Goal: Task Accomplishment & Management: Use online tool/utility

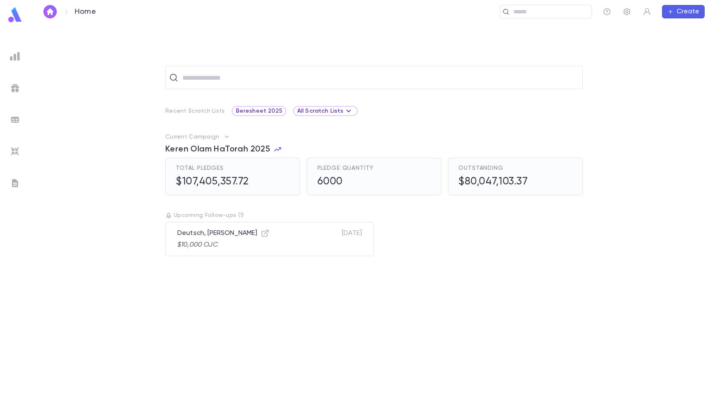
click at [13, 153] on img at bounding box center [15, 152] width 10 height 10
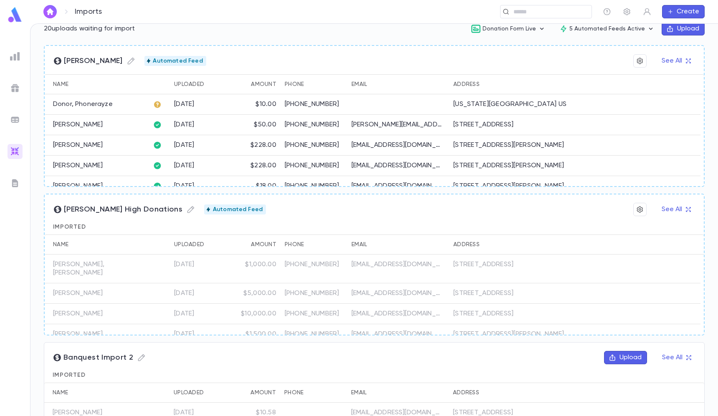
scroll to position [98, 0]
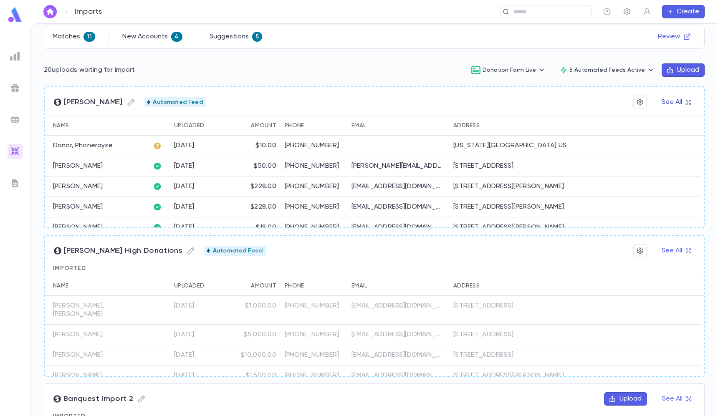
click at [660, 99] on button "See All" at bounding box center [676, 102] width 39 height 13
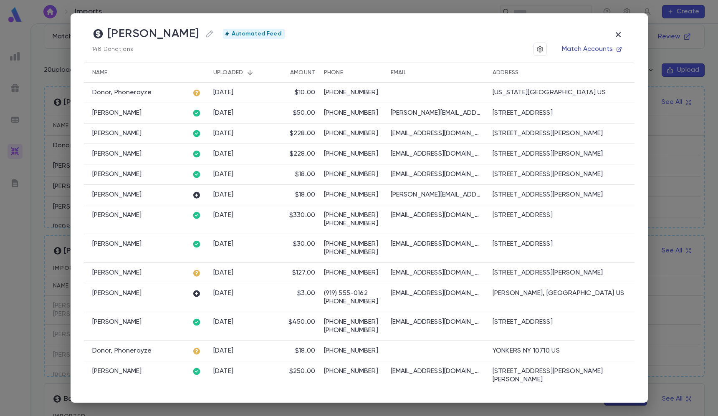
click at [581, 47] on button "Match Accounts" at bounding box center [591, 49] width 69 height 13
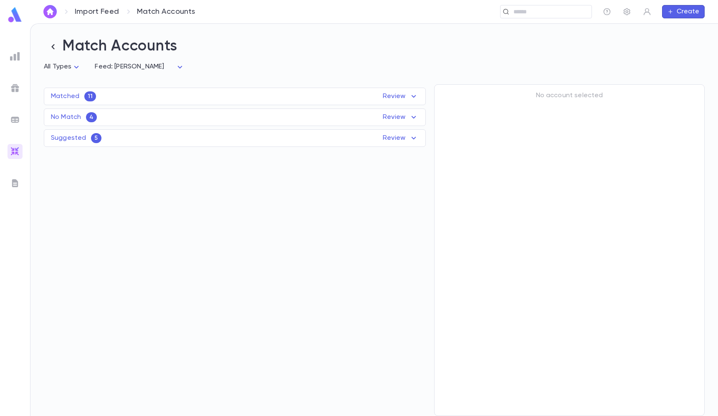
click at [286, 90] on div "Matched 11 Review Name Feed Uploaded Phone Email Address Amount Stahl, David Du…" at bounding box center [235, 97] width 382 height 18
click at [266, 104] on div "Matched 11 Review Name Feed Uploaded Phone Email Address Amount Stahl, David Du…" at bounding box center [235, 97] width 382 height 18
click at [213, 101] on div "Matched 11 Review" at bounding box center [234, 96] width 381 height 10
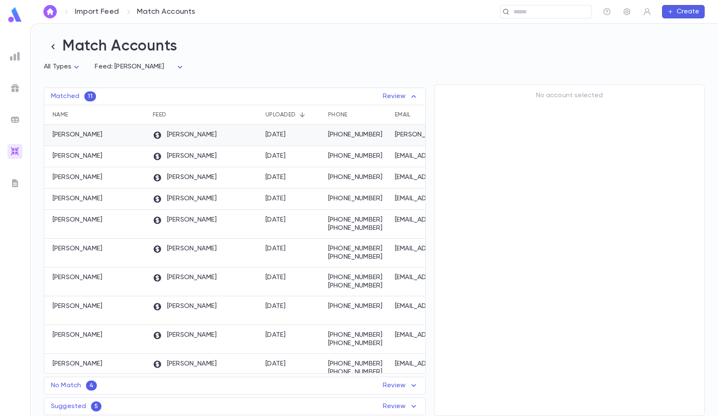
click at [197, 130] on div "Duvy's" at bounding box center [205, 135] width 113 height 21
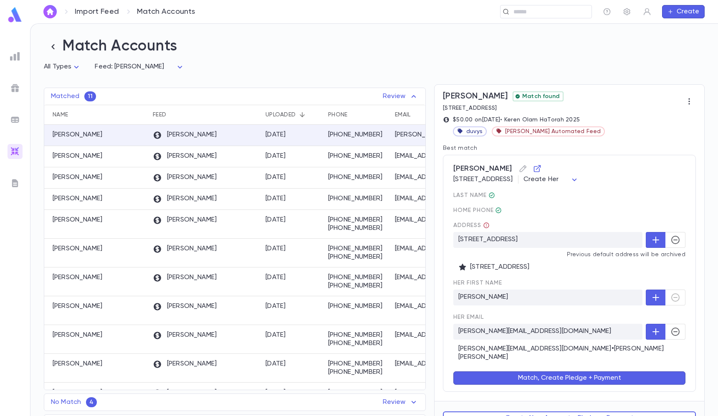
click at [685, 237] on div "Stahl, Raphael 11 Gefen Dr, Lakewood NJ 08701-3600 US Create Her ********* last…" at bounding box center [569, 273] width 253 height 237
click at [677, 239] on button "button" at bounding box center [676, 240] width 20 height 16
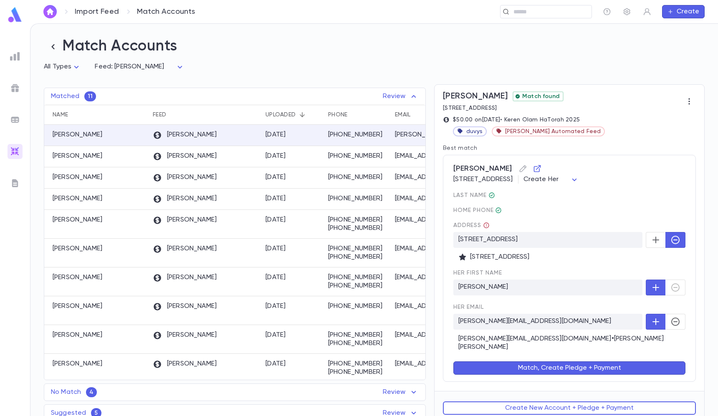
click at [617, 175] on body "Import Feed Match Accounts ​ Create Match Accounts All Types * Feed: Duvy's ***…" at bounding box center [359, 219] width 718 height 393
click at [610, 201] on span "Create Her" at bounding box center [622, 198] width 41 height 8
click at [618, 179] on body "Import Feed Match Accounts ​ Create Match Accounts All Types * Feed: Duvy's ***…" at bounding box center [359, 219] width 718 height 393
click at [618, 214] on span "Him" at bounding box center [622, 211] width 41 height 8
type input "***"
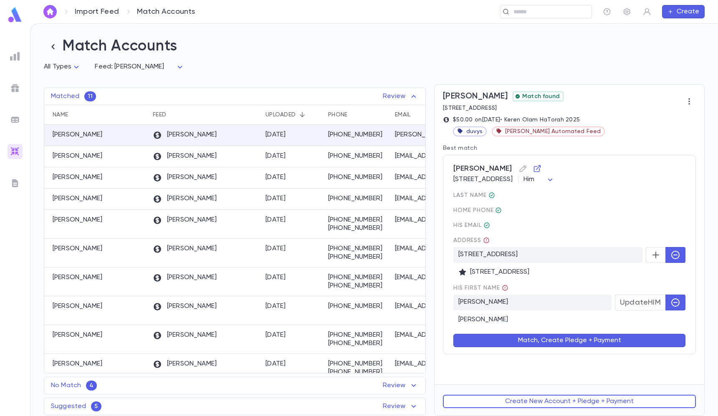
click at [554, 344] on button "Match, Create Pledge + Payment" at bounding box center [569, 340] width 232 height 13
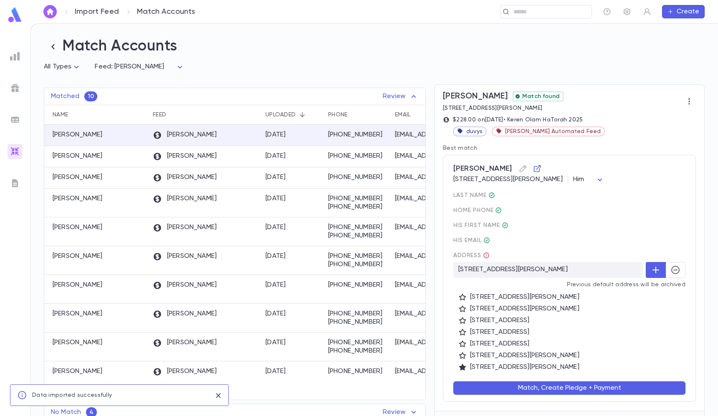
click at [672, 270] on icon "button" at bounding box center [675, 270] width 8 height 8
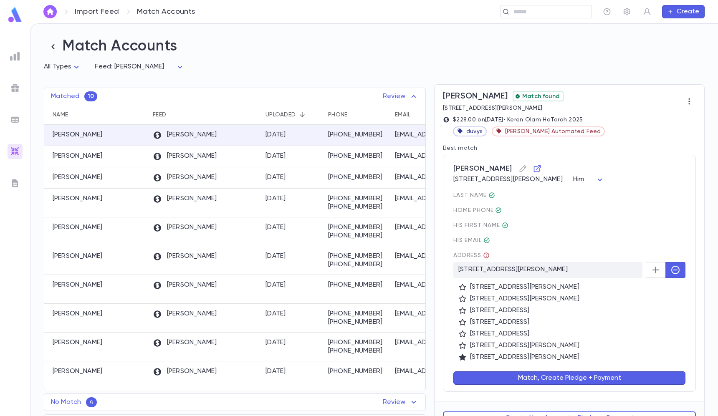
click at [593, 383] on button "Match, Create Pledge + Payment" at bounding box center [569, 378] width 232 height 13
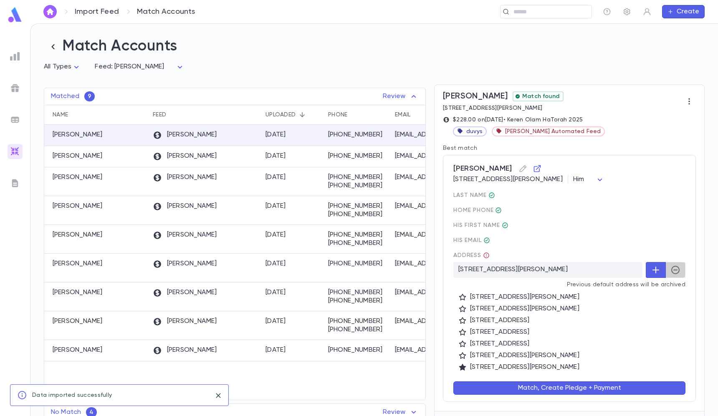
click at [671, 271] on icon "button" at bounding box center [676, 270] width 10 height 10
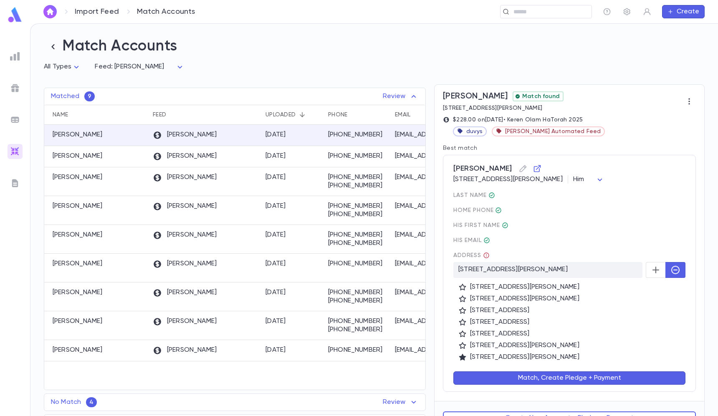
click at [557, 381] on button "Match, Create Pledge + Payment" at bounding box center [569, 378] width 232 height 13
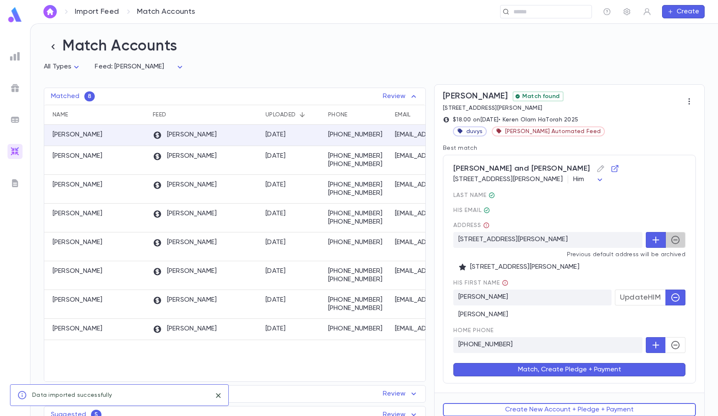
click at [674, 237] on icon "button" at bounding box center [675, 240] width 8 height 8
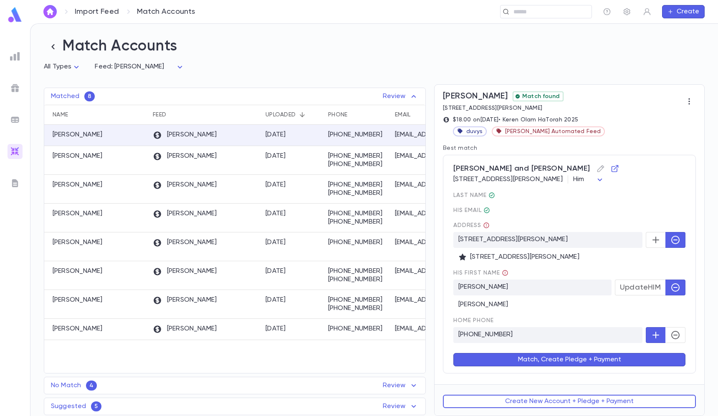
click at [487, 210] on icon "azrokach@gmail.com" at bounding box center [486, 210] width 7 height 7
click at [511, 206] on div "last Name His email Address 2935 West Estes Avenue, Chicago, IL, USA, Chicago I…" at bounding box center [569, 267] width 232 height 151
click at [496, 354] on button "Match, Create Pledge + Payment" at bounding box center [569, 359] width 232 height 13
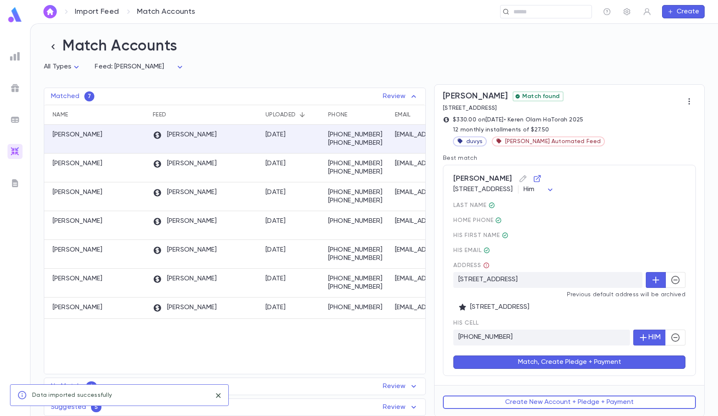
click at [679, 286] on button "button" at bounding box center [676, 280] width 20 height 16
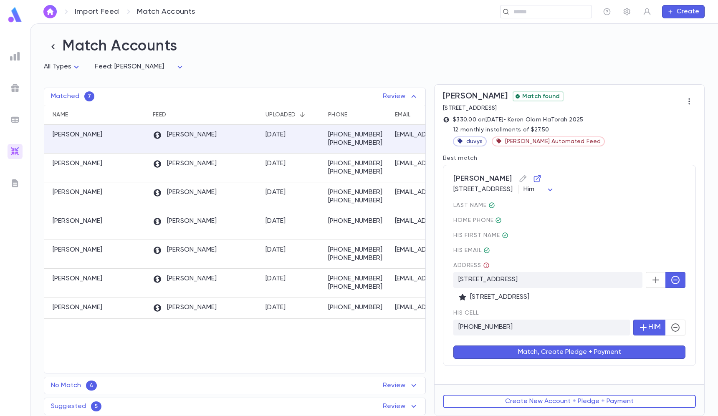
click at [617, 356] on button "Match, Create Pledge + Payment" at bounding box center [569, 352] width 232 height 13
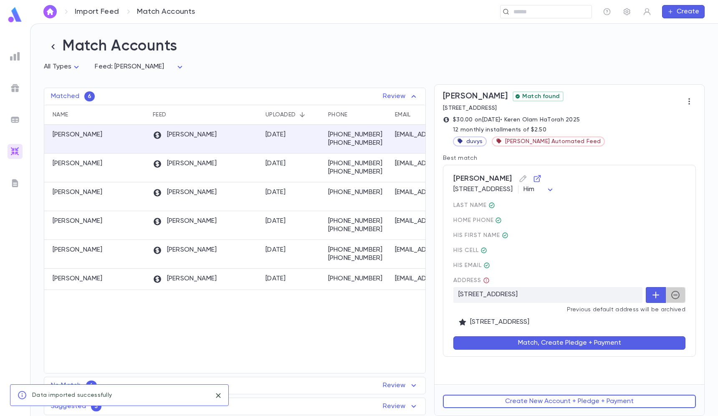
click at [681, 298] on button "button" at bounding box center [676, 295] width 20 height 16
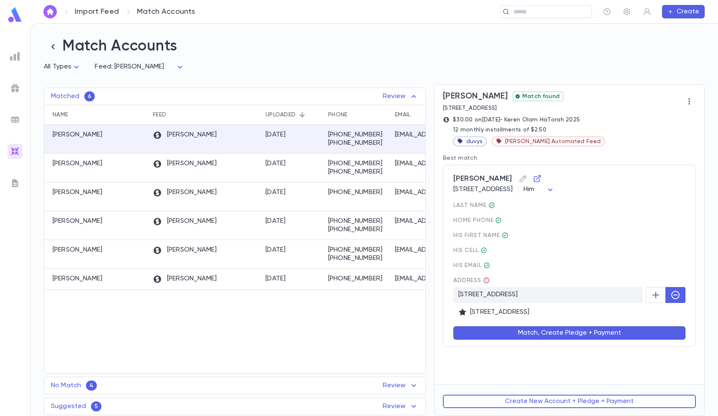
click at [643, 347] on div "Fertig, Tzvi 3201 Ave L, Brooklyn NY 11210-5437 US Him *** last Name home Phone…" at bounding box center [569, 256] width 253 height 182
click at [638, 335] on button "Match, Create Pledge + Payment" at bounding box center [569, 332] width 232 height 13
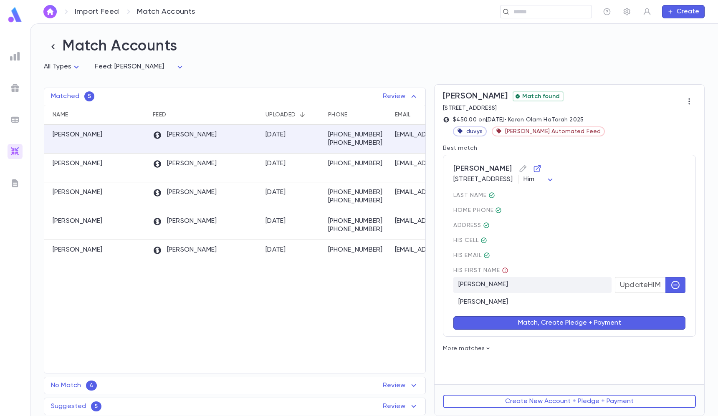
click at [637, 324] on button "Match, Create Pledge + Payment" at bounding box center [569, 322] width 232 height 13
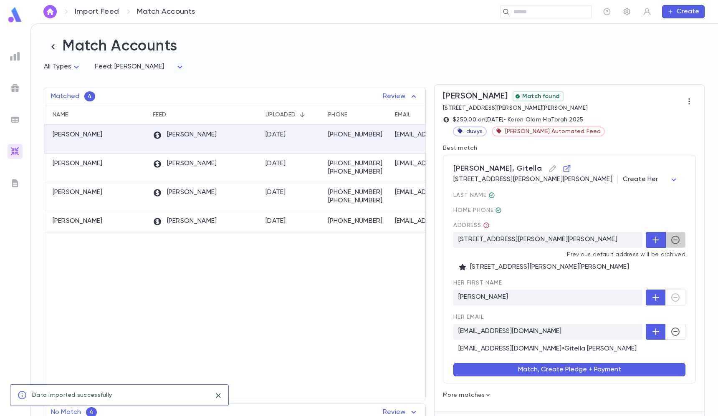
click at [672, 241] on icon "button" at bounding box center [676, 240] width 10 height 10
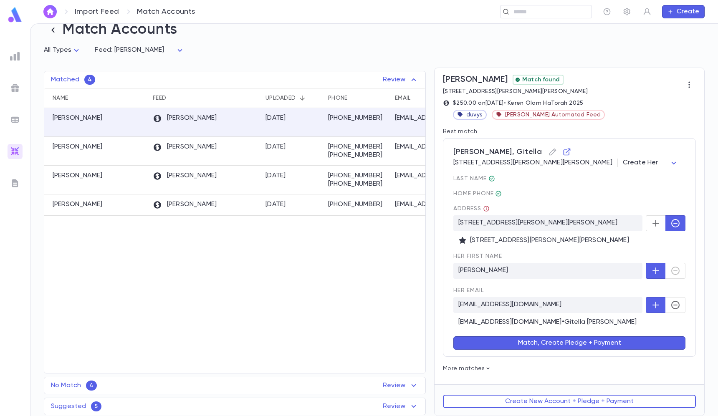
scroll to position [17, 0]
click at [603, 162] on body "Import Feed Match Accounts ​ Create Match Accounts All Types * Feed: Duvy's ***…" at bounding box center [359, 219] width 718 height 393
click at [588, 164] on div at bounding box center [359, 208] width 718 height 416
click at [669, 298] on button "button" at bounding box center [676, 305] width 20 height 16
click at [629, 338] on button "Match, Create Pledge + Payment" at bounding box center [569, 343] width 232 height 13
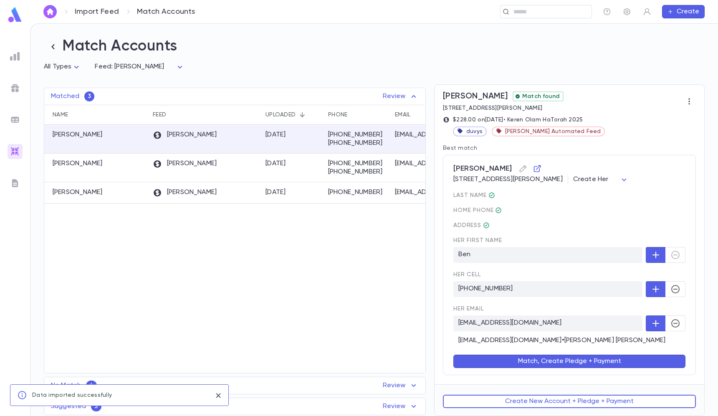
scroll to position [0, 0]
click at [625, 182] on body "Import Feed Match Accounts ​ Create Match Accounts All Types * Feed: Duvy's ***…" at bounding box center [359, 219] width 718 height 393
click at [622, 216] on li "Him" at bounding box center [627, 211] width 54 height 13
type input "***"
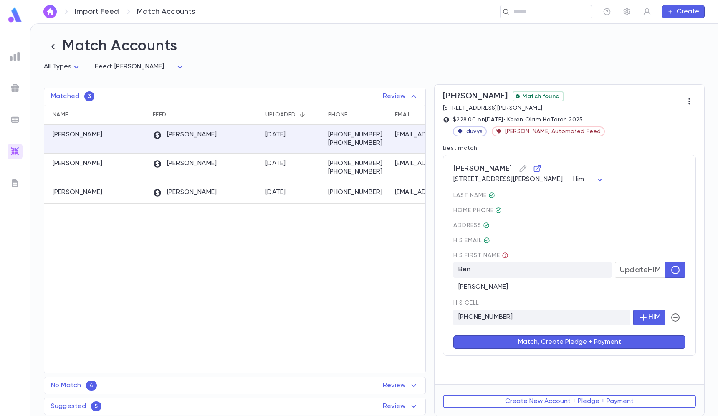
click at [579, 349] on button "Match, Create Pledge + Payment" at bounding box center [569, 342] width 232 height 13
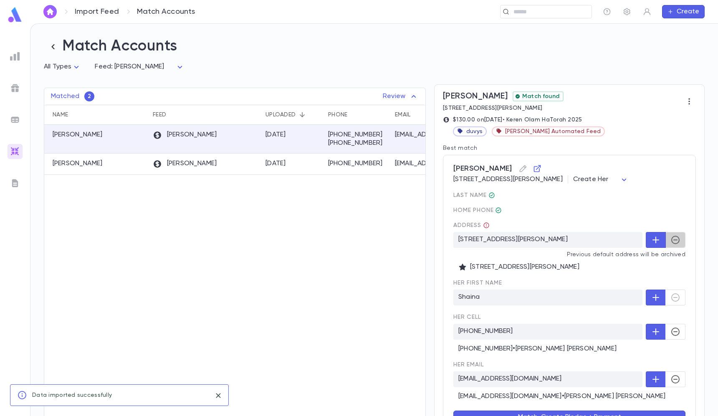
click at [676, 246] on button "button" at bounding box center [676, 240] width 20 height 16
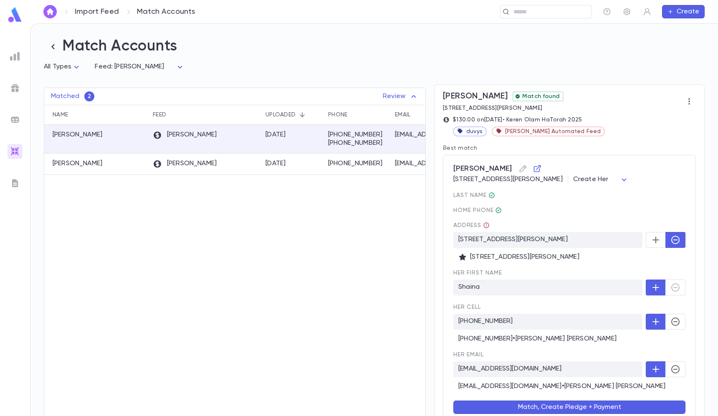
click at [631, 179] on body "Import Feed Match Accounts ​ Create Match Accounts All Types * Feed: Duvy's ***…" at bounding box center [359, 219] width 718 height 393
click at [626, 211] on span "Him" at bounding box center [627, 211] width 41 height 8
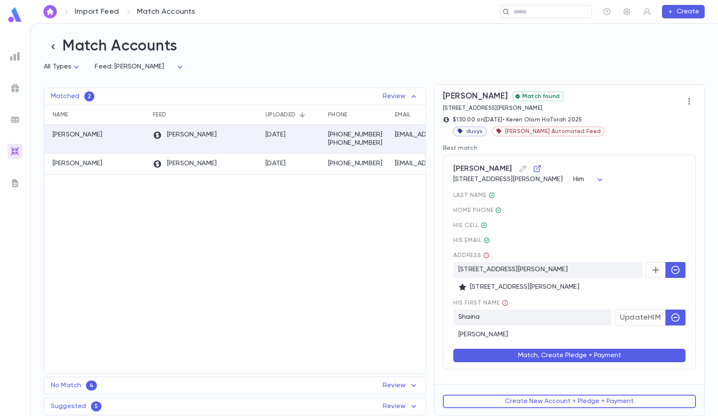
click at [604, 184] on body "Import Feed Match Accounts ​ Create Match Accounts All Types * Feed: Duvy's ***…" at bounding box center [359, 219] width 718 height 393
click at [604, 208] on span "Create Her" at bounding box center [617, 211] width 35 height 8
type input "*********"
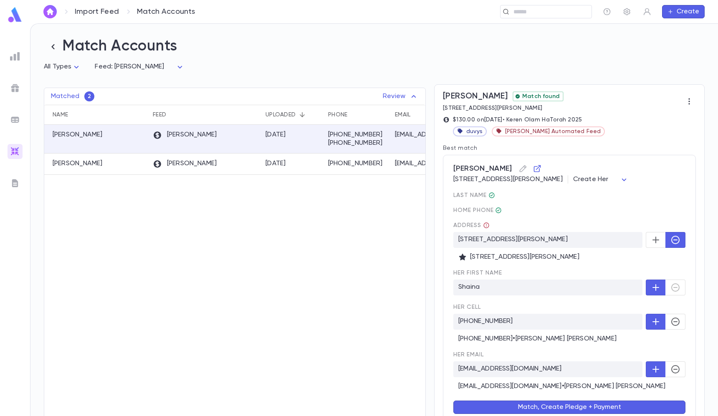
scroll to position [34, 0]
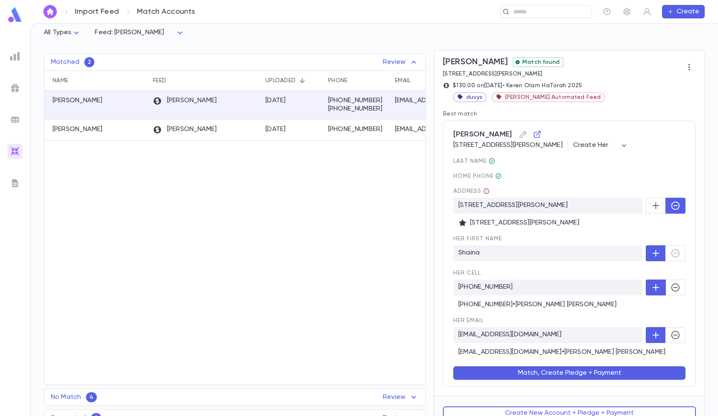
click at [666, 289] on button "button" at bounding box center [676, 288] width 20 height 16
click at [671, 353] on div "bengerstman@gmail.com • Benjamin Gerstman" at bounding box center [569, 352] width 222 height 8
click at [671, 331] on icon "button" at bounding box center [676, 335] width 10 height 10
click at [638, 366] on div "Match, Create Pledge + Payment" at bounding box center [564, 368] width 242 height 23
click at [620, 368] on button "Match, Create Pledge + Payment" at bounding box center [569, 373] width 232 height 13
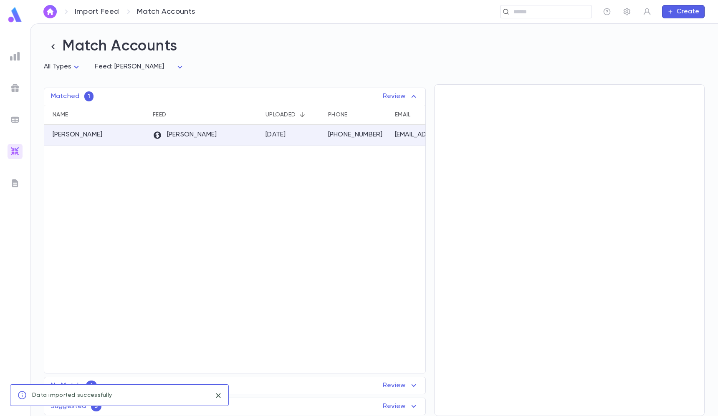
scroll to position [0, 0]
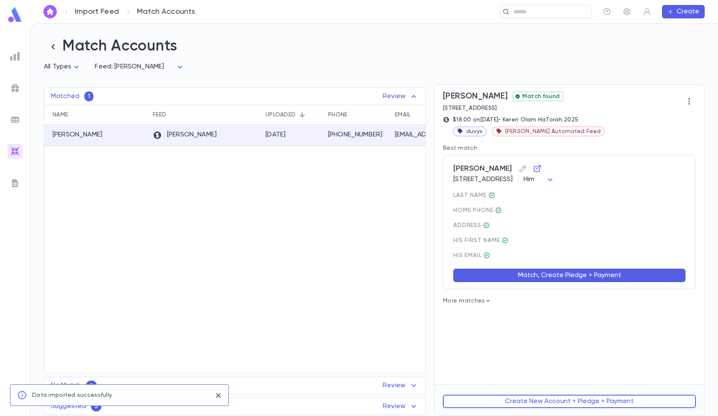
click at [542, 272] on button "Match, Create Pledge + Payment" at bounding box center [569, 275] width 232 height 13
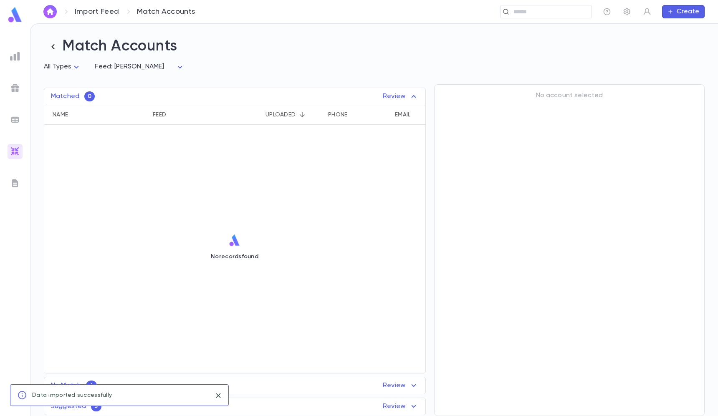
click at [371, 383] on div "No Match 4 Review" at bounding box center [234, 386] width 381 height 10
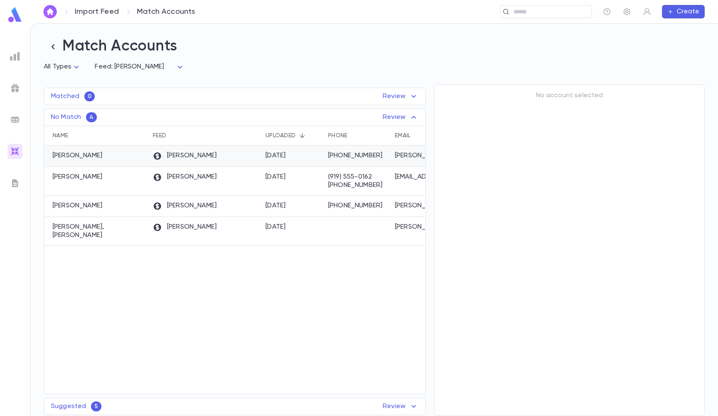
click at [315, 159] on div "[DATE]" at bounding box center [292, 156] width 63 height 21
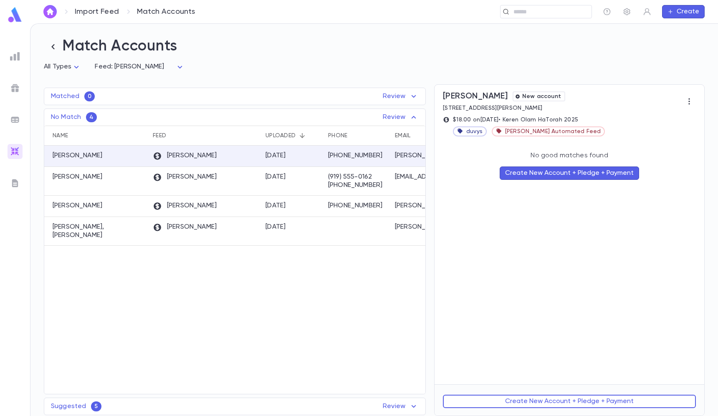
click at [566, 171] on button "Create New Account + Pledge + Payment" at bounding box center [569, 173] width 139 height 13
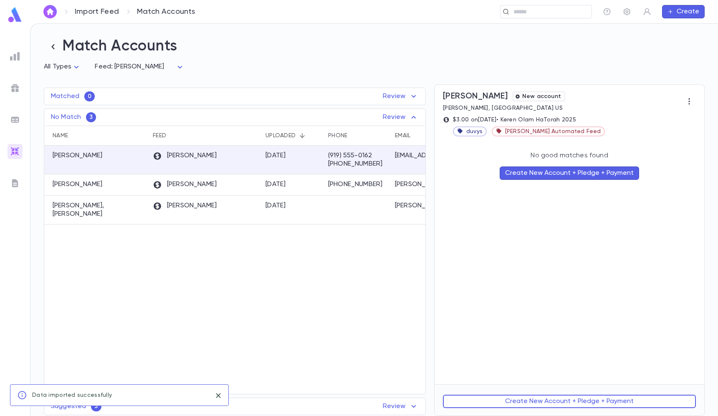
click at [563, 175] on button "Create New Account + Pledge + Payment" at bounding box center [569, 173] width 139 height 13
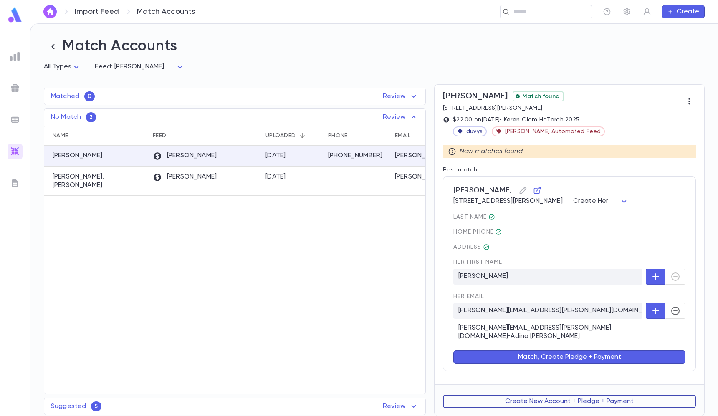
click at [595, 405] on button "Create New Account + Pledge + Payment" at bounding box center [569, 401] width 253 height 13
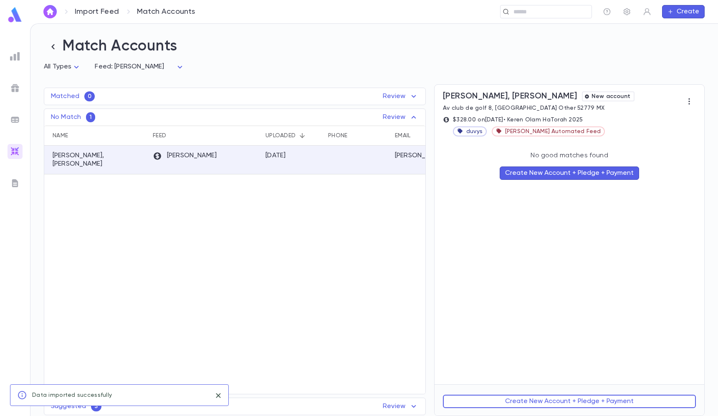
click at [572, 178] on button "Create New Account + Pledge + Payment" at bounding box center [569, 173] width 139 height 13
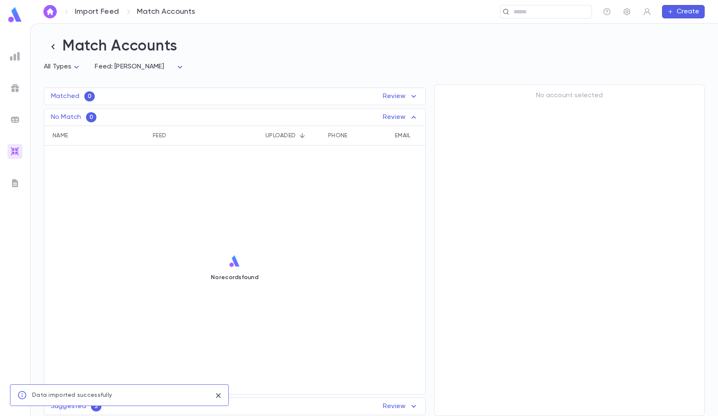
click at [363, 403] on div "Suggested 5 Review" at bounding box center [234, 407] width 381 height 10
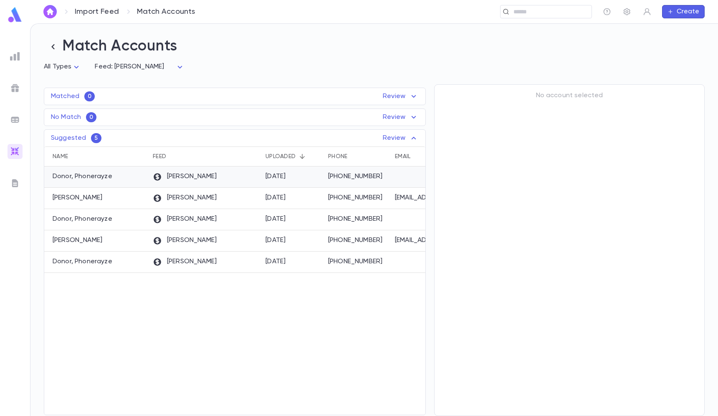
click at [298, 179] on div "[DATE]" at bounding box center [292, 177] width 63 height 21
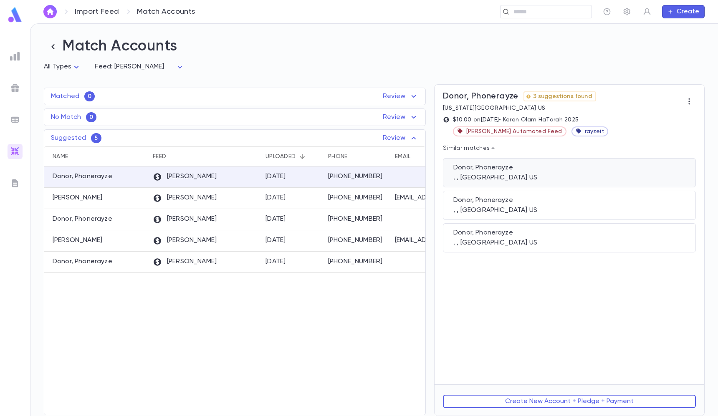
click at [509, 168] on div "Donor, Phonerayze" at bounding box center [569, 168] width 232 height 8
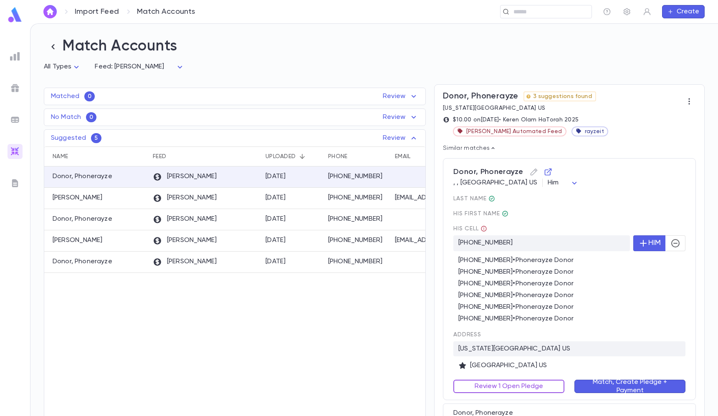
click at [532, 383] on button "Review 1 Open Pledge" at bounding box center [508, 386] width 111 height 13
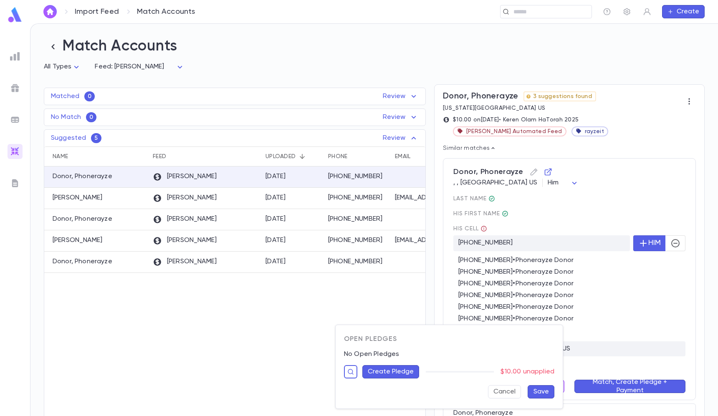
click at [584, 281] on div at bounding box center [359, 208] width 718 height 416
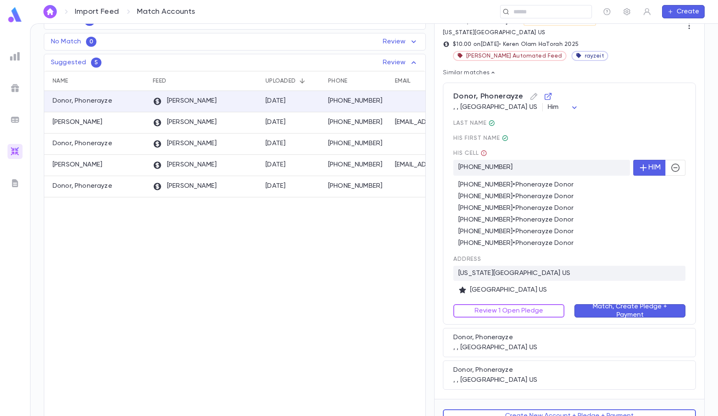
scroll to position [90, 0]
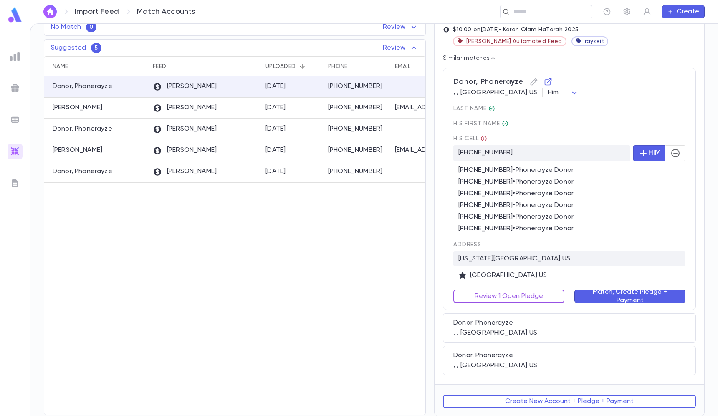
click at [534, 301] on button "Review 1 Open Pledge" at bounding box center [508, 296] width 111 height 13
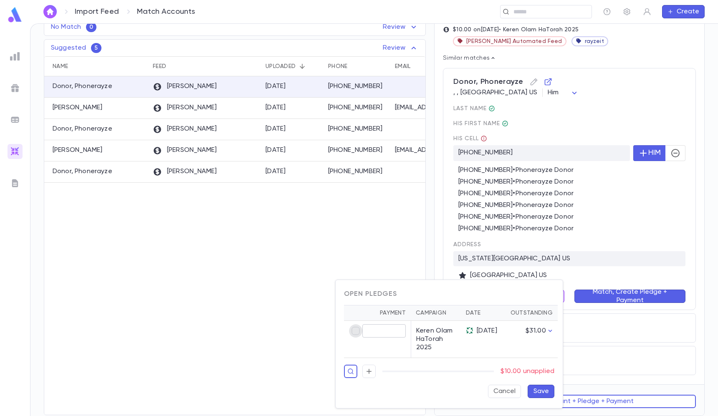
type input "*****"
click at [343, 328] on div "Payment Campaign Date Outstanding ​ Keren Olam HaTorah 2025 9/7/25 $31.00" at bounding box center [445, 329] width 217 height 60
click at [348, 328] on td "​" at bounding box center [377, 339] width 67 height 37
type input "*****"
click at [538, 391] on button "Save" at bounding box center [541, 391] width 27 height 13
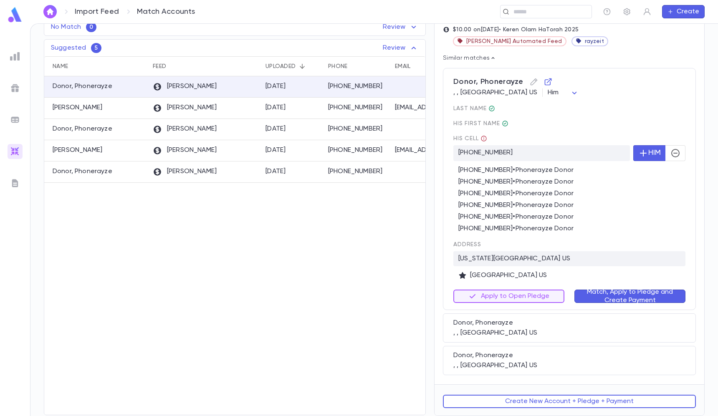
click at [587, 290] on button "Match, Apply to Pledge and Create Payment" at bounding box center [629, 296] width 111 height 13
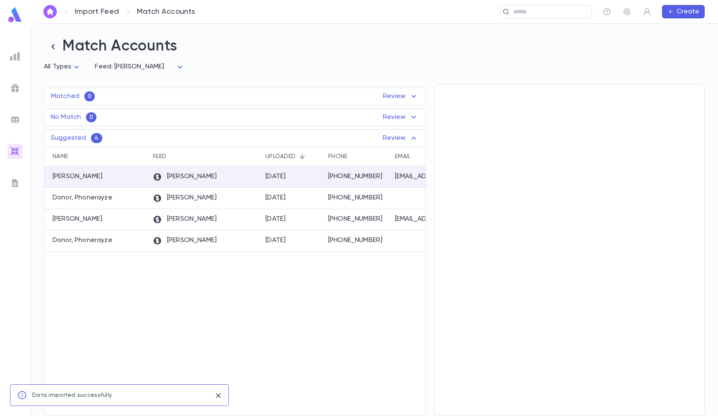
scroll to position [0, 0]
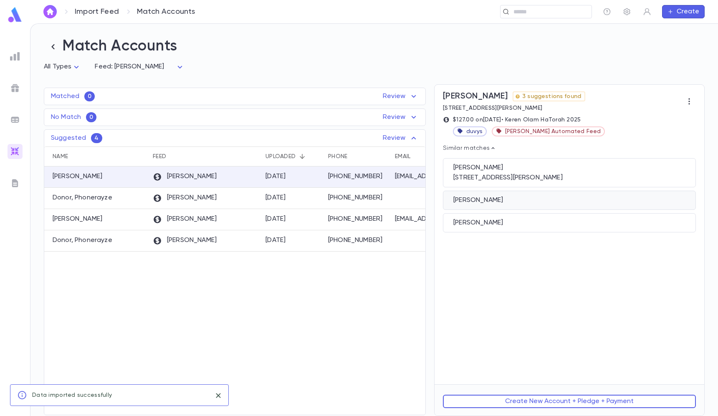
click at [528, 204] on div "Kanarek, Rena" at bounding box center [569, 200] width 232 height 8
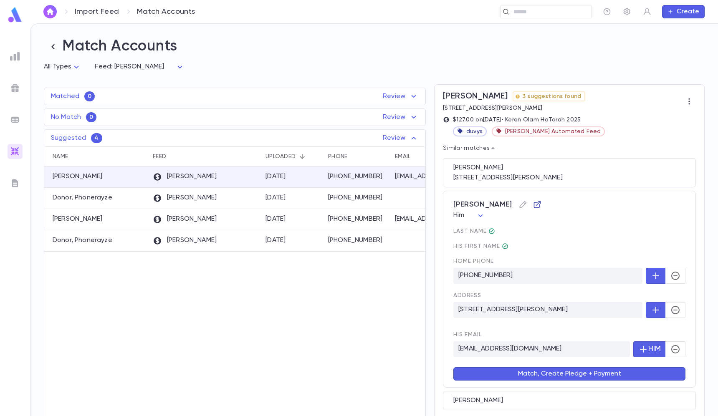
click at [533, 203] on icon "button" at bounding box center [537, 204] width 8 height 8
click at [520, 373] on button "Match, Create Pledge + Payment" at bounding box center [569, 373] width 232 height 13
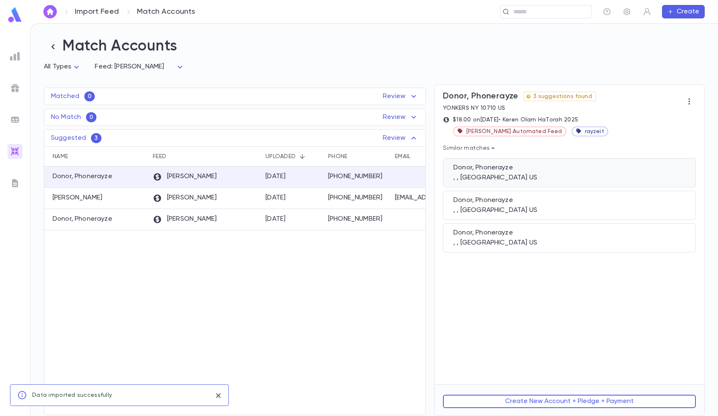
click at [528, 174] on div ", , JAMESBURG NJ 08831 US" at bounding box center [569, 178] width 232 height 8
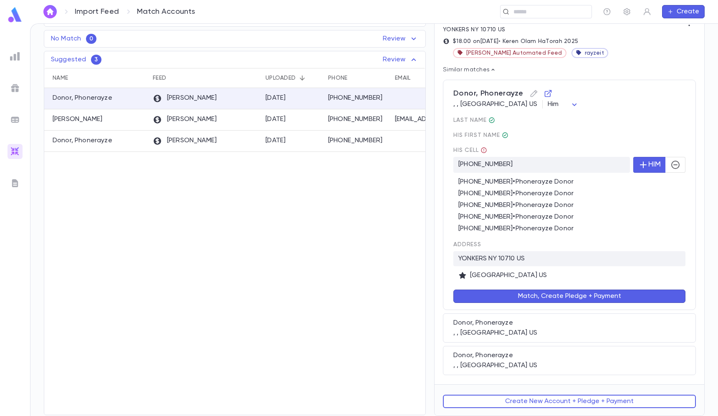
scroll to position [79, 0]
click at [514, 299] on button "Match, Create Pledge + Payment" at bounding box center [569, 296] width 232 height 13
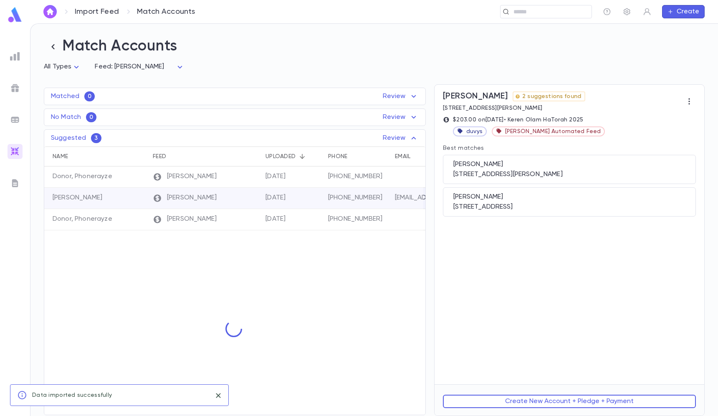
scroll to position [0, 0]
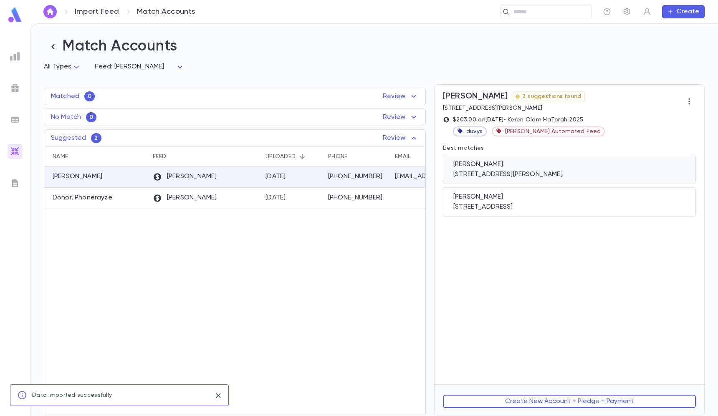
click at [536, 175] on div "33 Payne ave, Lakewood NJ 08701 US" at bounding box center [569, 174] width 232 height 8
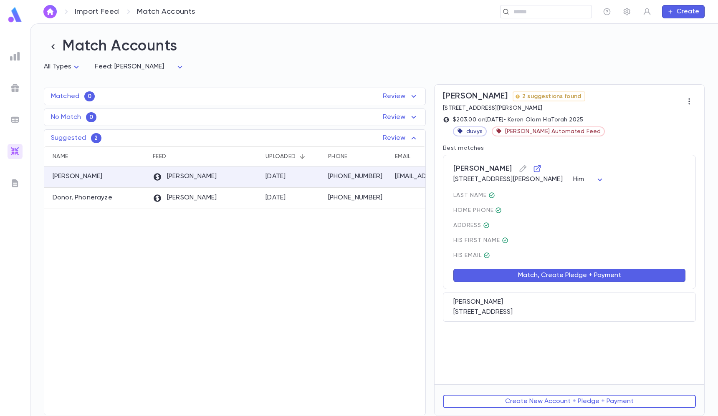
click at [526, 273] on button "Match, Create Pledge + Payment" at bounding box center [569, 275] width 232 height 13
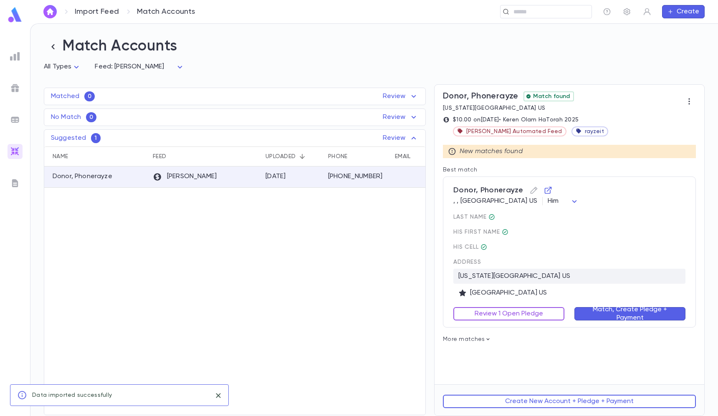
click at [501, 313] on button "Review 1 Open Pledge" at bounding box center [508, 313] width 111 height 13
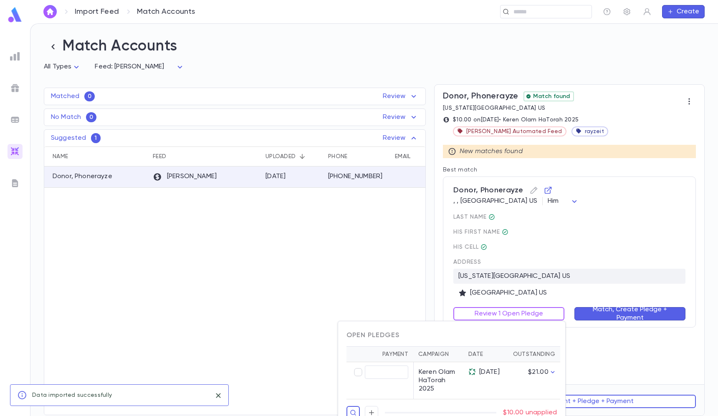
click at [467, 246] on div at bounding box center [359, 208] width 718 height 416
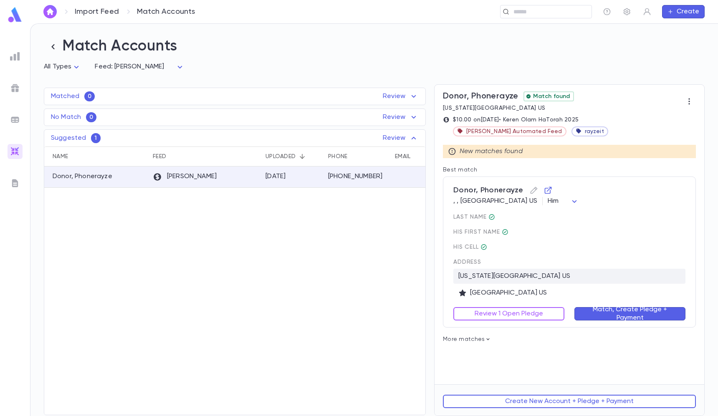
click at [483, 305] on div "Review 1 Open Pledge" at bounding box center [503, 308] width 121 height 23
click at [476, 317] on button "Review 1 Open Pledge" at bounding box center [508, 313] width 111 height 13
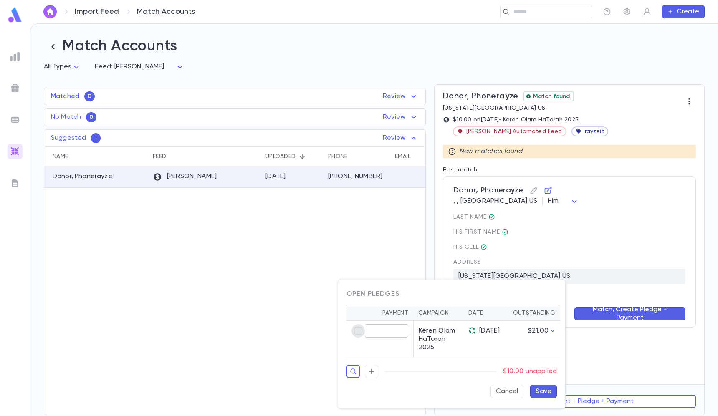
type input "*****"
click at [540, 391] on button "Save" at bounding box center [543, 391] width 27 height 13
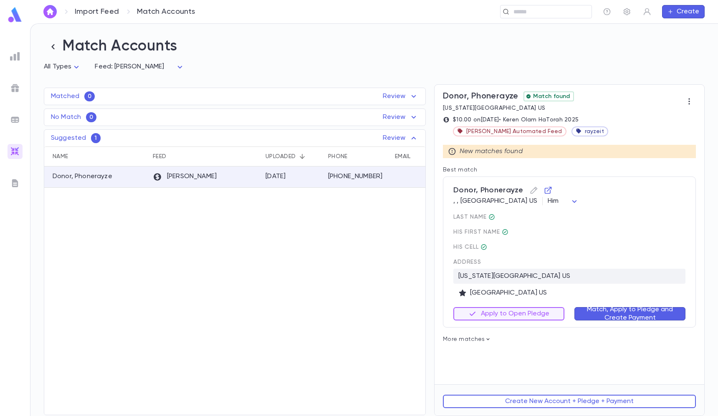
click at [617, 313] on button "Match, Apply to Pledge and Create Payment" at bounding box center [629, 313] width 111 height 13
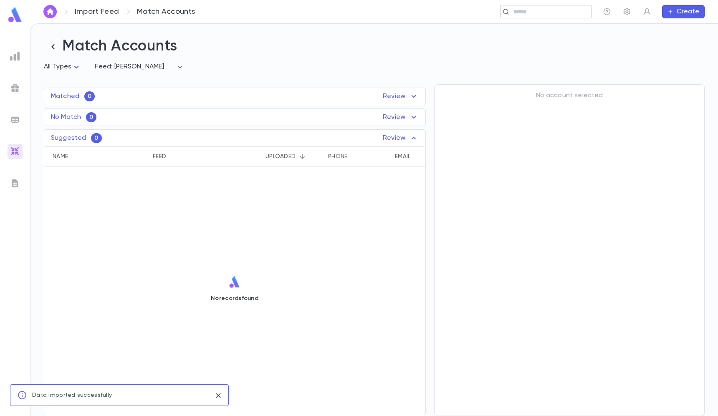
click at [548, 9] on input "text" at bounding box center [549, 12] width 77 height 8
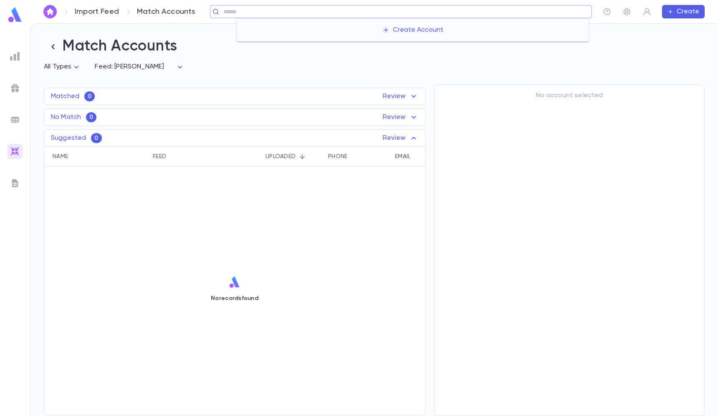
paste input "****"
type input "****"
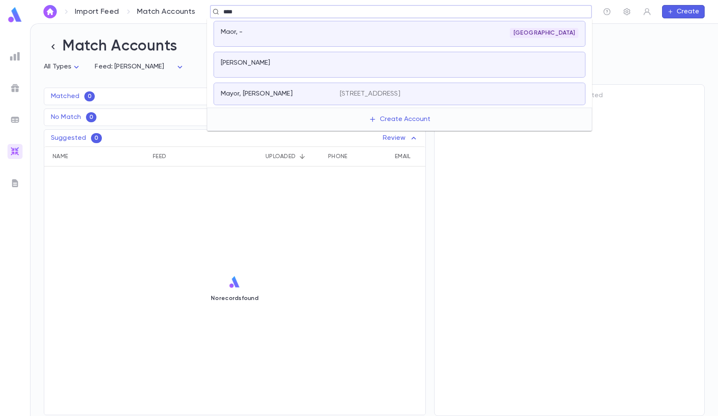
click at [380, 30] on div "Baltimore" at bounding box center [459, 33] width 238 height 10
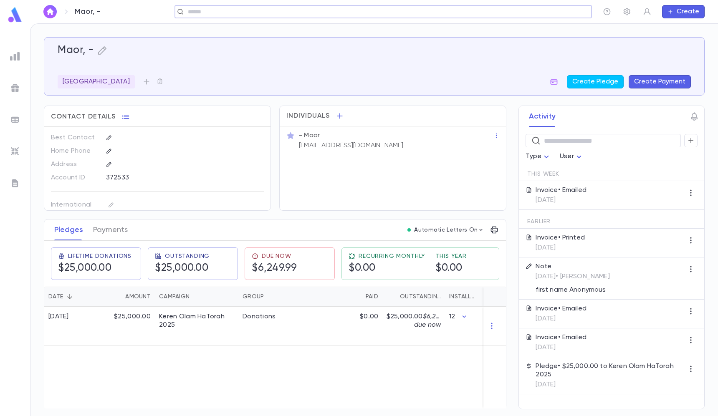
click at [450, 224] on div "Automatic Letters On" at bounding box center [452, 229] width 97 height 13
click at [456, 232] on p "Automatic Letters On" at bounding box center [445, 230] width 63 height 7
click at [461, 185] on div at bounding box center [359, 208] width 718 height 416
click at [521, 10] on input "text" at bounding box center [543, 12] width 65 height 8
paste input "**********"
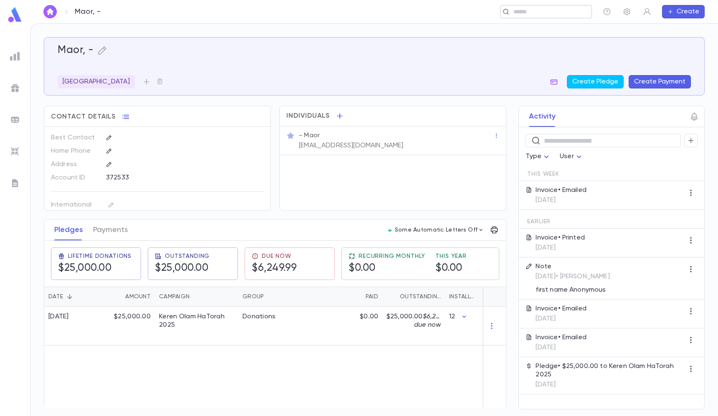
type input "**********"
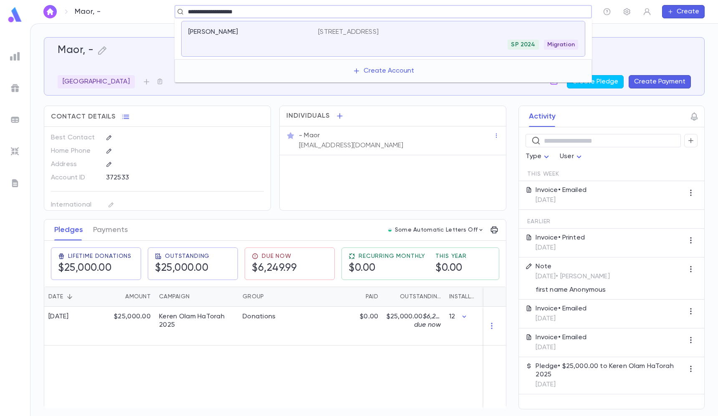
click at [379, 30] on p "[STREET_ADDRESS]" at bounding box center [348, 32] width 61 height 8
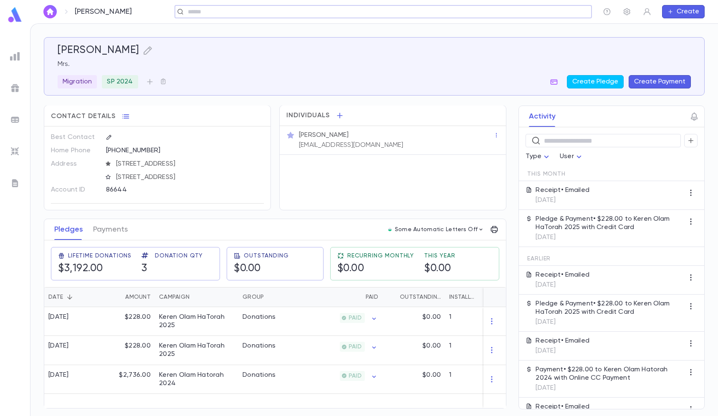
scroll to position [0, 0]
click at [14, 147] on img at bounding box center [15, 152] width 10 height 10
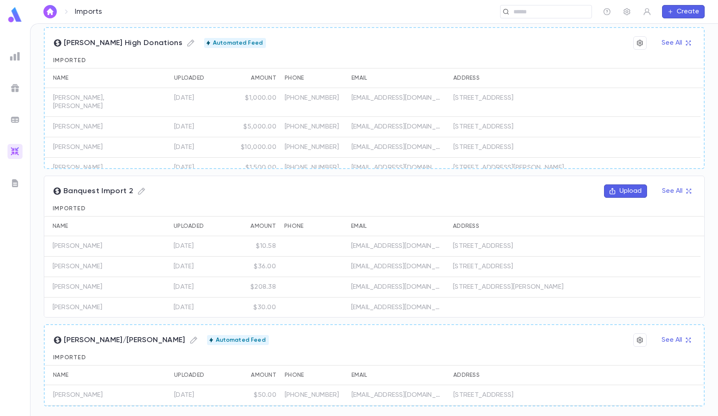
click at [627, 190] on button "Upload" at bounding box center [625, 191] width 43 height 13
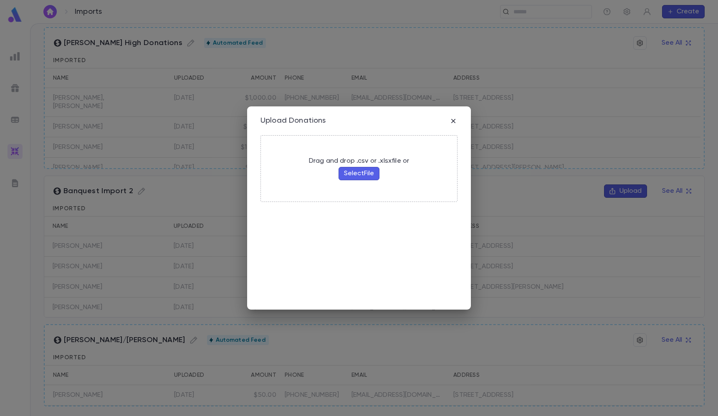
click at [365, 167] on button "Select File" at bounding box center [359, 173] width 41 height 13
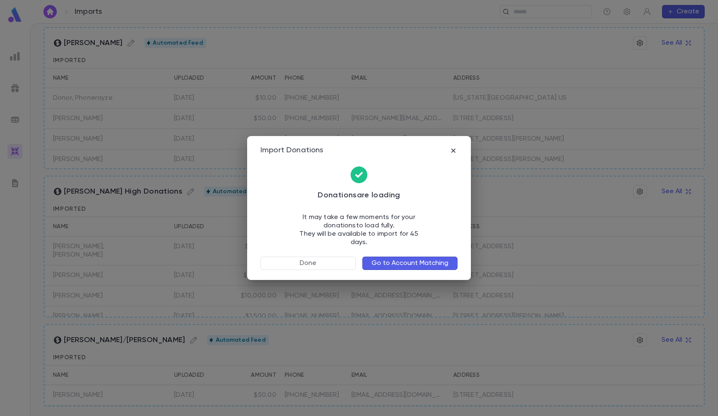
click at [446, 263] on button "Go to Account Matching" at bounding box center [409, 263] width 95 height 13
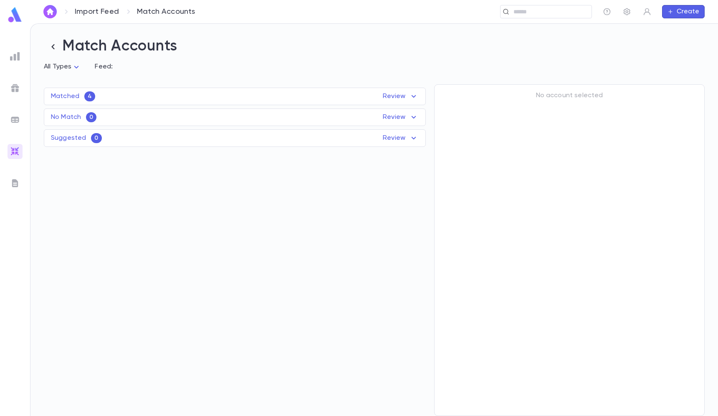
click at [269, 89] on div "Matched 4 Review Name Feed Uploaded Phone Email Address Amount [PERSON_NAME] Im…" at bounding box center [235, 97] width 382 height 18
click at [251, 95] on div "Matched 4 Review" at bounding box center [234, 96] width 381 height 10
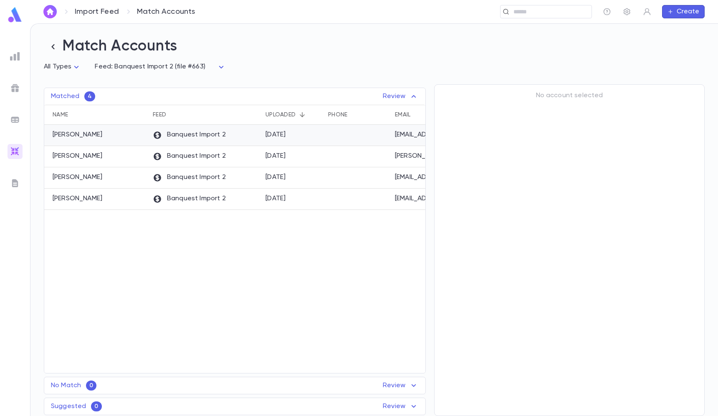
click at [241, 132] on div "Banquest Import 2" at bounding box center [205, 135] width 113 height 21
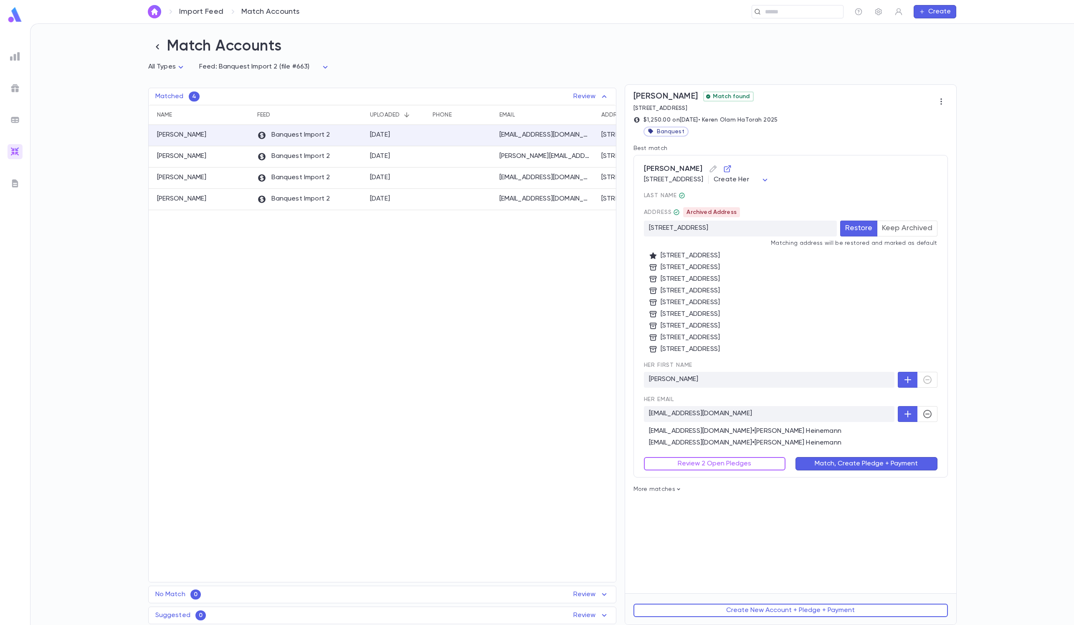
click at [718, 235] on button "Keep Archived" at bounding box center [907, 228] width 61 height 16
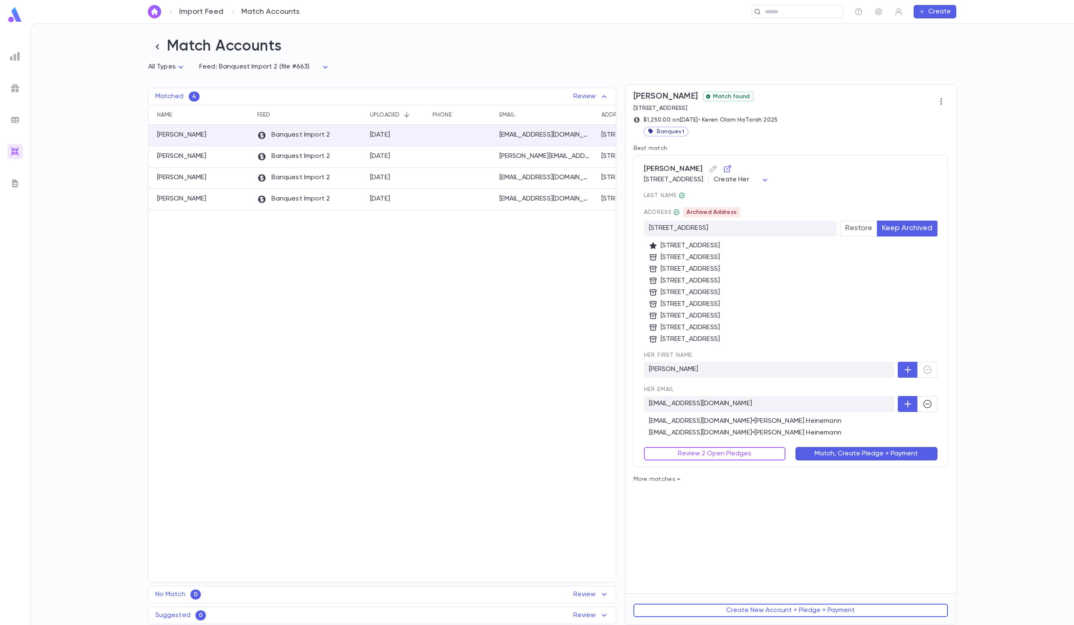
click at [718, 177] on body "Import Feed Match Accounts ​ Create Match Accounts All Types * Feed: Banquest I…" at bounding box center [537, 323] width 1074 height 601
click at [718, 207] on li "Him" at bounding box center [841, 212] width 58 height 13
type input "***"
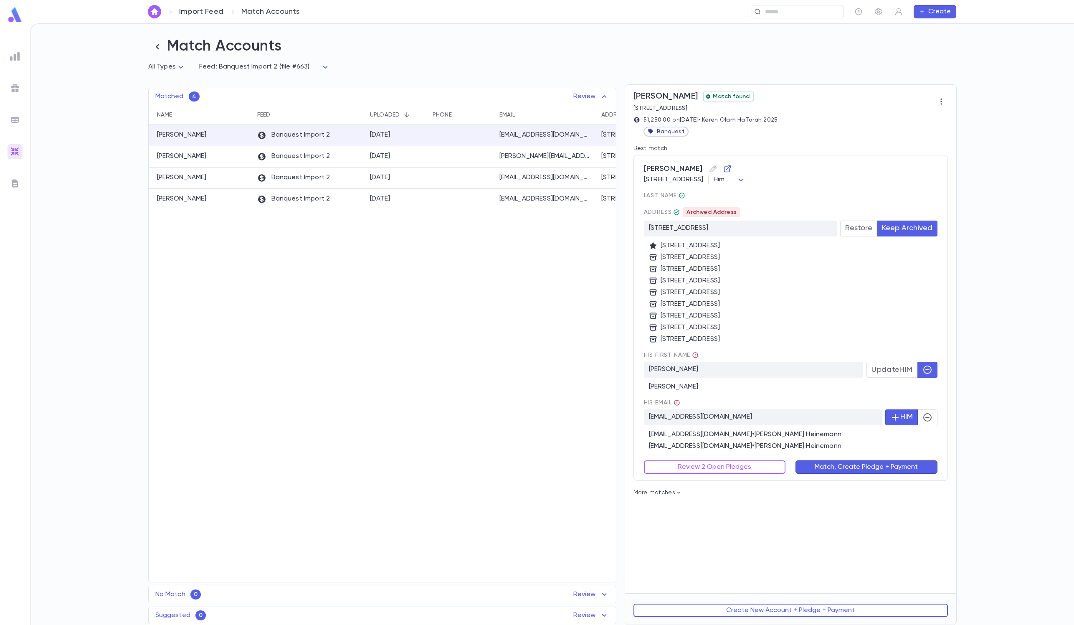
click at [718, 416] on button "button" at bounding box center [927, 417] width 20 height 16
click at [716, 416] on button "Review 2 Open Pledges" at bounding box center [715, 466] width 142 height 13
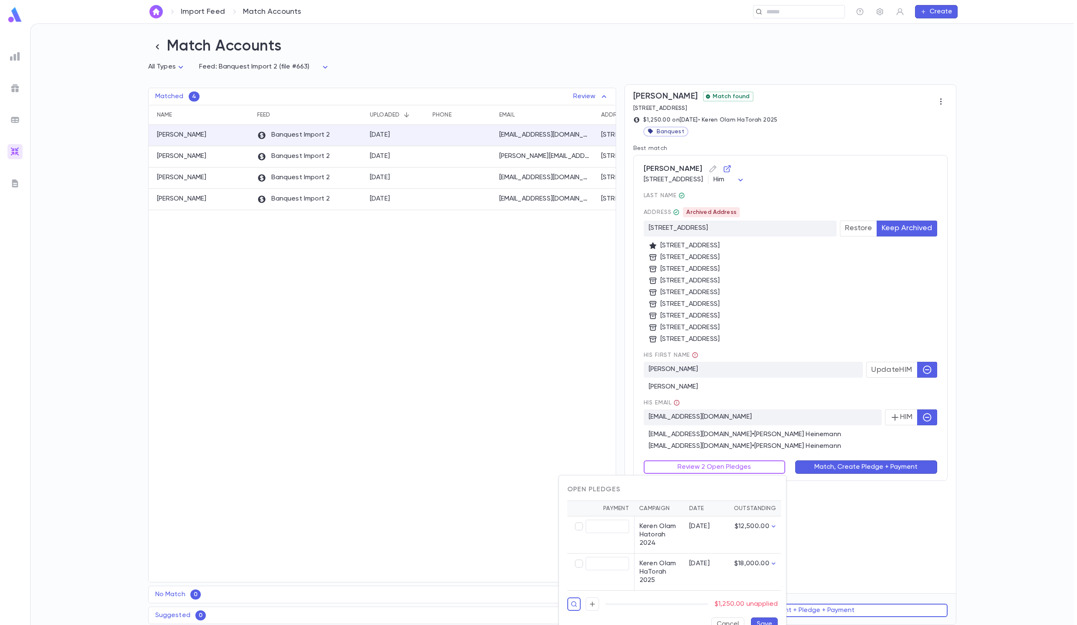
click at [718, 416] on div at bounding box center [538, 312] width 1077 height 625
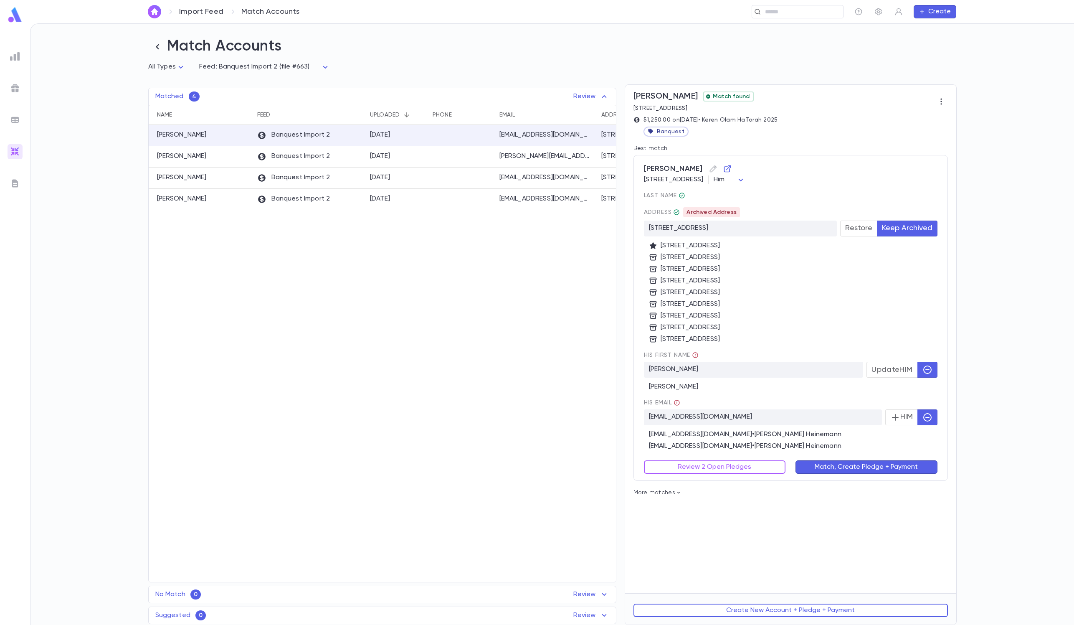
scroll to position [1, 0]
click at [691, 416] on div "Review 2 Open Pledges" at bounding box center [710, 461] width 152 height 23
click at [680, 416] on div "Review 2 Open Pledges" at bounding box center [710, 461] width 152 height 23
click at [660, 416] on button "Review 2 Open Pledges" at bounding box center [715, 466] width 142 height 13
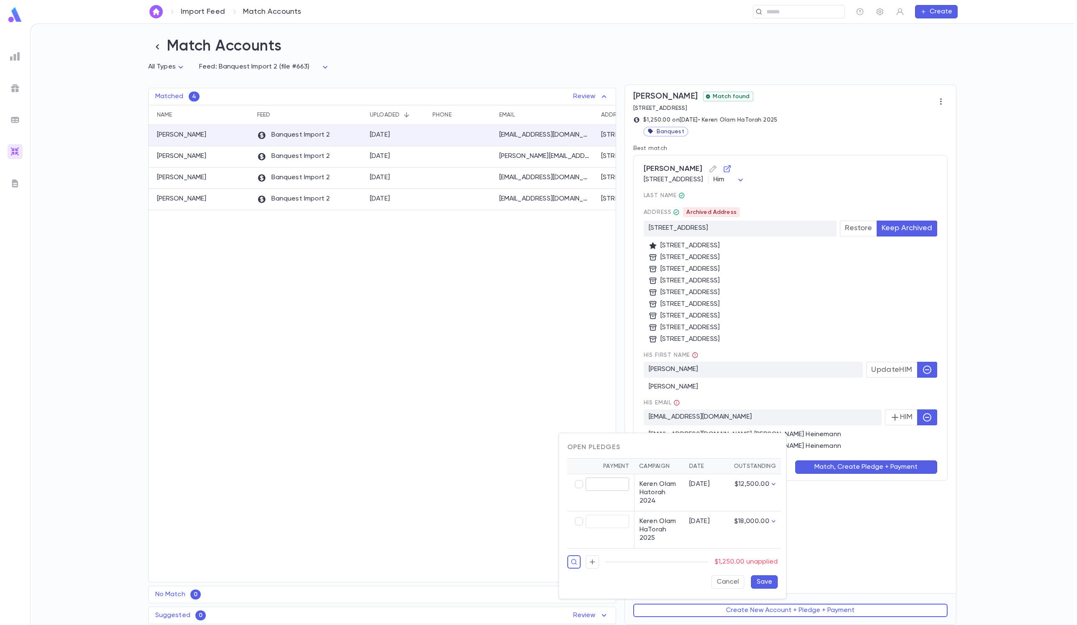
type input "********"
click at [718, 416] on button "Save" at bounding box center [764, 581] width 27 height 13
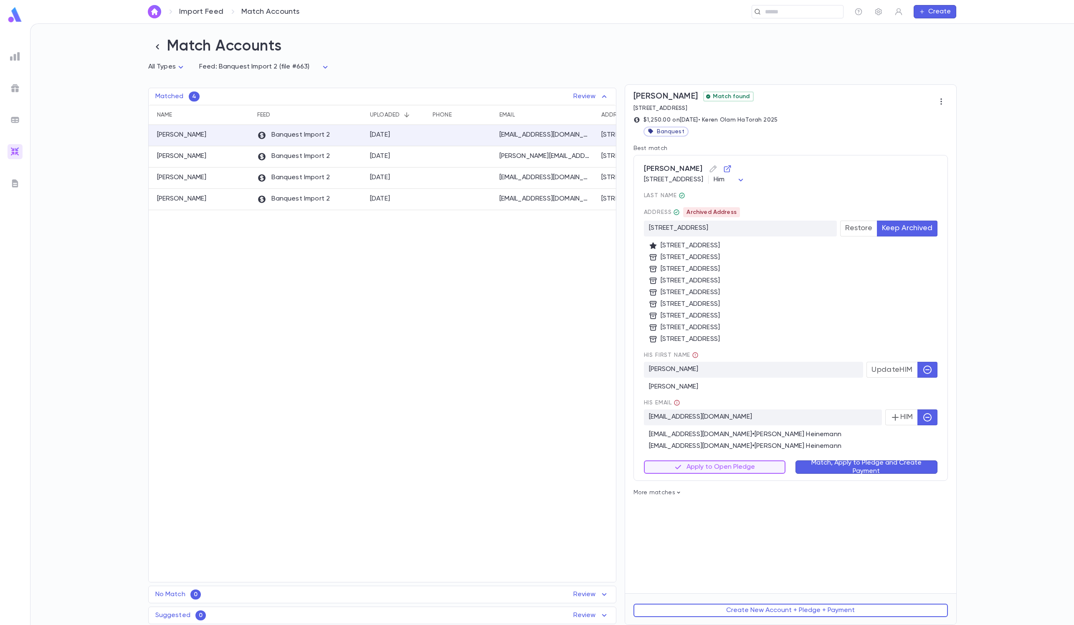
click at [718, 416] on button "Match, Apply to Pledge and Create Payment" at bounding box center [866, 466] width 142 height 13
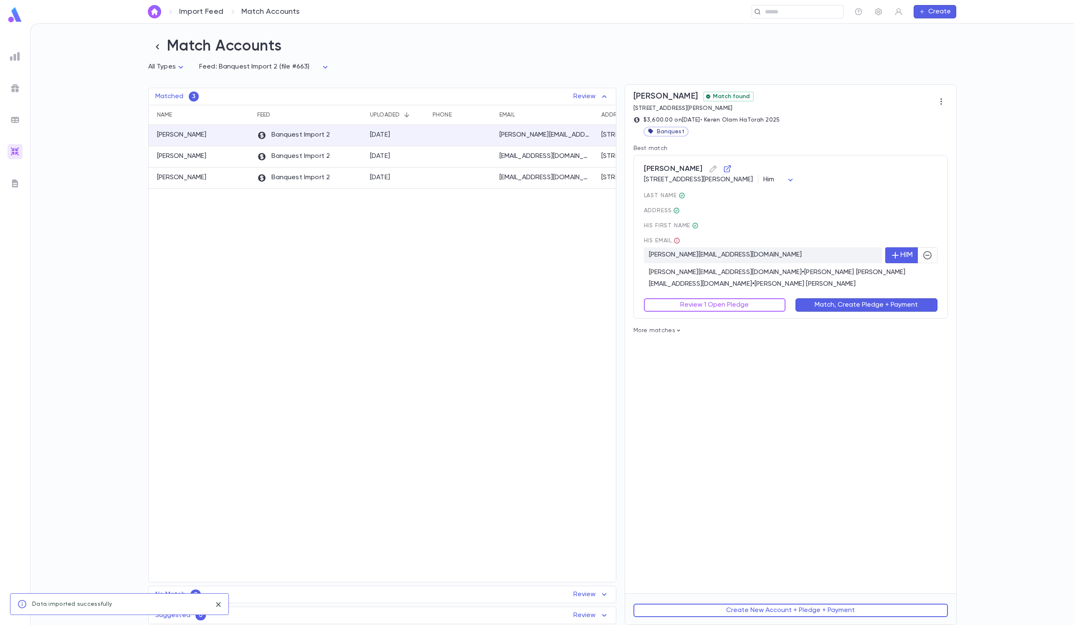
click at [718, 259] on icon "button" at bounding box center [927, 255] width 10 height 10
click at [717, 296] on div "Review 1 Open Pledge" at bounding box center [710, 299] width 152 height 23
click at [691, 306] on button "Review 1 Open Pledge" at bounding box center [715, 304] width 142 height 13
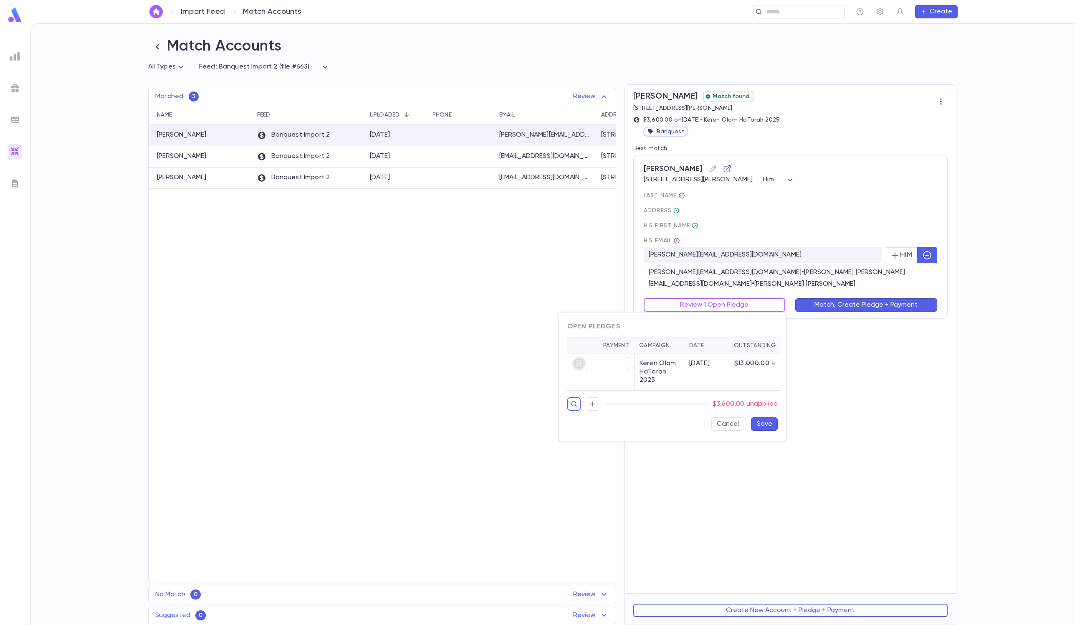
type input "********"
click at [718, 416] on button "Save" at bounding box center [764, 423] width 27 height 13
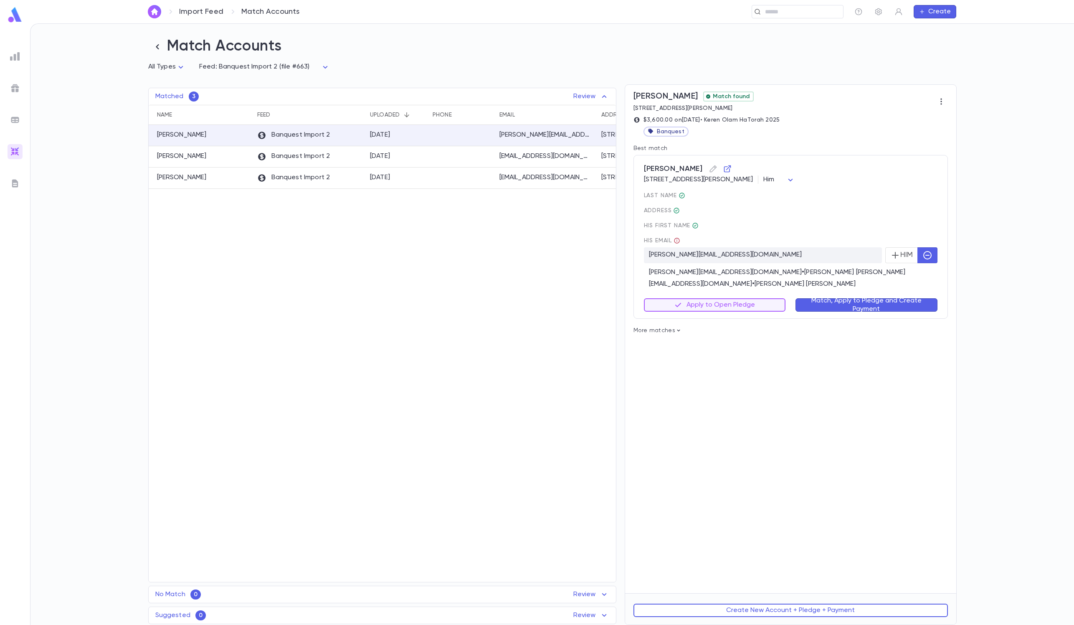
click at [718, 301] on button "Match, Apply to Pledge and Create Payment" at bounding box center [866, 304] width 142 height 13
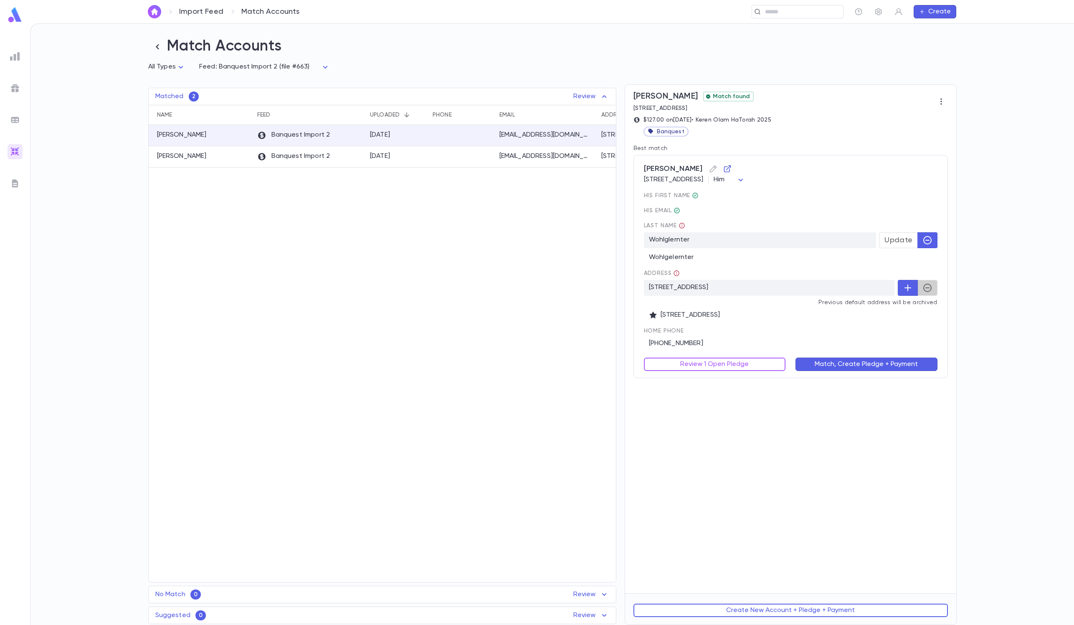
click at [718, 292] on icon "button" at bounding box center [927, 287] width 8 height 8
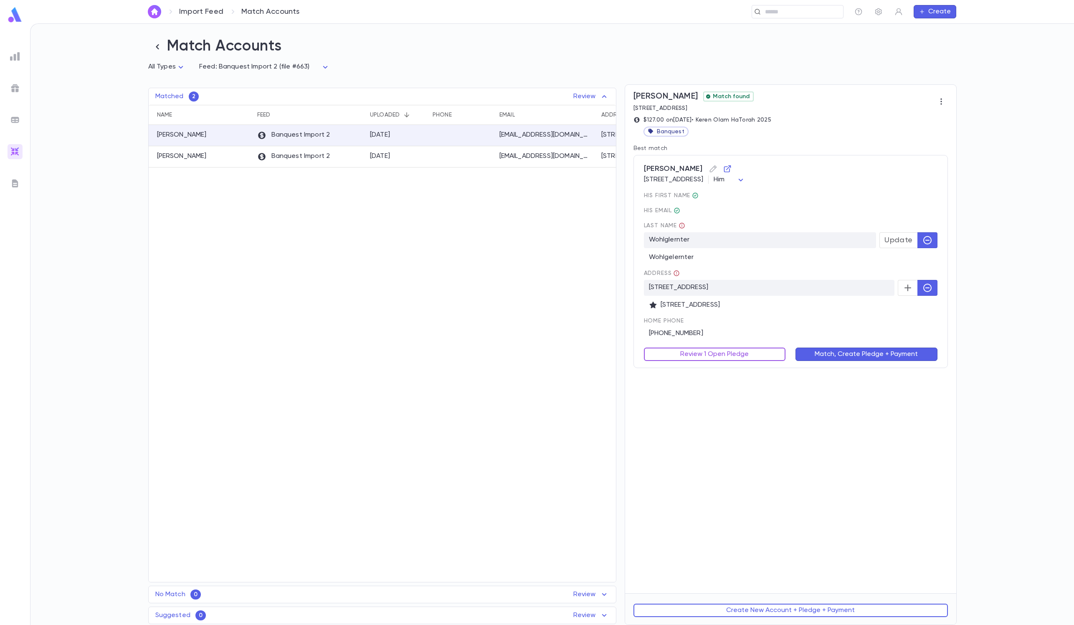
click at [718, 349] on button "Review 1 Open Pledge" at bounding box center [715, 353] width 142 height 13
type input "******"
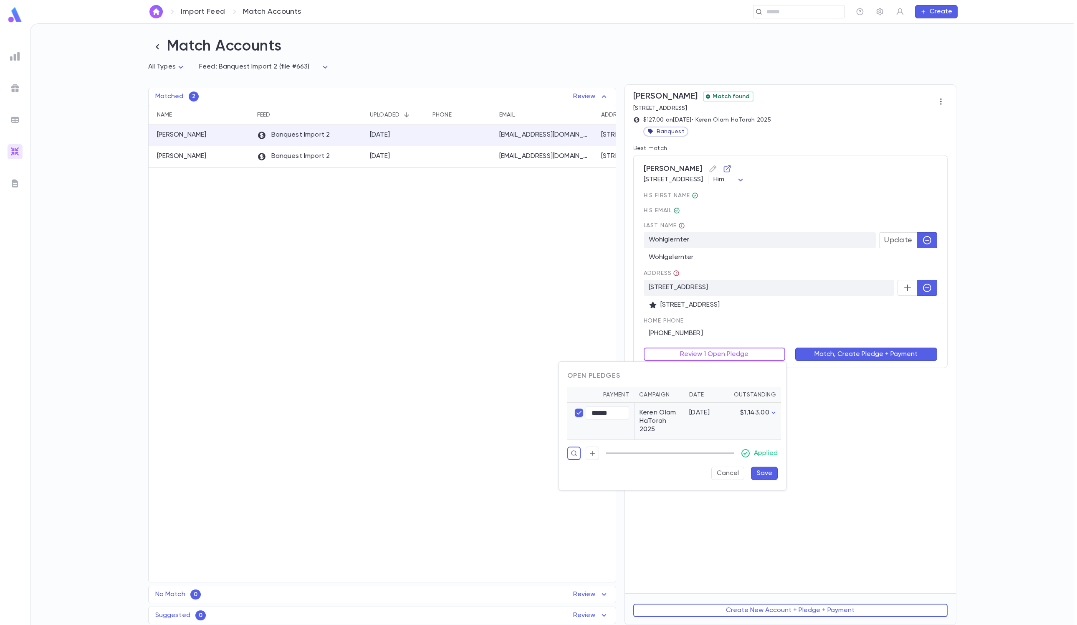
click at [718, 416] on button "Save" at bounding box center [764, 472] width 27 height 13
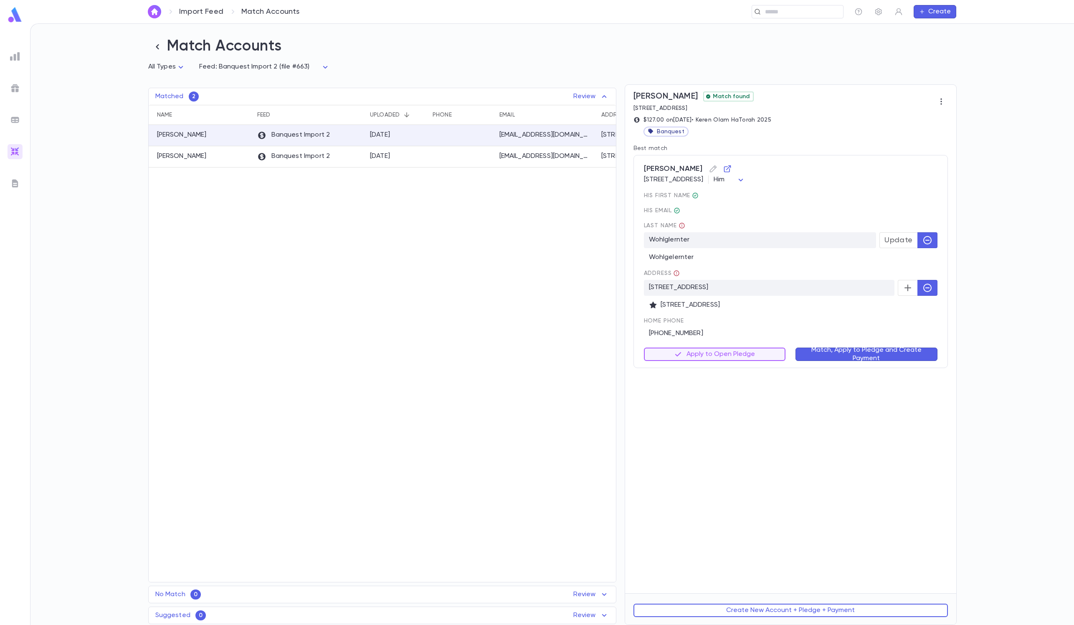
click at [718, 350] on button "Match, Apply to Pledge and Create Payment" at bounding box center [866, 353] width 142 height 13
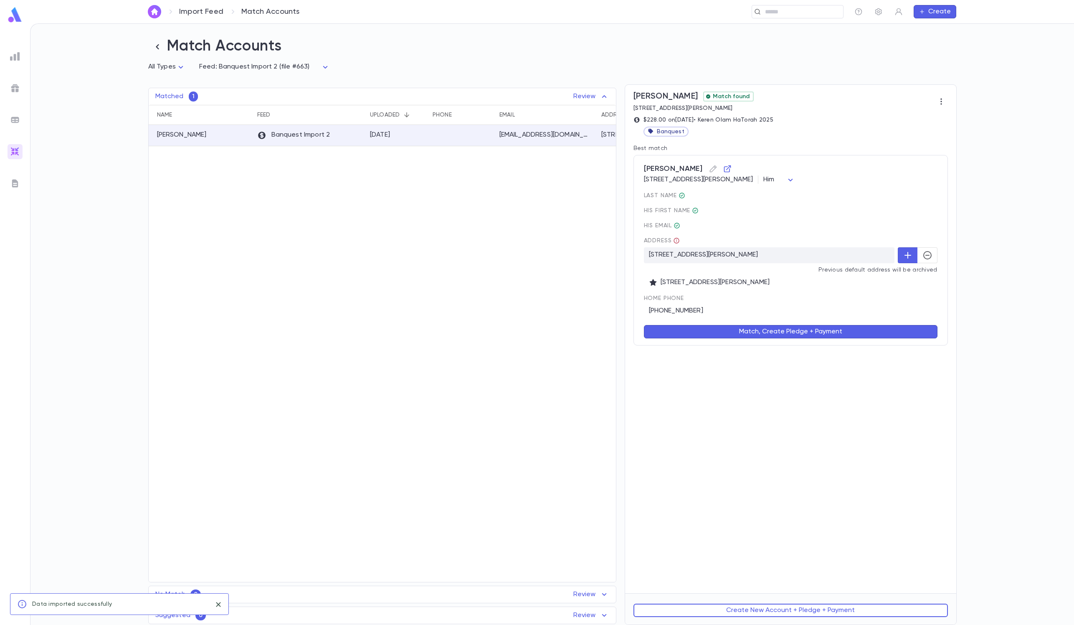
click at [718, 253] on div "Albin, Nachum 6522 N Troy St, Chicago IL 60645-4119 US Him *** last Name His fi…" at bounding box center [790, 250] width 314 height 190
click at [718, 253] on button "button" at bounding box center [927, 255] width 20 height 16
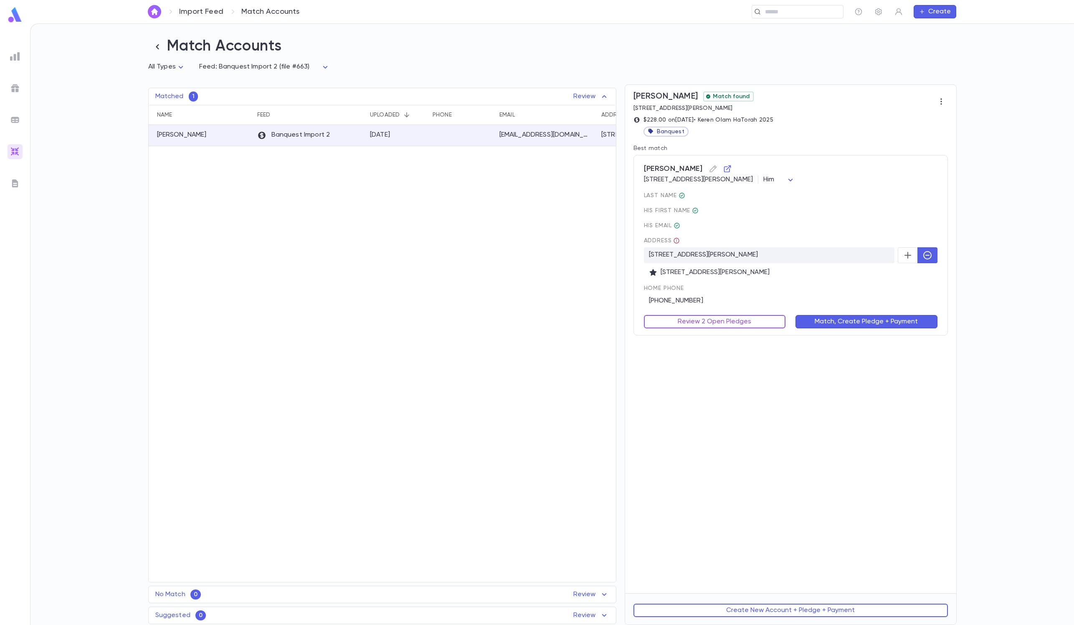
click at [714, 325] on button "Review 2 Open Pledges" at bounding box center [715, 321] width 142 height 13
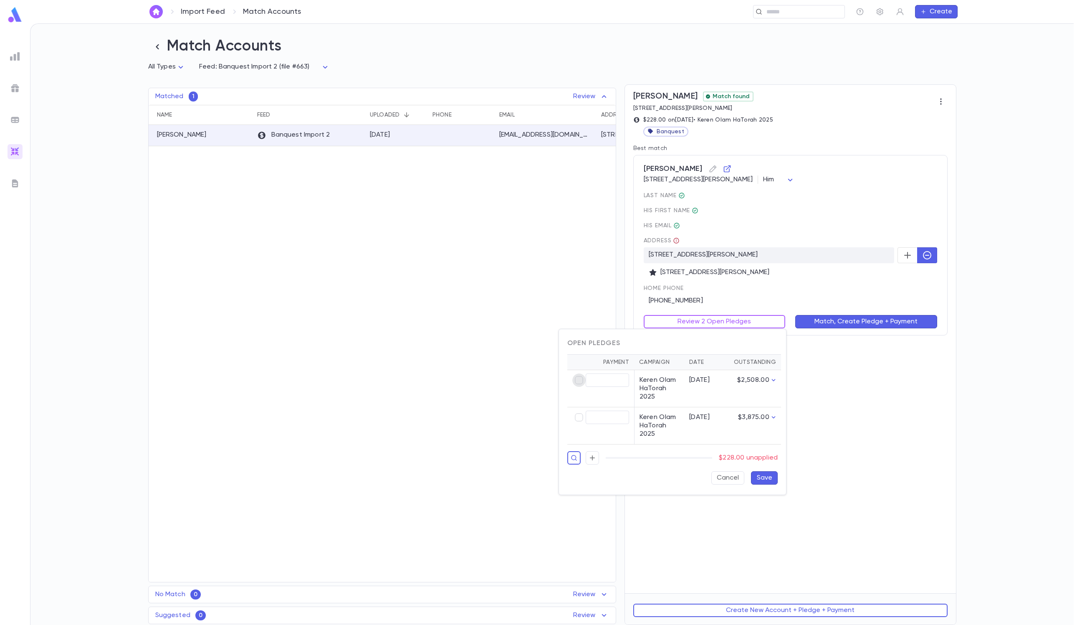
type input "******"
click at [718, 416] on button "Save" at bounding box center [764, 477] width 27 height 13
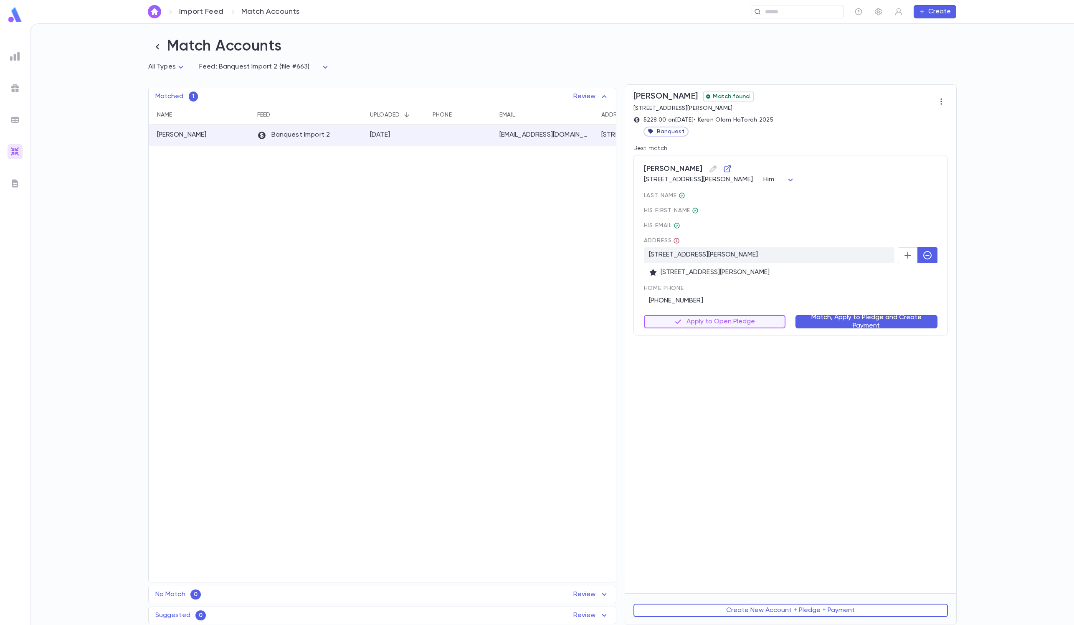
click at [718, 334] on div "Albin, Nachum 6522 N Troy St, Chicago IL 60645-4119 US Him *** last Name His fi…" at bounding box center [790, 245] width 314 height 180
click at [718, 319] on button "Match, Apply to Pledge and Create Payment" at bounding box center [866, 321] width 142 height 13
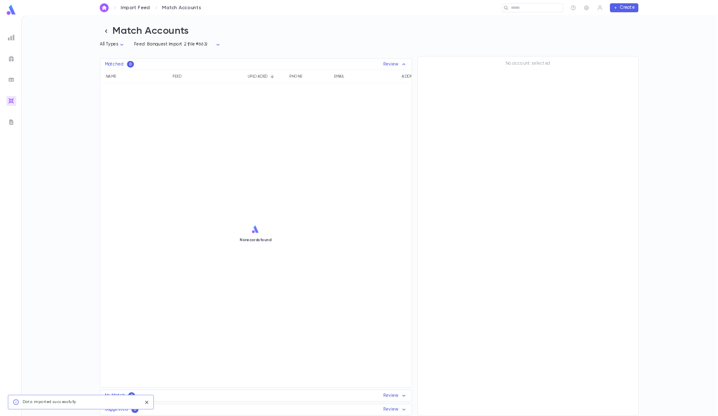
scroll to position [0, 0]
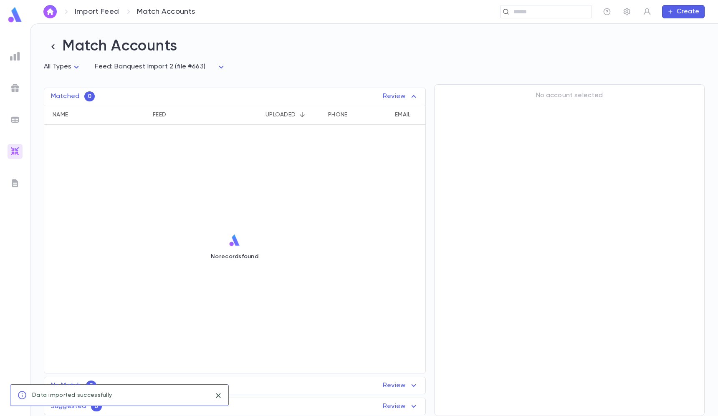
click at [20, 111] on ul at bounding box center [15, 231] width 30 height 371
click at [15, 124] on img at bounding box center [15, 120] width 10 height 10
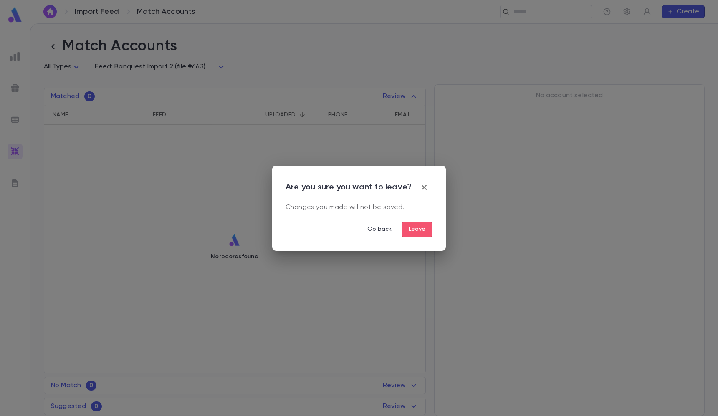
click at [410, 217] on div "Are you sure you want to leave? Changes you made will not be saved. Go back Lea…" at bounding box center [359, 208] width 147 height 58
click at [410, 227] on button "Leave" at bounding box center [417, 230] width 31 height 16
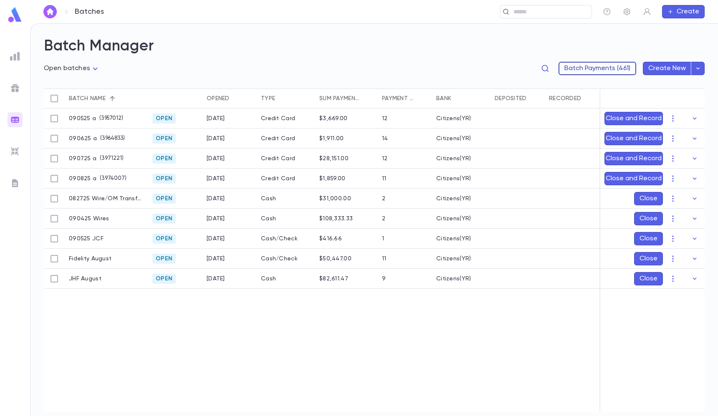
click at [595, 69] on button "Batch Payments (461)" at bounding box center [598, 68] width 78 height 13
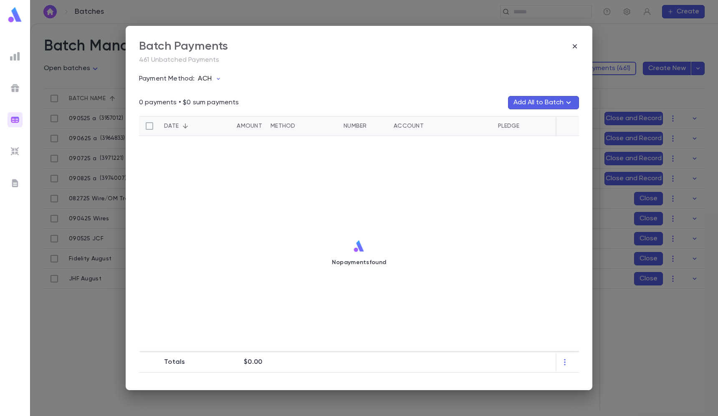
click at [215, 76] on icon "button" at bounding box center [218, 79] width 7 height 7
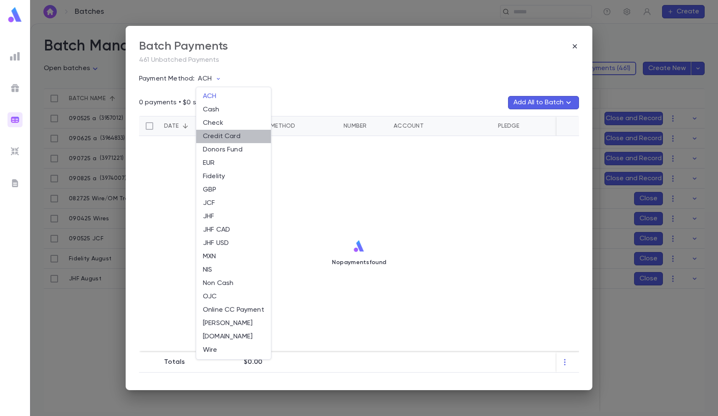
click at [214, 131] on li "Credit Card" at bounding box center [233, 136] width 75 height 13
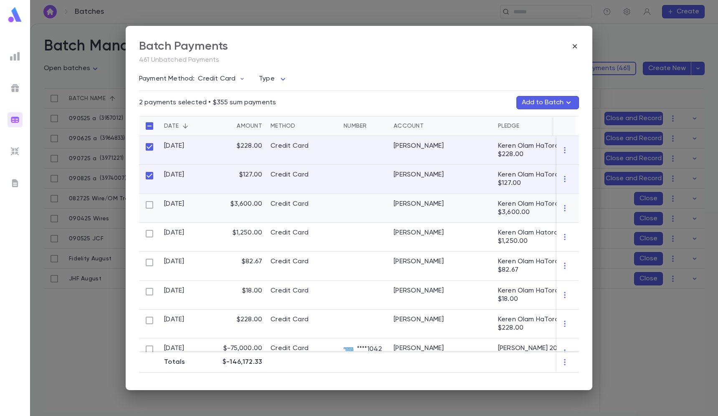
click at [147, 214] on div at bounding box center [149, 208] width 21 height 29
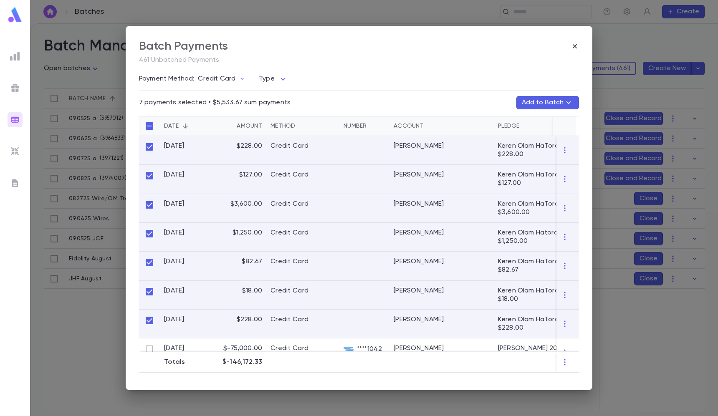
click at [536, 103] on button "Add to Batch" at bounding box center [547, 102] width 63 height 13
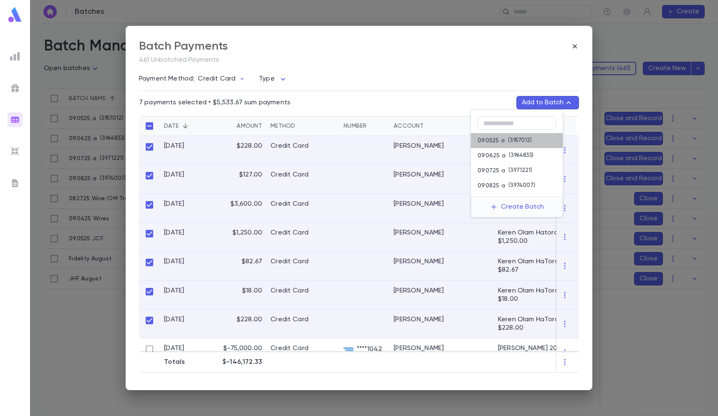
click at [490, 141] on p "090525 a" at bounding box center [491, 140] width 27 height 7
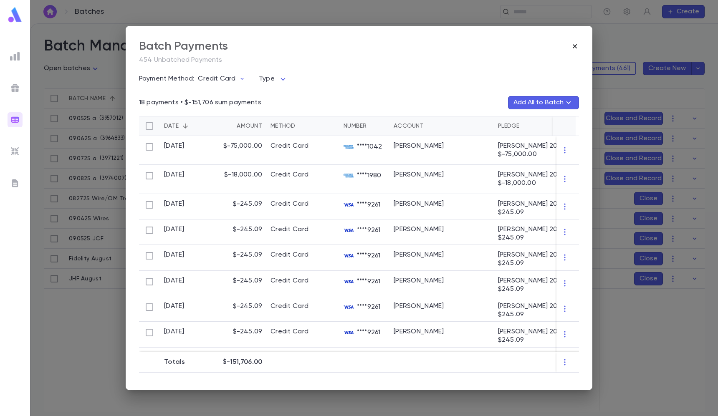
click at [576, 48] on icon "button" at bounding box center [575, 46] width 8 height 8
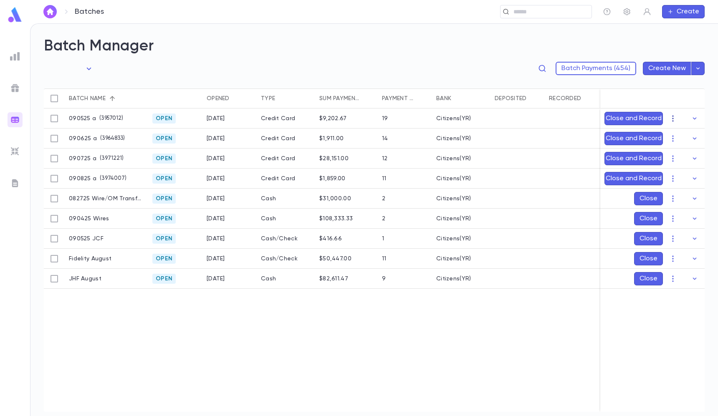
click at [671, 117] on icon "button" at bounding box center [673, 118] width 8 height 8
click at [673, 134] on li "Mark Deposited" at bounding box center [681, 134] width 63 height 13
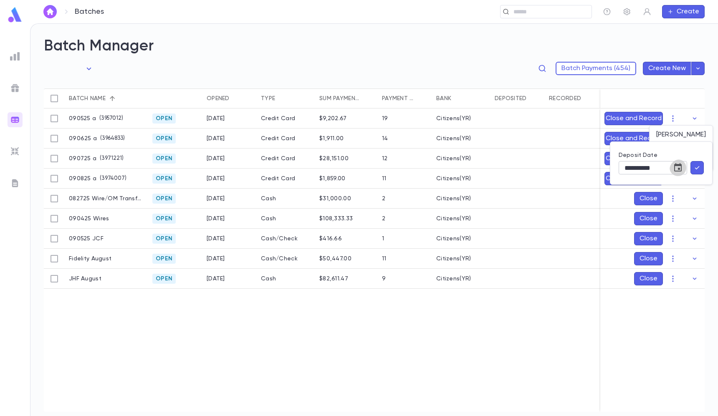
click at [677, 171] on icon "Choose date, selected date is Sep 8, 2025" at bounding box center [678, 168] width 10 height 10
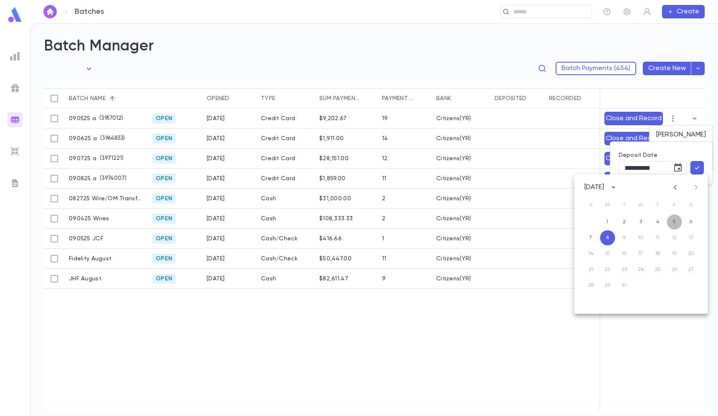
click at [673, 221] on button "5" at bounding box center [674, 222] width 15 height 15
type input "**********"
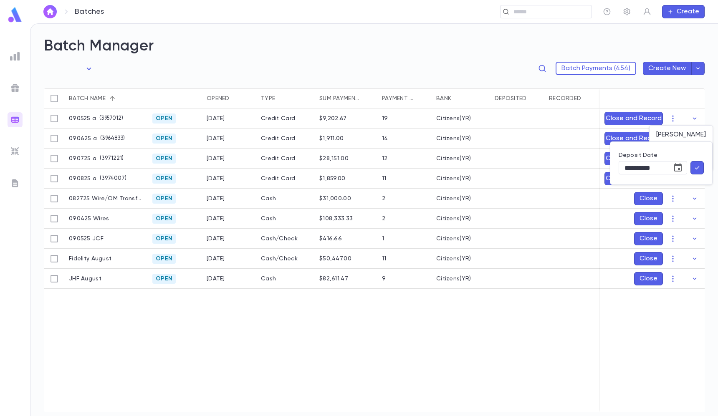
click at [700, 169] on icon "button" at bounding box center [697, 168] width 8 height 8
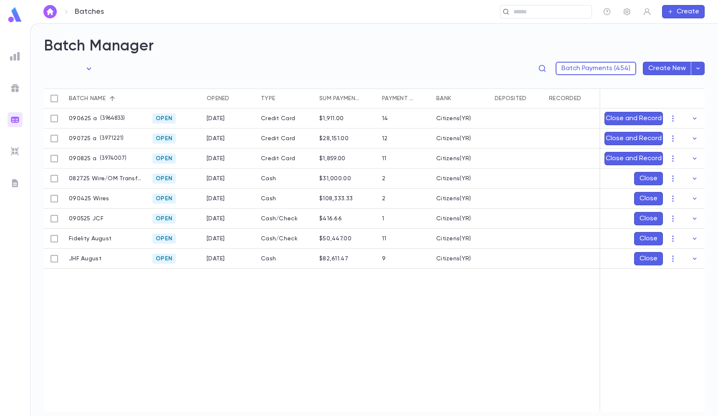
click at [15, 154] on img at bounding box center [15, 152] width 10 height 10
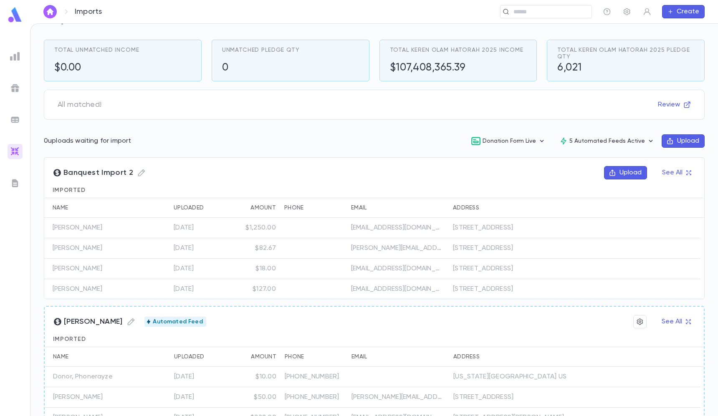
scroll to position [53, 0]
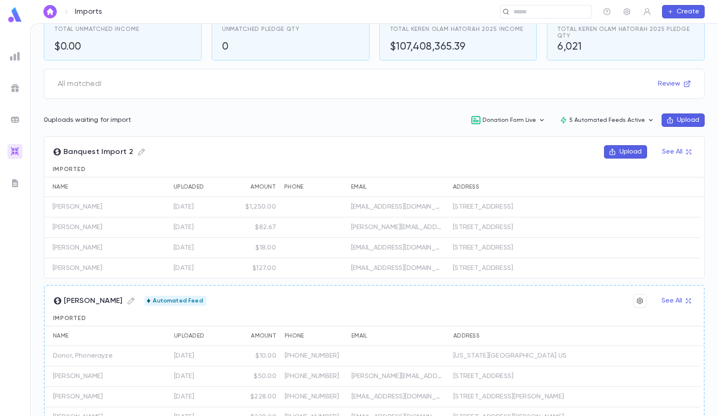
click at [616, 155] on button "Upload" at bounding box center [625, 151] width 43 height 13
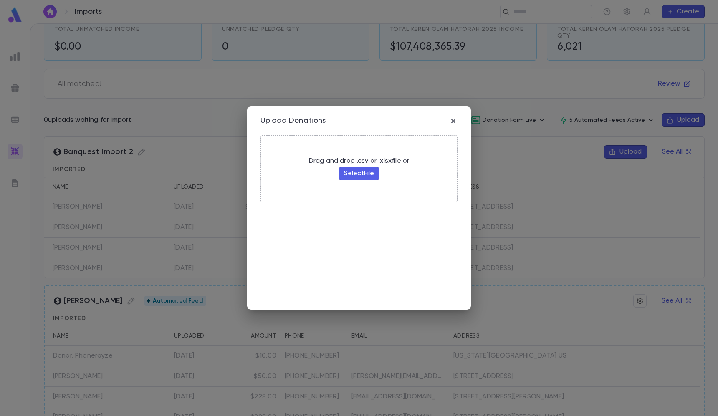
click at [353, 172] on button "Select File" at bounding box center [359, 173] width 41 height 13
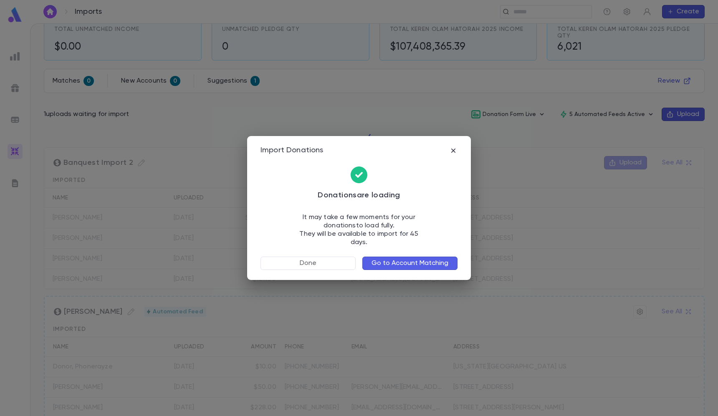
click at [410, 258] on button "Go to Account Matching" at bounding box center [409, 263] width 95 height 13
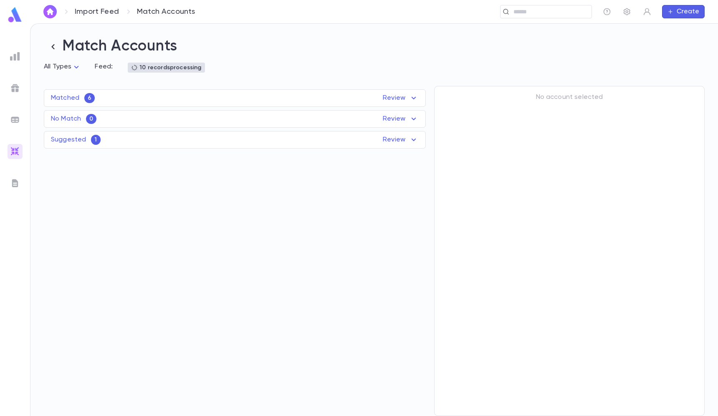
click at [239, 103] on div "Matched 6 Review" at bounding box center [234, 98] width 381 height 10
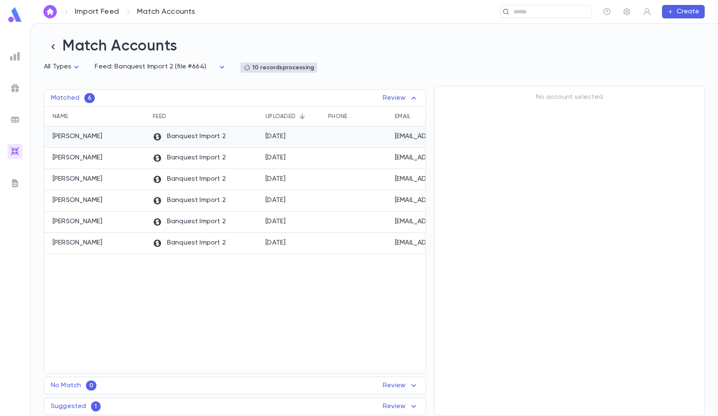
click at [235, 137] on div "Banquest Import 2" at bounding box center [205, 137] width 113 height 21
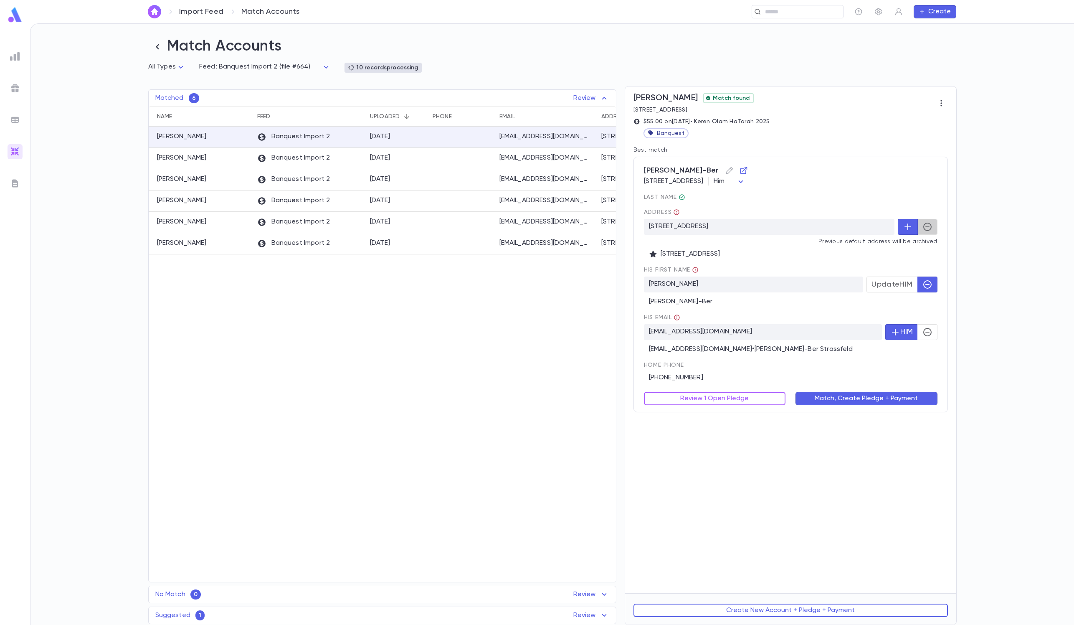
click at [718, 229] on icon "button" at bounding box center [927, 227] width 8 height 8
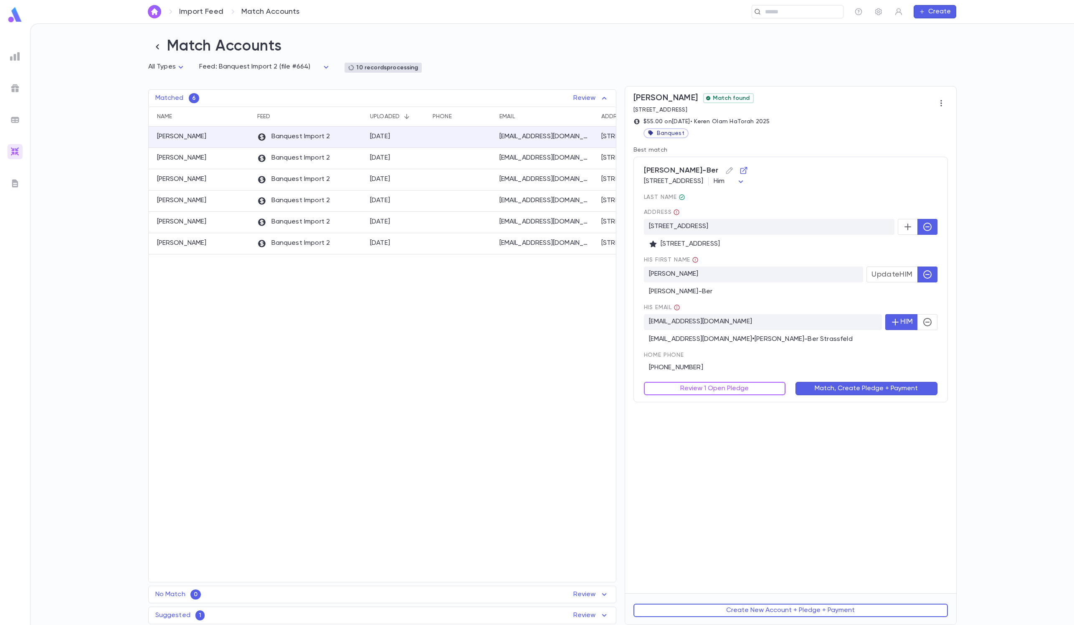
click at [718, 314] on div "His email [EMAIL_ADDRESS][DOMAIN_NAME] HIM [EMAIL_ADDRESS][DOMAIN_NAME] • [PERS…" at bounding box center [791, 323] width 294 height 39
click at [718, 321] on icon "button" at bounding box center [927, 322] width 8 height 8
click at [697, 391] on button "Review 1 Open Pledge" at bounding box center [715, 388] width 142 height 13
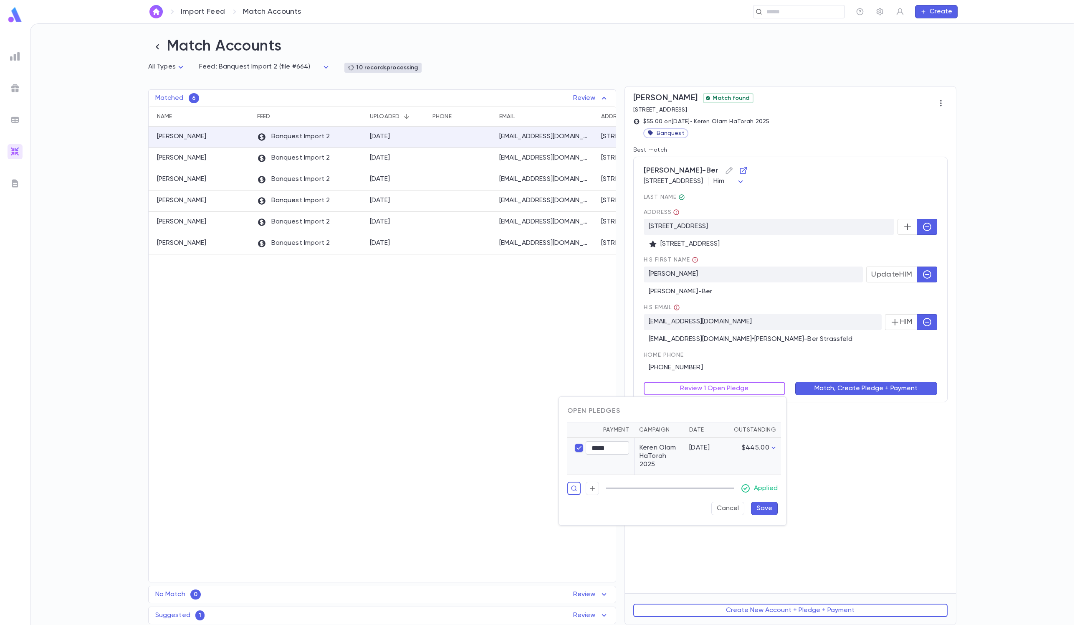
type input "*****"
click at [718, 416] on p "Applied" at bounding box center [766, 488] width 24 height 8
click at [718, 416] on button "Save" at bounding box center [764, 507] width 27 height 13
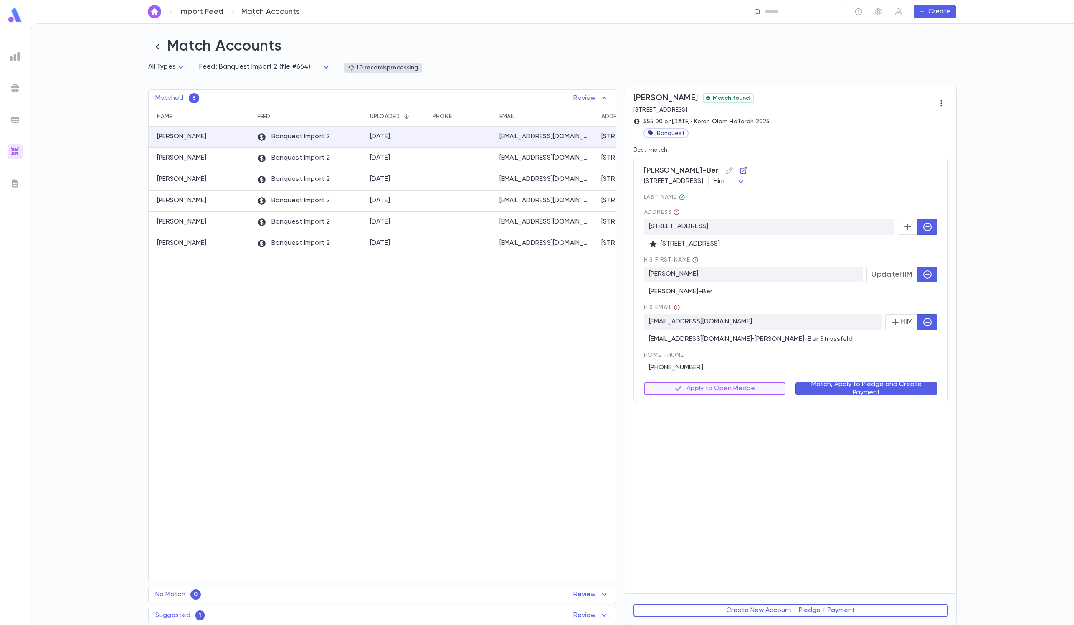
click at [718, 395] on button "Match, Apply to Pledge and Create Payment" at bounding box center [866, 388] width 142 height 13
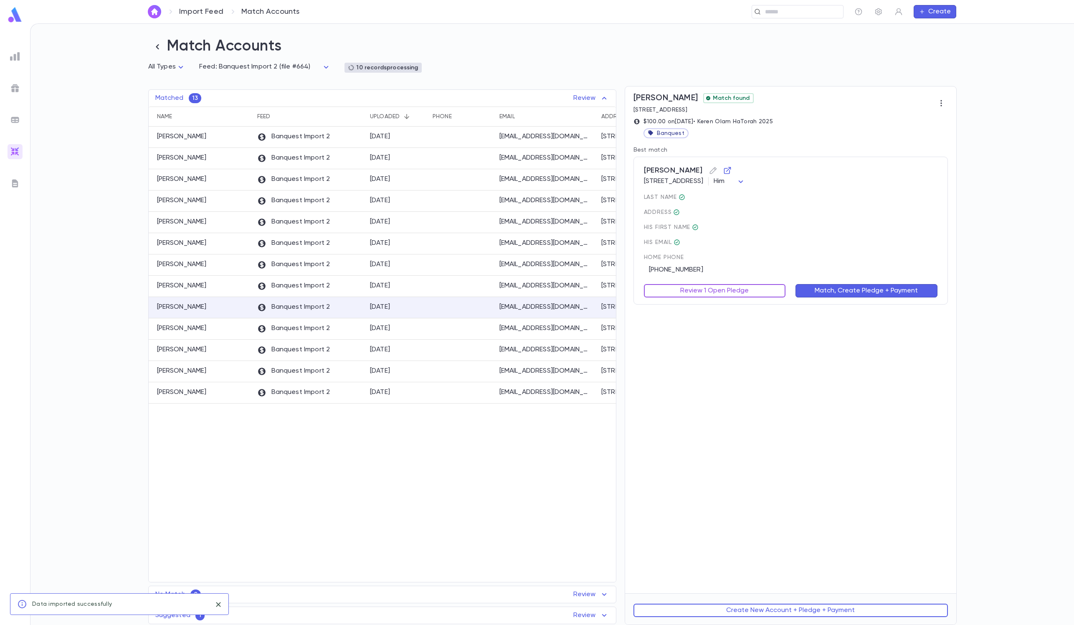
click at [706, 292] on button "Review 1 Open Pledge" at bounding box center [715, 290] width 142 height 13
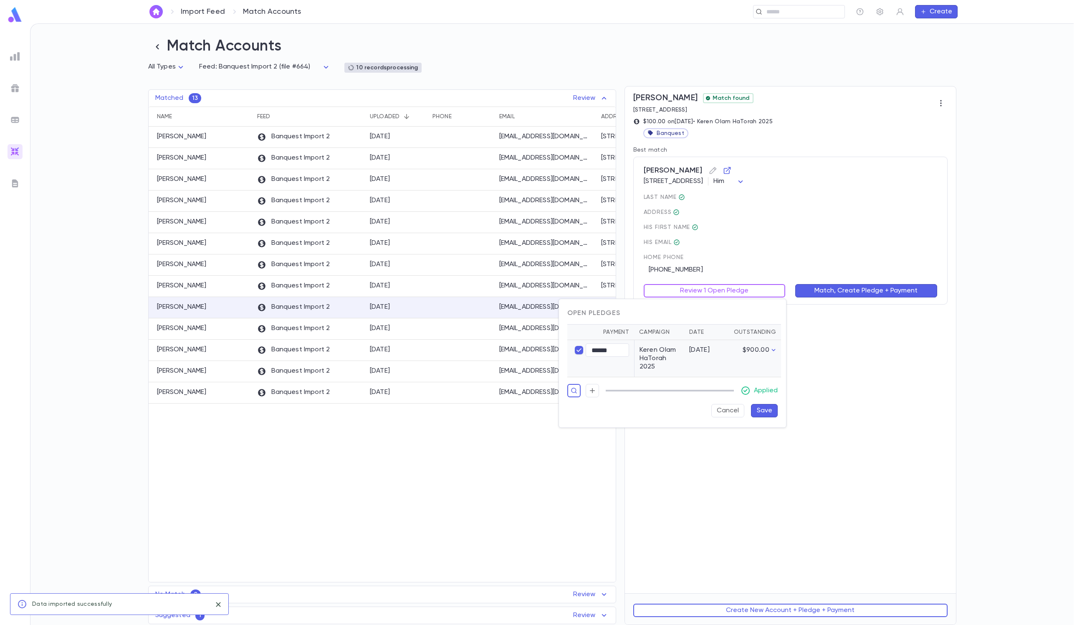
type input "******"
click at [718, 416] on button "Save" at bounding box center [764, 410] width 27 height 13
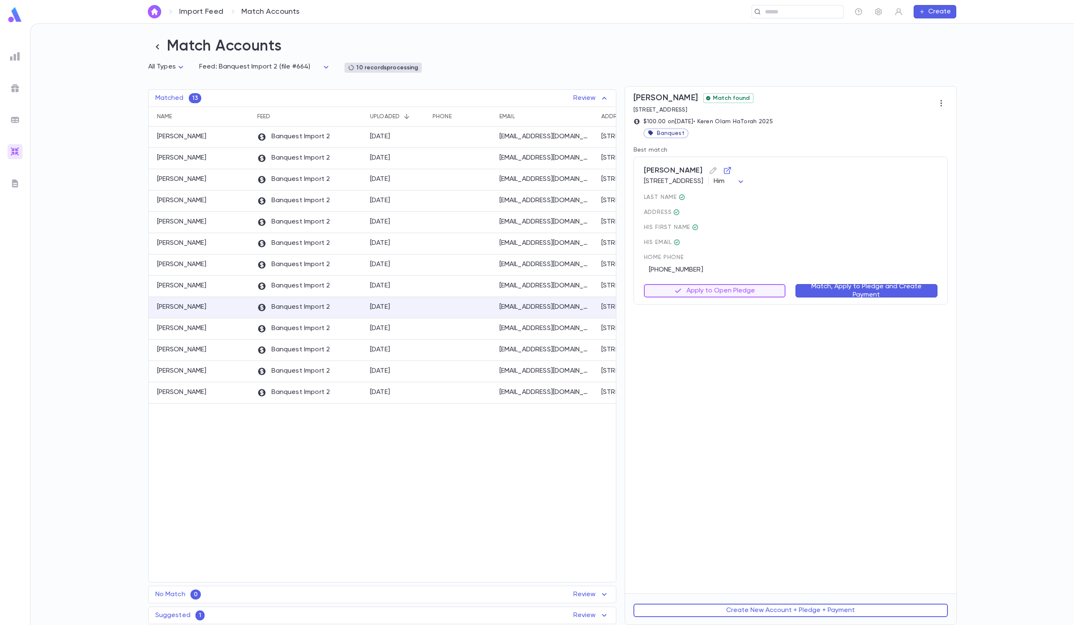
click at [718, 291] on button "Match, Apply to Pledge and Create Payment" at bounding box center [866, 290] width 142 height 13
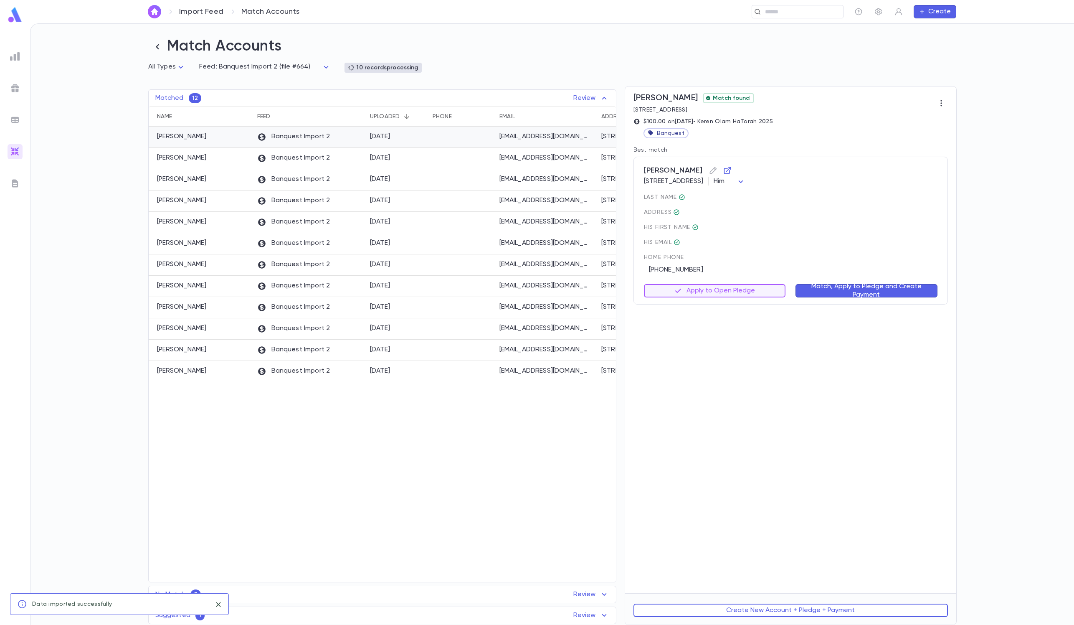
click at [473, 144] on div at bounding box center [461, 137] width 67 height 21
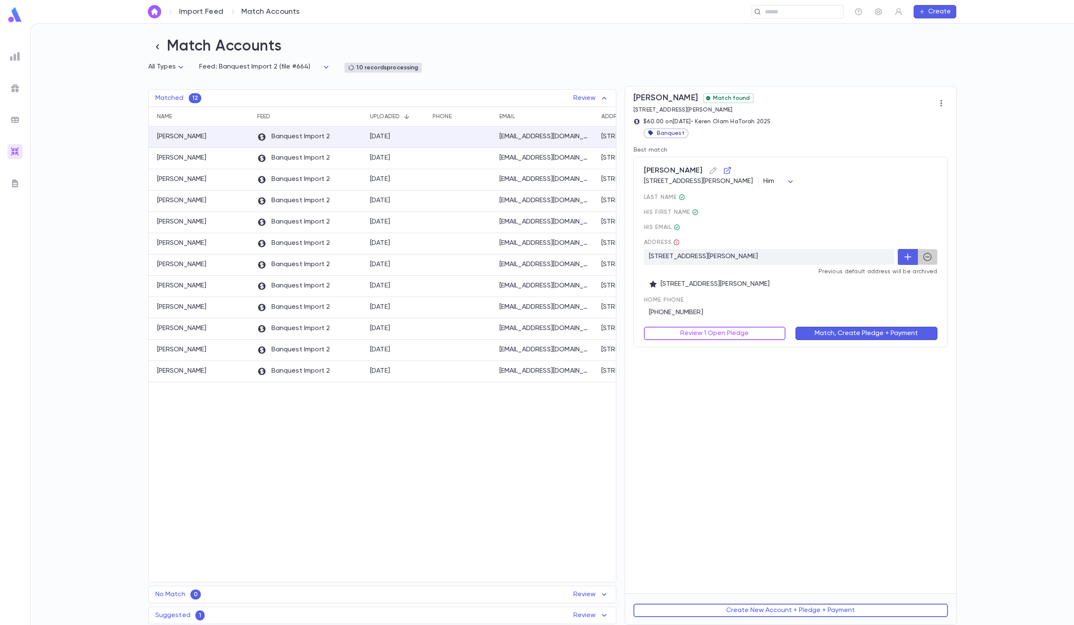
click at [718, 258] on icon "button" at bounding box center [927, 257] width 8 height 8
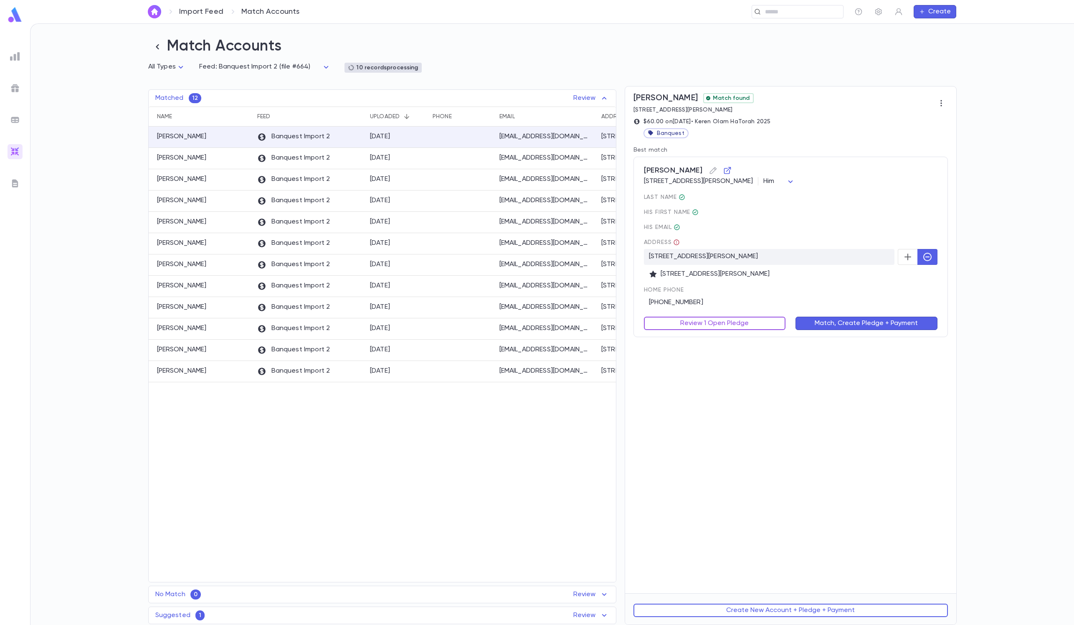
click at [718, 320] on button "Review 1 Open Pledge" at bounding box center [715, 322] width 142 height 13
click at [586, 381] on input "text" at bounding box center [607, 382] width 43 height 13
type input "*****"
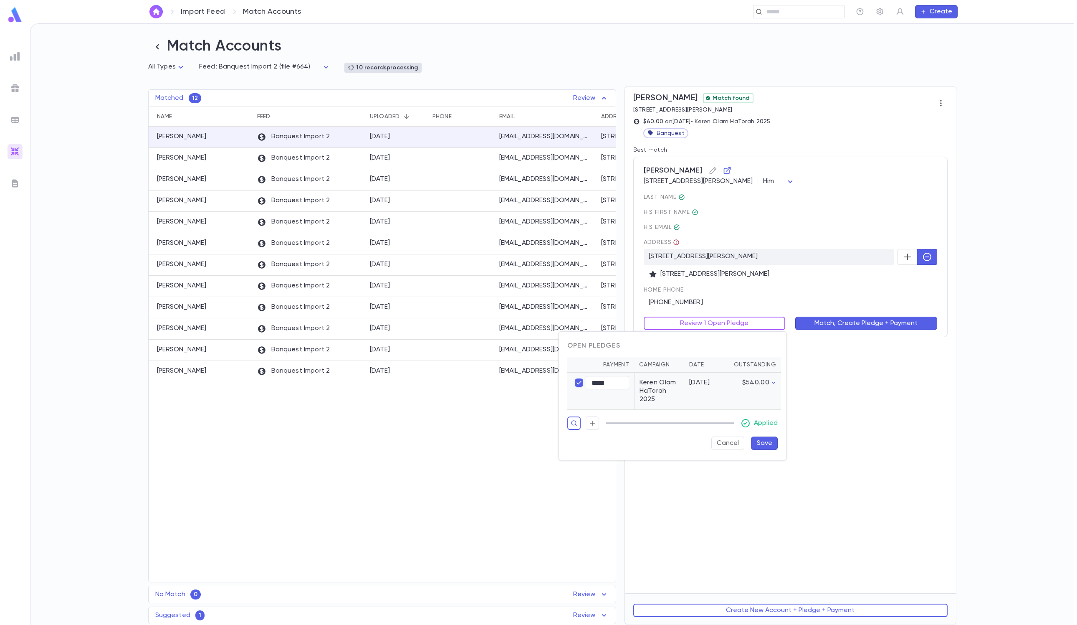
click at [718, 416] on button "Save" at bounding box center [764, 442] width 27 height 13
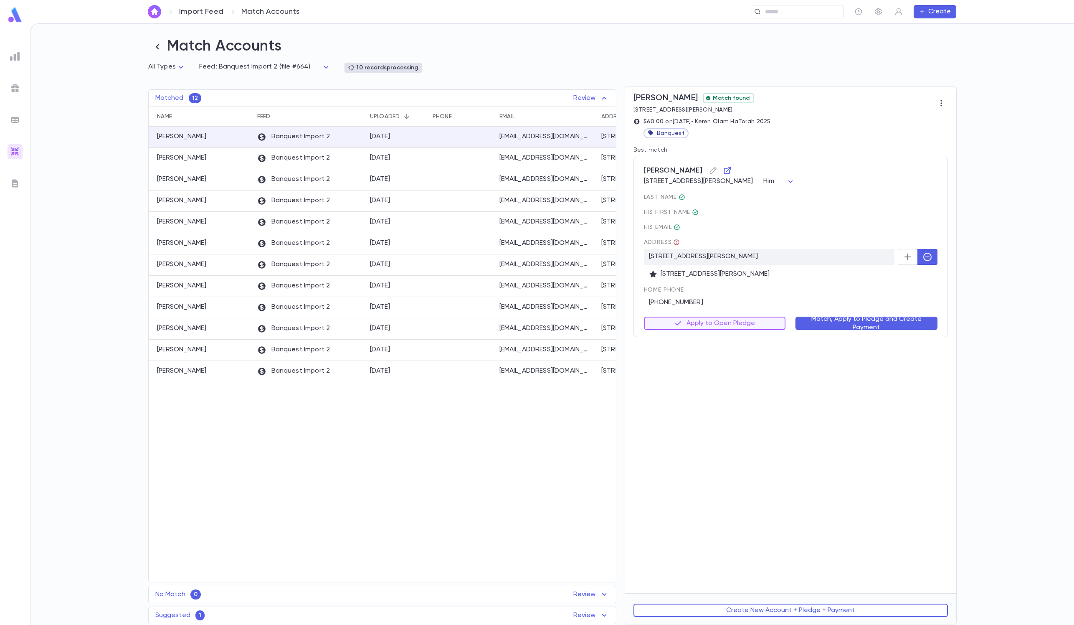
click at [718, 326] on button "Match, Apply to Pledge and Create Payment" at bounding box center [866, 322] width 142 height 13
click at [718, 322] on button "Review 1 Open Pledge" at bounding box center [715, 322] width 142 height 13
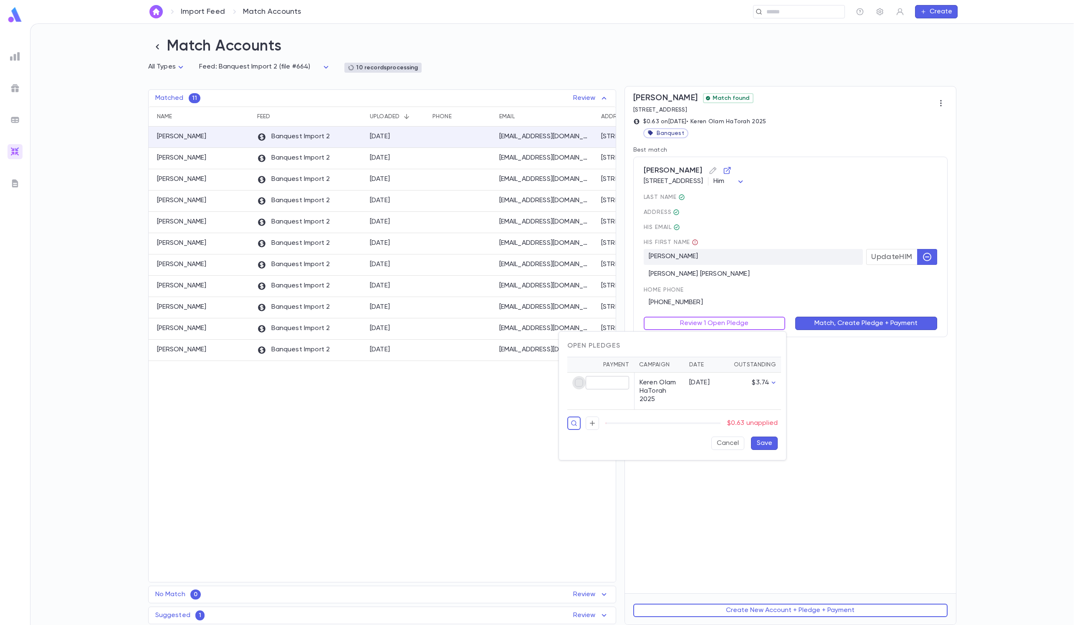
type input "****"
click at [718, 416] on button "Save" at bounding box center [764, 442] width 27 height 13
click at [718, 325] on button "Match, Apply to Pledge and Create Payment" at bounding box center [866, 322] width 142 height 13
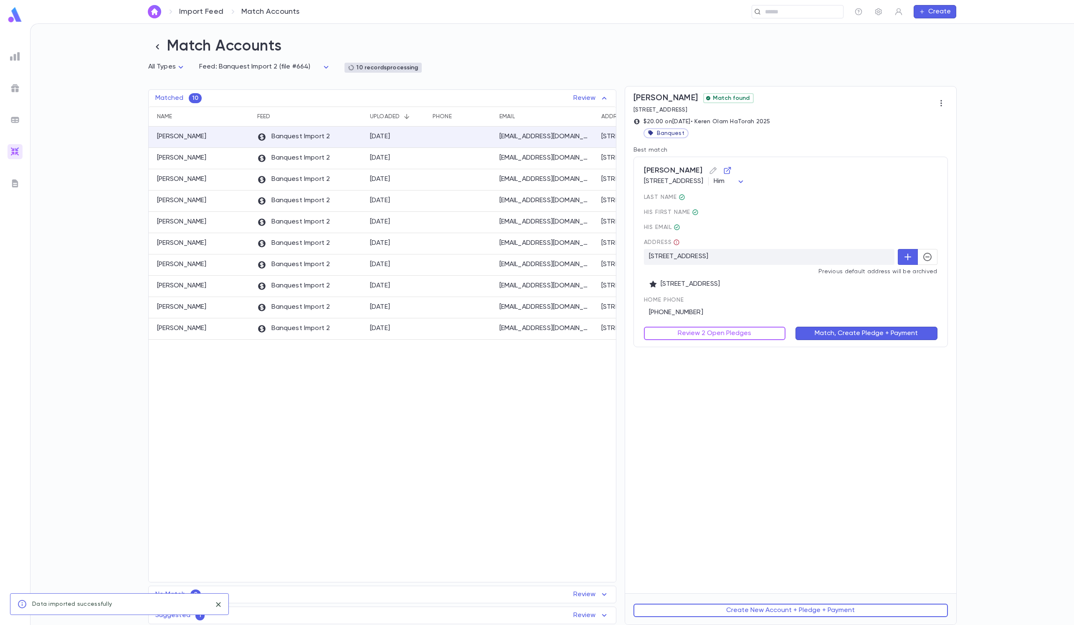
click at [718, 256] on icon "button" at bounding box center [927, 257] width 10 height 10
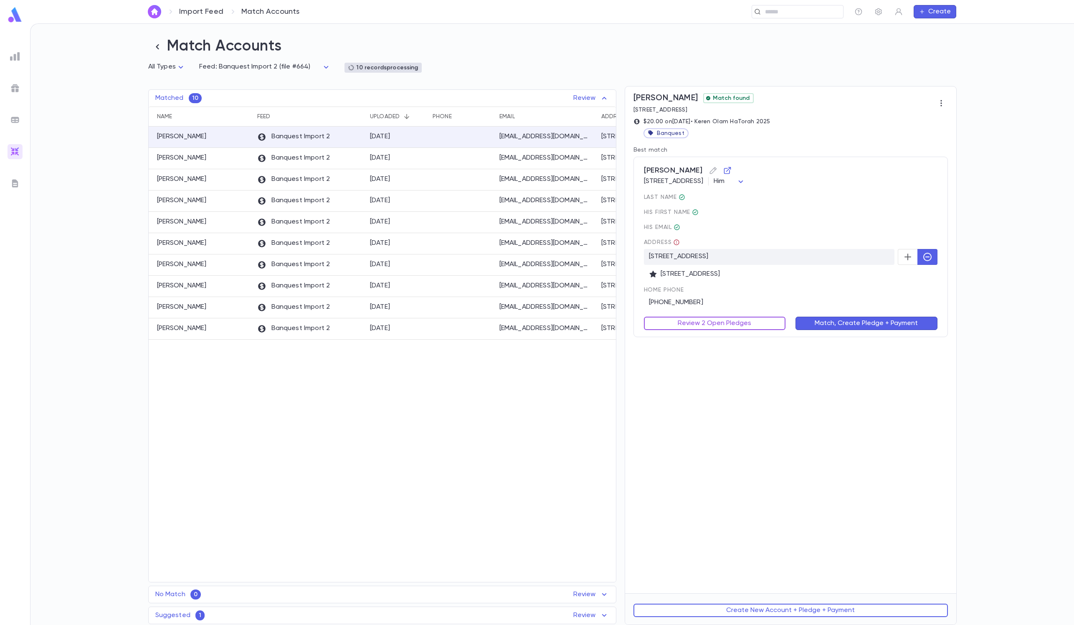
click at [718, 326] on button "Review 2 Open Pledges" at bounding box center [715, 322] width 142 height 13
click at [689, 324] on div at bounding box center [538, 312] width 1077 height 625
click at [689, 324] on button "Review 2 Open Pledges" at bounding box center [715, 322] width 142 height 13
click at [572, 386] on td "​" at bounding box center [600, 390] width 67 height 37
type input "*****"
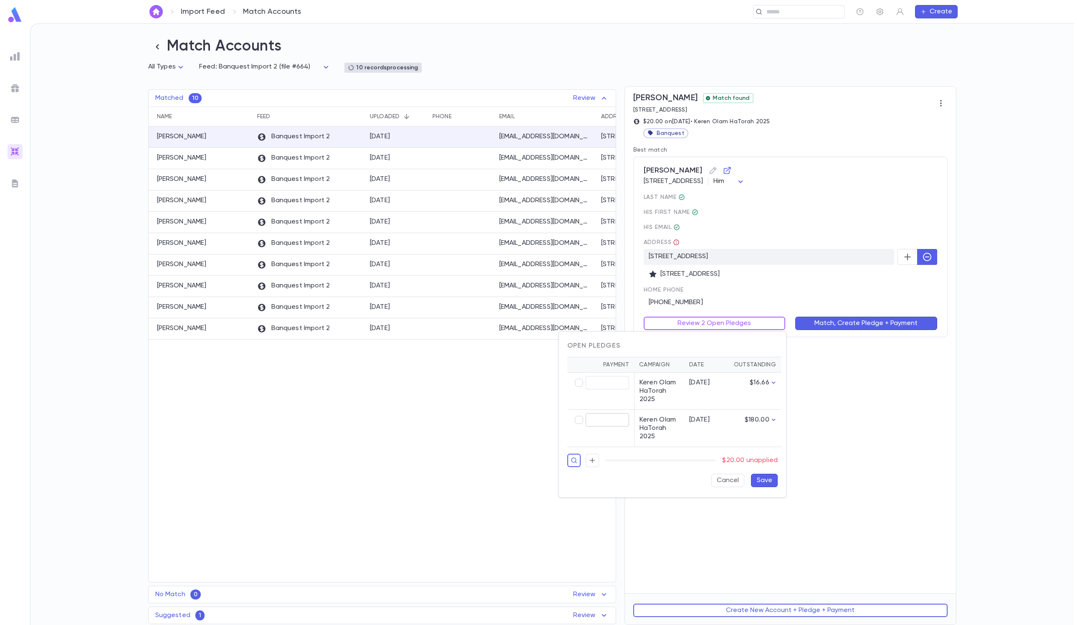
click at [586, 416] on input "text" at bounding box center [607, 419] width 43 height 13
type input "*****"
click at [718, 416] on button "Save" at bounding box center [764, 479] width 27 height 13
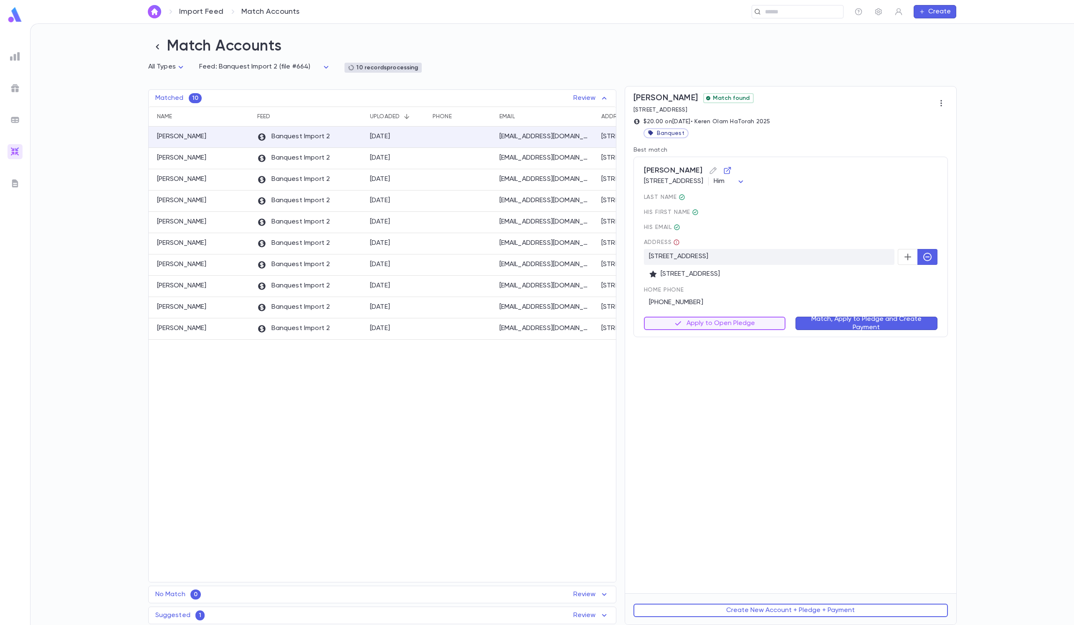
click at [718, 321] on button "Match, Apply to Pledge and Create Payment" at bounding box center [866, 322] width 142 height 13
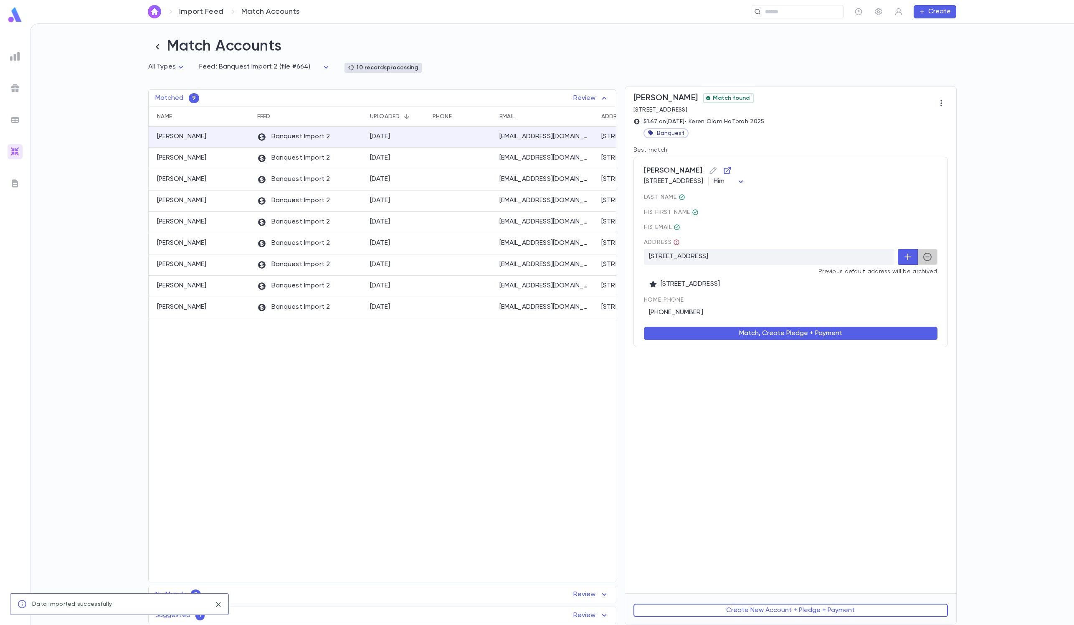
click at [718, 261] on icon "button" at bounding box center [927, 257] width 10 height 10
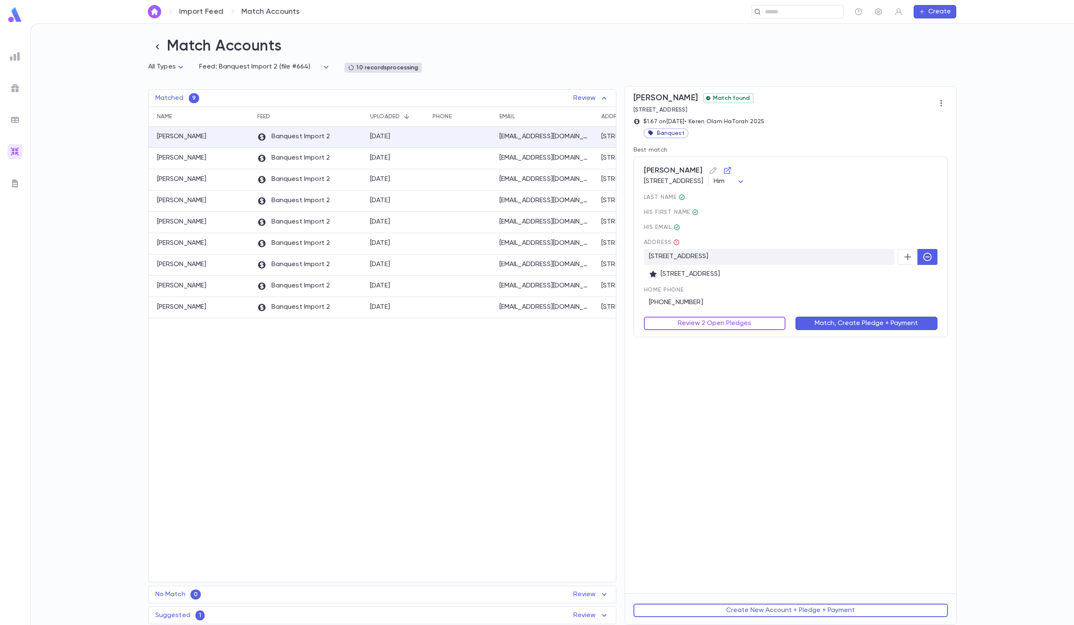
click at [715, 326] on button "Review 2 Open Pledges" at bounding box center [715, 322] width 142 height 13
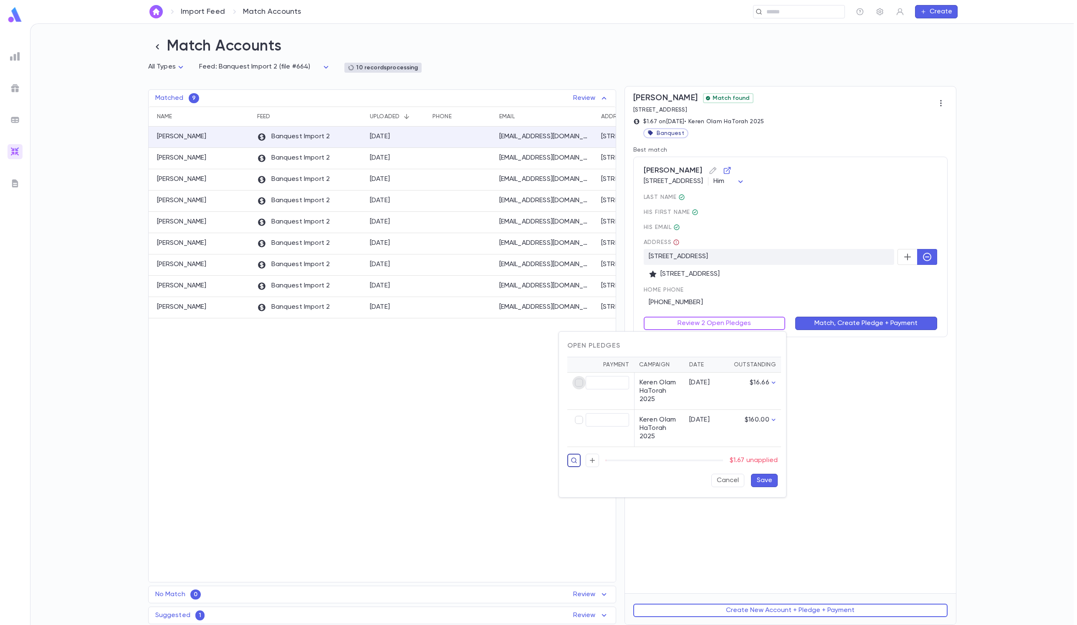
type input "****"
click at [718, 416] on button "Save" at bounding box center [764, 479] width 27 height 13
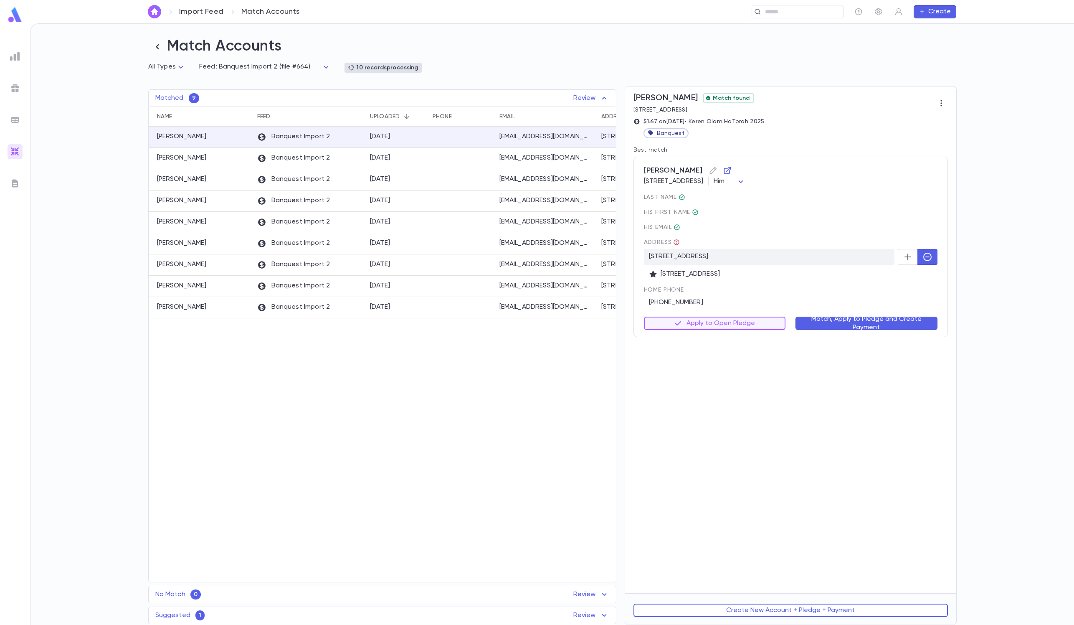
click at [718, 337] on div "Slomovits, Dovid 244 Enclave Blvd, Lakewood NJ 08701-5791 US Him *** last Name …" at bounding box center [790, 247] width 314 height 180
click at [718, 321] on button "Match, Apply to Pledge and Create Payment" at bounding box center [866, 322] width 142 height 13
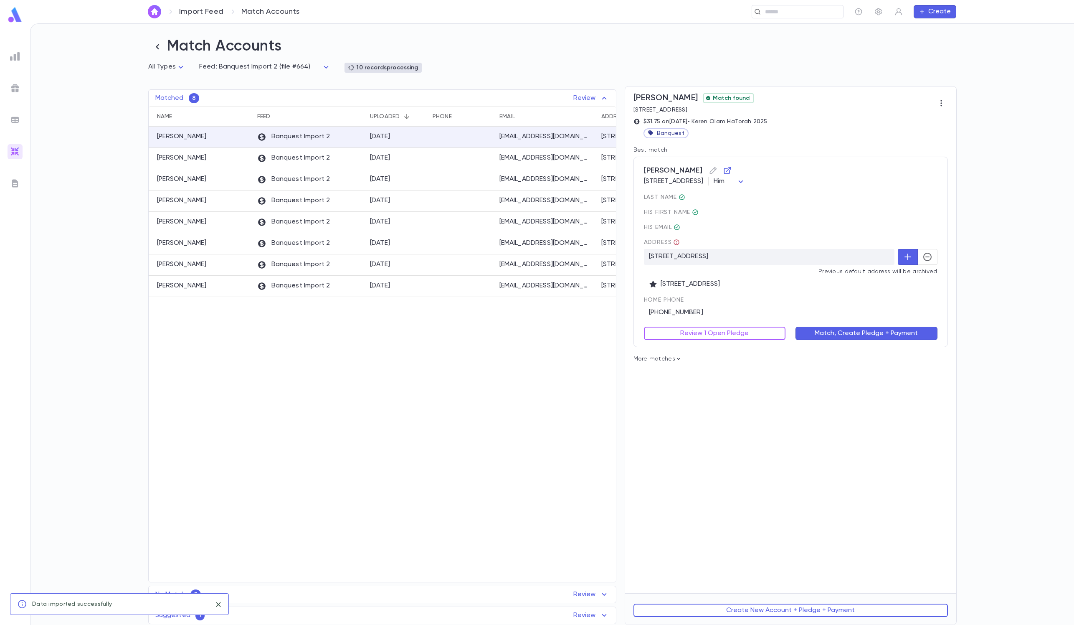
click at [718, 256] on icon "button" at bounding box center [927, 257] width 10 height 10
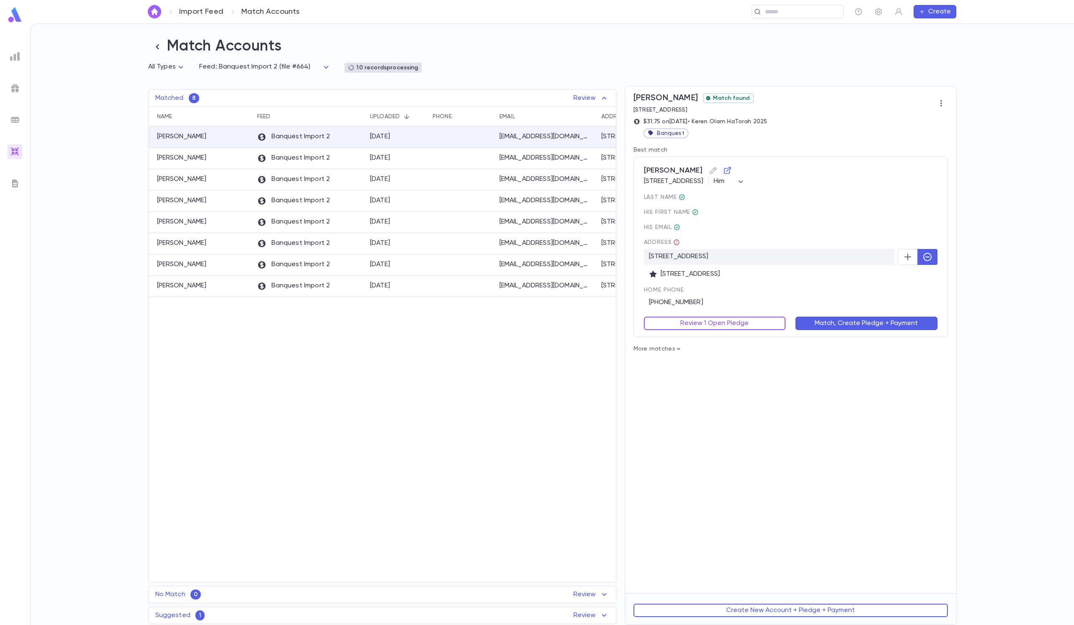
click at [718, 320] on button "Review 1 Open Pledge" at bounding box center [715, 322] width 142 height 13
type input "*****"
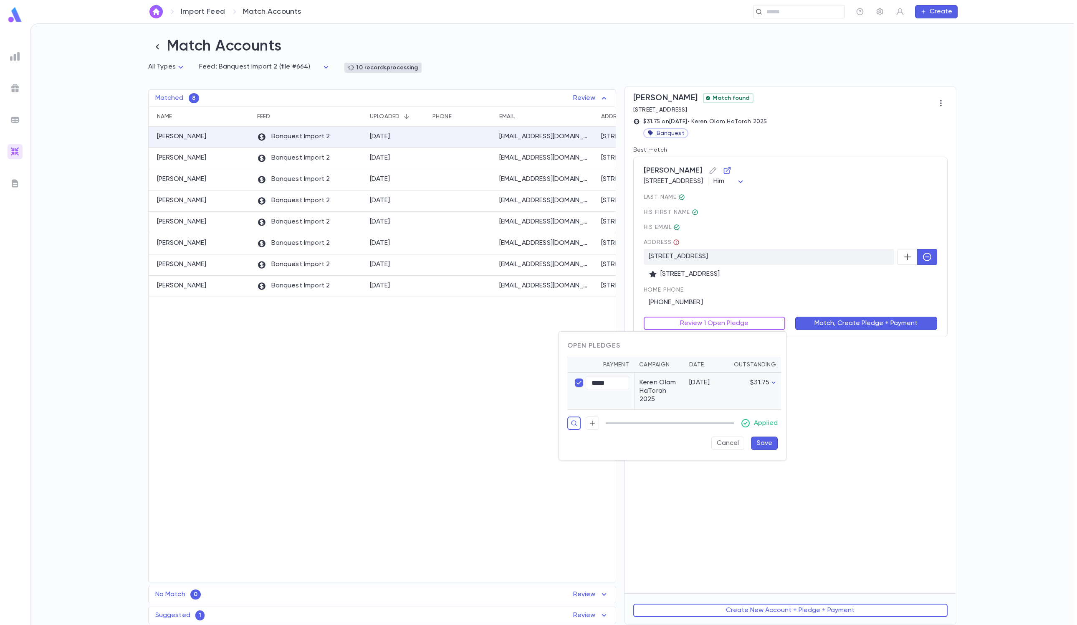
click at [718, 416] on button "Save" at bounding box center [764, 442] width 27 height 13
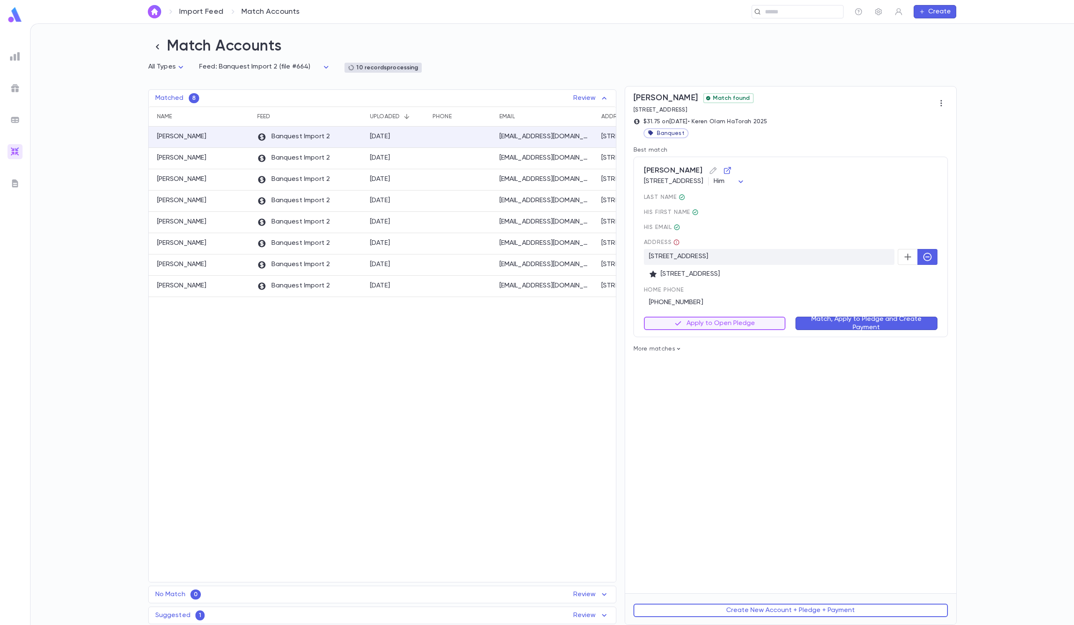
click at [718, 325] on button "Match, Apply to Pledge and Create Payment" at bounding box center [866, 322] width 142 height 13
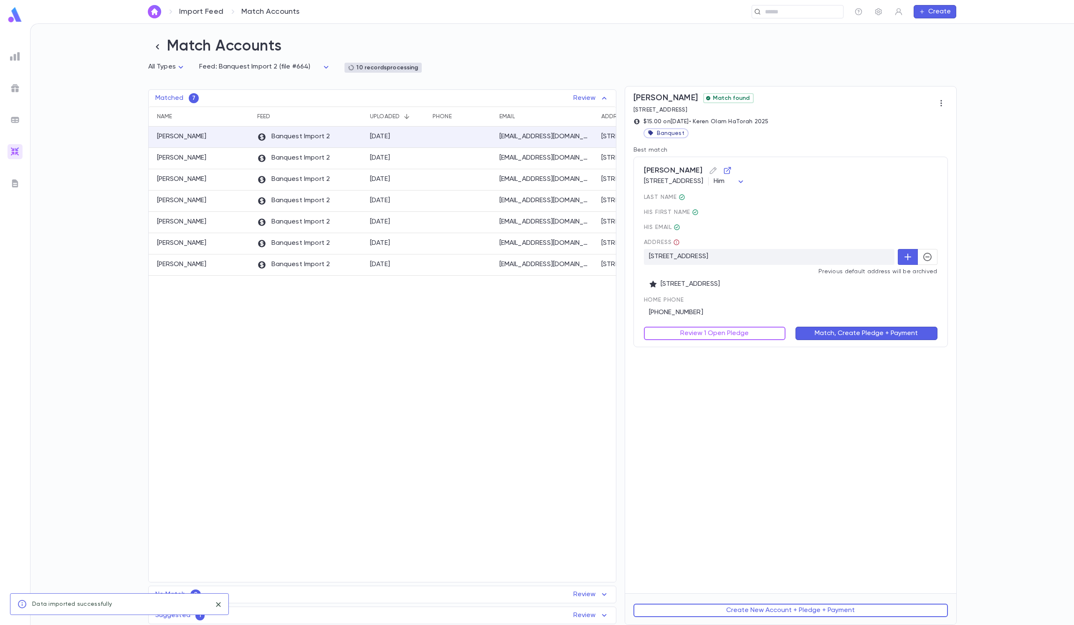
click at [718, 262] on icon "button" at bounding box center [927, 257] width 10 height 10
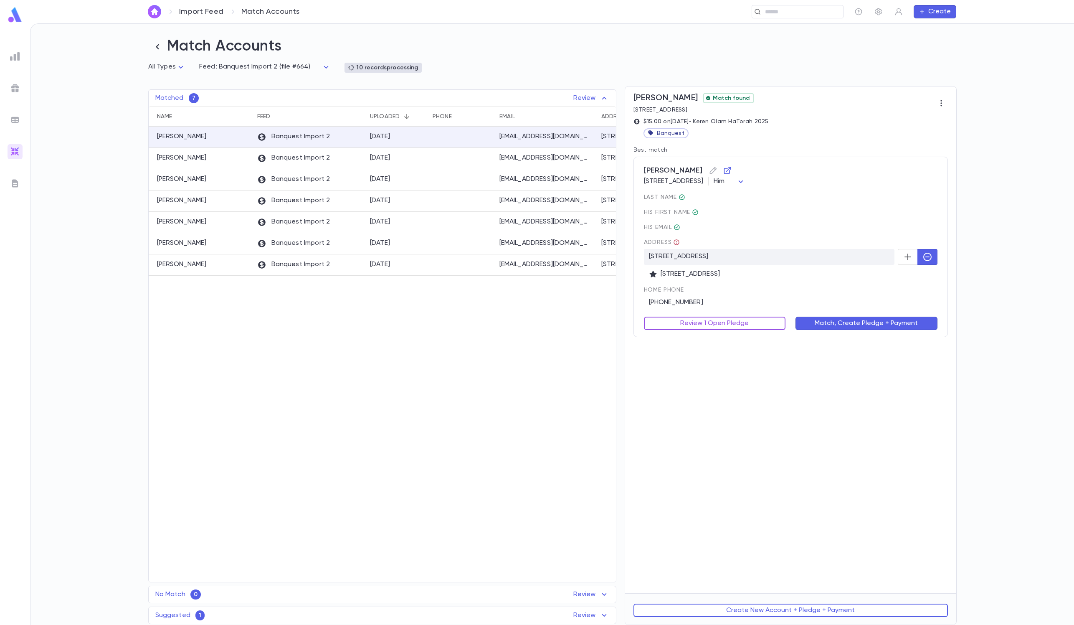
click at [718, 322] on button "Review 1 Open Pledge" at bounding box center [715, 322] width 142 height 13
type input "*****"
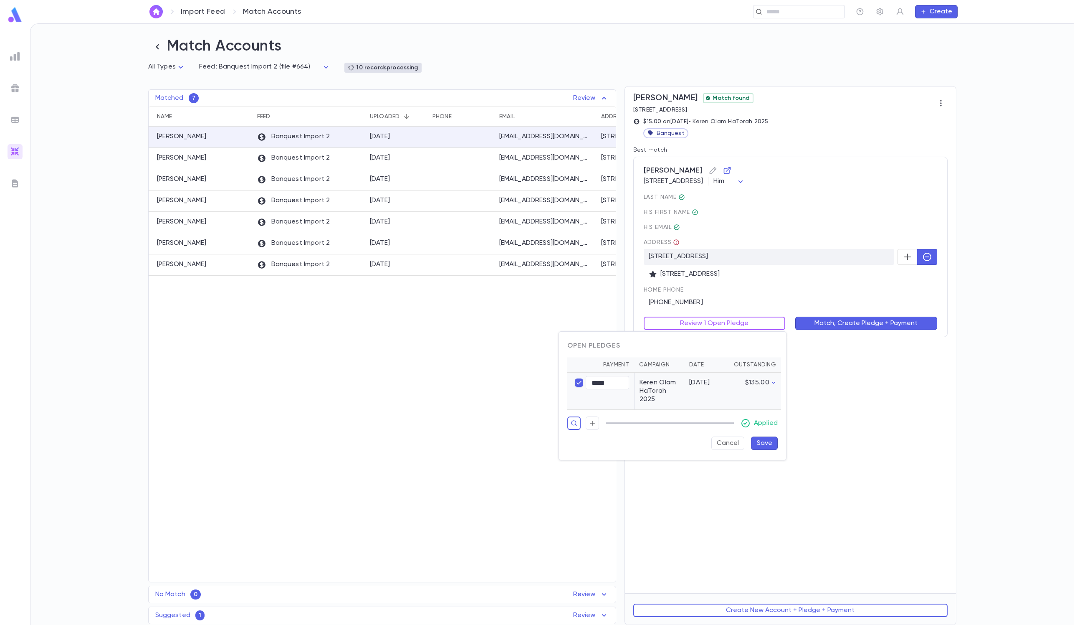
click at [718, 416] on button "Save" at bounding box center [764, 442] width 27 height 13
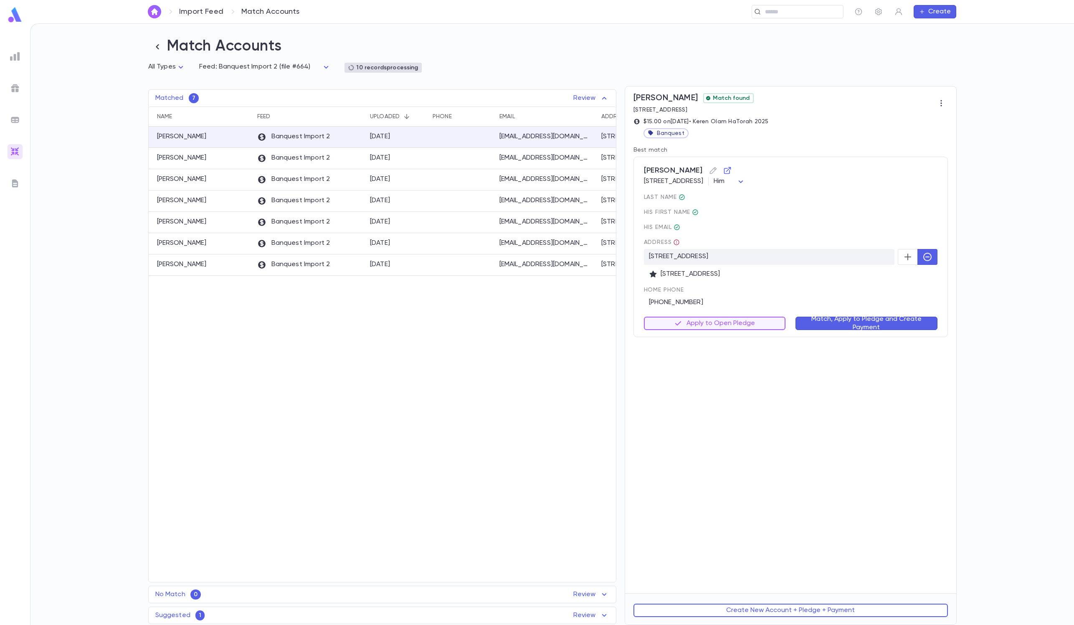
click at [718, 324] on button "Match, Apply to Pledge and Create Payment" at bounding box center [866, 322] width 142 height 13
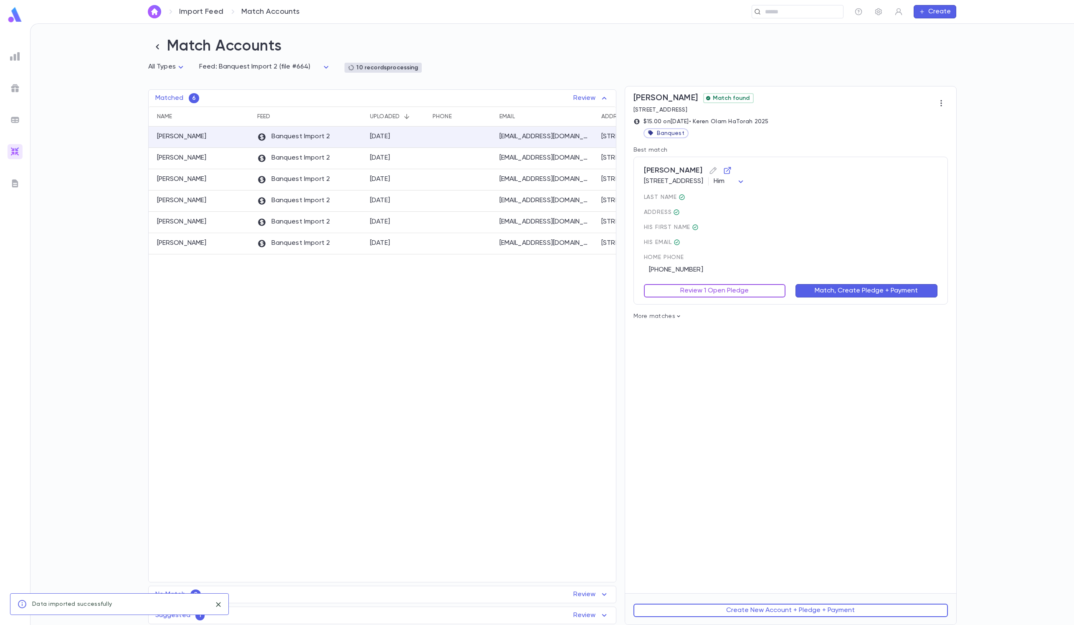
click at [718, 286] on button "Review 1 Open Pledge" at bounding box center [715, 290] width 142 height 13
type input "*****"
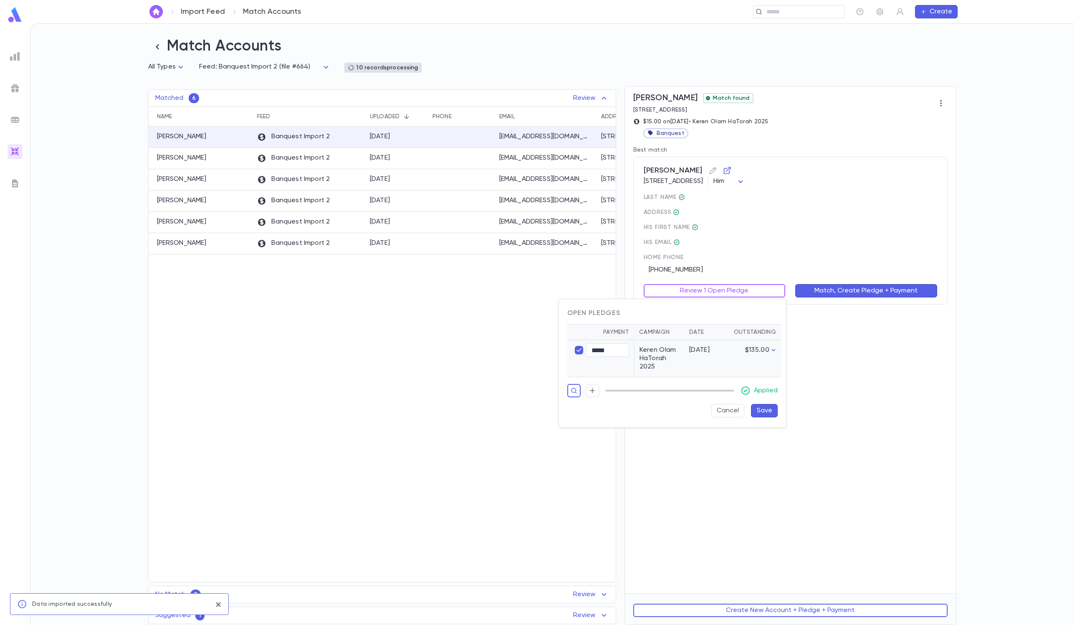
click at [718, 416] on button "Save" at bounding box center [764, 410] width 27 height 13
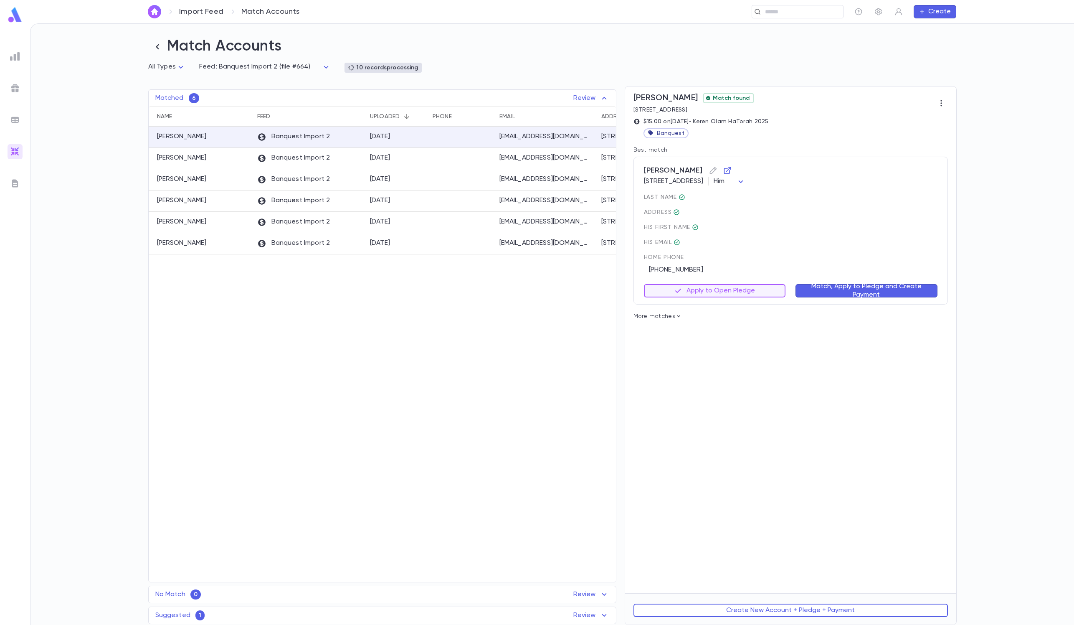
click at [718, 297] on button "Match, Apply to Pledge and Create Payment" at bounding box center [866, 290] width 142 height 13
click at [718, 286] on button "Review 1 Open Pledge" at bounding box center [715, 290] width 142 height 13
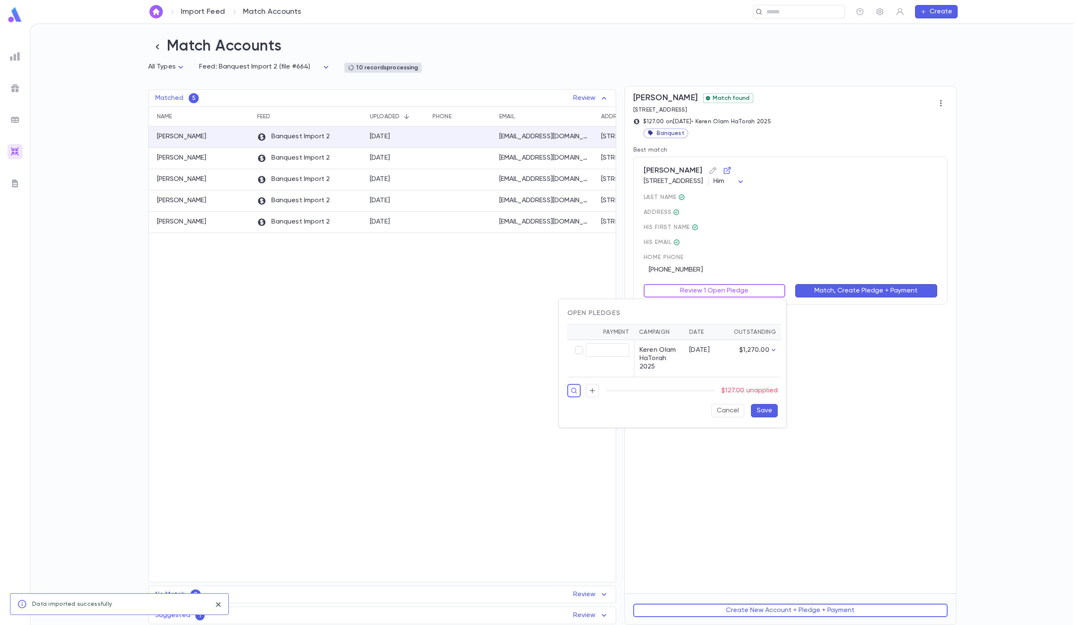
type input "******"
click at [718, 416] on button "Save" at bounding box center [764, 410] width 27 height 13
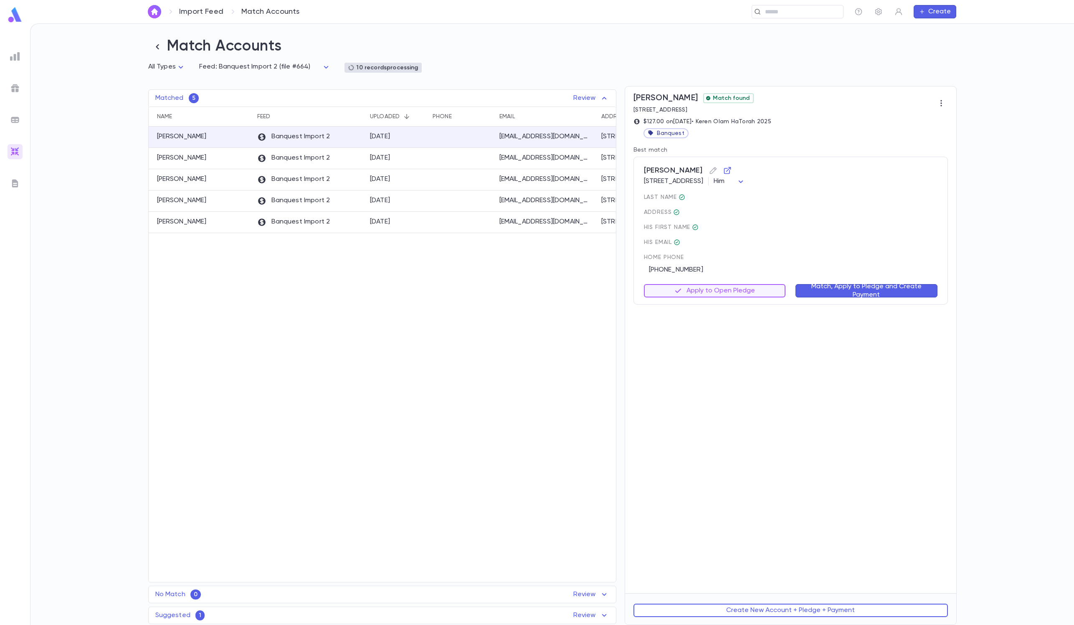
click at [718, 282] on div "Match, Apply to Pledge and Create Payment" at bounding box center [861, 285] width 152 height 23
click at [718, 297] on button "Match, Apply to Pledge and Create Payment" at bounding box center [866, 290] width 142 height 13
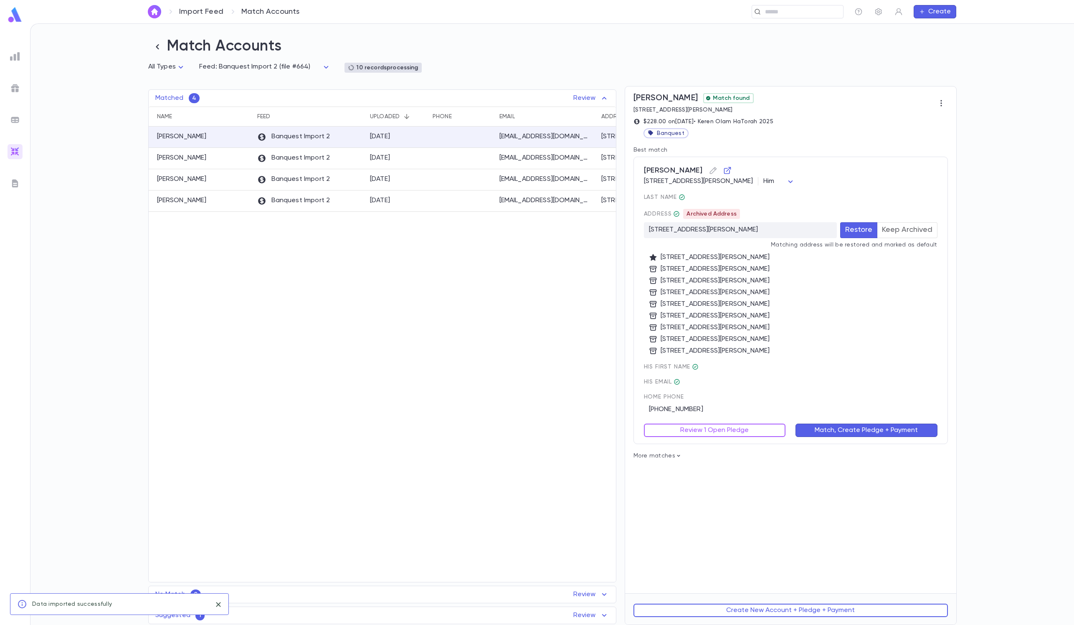
click at [718, 232] on button "Keep Archived" at bounding box center [907, 230] width 61 height 16
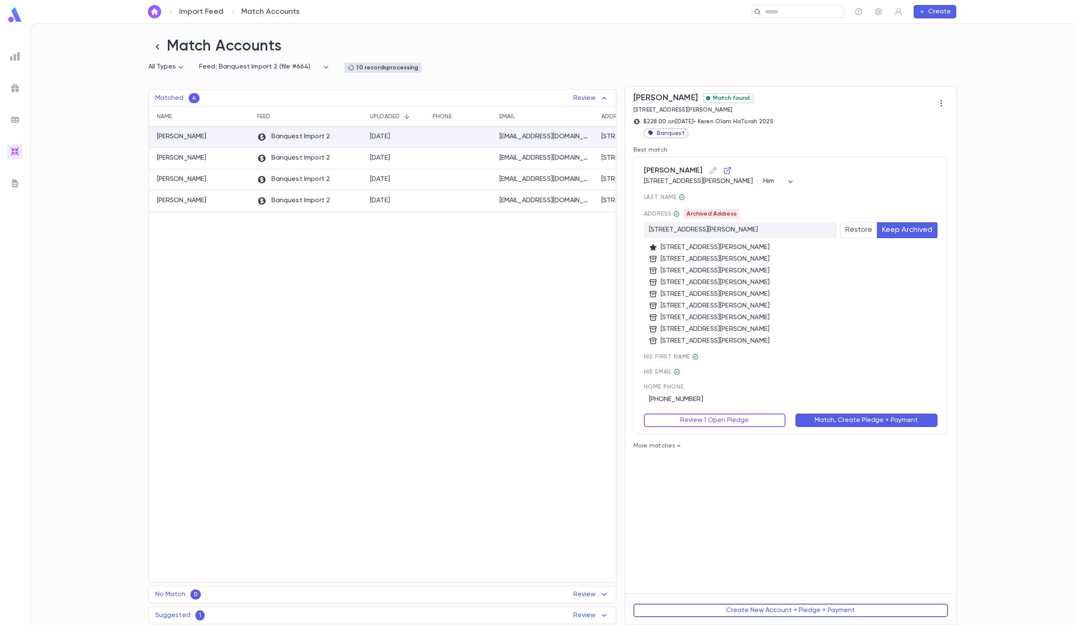
click at [716, 416] on button "Review 1 Open Pledge" at bounding box center [715, 419] width 142 height 13
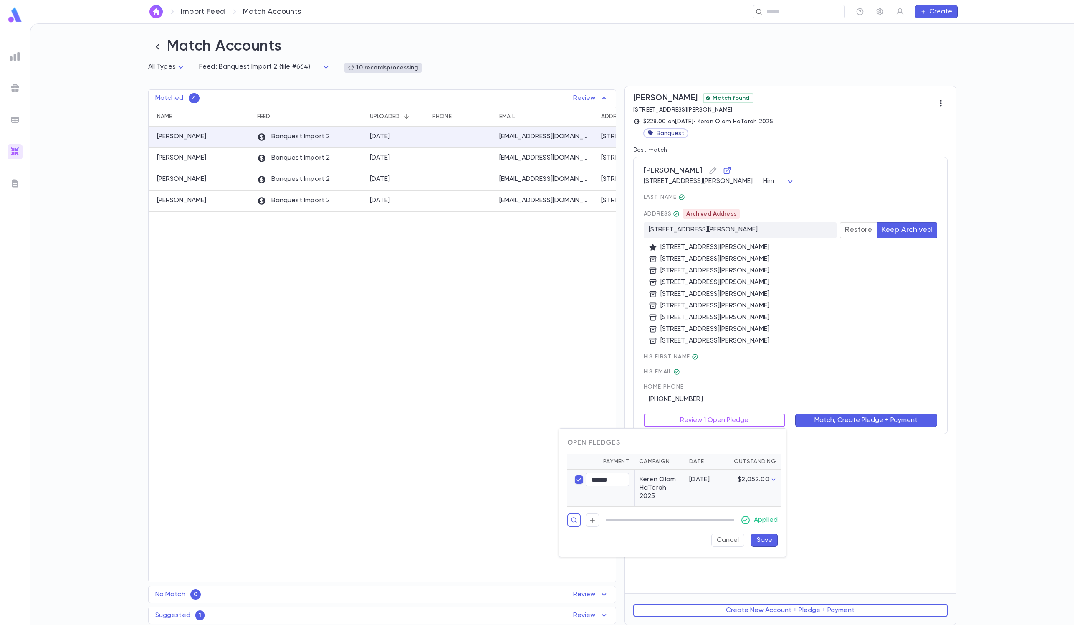
type input "******"
click at [718, 416] on button "Save" at bounding box center [764, 539] width 27 height 13
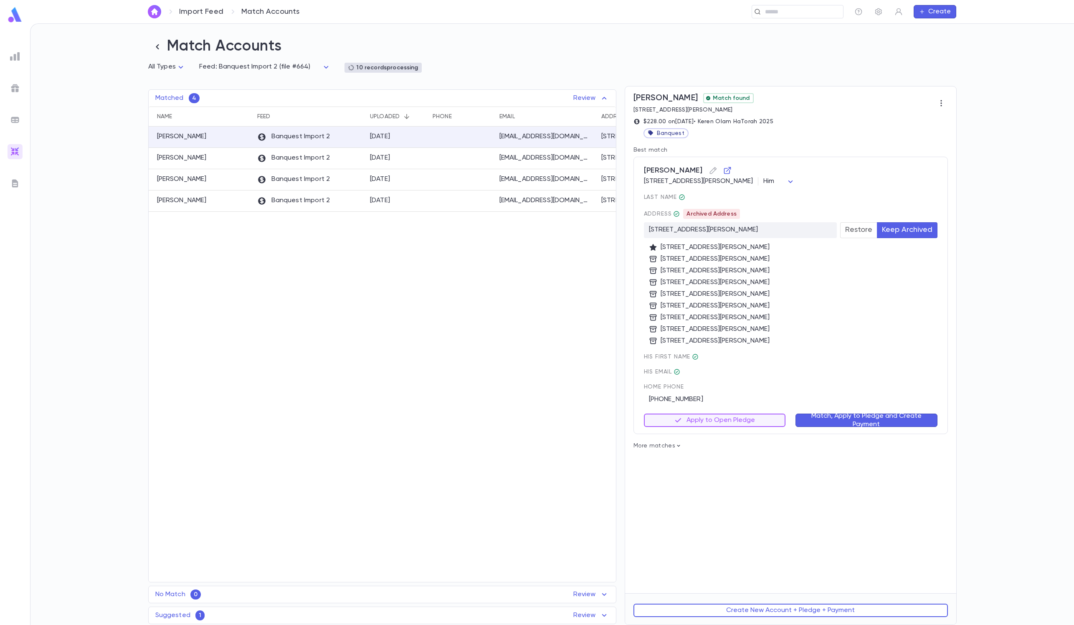
click at [718, 409] on div "Match, Apply to Pledge and Create Payment" at bounding box center [861, 414] width 152 height 23
click at [718, 413] on button "Match, Apply to Pledge and Create Payment" at bounding box center [866, 419] width 142 height 13
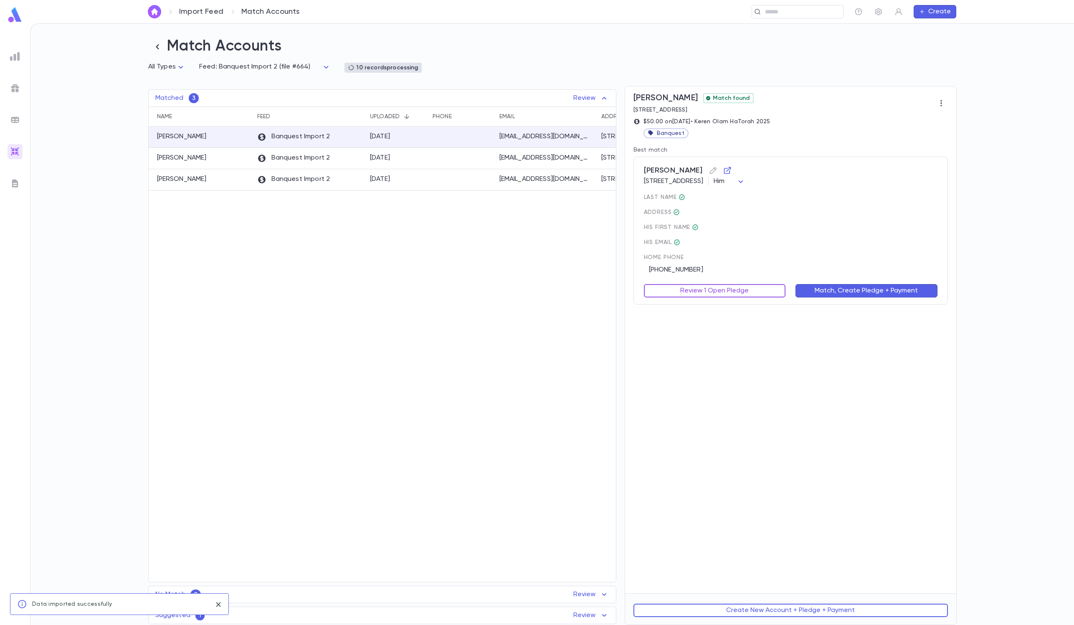
click at [718, 294] on button "Review 1 Open Pledge" at bounding box center [715, 290] width 142 height 13
click at [581, 359] on td "​" at bounding box center [600, 358] width 67 height 37
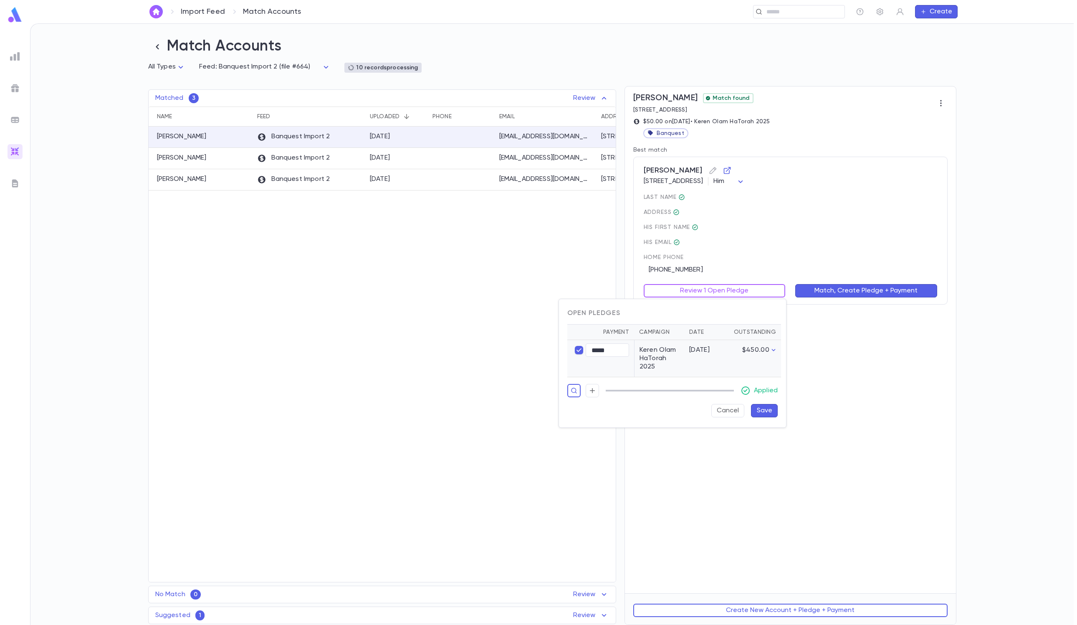
type input "*****"
click at [718, 416] on button "Save" at bounding box center [764, 410] width 27 height 13
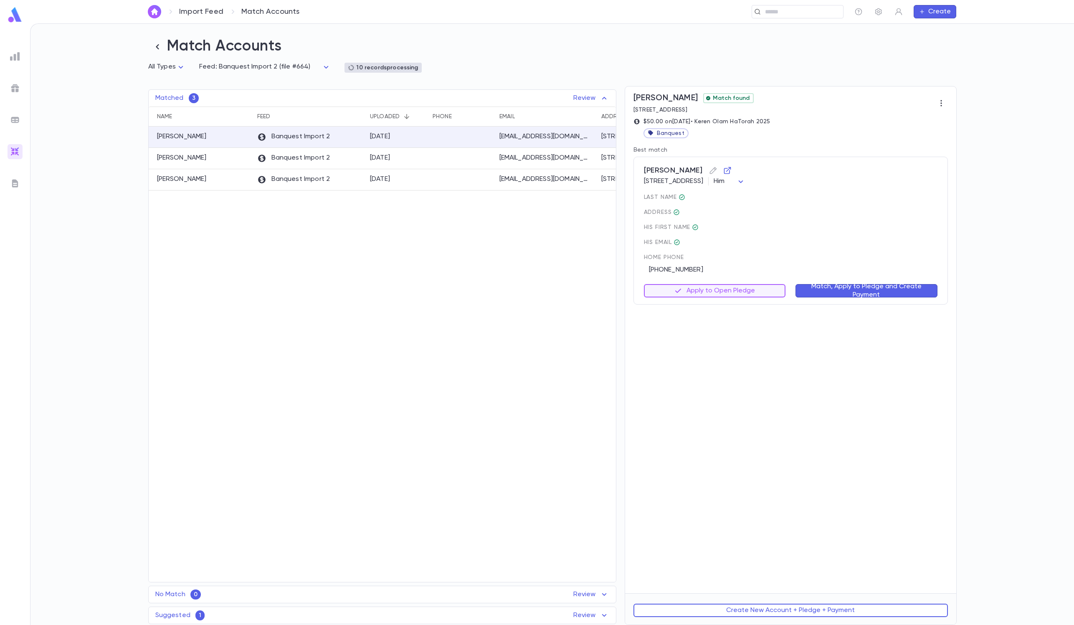
click at [718, 297] on button "Match, Apply to Pledge and Create Payment" at bounding box center [866, 290] width 142 height 13
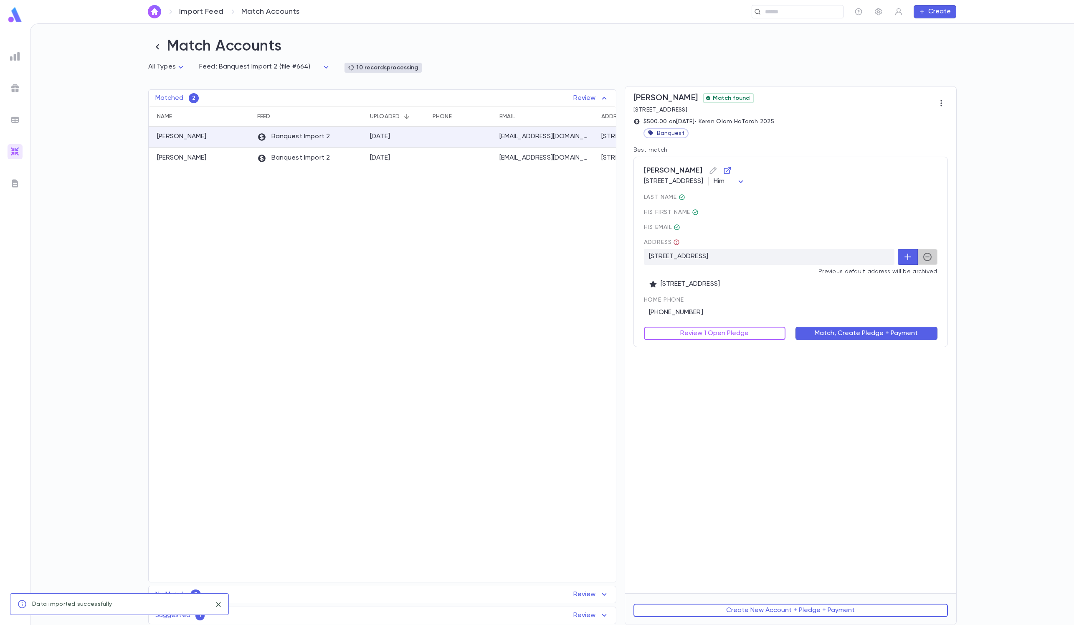
click at [718, 255] on icon "button" at bounding box center [927, 257] width 10 height 10
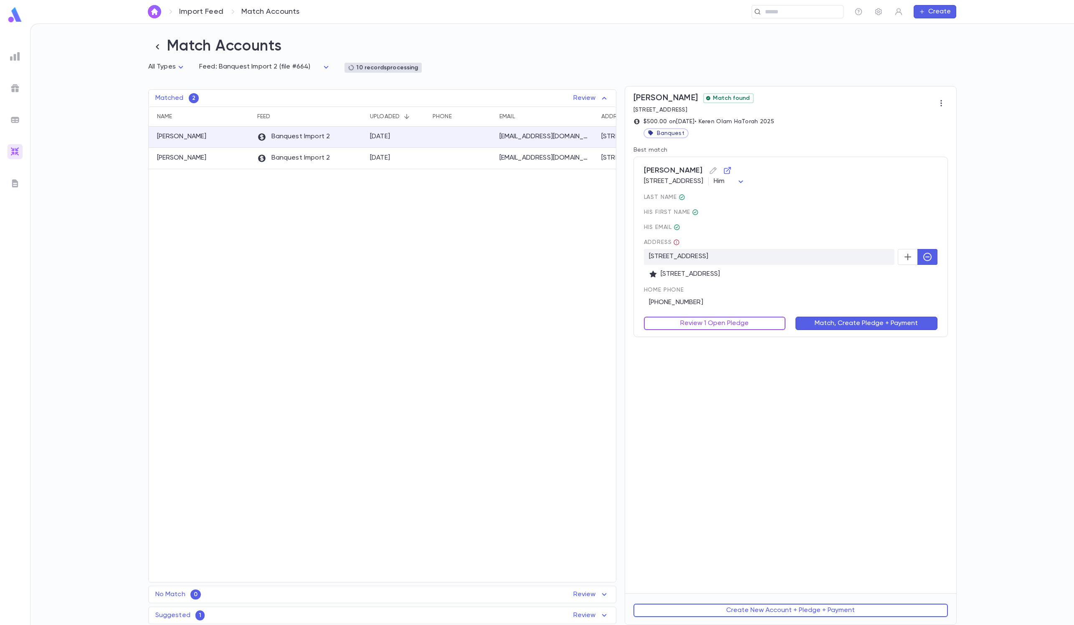
click at [716, 327] on button "Review 1 Open Pledge" at bounding box center [715, 322] width 142 height 13
type input "******"
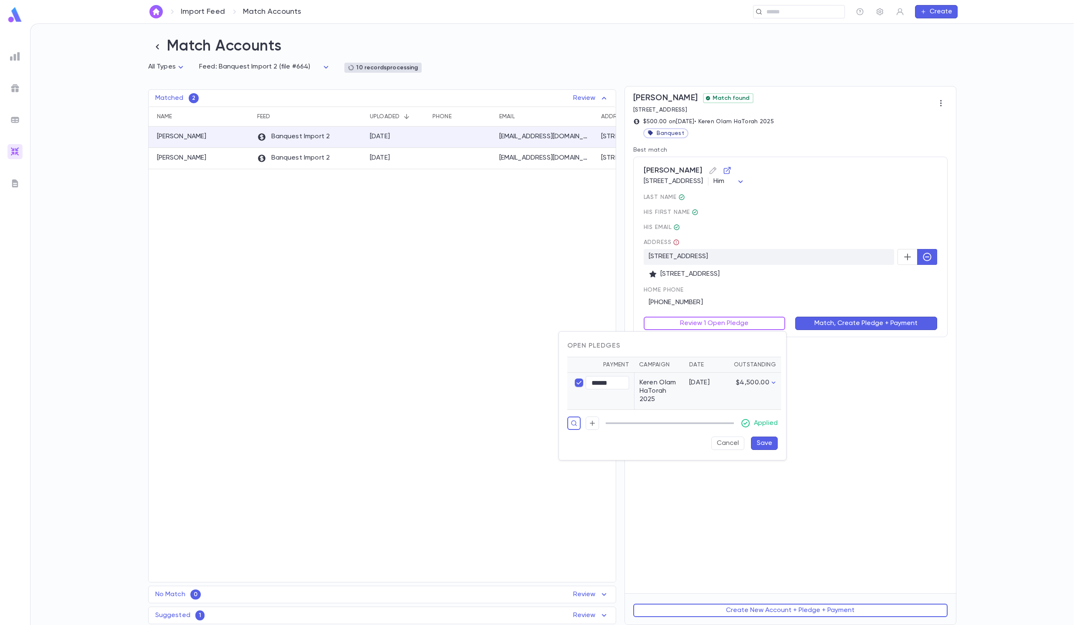
click at [718, 416] on button "Save" at bounding box center [764, 442] width 27 height 13
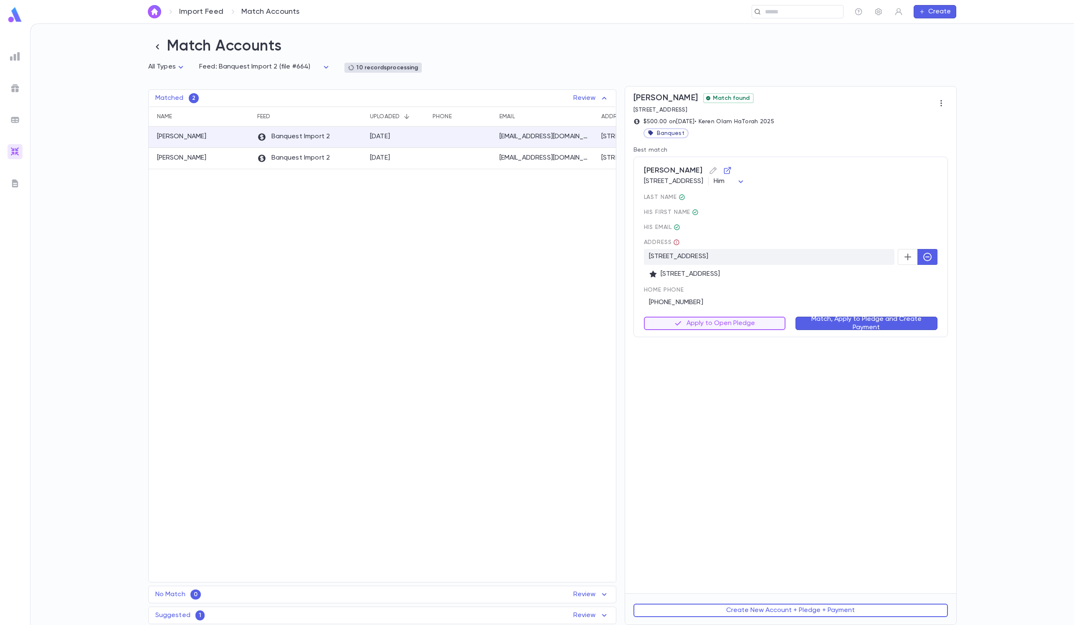
click at [718, 318] on button "Match, Apply to Pledge and Create Payment" at bounding box center [866, 322] width 142 height 13
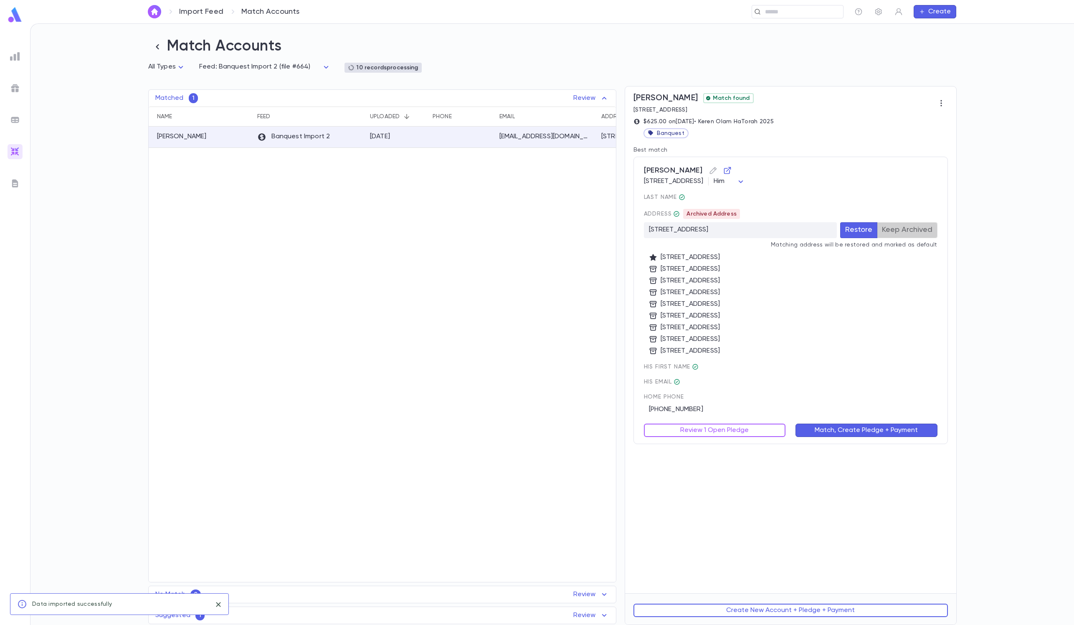
click at [718, 237] on button "Keep Archived" at bounding box center [907, 230] width 61 height 16
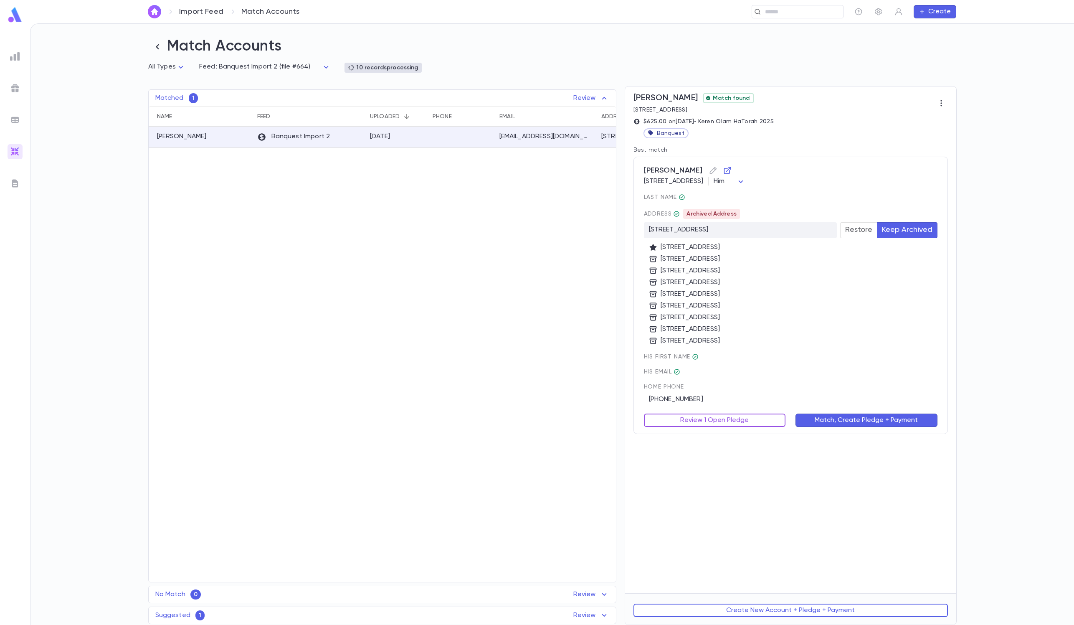
click at [716, 416] on button "Review 1 Open Pledge" at bounding box center [715, 419] width 142 height 13
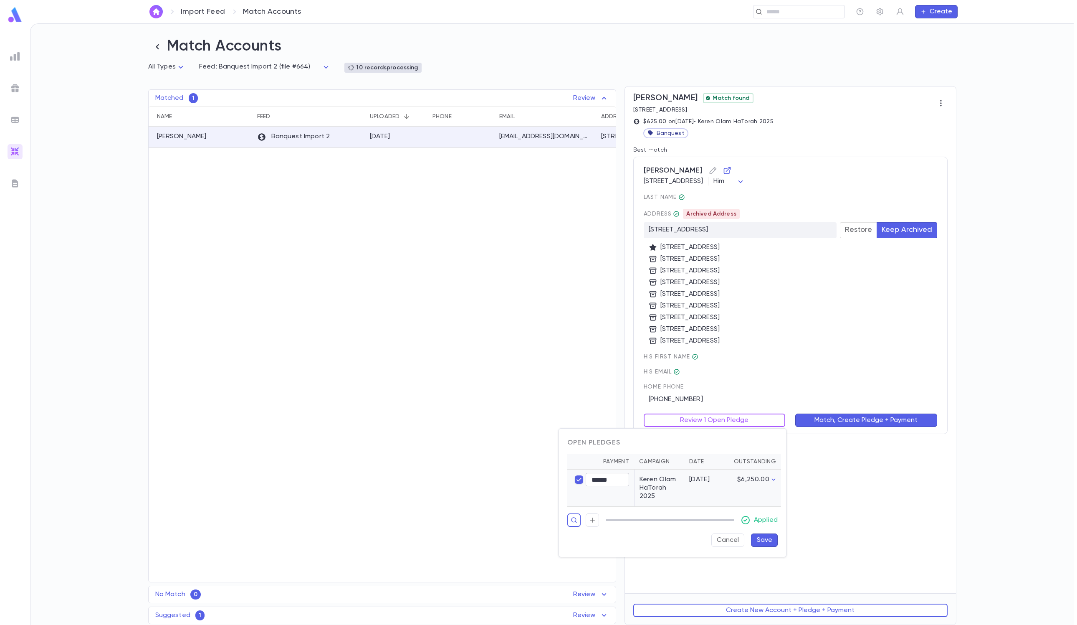
type input "******"
click at [718, 416] on button "Save" at bounding box center [764, 539] width 27 height 13
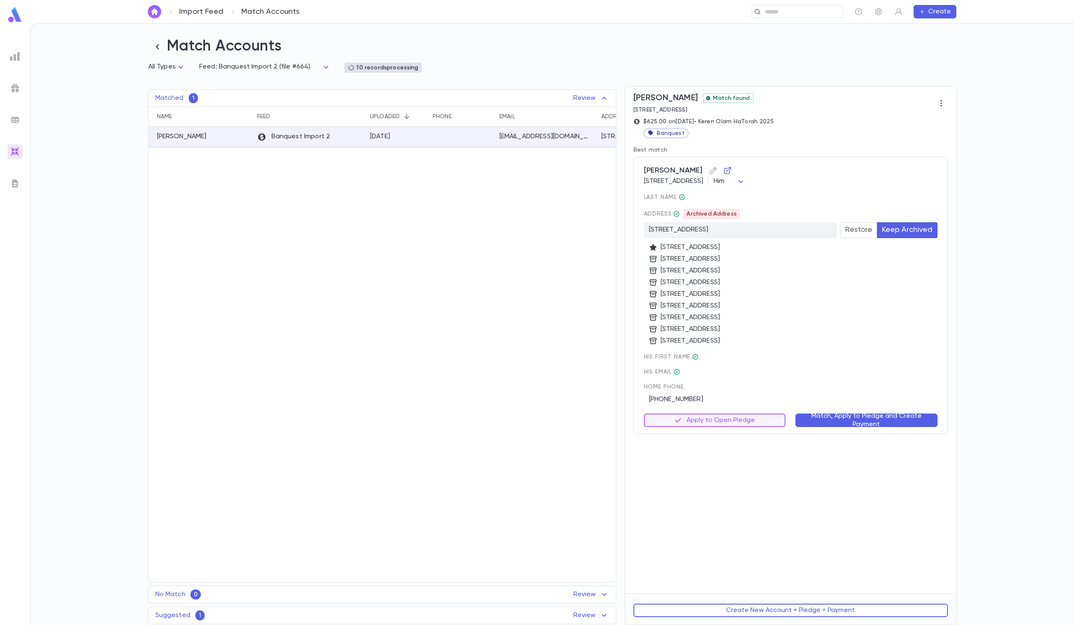
click at [718, 416] on button "Match, Apply to Pledge and Create Payment" at bounding box center [866, 419] width 142 height 13
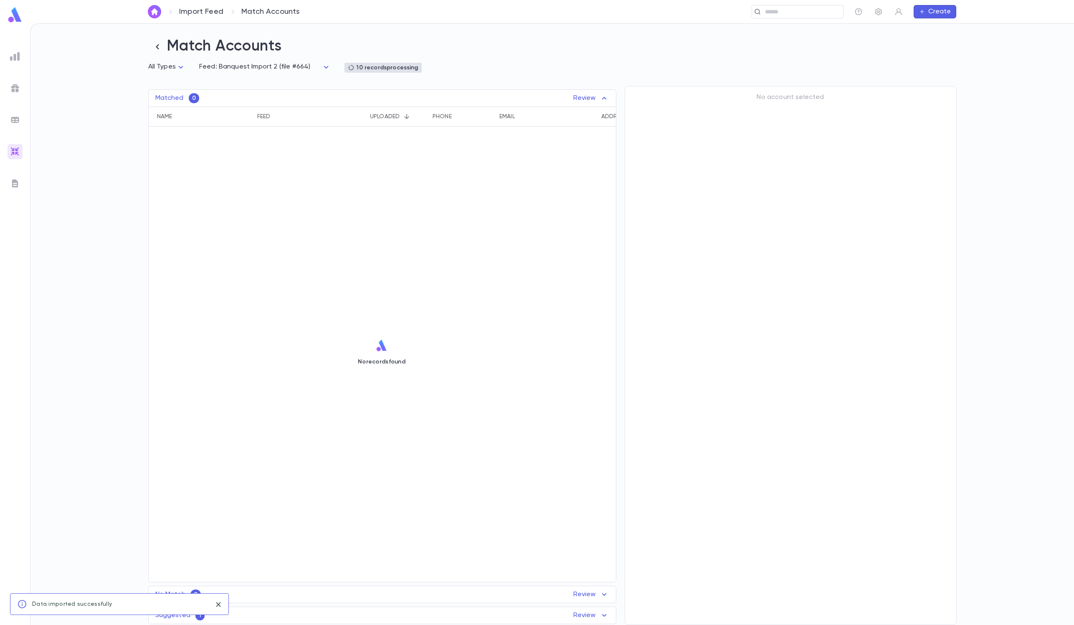
click at [498, 416] on div "Suggested 1 Review Name Feed Uploaded Phone Email Address Amount Anon, Anonymou…" at bounding box center [382, 615] width 468 height 18
click at [497, 416] on div "Suggested 1 Review" at bounding box center [382, 615] width 467 height 10
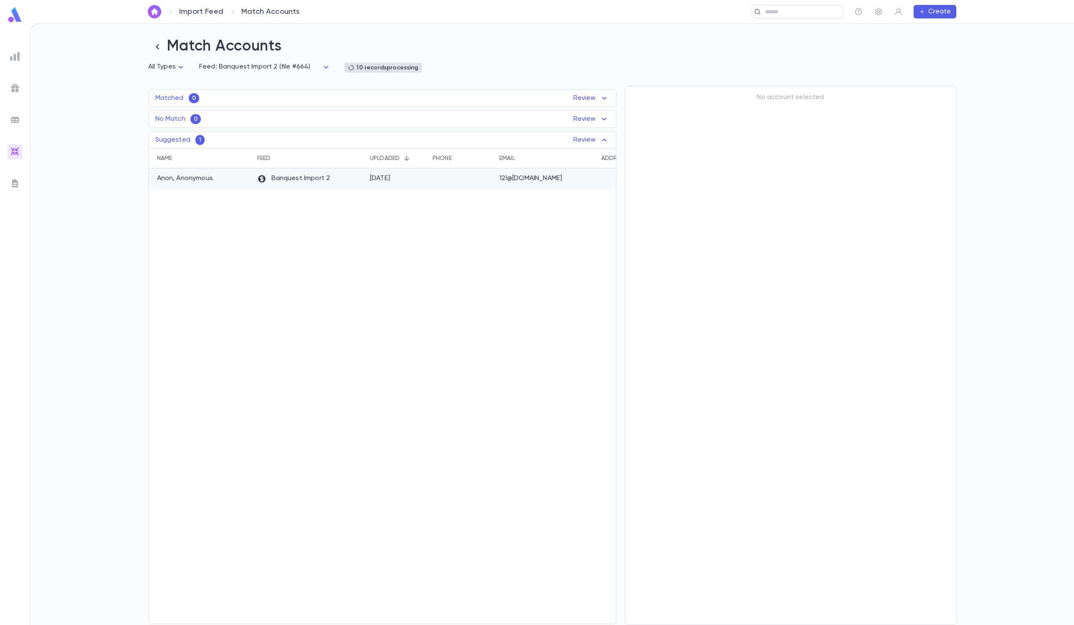
click at [417, 183] on div "[DATE]" at bounding box center [397, 178] width 63 height 21
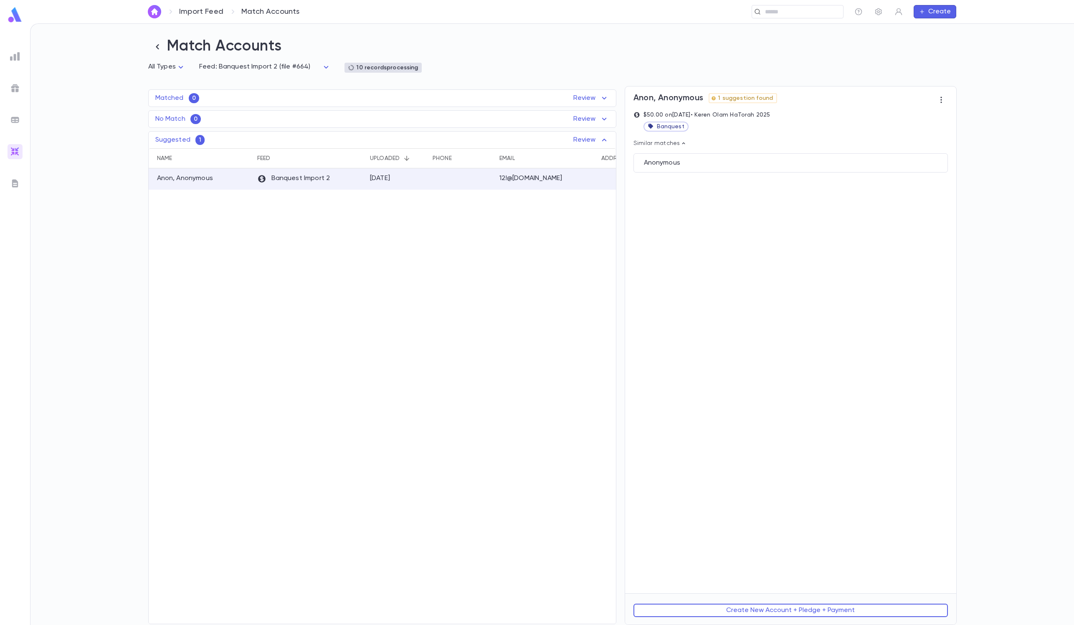
click at [718, 146] on p "Similar matches" at bounding box center [790, 143] width 314 height 7
click at [718, 163] on div "Anon, Anonymous 1 suggestion found $50.00 on 9/6/2025 • Keren Olam HaTorah 2025…" at bounding box center [790, 339] width 331 height 506
click at [689, 146] on p "Similar matches" at bounding box center [790, 143] width 314 height 7
click at [692, 166] on div "Anonymous" at bounding box center [791, 163] width 294 height 8
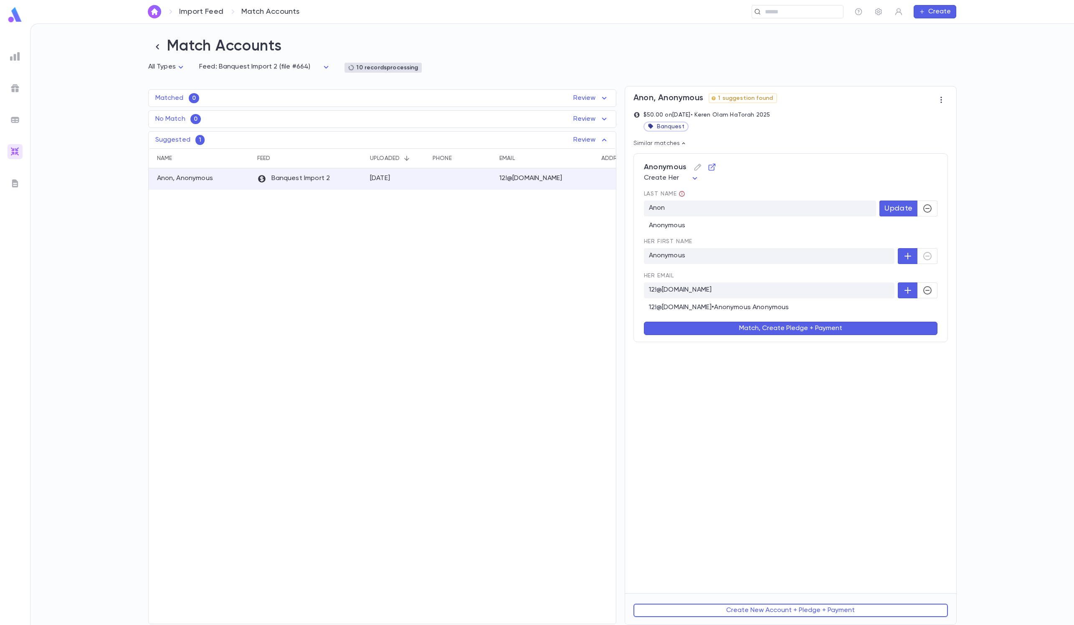
click at [702, 335] on button "Match, Create Pledge + Payment" at bounding box center [791, 327] width 294 height 13
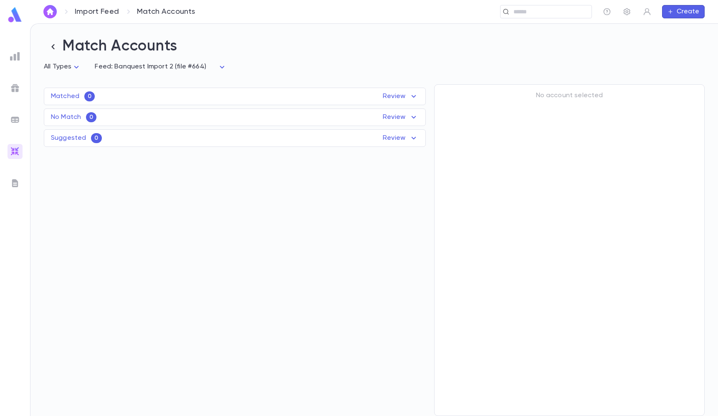
click at [22, 110] on ul at bounding box center [15, 231] width 30 height 371
click at [4, 122] on ul at bounding box center [15, 231] width 30 height 371
click at [12, 119] on img at bounding box center [15, 120] width 10 height 10
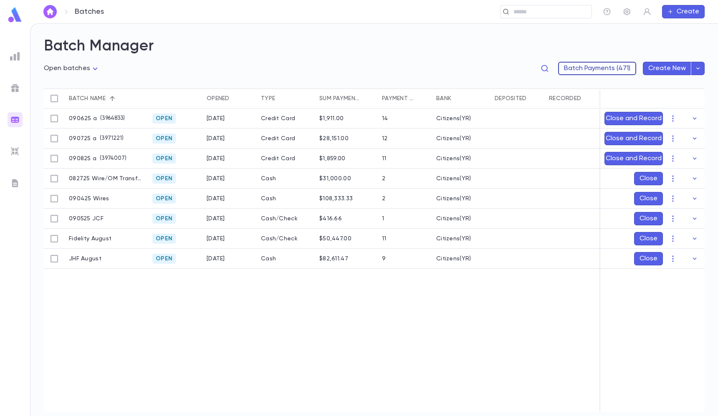
click at [583, 72] on button "Batch Payments (471)" at bounding box center [597, 68] width 78 height 13
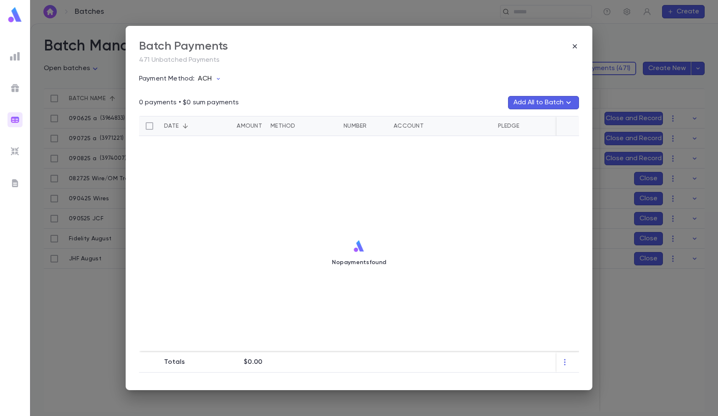
click at [216, 78] on icon "button" at bounding box center [218, 79] width 7 height 7
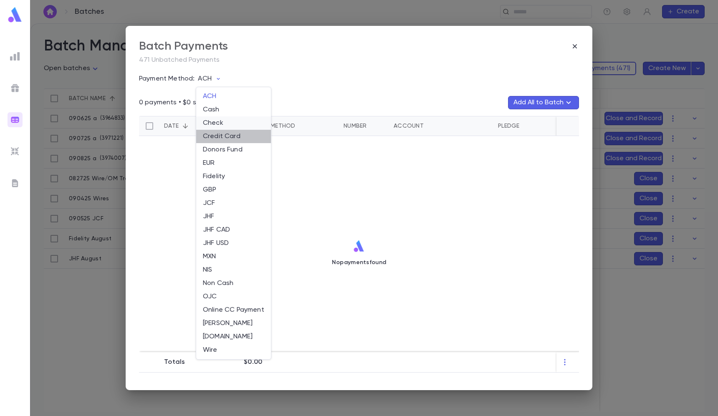
click at [218, 130] on li "Credit Card" at bounding box center [233, 136] width 75 height 13
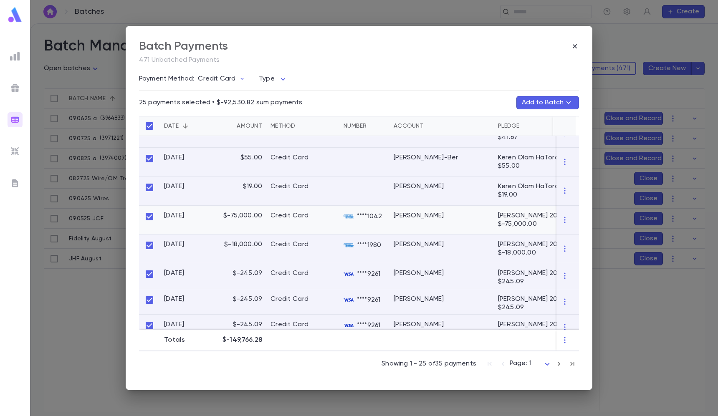
scroll to position [423, 0]
click at [145, 208] on div at bounding box center [149, 219] width 21 height 29
click at [148, 253] on div at bounding box center [149, 248] width 21 height 29
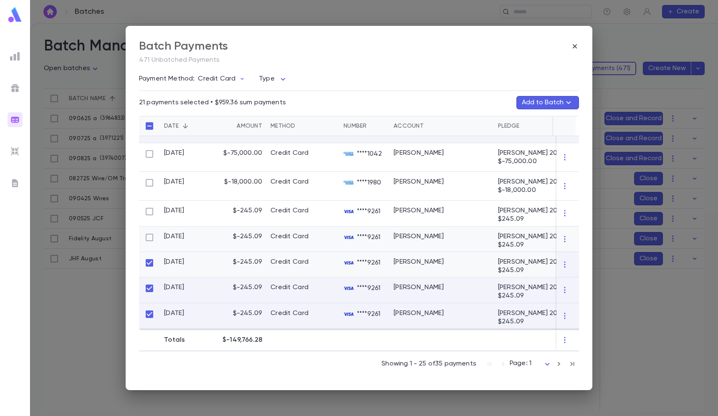
scroll to position [490, 0]
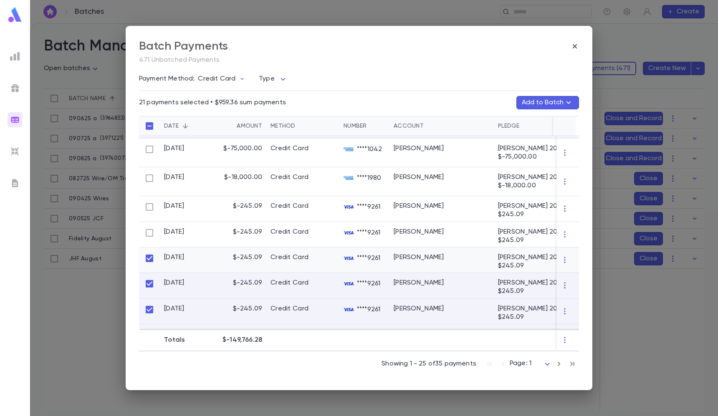
click at [144, 252] on div at bounding box center [149, 260] width 21 height 25
click at [151, 251] on div at bounding box center [149, 260] width 21 height 25
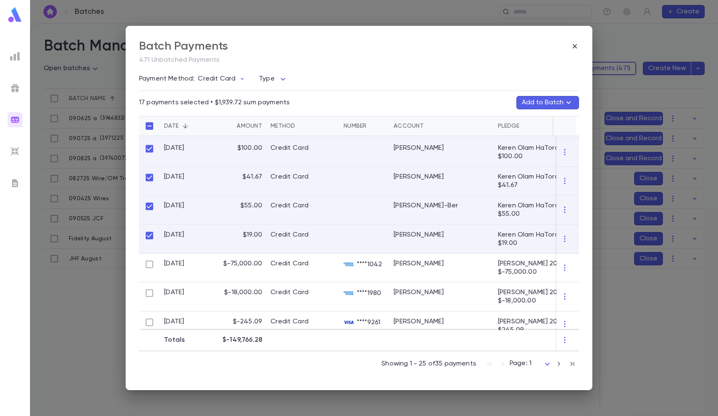
scroll to position [355, 0]
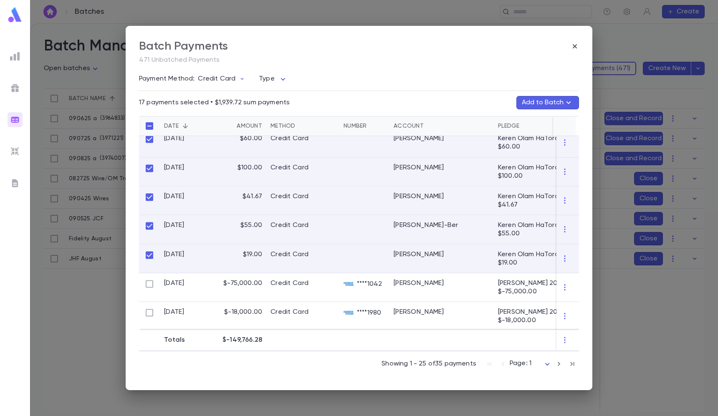
click at [535, 101] on button "Add to Batch" at bounding box center [547, 102] width 63 height 13
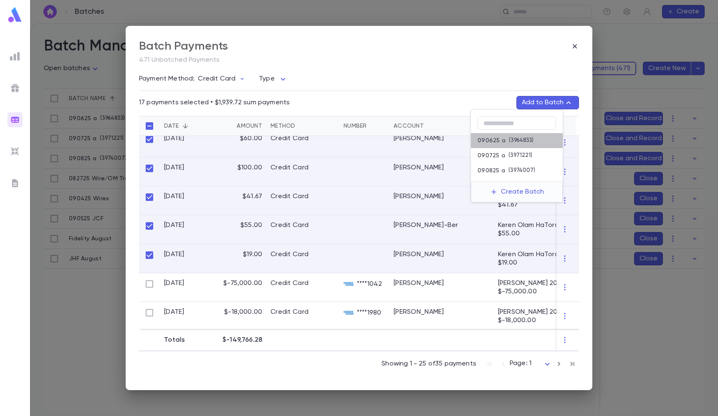
click at [501, 139] on p "090625 a" at bounding box center [492, 140] width 28 height 7
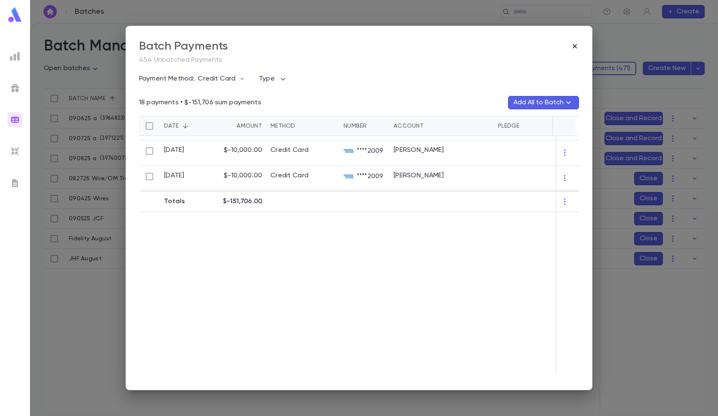
click at [572, 47] on icon "button" at bounding box center [575, 46] width 8 height 8
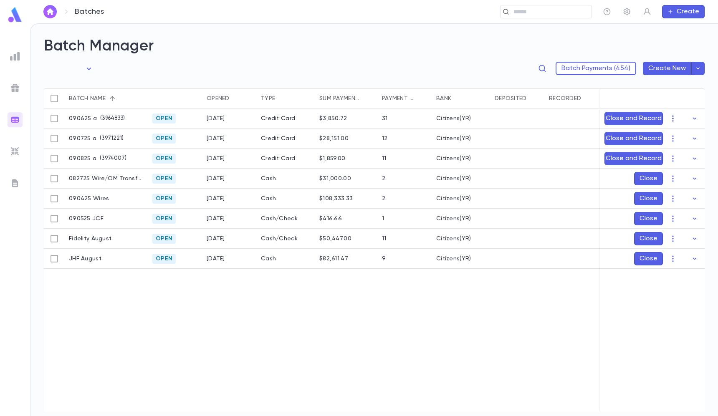
click at [678, 116] on button "button" at bounding box center [672, 118] width 13 height 13
click at [678, 140] on li "[PERSON_NAME]" at bounding box center [681, 134] width 63 height 13
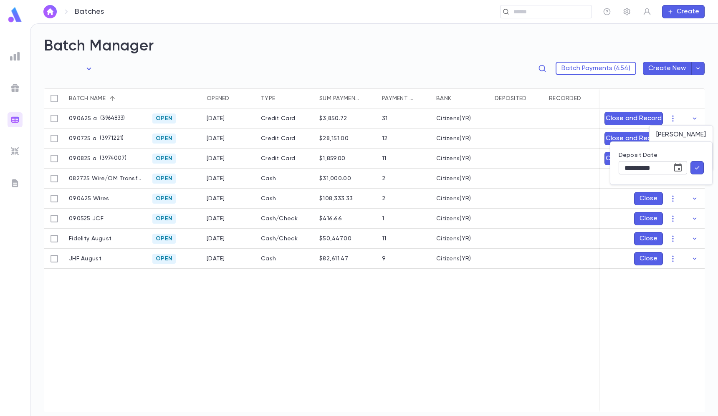
click at [680, 163] on icon "Choose date, selected date is Sep 8, 2025" at bounding box center [678, 168] width 10 height 10
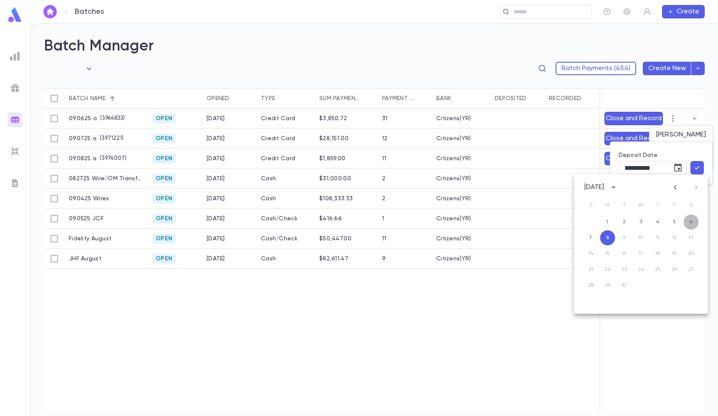
click at [685, 221] on button "6" at bounding box center [691, 222] width 15 height 15
type input "**********"
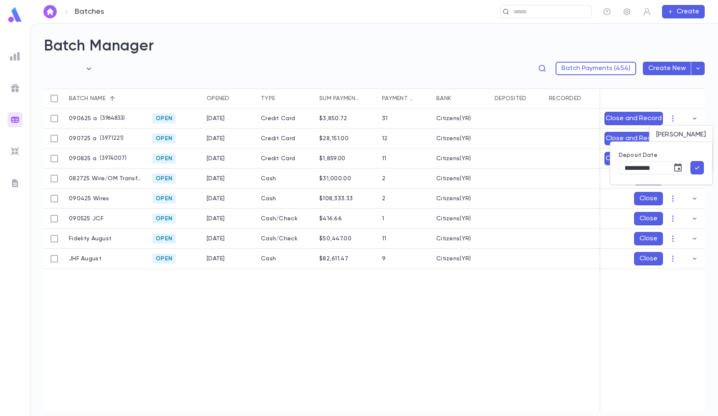
click at [698, 166] on icon "button" at bounding box center [697, 168] width 8 height 8
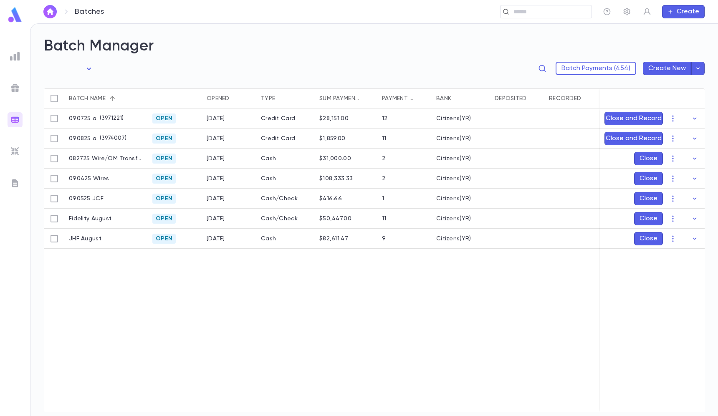
click at [13, 159] on ul at bounding box center [15, 231] width 30 height 371
click at [15, 154] on img at bounding box center [15, 152] width 10 height 10
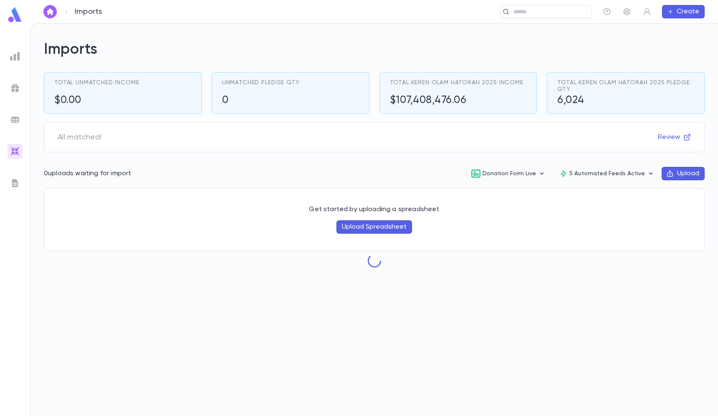
click at [378, 227] on button "Upload Spreadsheet" at bounding box center [375, 226] width 76 height 13
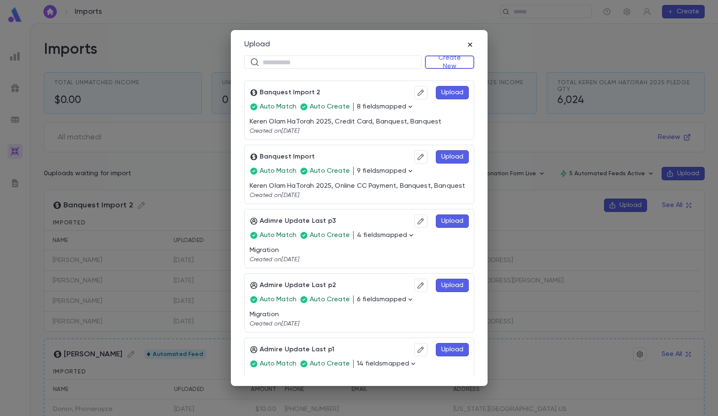
click at [471, 42] on icon "button" at bounding box center [470, 44] width 8 height 8
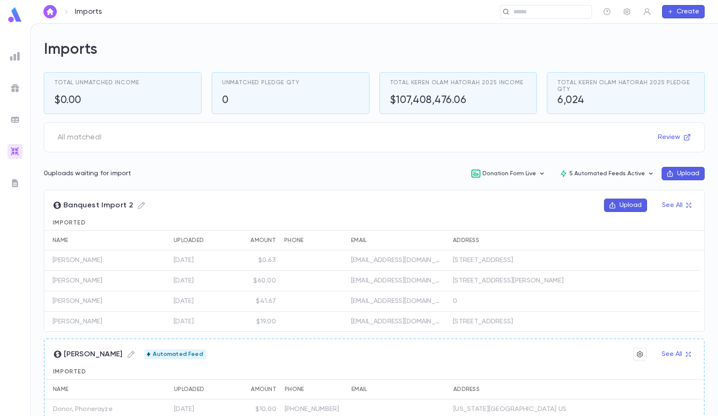
click at [639, 198] on div "Banquest Import 2 Upload See All Imported Name Uploaded Amount Phone Email Addr…" at bounding box center [374, 261] width 661 height 142
click at [623, 201] on button "Upload" at bounding box center [625, 205] width 43 height 13
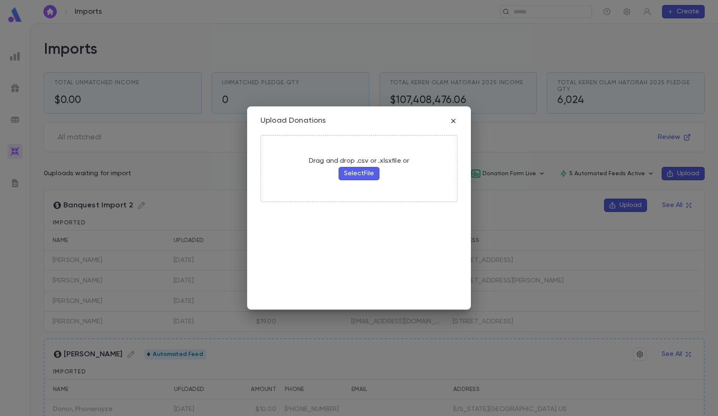
click at [364, 178] on button "Select File" at bounding box center [359, 173] width 41 height 13
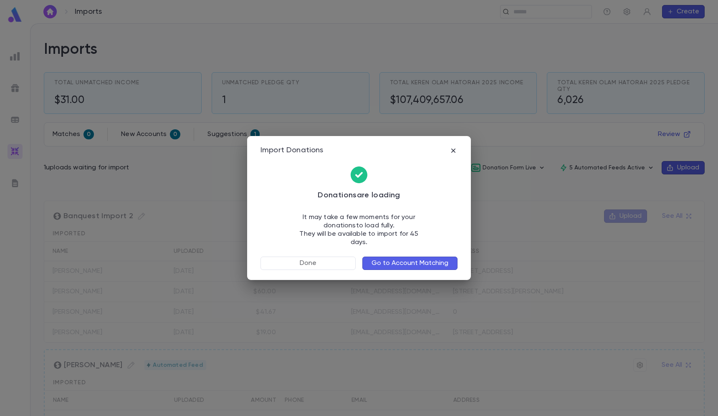
click at [406, 257] on button "Go to Account Matching" at bounding box center [409, 263] width 95 height 13
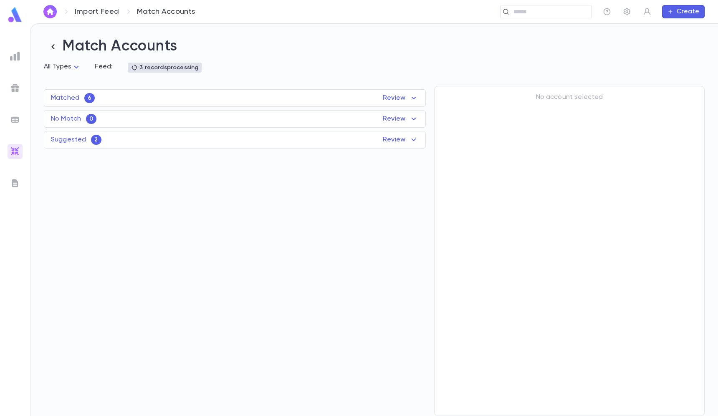
click at [316, 101] on div "Matched 6 Review" at bounding box center [234, 98] width 381 height 10
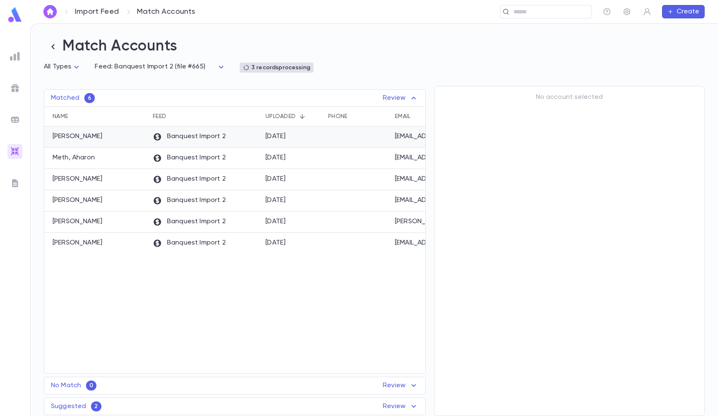
click at [300, 136] on div "[DATE]" at bounding box center [292, 137] width 63 height 21
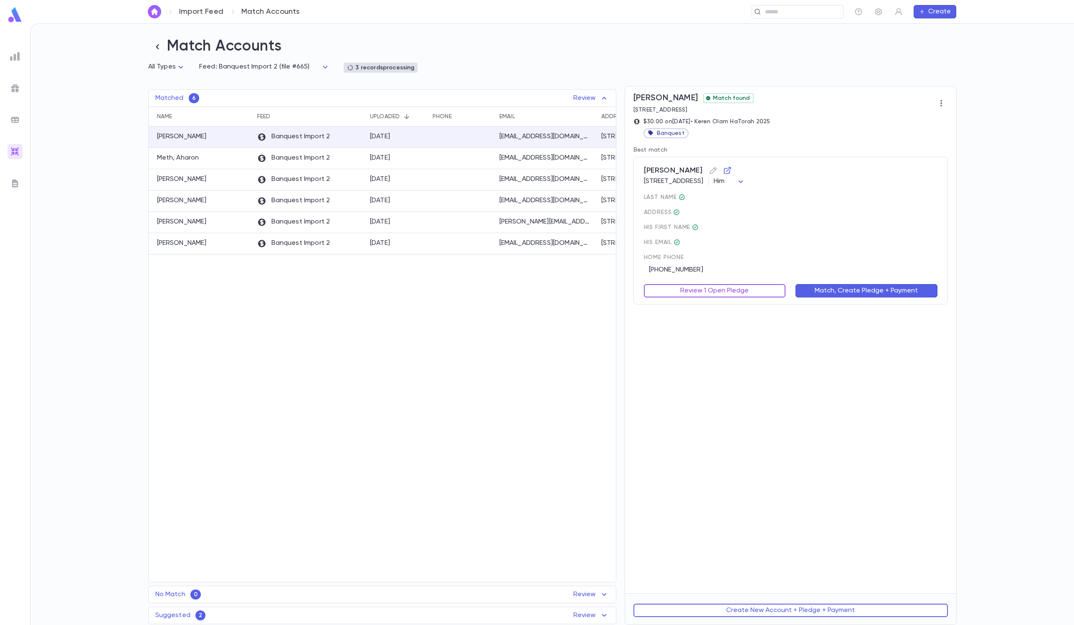
click at [718, 291] on button "Review 1 Open Pledge" at bounding box center [715, 290] width 142 height 13
type input "*****"
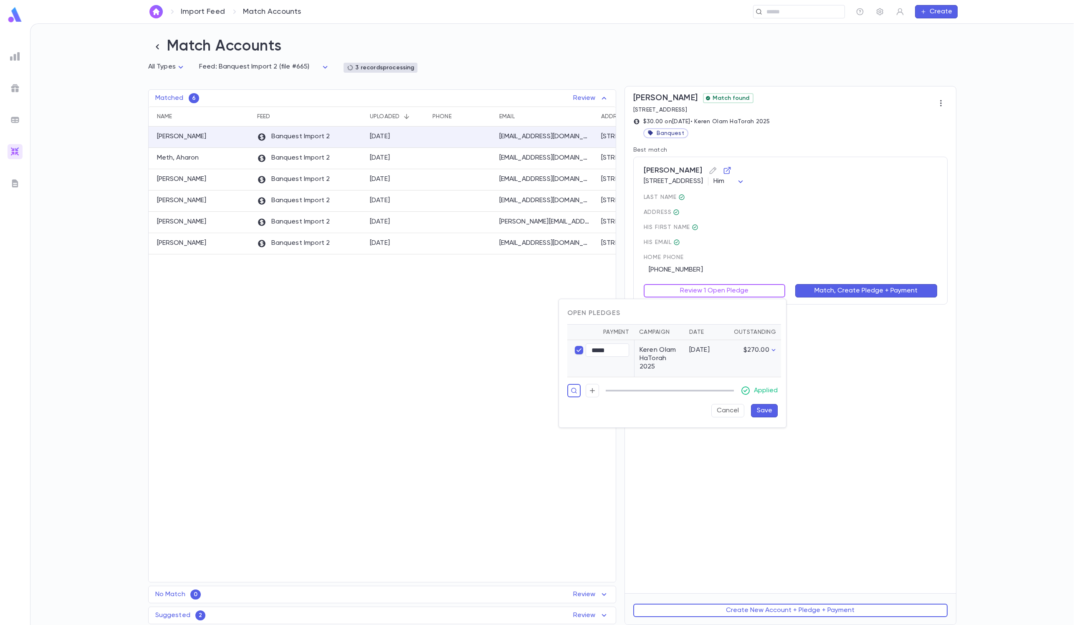
click at [718, 416] on button "Save" at bounding box center [764, 410] width 27 height 13
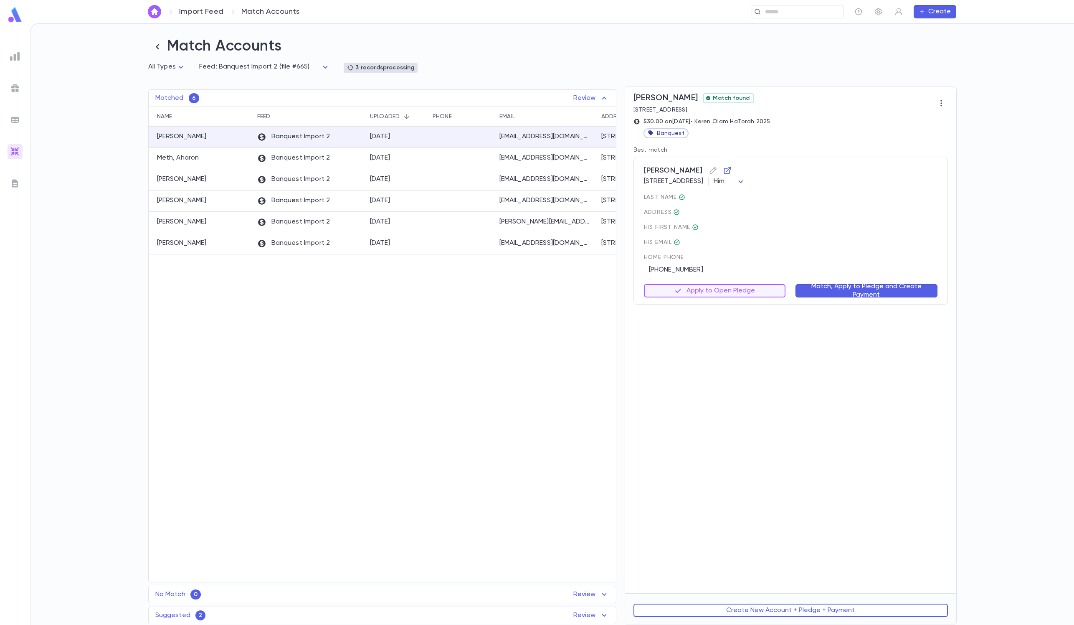
click at [718, 296] on button "Match, Apply to Pledge and Create Payment" at bounding box center [866, 290] width 142 height 13
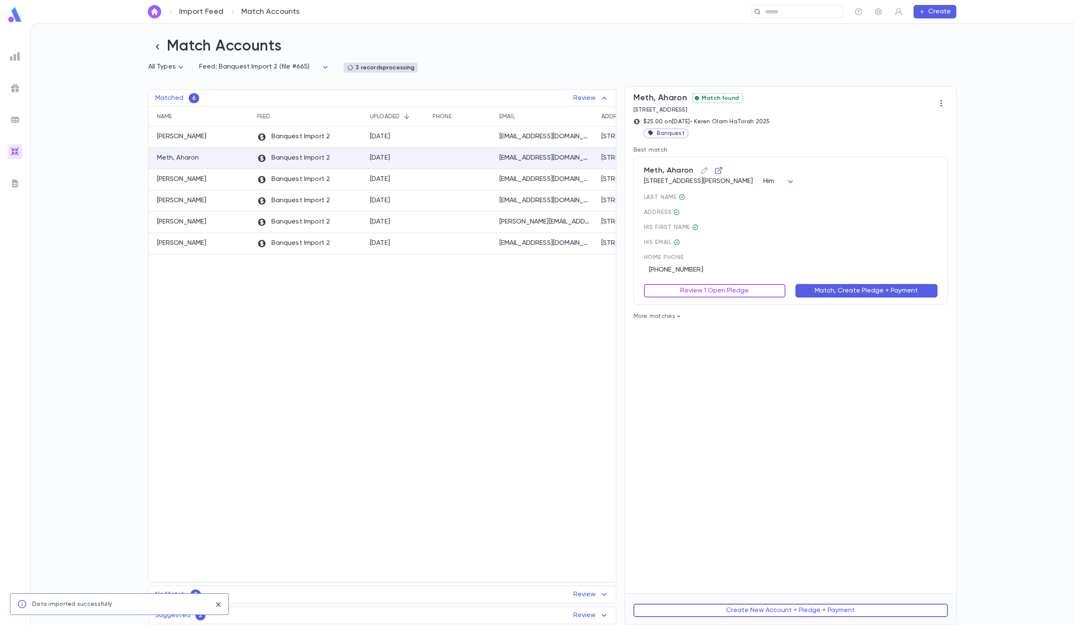
click at [700, 288] on button "Review 1 Open Pledge" at bounding box center [715, 290] width 142 height 13
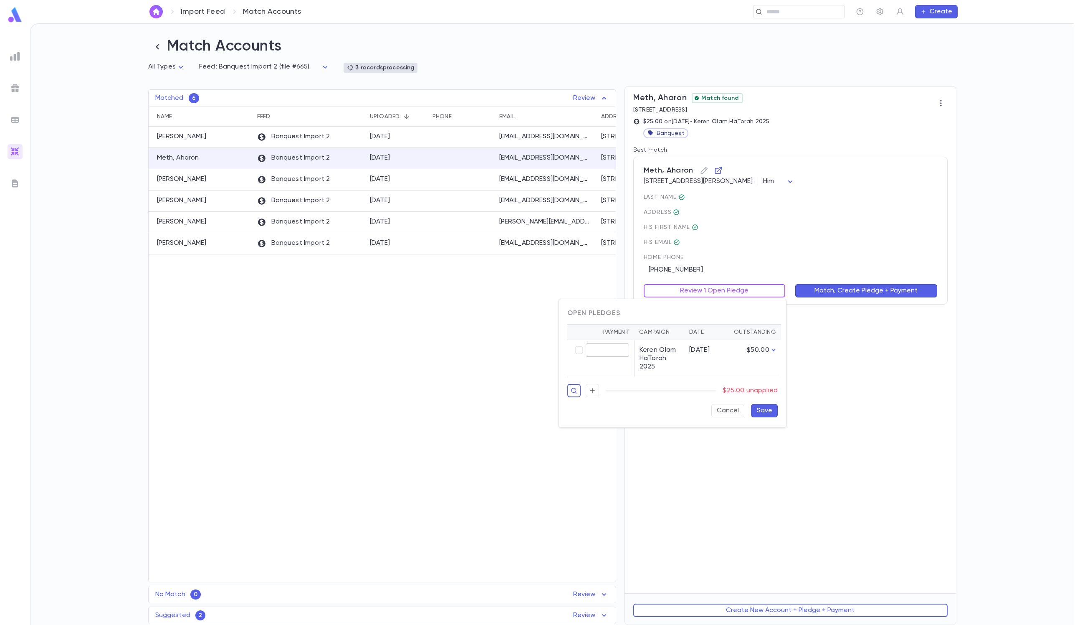
type input "*****"
click at [718, 407] on div "Cancel Save" at bounding box center [669, 407] width 217 height 20
click at [718, 416] on button "Save" at bounding box center [764, 410] width 27 height 13
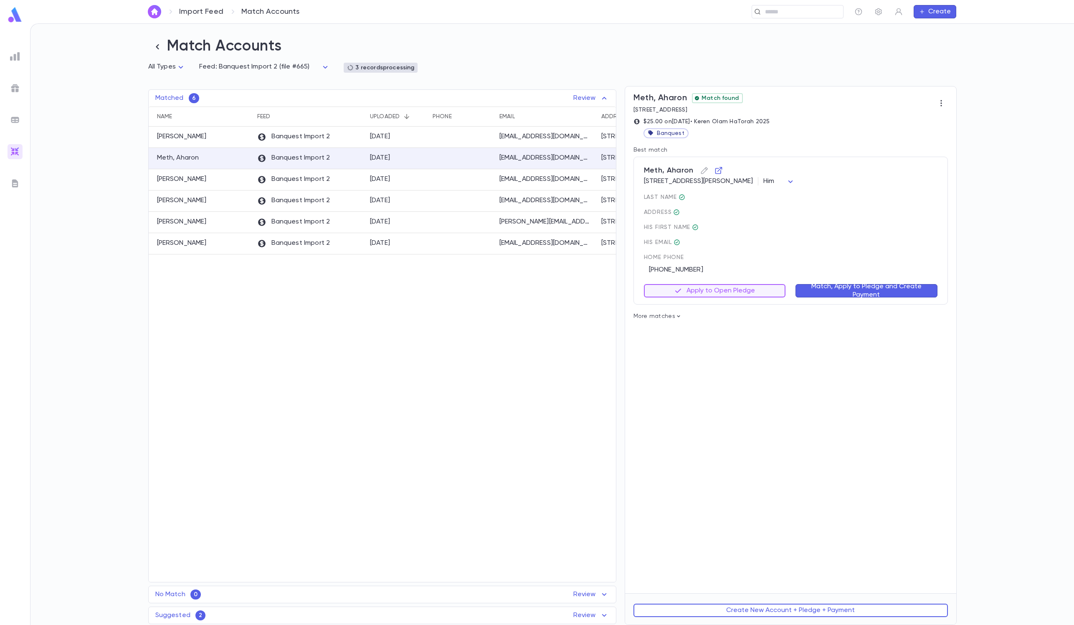
click at [718, 297] on button "Match, Apply to Pledge and Create Payment" at bounding box center [866, 290] width 142 height 13
click at [479, 142] on div at bounding box center [461, 137] width 67 height 21
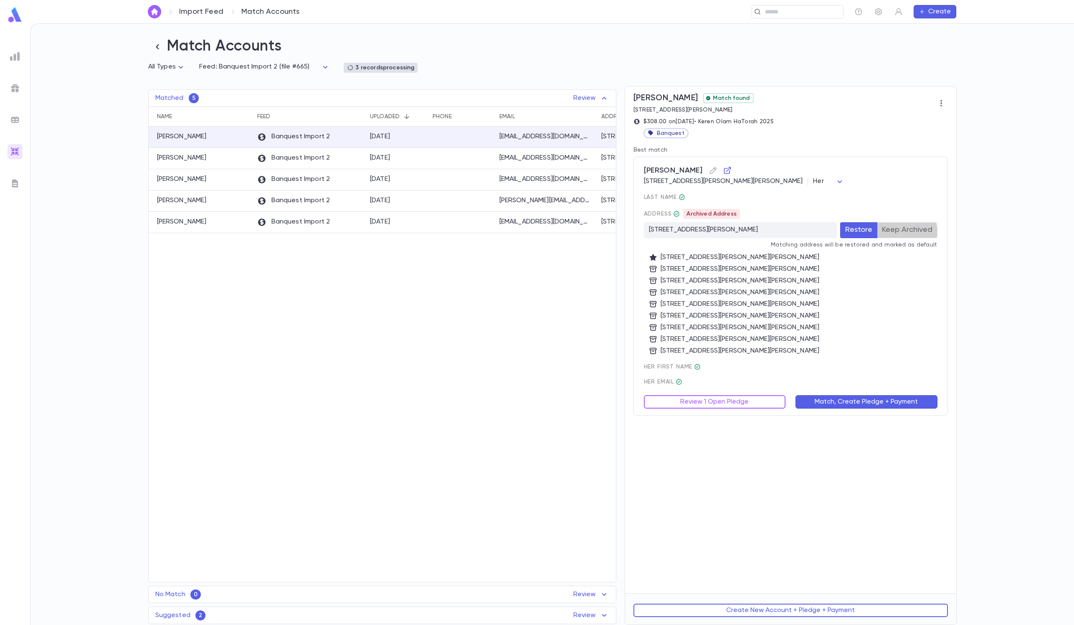
click at [718, 235] on button "Keep Archived" at bounding box center [907, 230] width 61 height 16
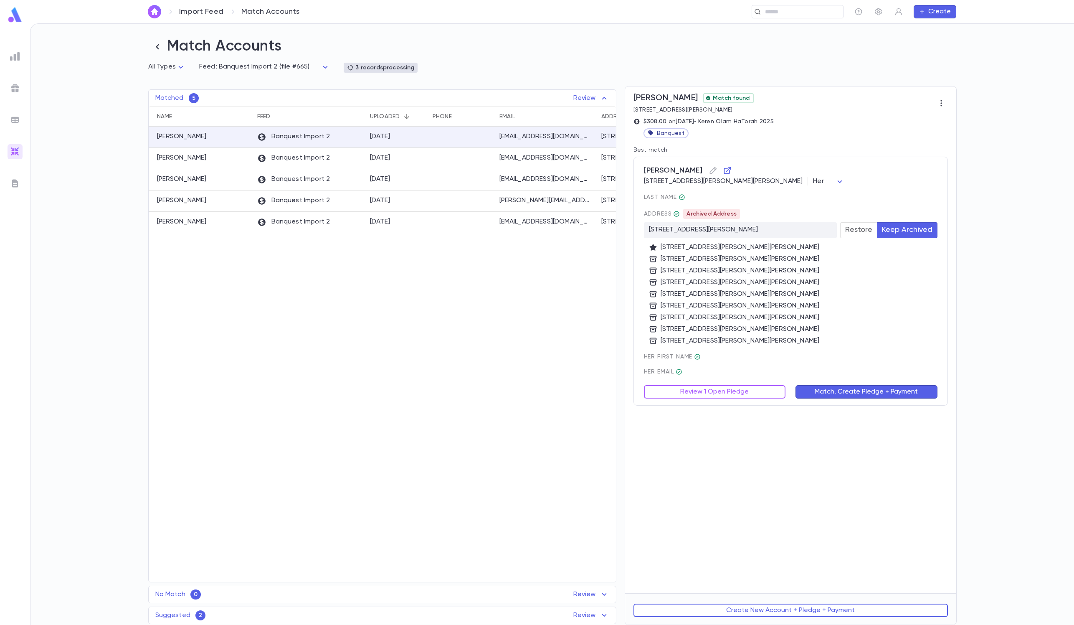
click at [679, 375] on span "Her email" at bounding box center [791, 371] width 294 height 7
click at [671, 415] on div "Pollack, Nechama Match found 4 Christina Court, 08527 $308.00 on 9/7/2025 • Ker…" at bounding box center [790, 339] width 331 height 506
click at [671, 387] on button "Review 1 Open Pledge" at bounding box center [715, 391] width 142 height 13
type input "******"
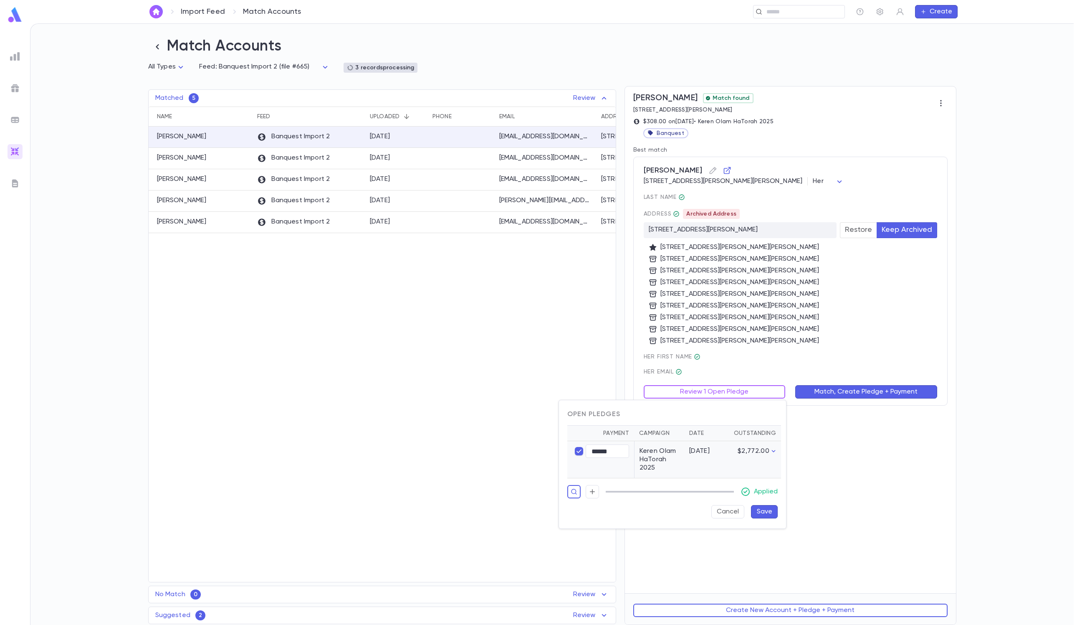
click at [718, 416] on button "Save" at bounding box center [764, 511] width 27 height 13
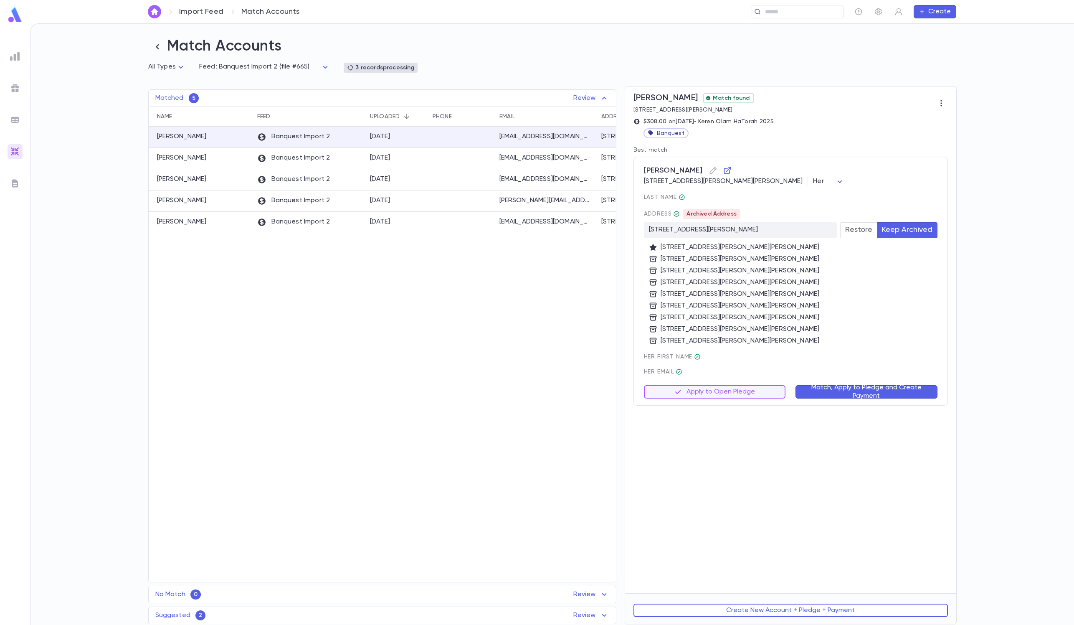
click at [718, 402] on div "Pollack, Nechama 4 Christina Ct, Jackson NJ 08527-1800 US Her *** last Name Add…" at bounding box center [790, 281] width 314 height 249
click at [718, 398] on button "Match, Apply to Pledge and Create Payment" at bounding box center [866, 391] width 142 height 13
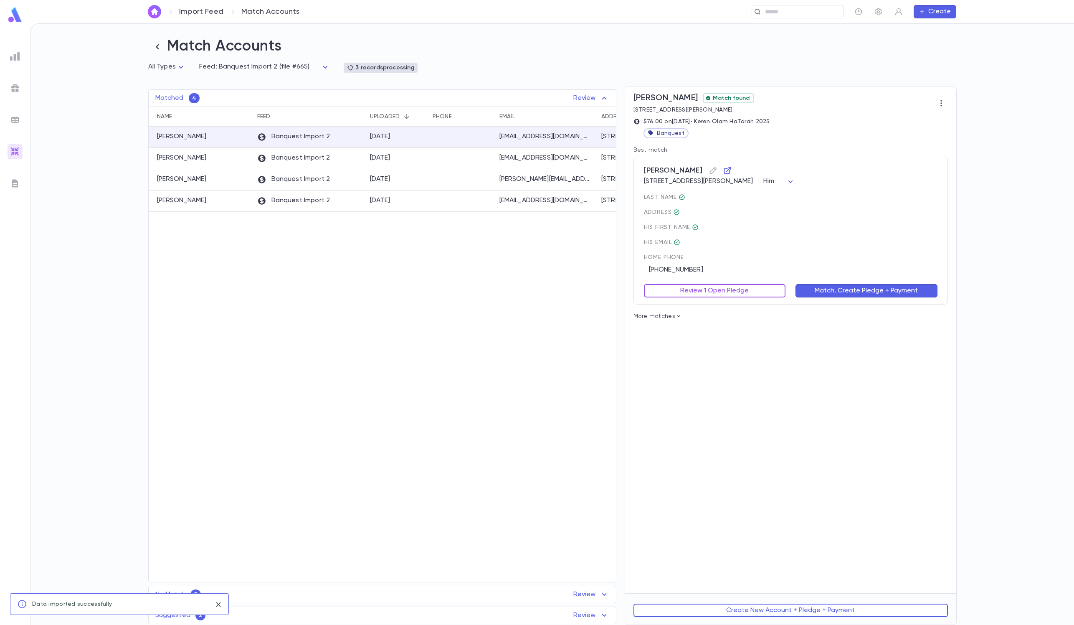
click at [718, 295] on button "Review 1 Open Pledge" at bounding box center [715, 290] width 142 height 13
type input "*****"
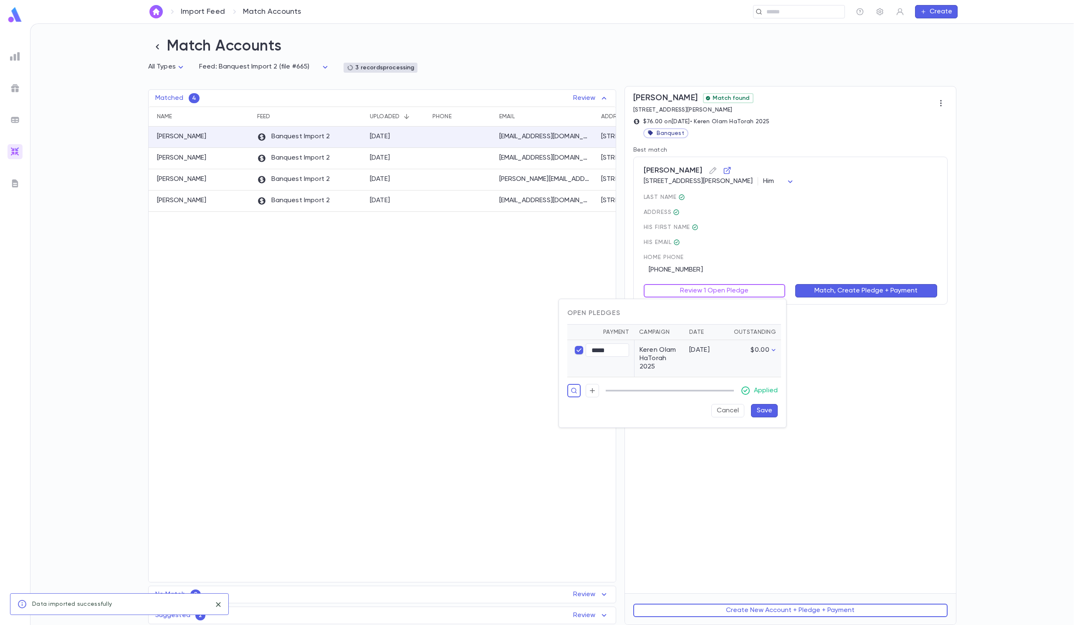
click at [718, 416] on button "Save" at bounding box center [764, 410] width 27 height 13
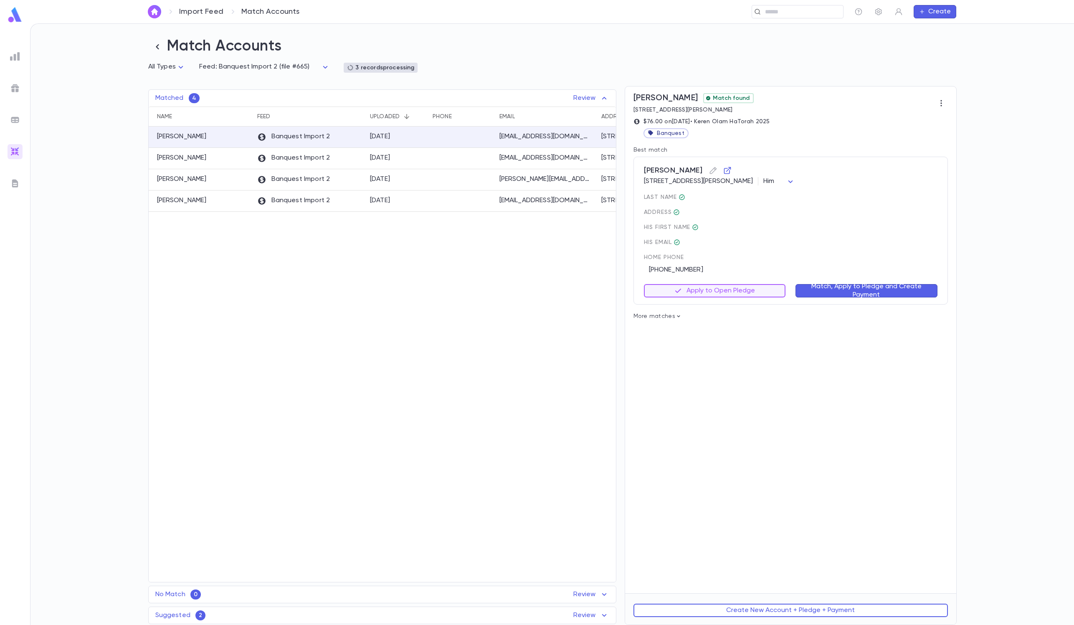
click at [718, 284] on button "Match, Apply to Pledge and Create Payment" at bounding box center [866, 290] width 142 height 13
click at [718, 286] on button "Review 1 Open Pledge" at bounding box center [715, 290] width 142 height 13
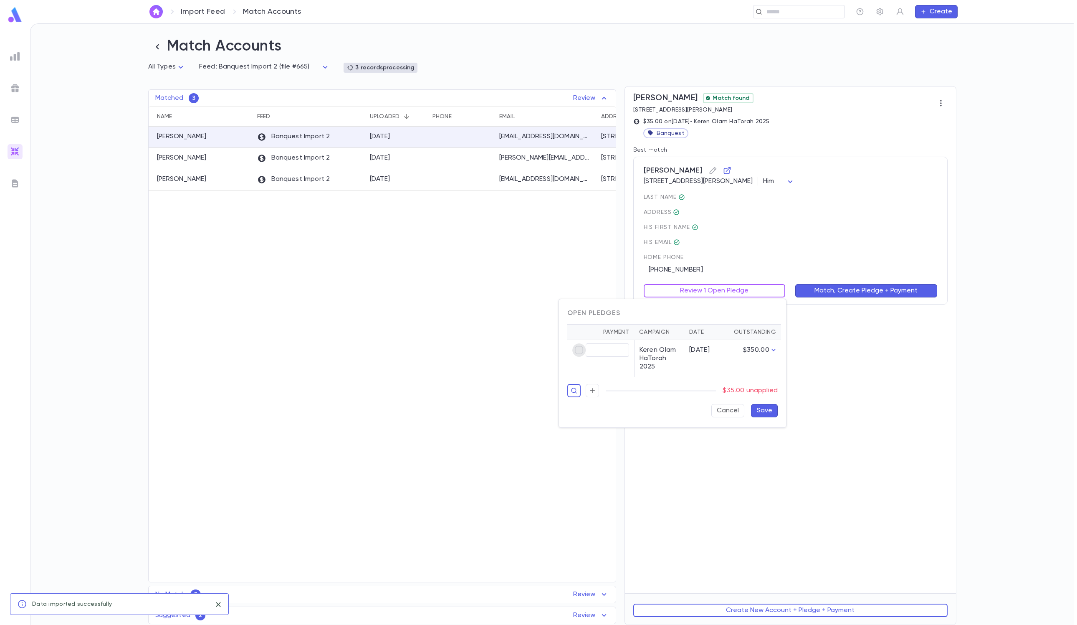
type input "*****"
click at [718, 416] on div "Open Pledges Payment Campaign Date Outstanding ***** ​ Keren Olam HaTorah 2025 …" at bounding box center [672, 363] width 227 height 128
click at [718, 416] on button "Save" at bounding box center [764, 410] width 27 height 13
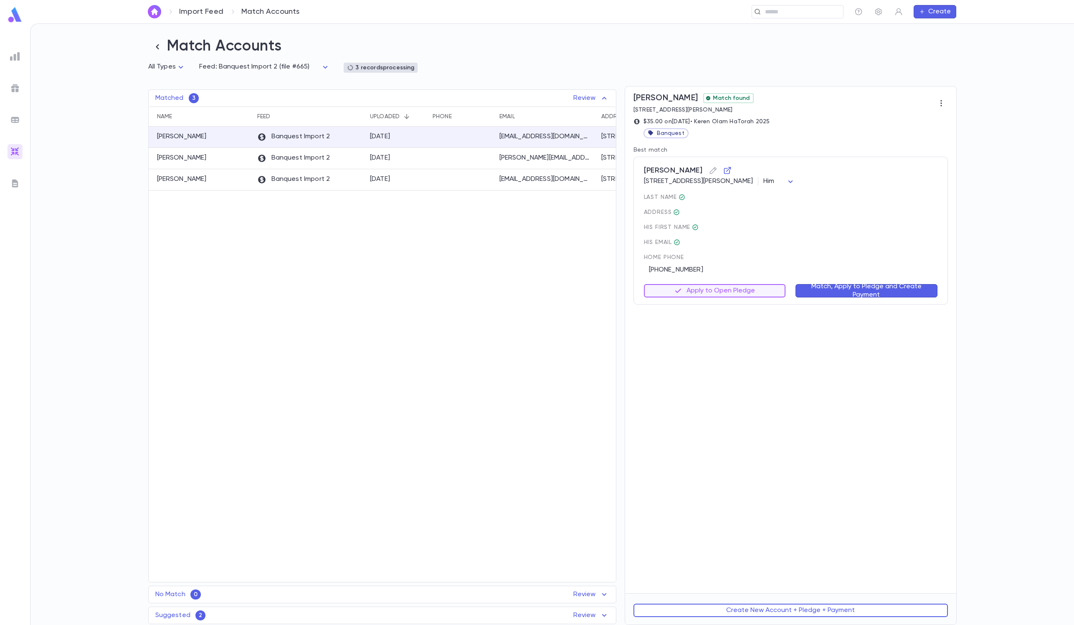
click at [718, 289] on button "Match, Apply to Pledge and Create Payment" at bounding box center [866, 290] width 142 height 13
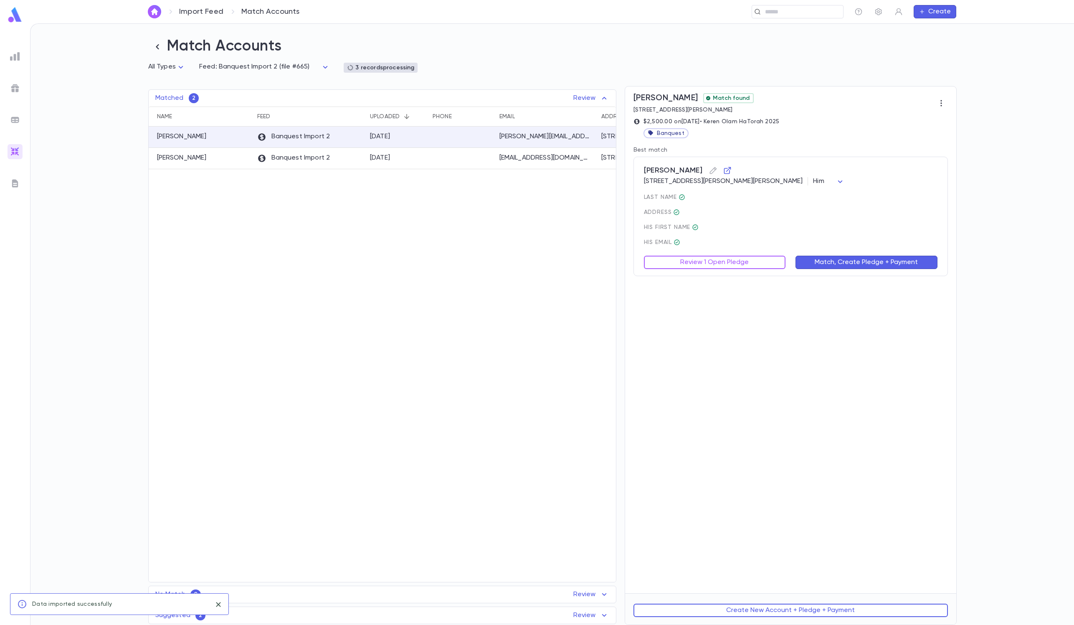
click at [718, 275] on div "Slone, Jesse 267 Pearsall Place, Lawrence NY 11559 United States Him *** last N…" at bounding box center [790, 216] width 314 height 119
click at [706, 266] on button "Review 1 Open Pledge" at bounding box center [715, 262] width 142 height 13
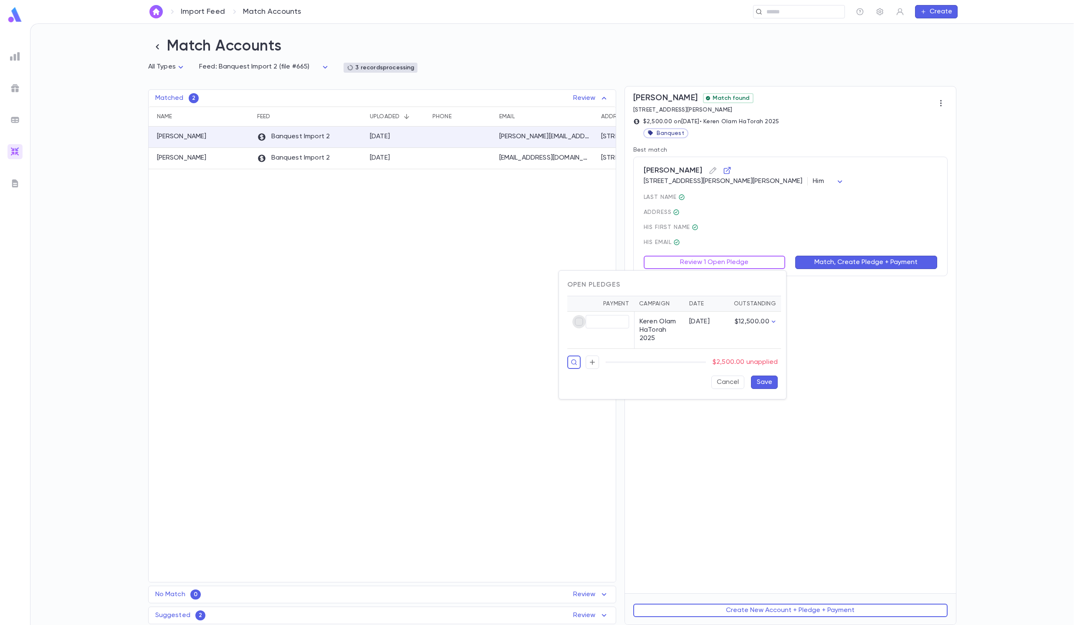
type input "********"
click at [718, 389] on button "Save" at bounding box center [764, 381] width 27 height 13
click at [718, 269] on button "Match, Apply to Pledge and Create Payment" at bounding box center [866, 262] width 142 height 13
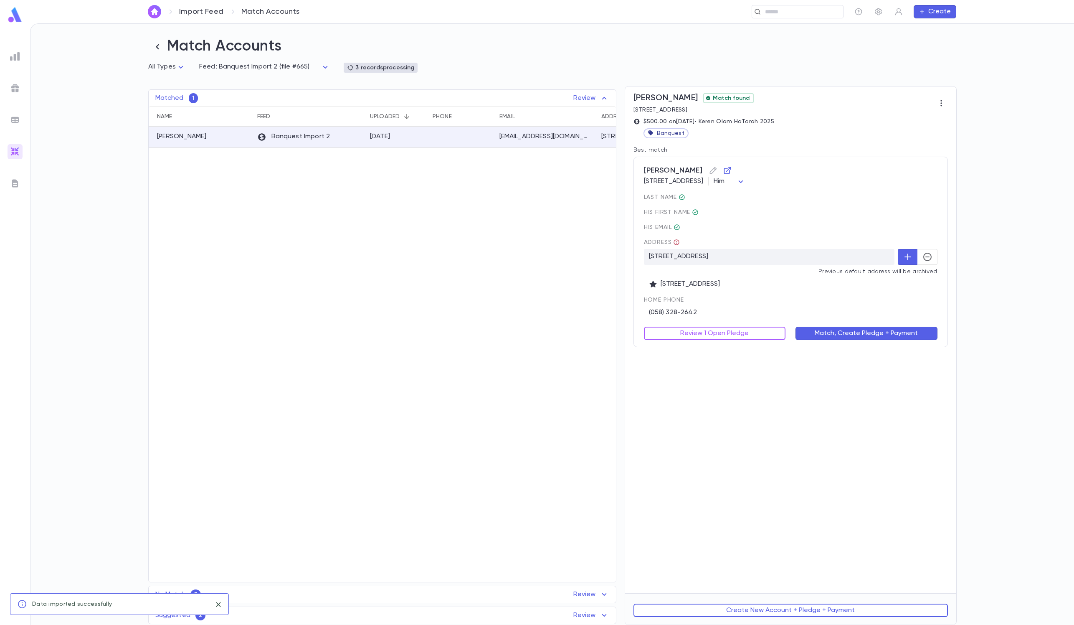
click at [718, 266] on div "Address 184 New egypt rd, 08701 Previous default address will be archived 184 N…" at bounding box center [791, 263] width 294 height 49
click at [718, 261] on button "button" at bounding box center [927, 257] width 20 height 16
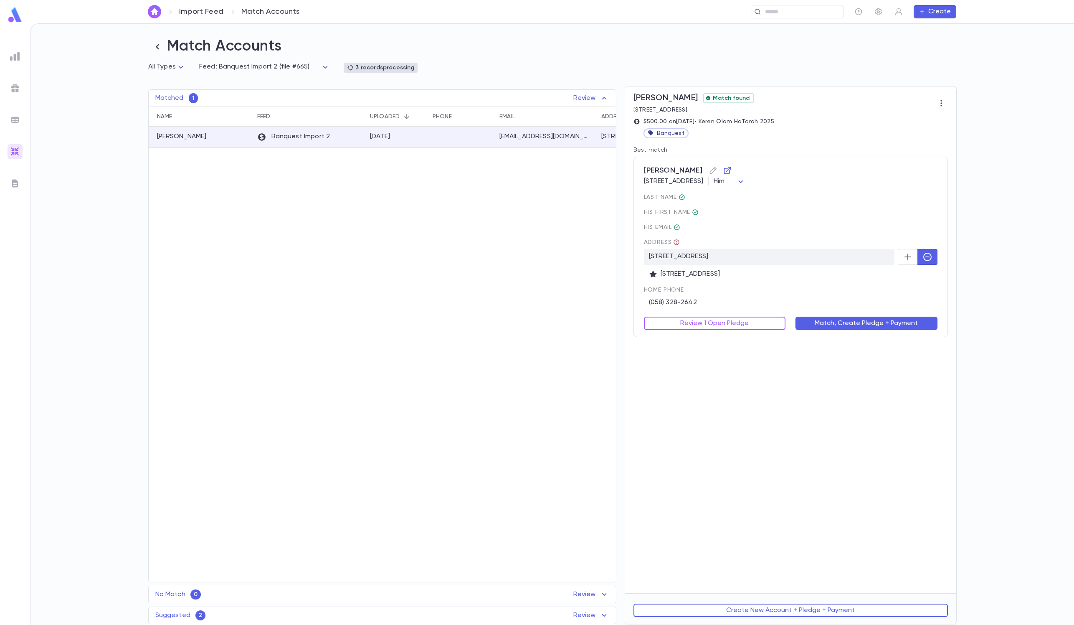
click at [718, 311] on div "Review 1 Open Pledge" at bounding box center [710, 317] width 152 height 23
click at [718, 320] on button "Review 1 Open Pledge" at bounding box center [715, 322] width 142 height 13
type input "******"
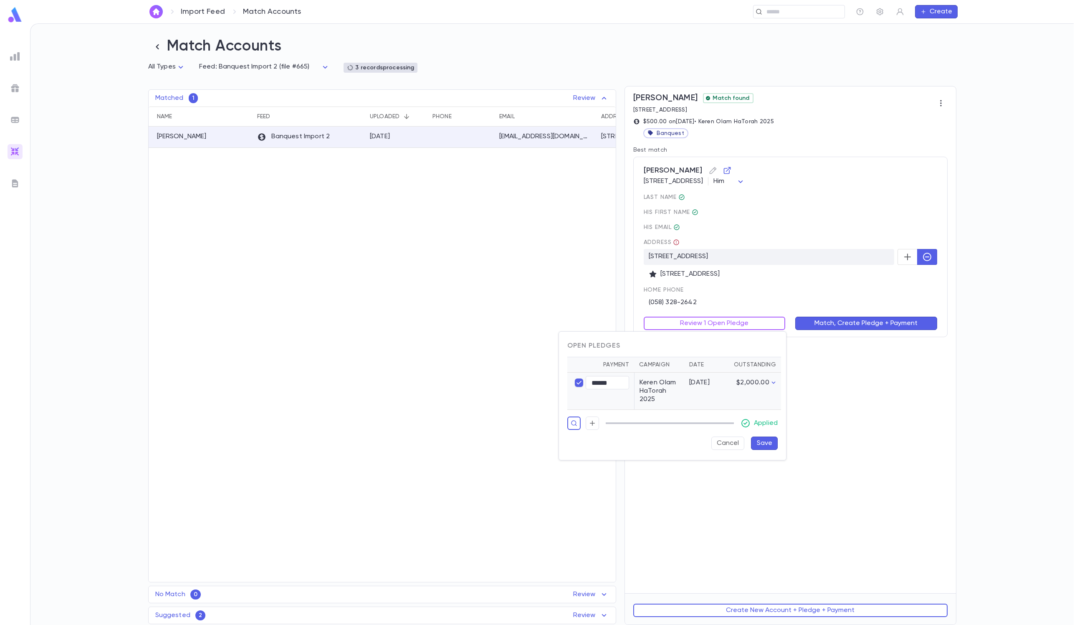
click at [718, 416] on button "Save" at bounding box center [764, 442] width 27 height 13
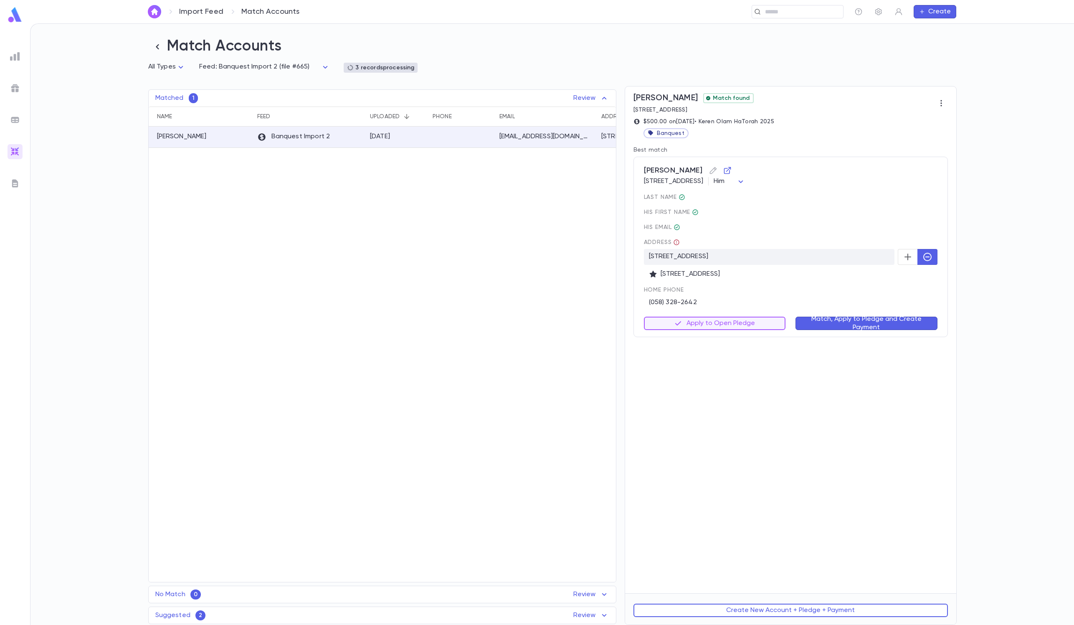
click at [718, 321] on button "Match, Apply to Pledge and Create Payment" at bounding box center [866, 322] width 142 height 13
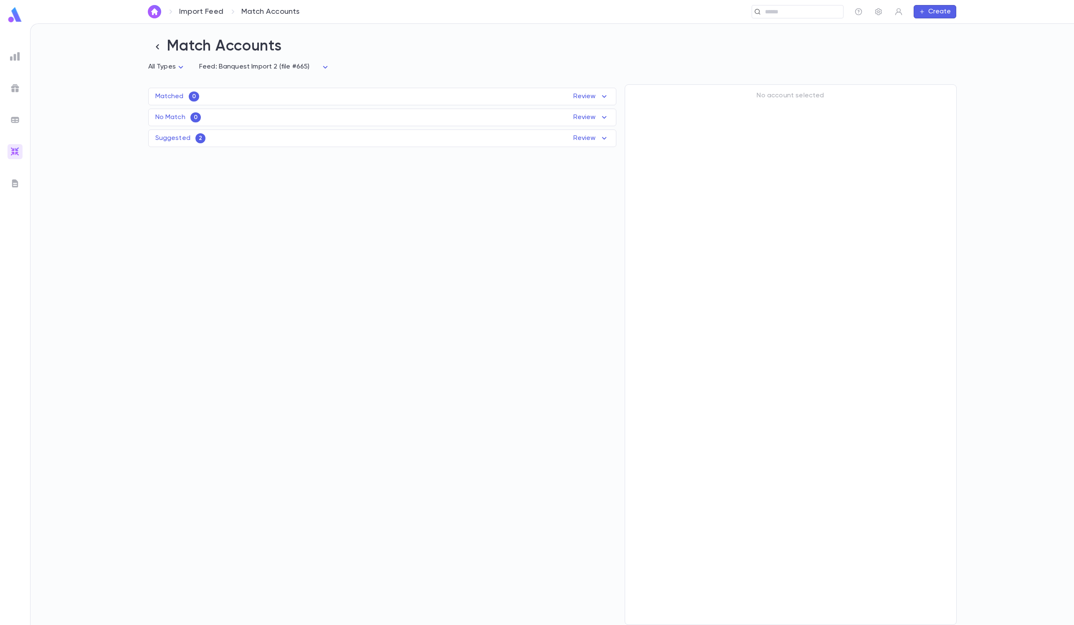
click at [403, 140] on div "Suggested 2 Review" at bounding box center [382, 138] width 467 height 10
click at [352, 171] on div "Banquest Import 2" at bounding box center [309, 177] width 113 height 21
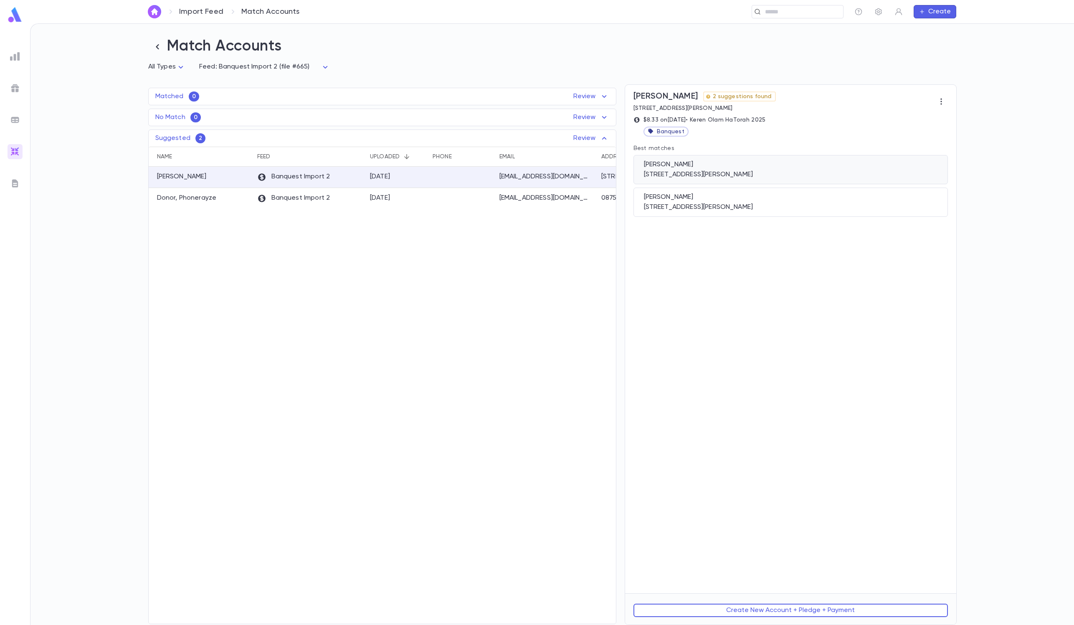
click at [729, 164] on div "[PERSON_NAME]" at bounding box center [791, 164] width 294 height 8
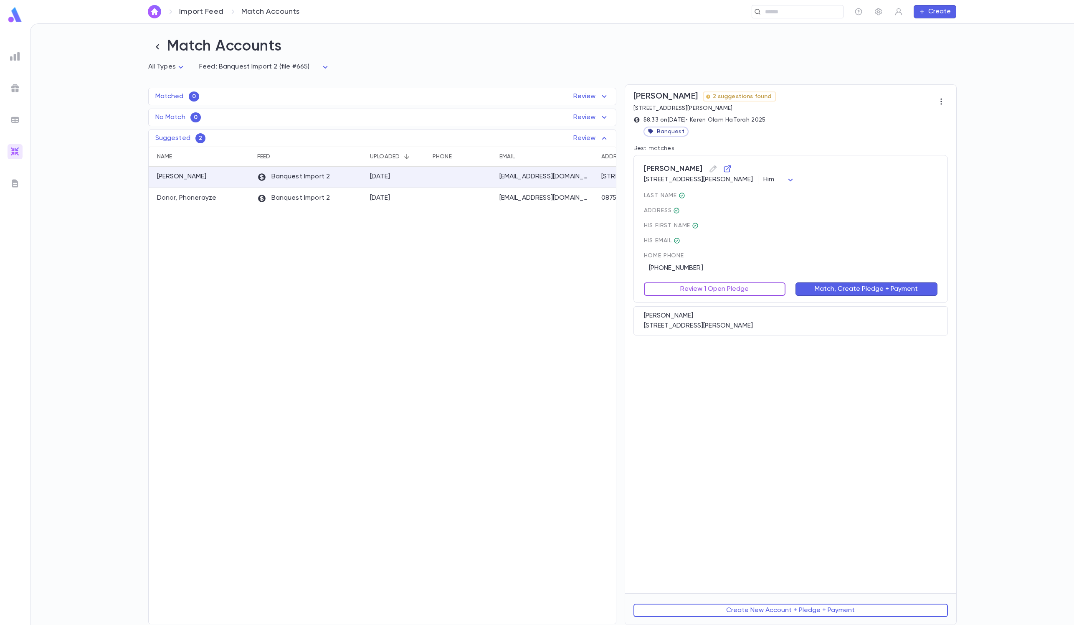
click at [716, 287] on button "Review 1 Open Pledge" at bounding box center [715, 288] width 142 height 13
type input "****"
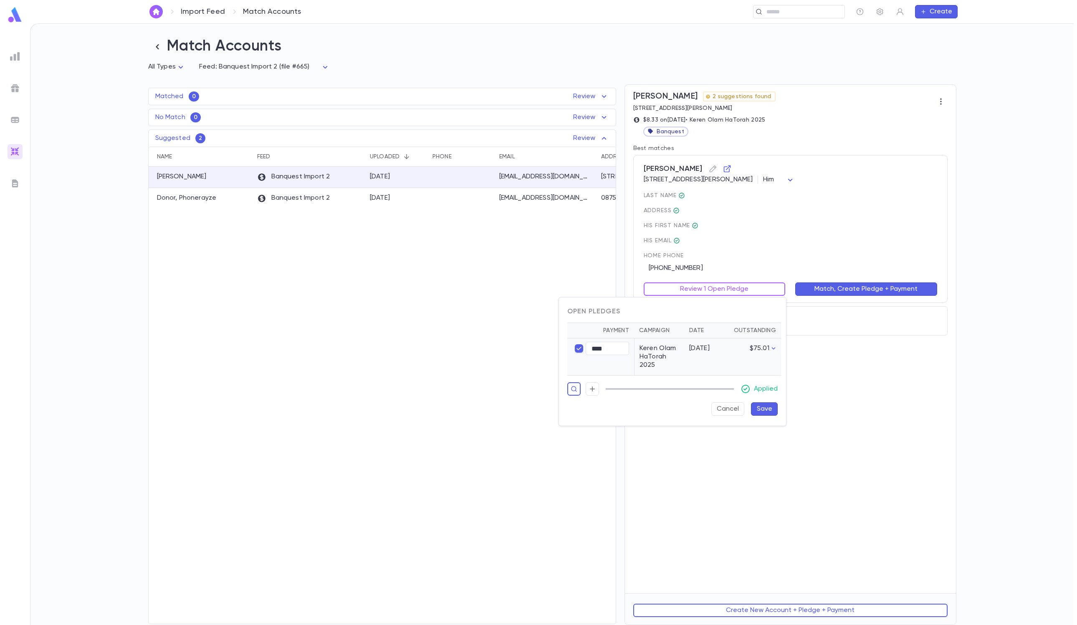
click at [765, 415] on button "Save" at bounding box center [764, 408] width 27 height 13
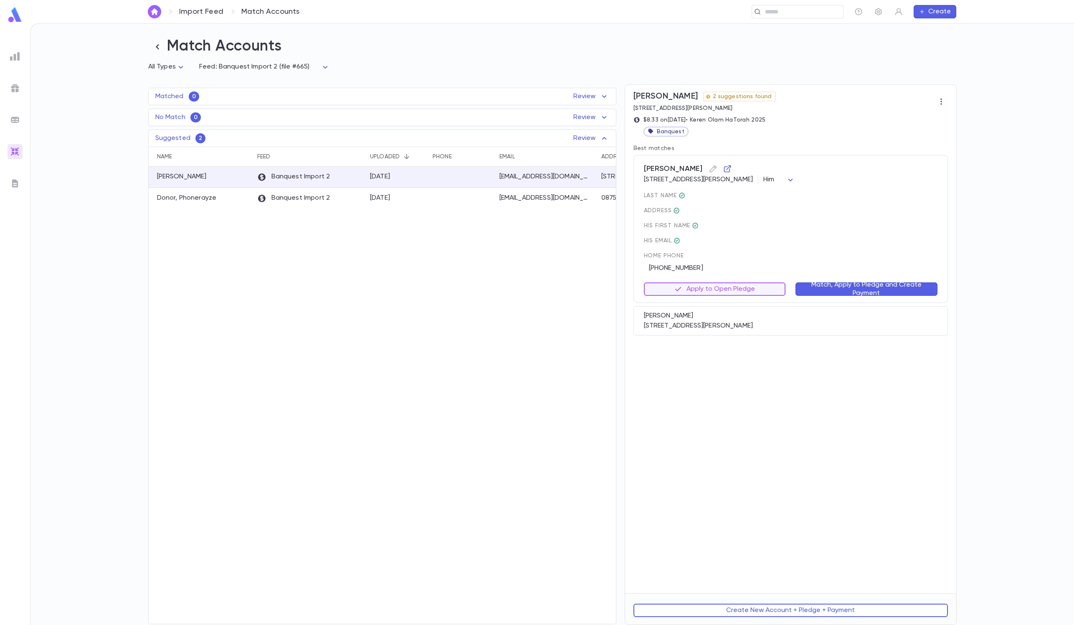
click at [827, 286] on button "Match, Apply to Pledge and Create Payment" at bounding box center [866, 288] width 142 height 13
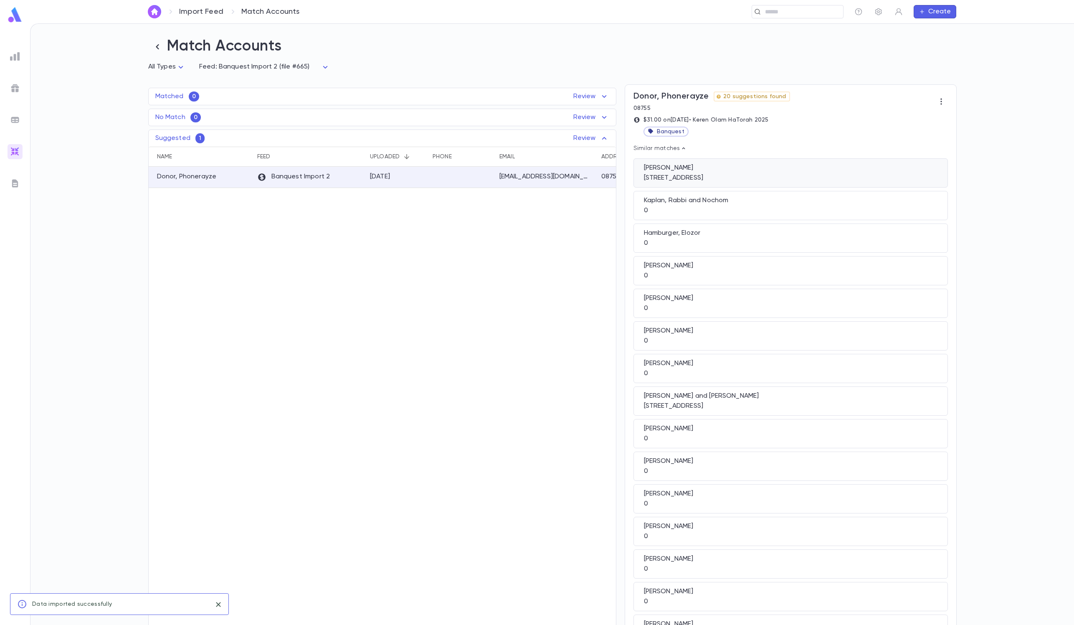
click at [746, 170] on div "[PERSON_NAME]" at bounding box center [791, 168] width 294 height 8
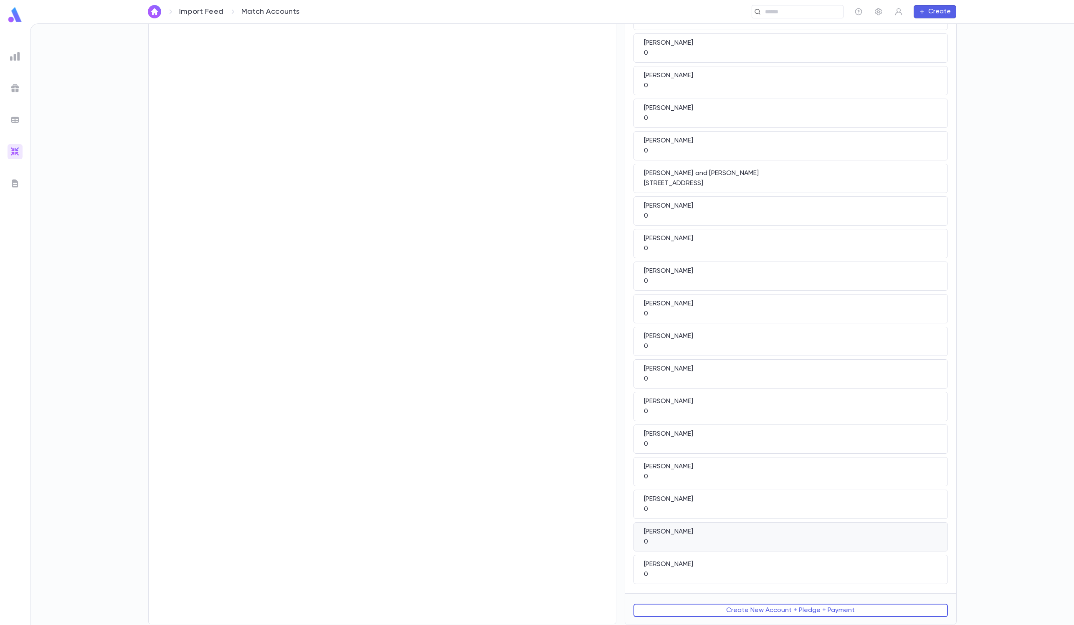
scroll to position [487, 0]
click at [716, 326] on div "Thav, Shuey 0" at bounding box center [790, 340] width 314 height 29
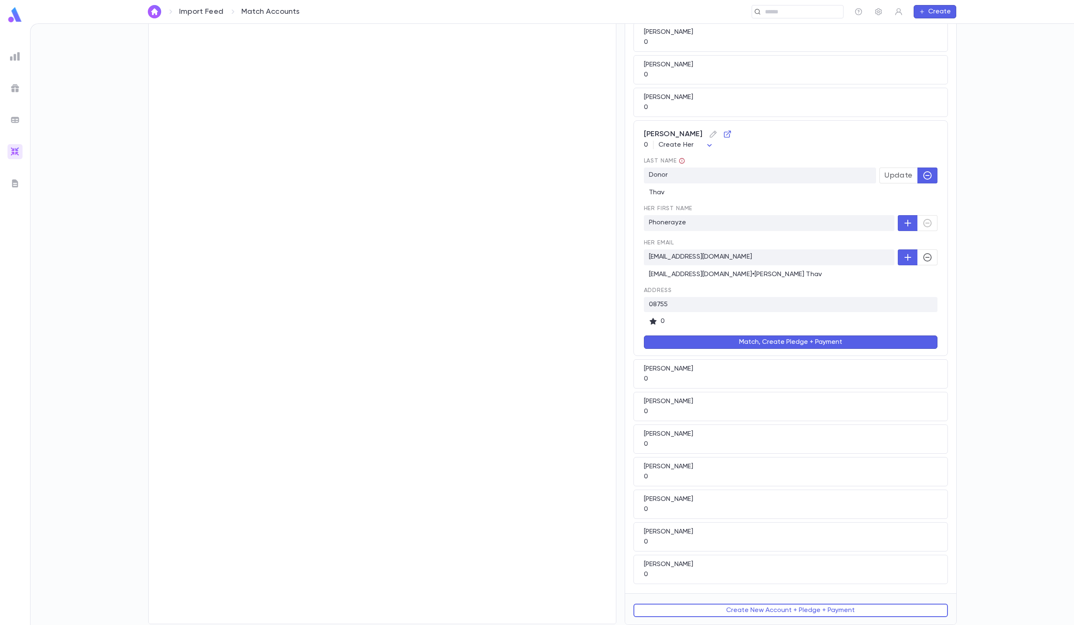
click at [731, 335] on button "Match, Create Pledge + Payment" at bounding box center [791, 341] width 294 height 13
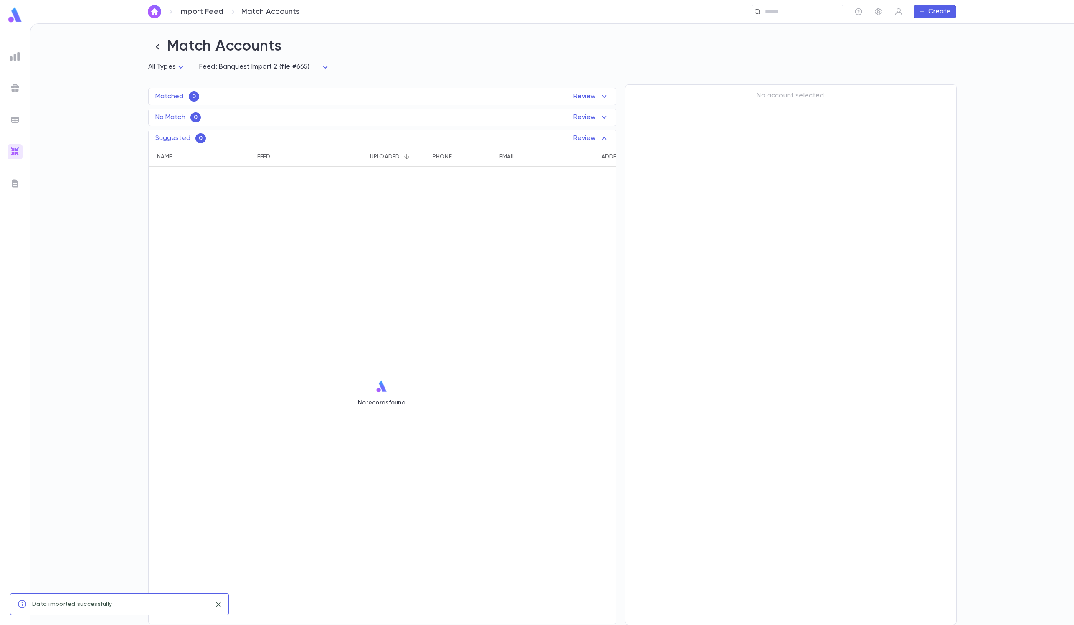
scroll to position [0, 0]
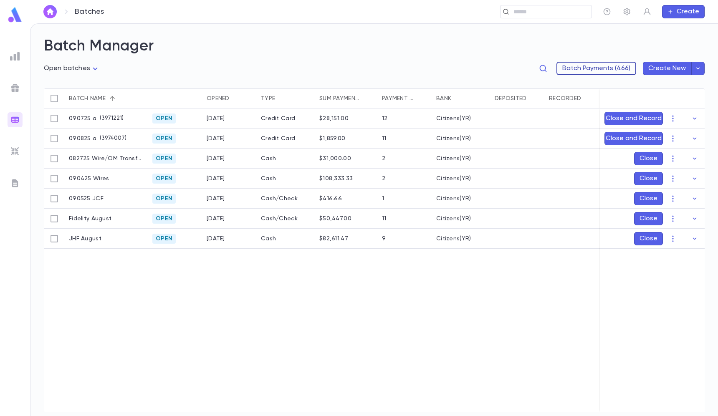
click at [590, 68] on button "Batch Payments (466)" at bounding box center [597, 68] width 80 height 13
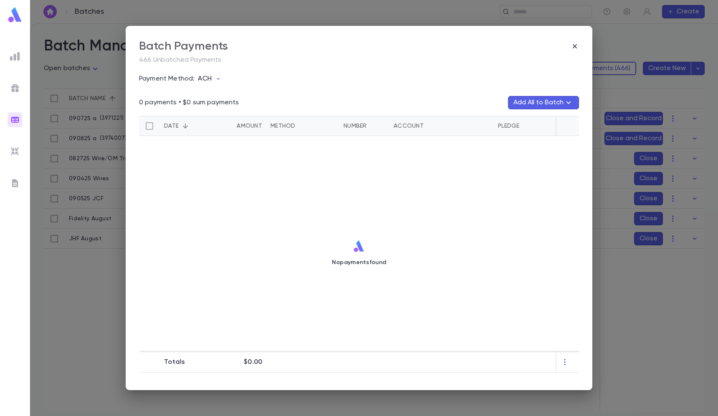
click at [198, 79] on p "ACH" at bounding box center [204, 79] width 13 height 8
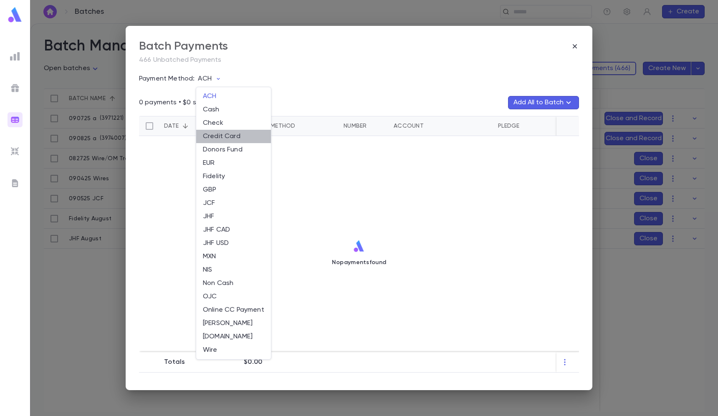
click at [224, 132] on li "Credit Card" at bounding box center [233, 136] width 75 height 13
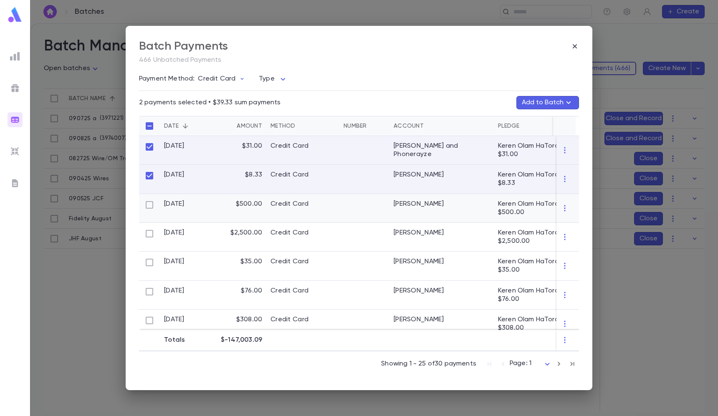
click at [151, 199] on div at bounding box center [149, 208] width 21 height 29
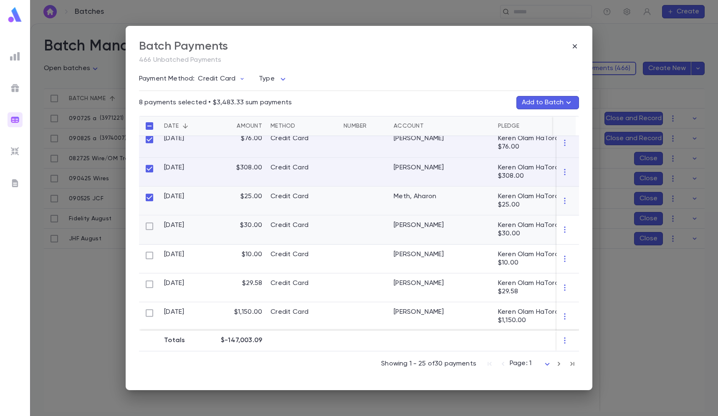
scroll to position [152, 0]
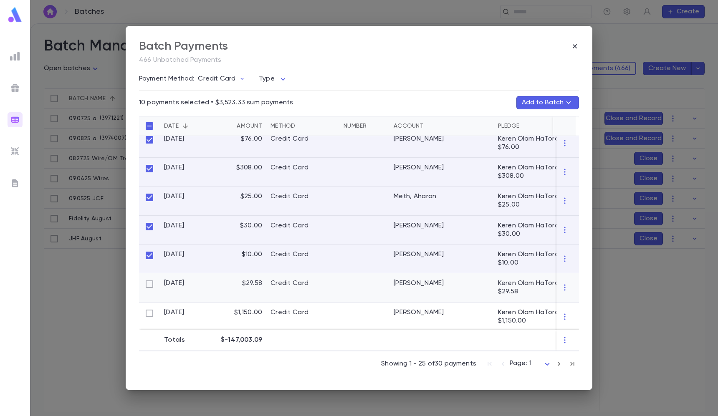
click at [150, 294] on div at bounding box center [149, 287] width 21 height 29
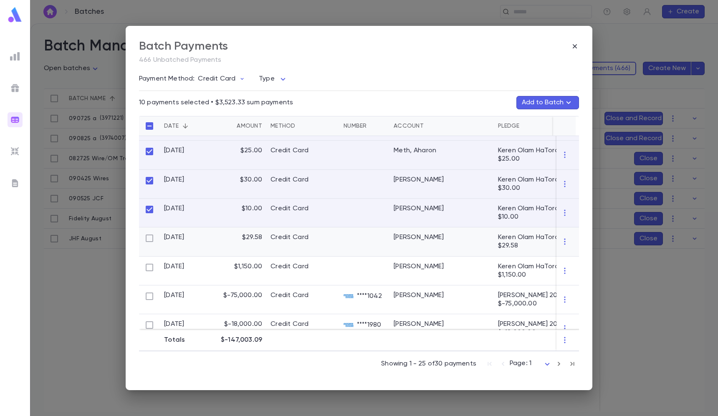
scroll to position [201, 0]
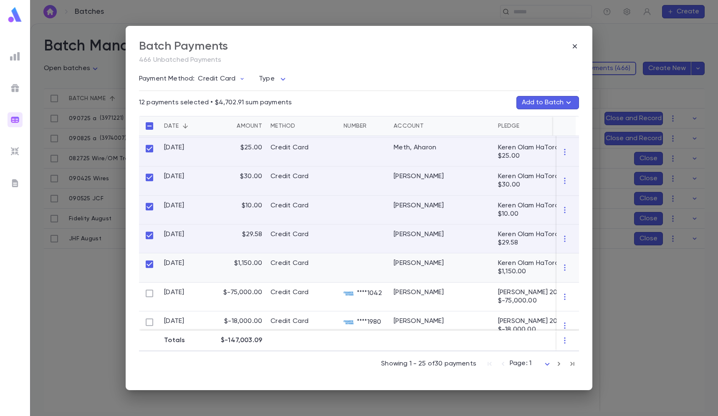
click at [144, 274] on div at bounding box center [149, 268] width 21 height 29
click at [538, 99] on button "Add to Batch" at bounding box center [547, 102] width 63 height 13
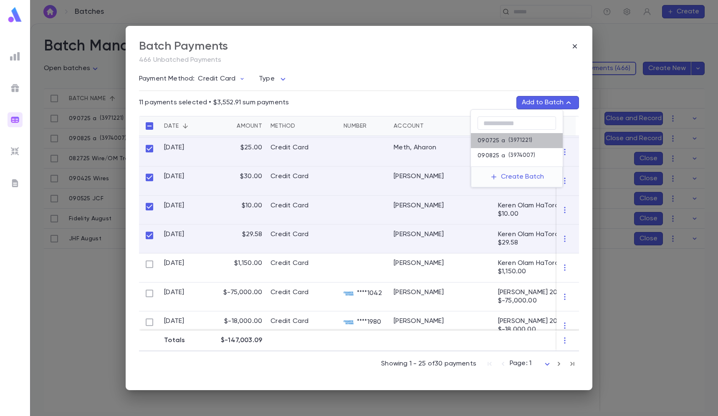
click at [493, 139] on p "090725 a" at bounding box center [492, 140] width 28 height 7
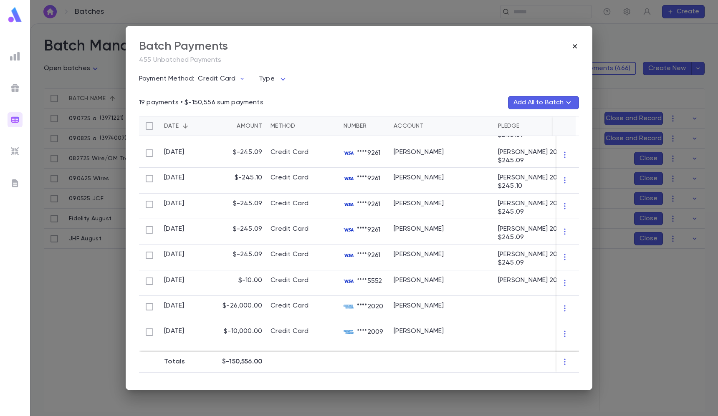
click at [573, 45] on icon "button" at bounding box center [575, 46] width 8 height 8
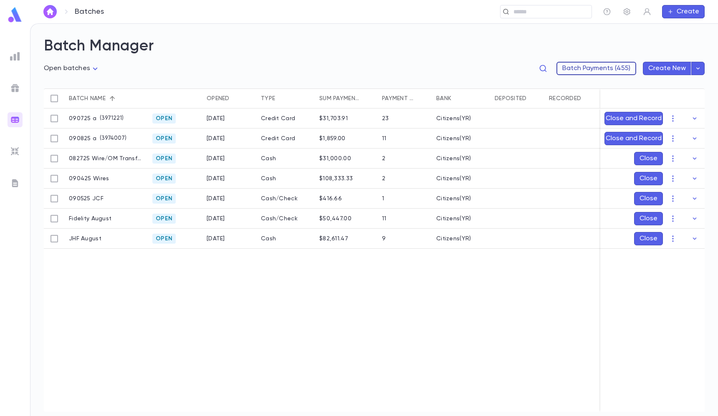
click at [625, 67] on button "Batch Payments (455)" at bounding box center [597, 68] width 80 height 13
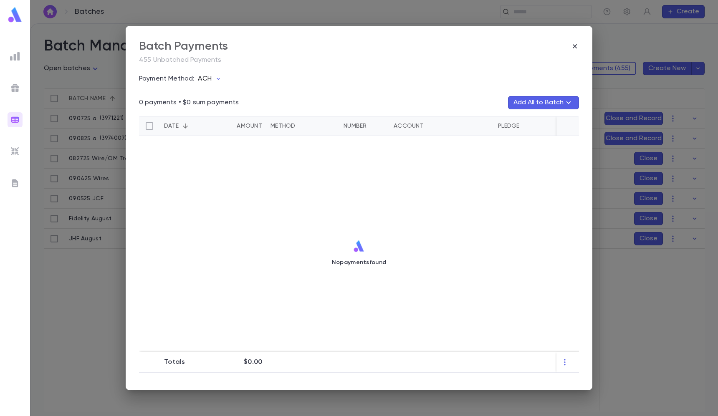
click at [207, 78] on p "ACH" at bounding box center [204, 79] width 13 height 8
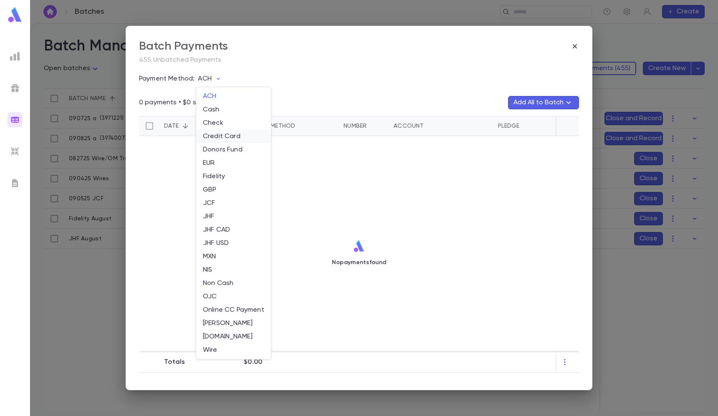
click at [220, 136] on li "Credit Card" at bounding box center [233, 136] width 75 height 13
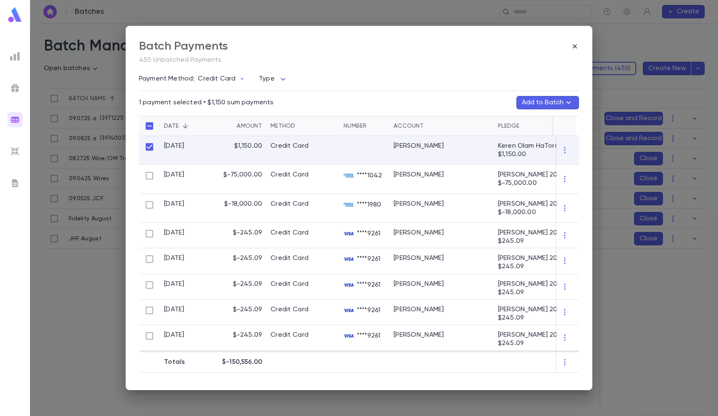
click at [538, 97] on button "Add to Batch" at bounding box center [547, 102] width 63 height 13
click at [492, 139] on p "090725 a" at bounding box center [492, 140] width 28 height 7
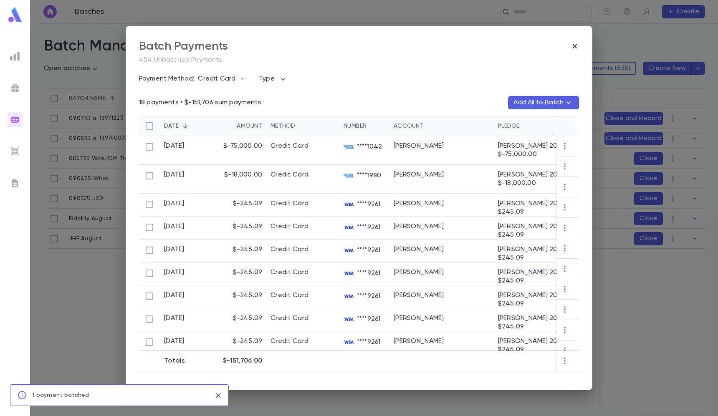
click at [577, 44] on icon "button" at bounding box center [575, 46] width 8 height 8
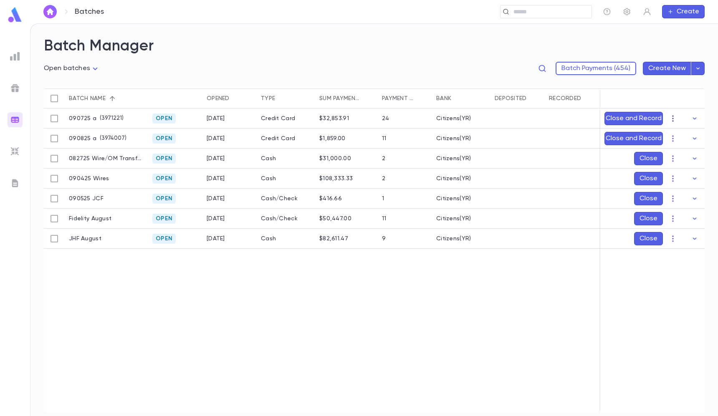
click at [678, 117] on button "button" at bounding box center [672, 118] width 13 height 13
click at [678, 137] on li "[PERSON_NAME]" at bounding box center [681, 134] width 63 height 13
click at [677, 170] on icon "Choose date, selected date is Sep 8, 2025" at bounding box center [678, 167] width 8 height 8
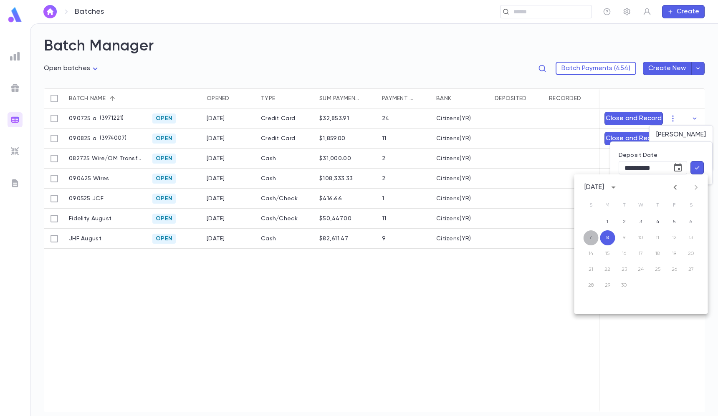
click at [595, 236] on button "7" at bounding box center [591, 237] width 15 height 15
type input "**********"
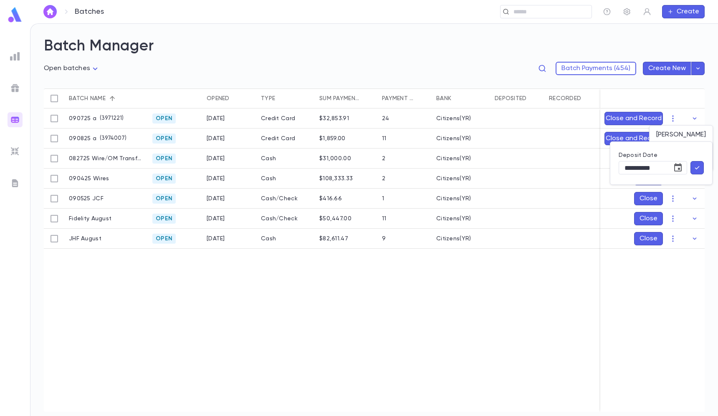
click at [697, 170] on icon "button" at bounding box center [697, 168] width 8 height 8
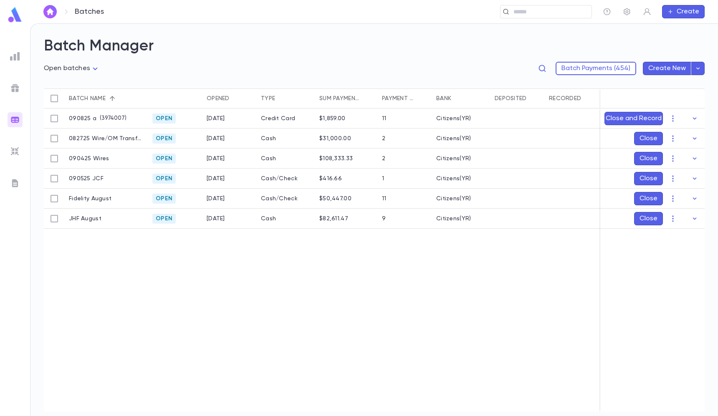
click at [515, 19] on div "Batches ​ Create" at bounding box center [374, 11] width 688 height 23
click at [516, 17] on div "​" at bounding box center [546, 11] width 92 height 13
type input "***"
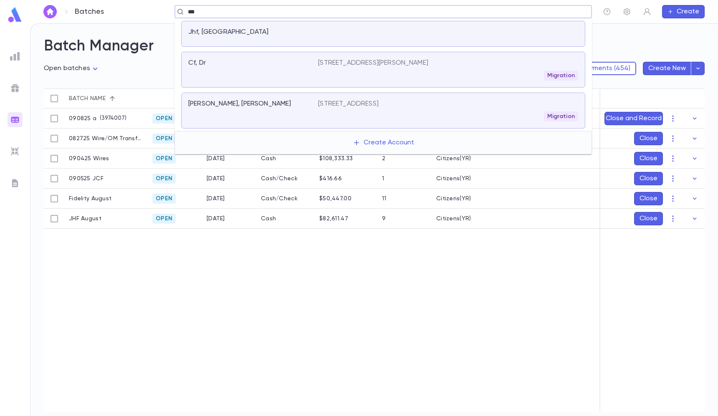
click at [412, 37] on div at bounding box center [448, 34] width 260 height 12
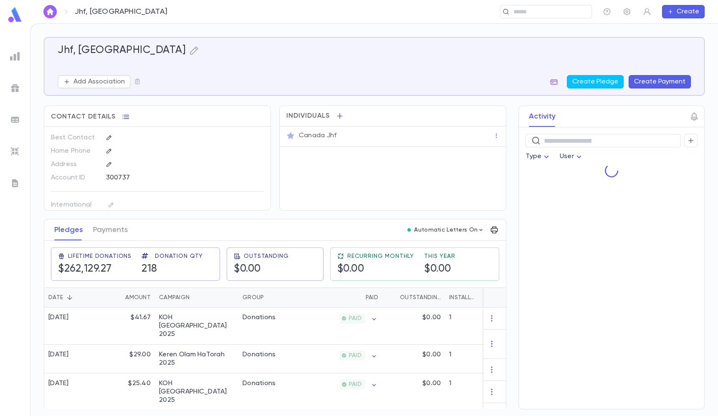
click at [632, 85] on button "Create Payment" at bounding box center [660, 81] width 62 height 13
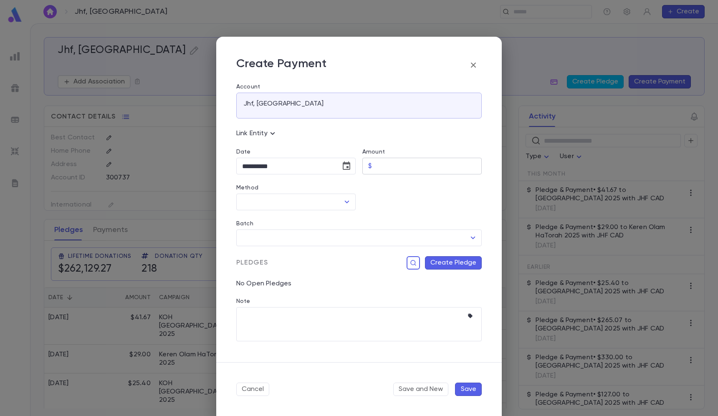
click at [407, 164] on input "Amount" at bounding box center [428, 166] width 106 height 16
paste input "******"
type input "******"
click at [318, 212] on div "Batch ​" at bounding box center [356, 228] width 252 height 36
click at [298, 191] on div "Method" at bounding box center [295, 189] width 119 height 9
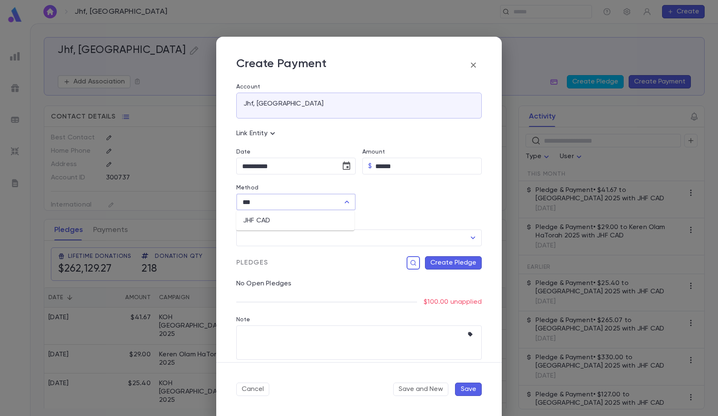
click at [282, 217] on li "JHF CAD" at bounding box center [295, 220] width 118 height 13
type input "*******"
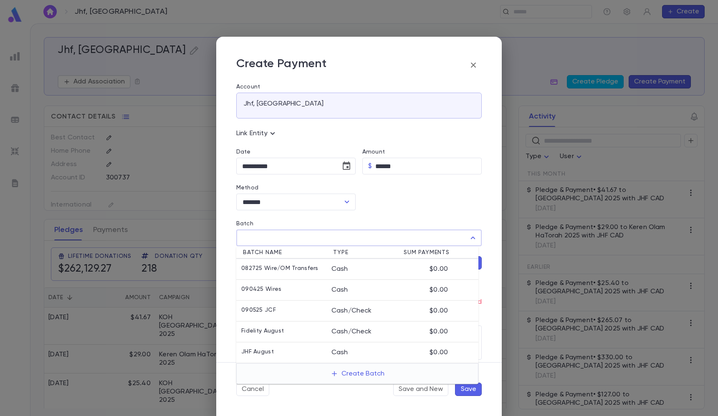
click at [282, 243] on input "Batch" at bounding box center [352, 238] width 225 height 16
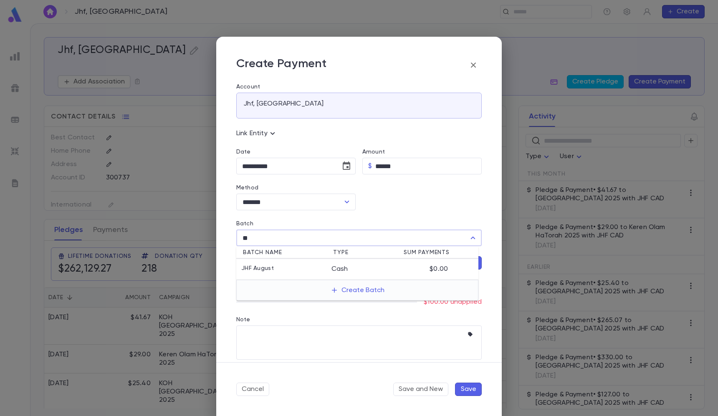
click at [271, 266] on p "JHF August" at bounding box center [257, 269] width 33 height 8
type input "**********"
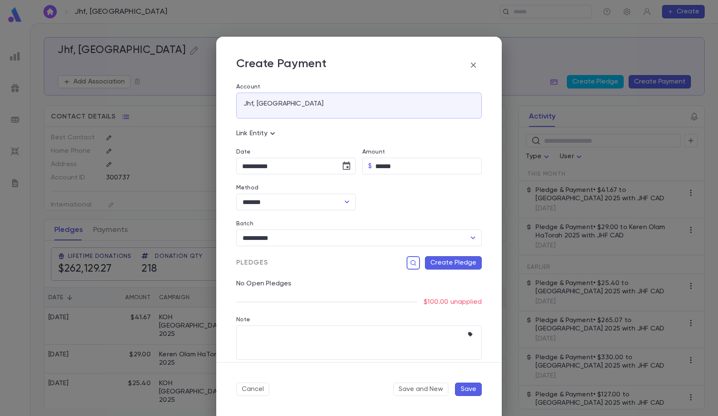
click at [431, 264] on button "Create Pledge" at bounding box center [453, 262] width 57 height 13
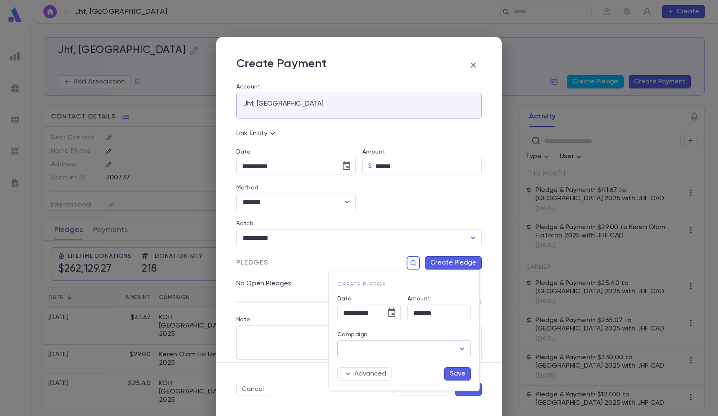
click at [405, 352] on input "Campaign" at bounding box center [398, 349] width 114 height 16
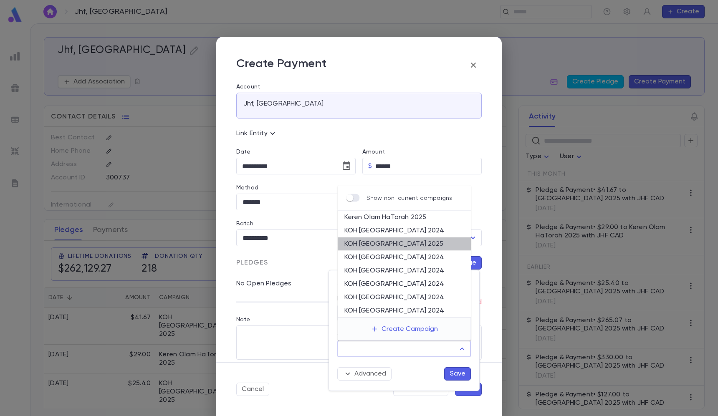
click at [391, 244] on li "KOH Canada 2025" at bounding box center [405, 244] width 134 height 13
type input "**********"
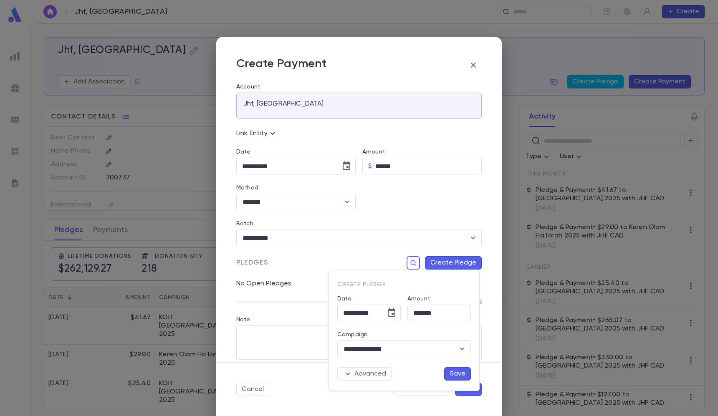
click at [455, 368] on button "Save" at bounding box center [457, 373] width 27 height 13
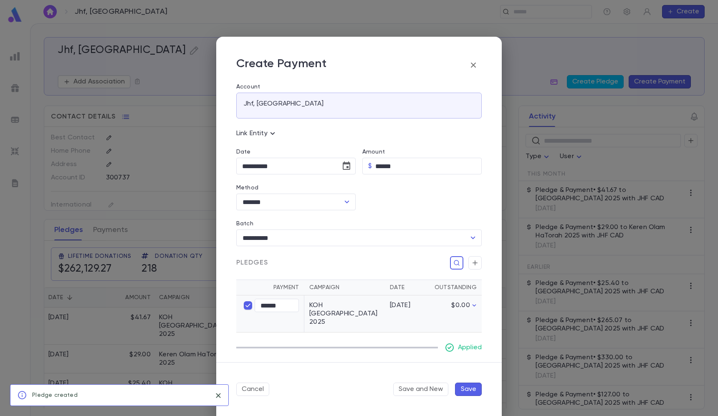
click at [471, 392] on button "Save" at bounding box center [468, 389] width 27 height 13
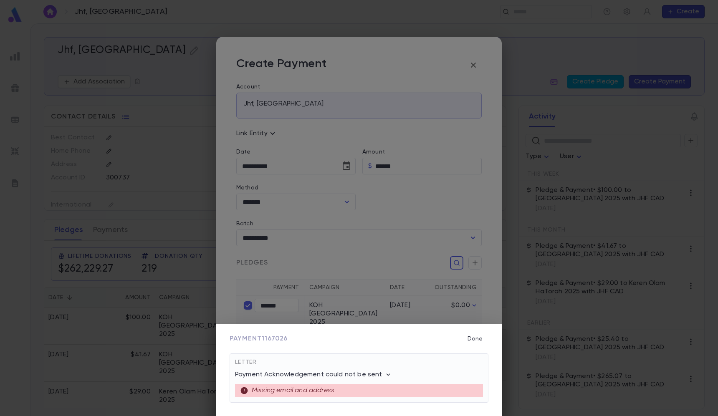
click at [599, 12] on div "Payment 1167026 Done Letter Payment Acknowledgement could not be sent Missing e…" at bounding box center [359, 208] width 718 height 416
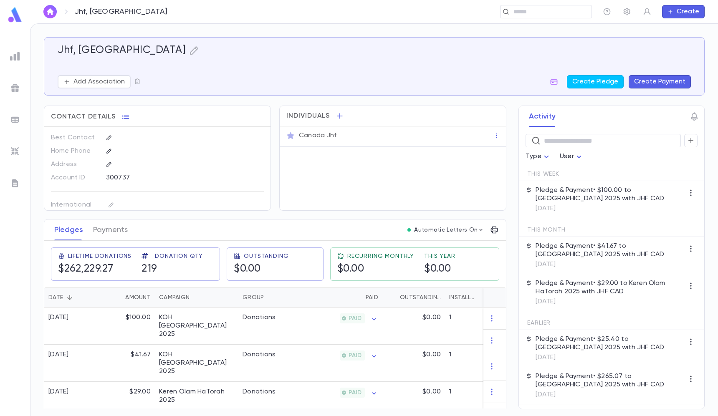
click at [643, 84] on button "Create Payment" at bounding box center [660, 81] width 62 height 13
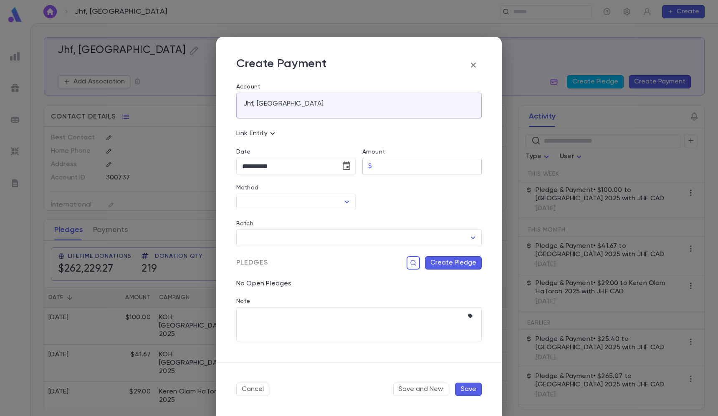
click at [443, 168] on input "Amount" at bounding box center [428, 166] width 106 height 16
paste input "******"
type input "******"
click at [319, 208] on input "Method" at bounding box center [289, 202] width 99 height 16
click at [288, 219] on li "JHF CAD" at bounding box center [295, 220] width 118 height 13
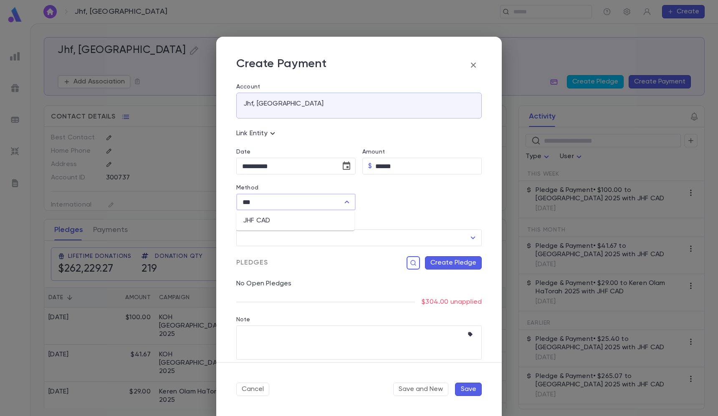
type input "*******"
click at [286, 234] on input "Batch" at bounding box center [352, 238] width 225 height 16
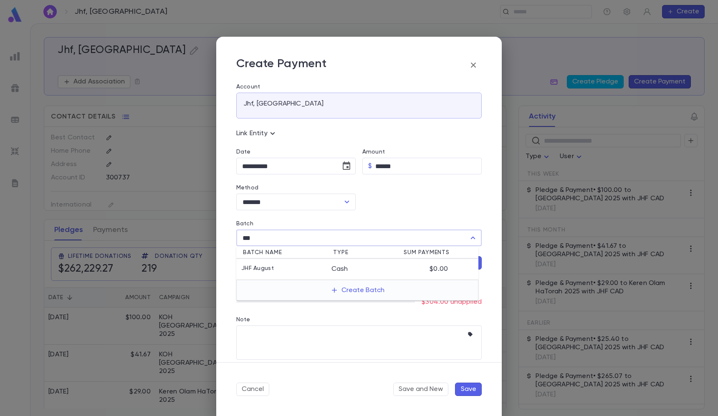
click at [272, 259] on li "JHF August Cash $0.00" at bounding box center [357, 269] width 242 height 21
type input "**********"
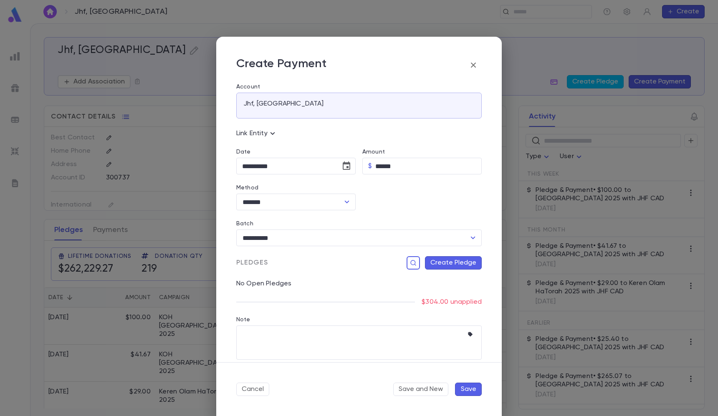
click at [428, 263] on button "Create Pledge" at bounding box center [453, 262] width 57 height 13
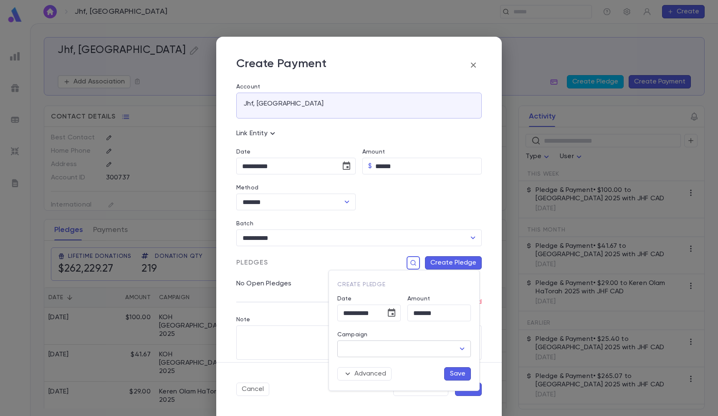
click at [415, 348] on input "Campaign" at bounding box center [398, 349] width 114 height 16
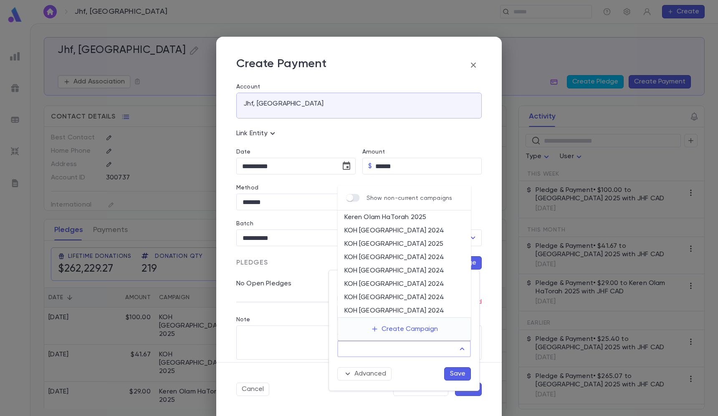
click at [410, 240] on li "KOH Canada 2025" at bounding box center [405, 244] width 134 height 13
type input "**********"
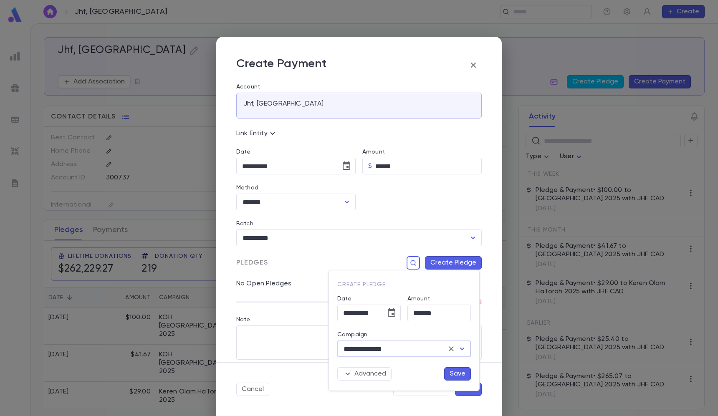
click at [458, 370] on button "Save" at bounding box center [457, 373] width 27 height 13
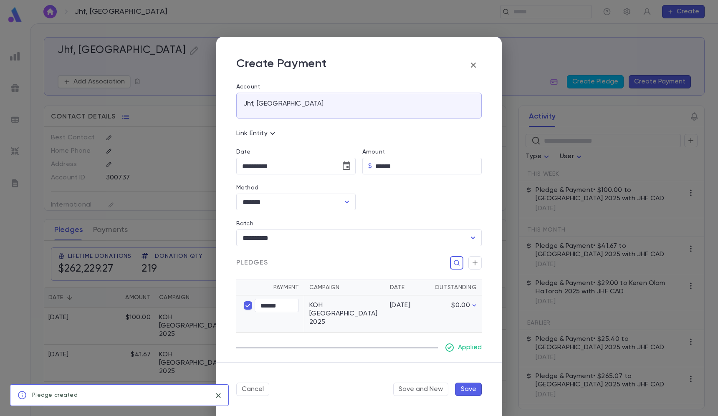
click at [470, 388] on button "Save" at bounding box center [468, 389] width 27 height 13
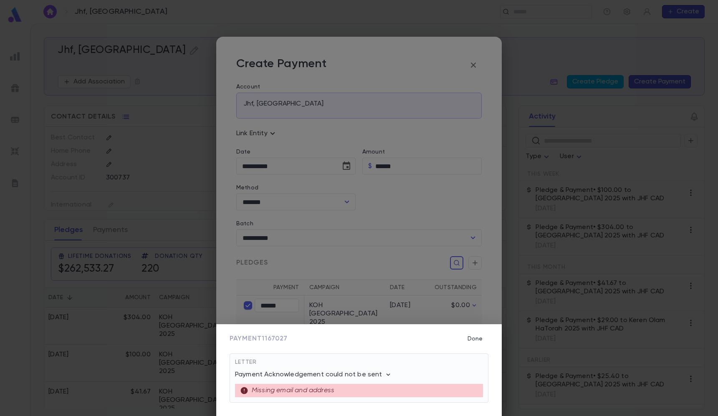
click at [556, 5] on div "Payment 1167027 Done Letter Payment Acknowledgement could not be sent Missing e…" at bounding box center [359, 208] width 718 height 416
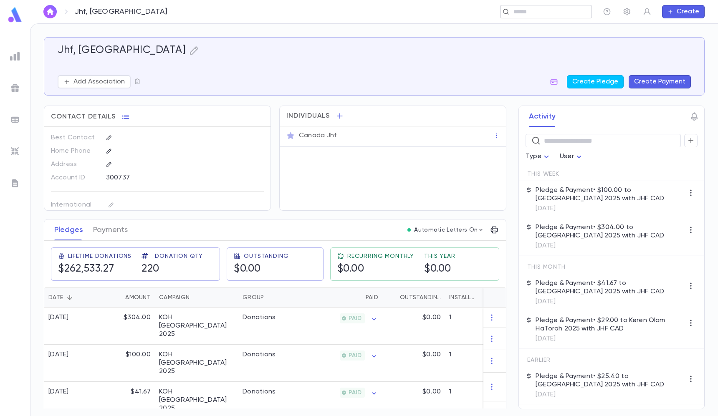
click at [550, 12] on input "text" at bounding box center [543, 12] width 65 height 8
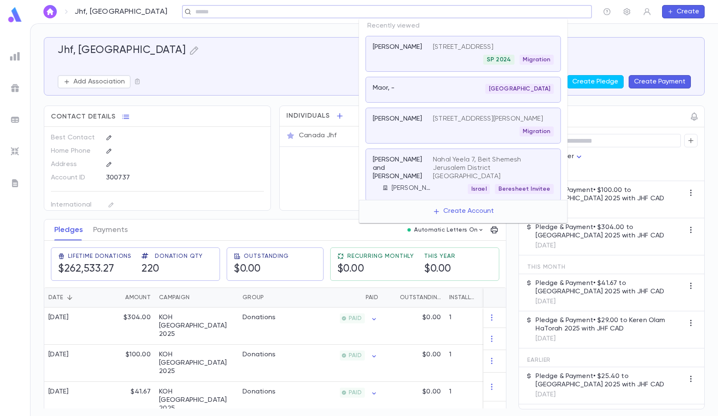
paste input "**********"
type input "**********"
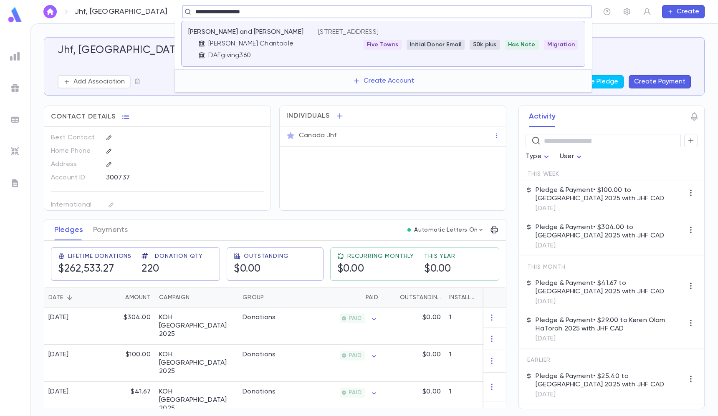
click at [271, 27] on div "Fried, Yitzi and Meira Schwab Charitable DAFgiving360 943 Northfield Rd, Woodme…" at bounding box center [383, 44] width 404 height 46
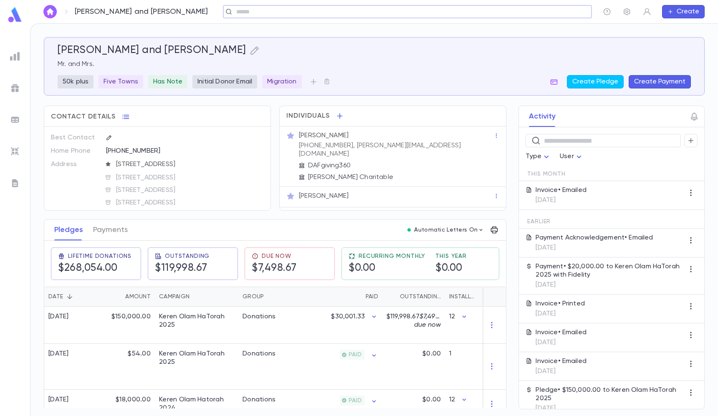
click at [659, 86] on button "Create Payment" at bounding box center [660, 81] width 62 height 13
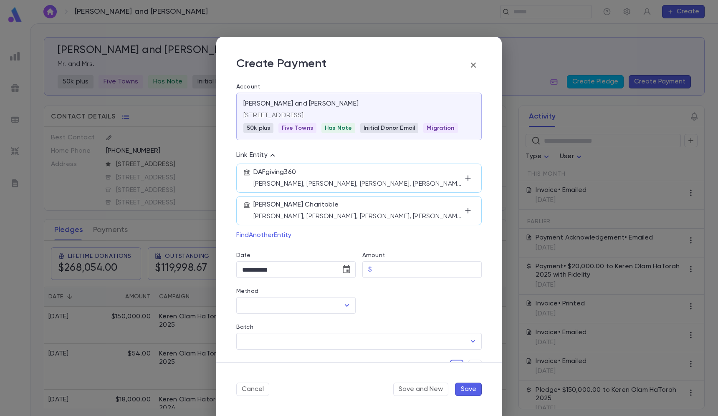
click at [402, 261] on div "Amount" at bounding box center [421, 256] width 119 height 9
click at [391, 266] on input "Amount" at bounding box center [428, 270] width 106 height 16
paste input "*********"
type input "*********"
click at [316, 300] on input "Method" at bounding box center [289, 306] width 99 height 16
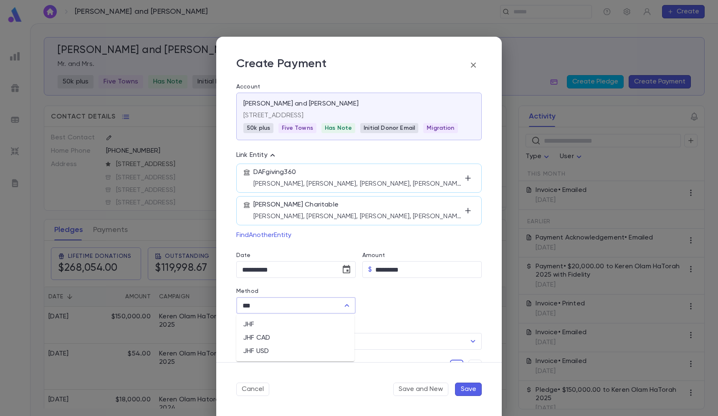
click at [269, 305] on input "***" at bounding box center [289, 306] width 99 height 16
click at [254, 334] on li "Fidelity" at bounding box center [295, 338] width 118 height 13
type input "********"
click at [278, 334] on body "Fried, Yitzi and Meira ​ Create Fried, Yitzi and Meira Mr. and Mrs. 50k plus Fi…" at bounding box center [359, 219] width 718 height 393
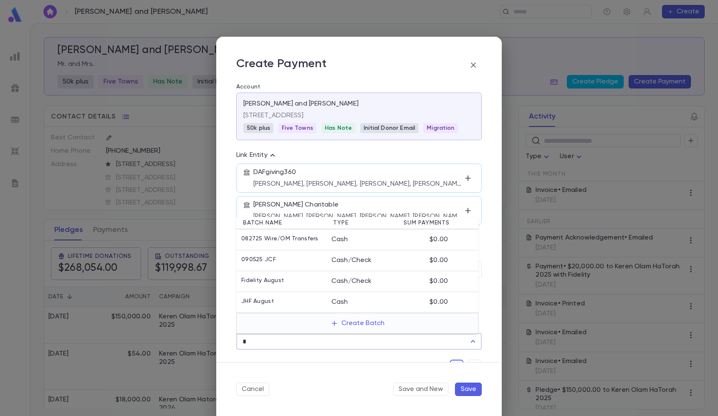
click at [281, 277] on p "Fidelity August" at bounding box center [262, 281] width 43 height 8
type input "**********"
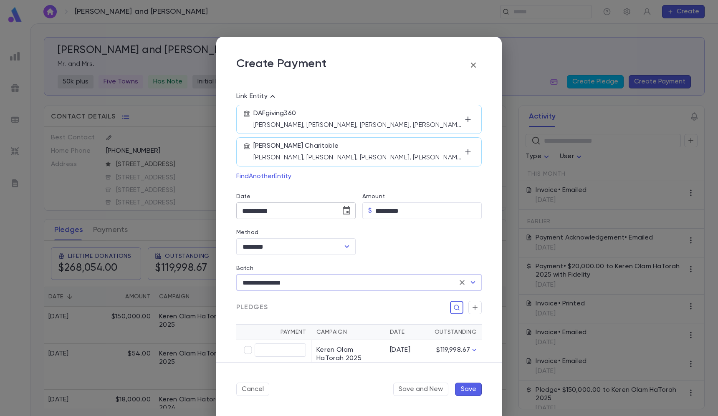
scroll to position [141, 0]
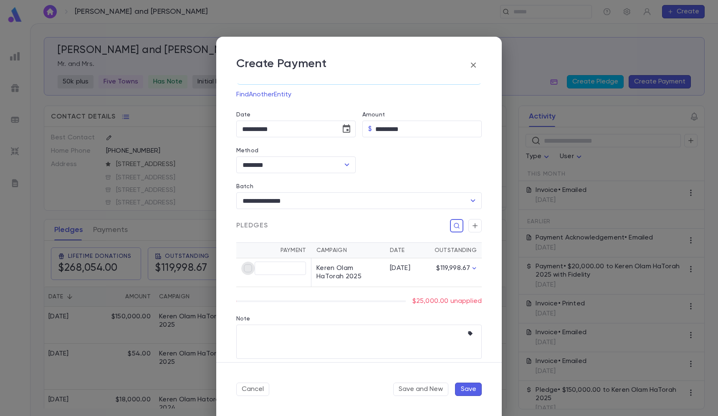
type input "*********"
click at [476, 391] on button "Save" at bounding box center [468, 389] width 27 height 13
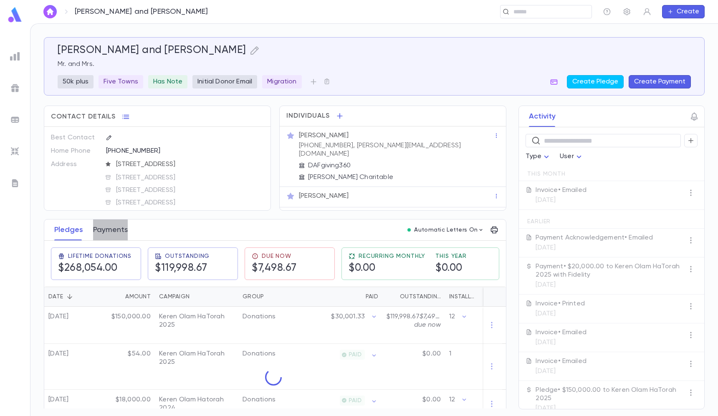
click at [116, 233] on button "Payments" at bounding box center [110, 230] width 35 height 21
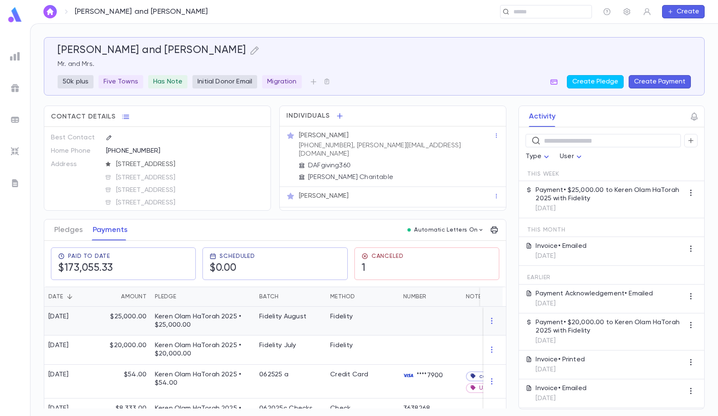
click at [199, 329] on p "Keren Olam HaTorah 2025 • $25,000.00" at bounding box center [203, 321] width 96 height 17
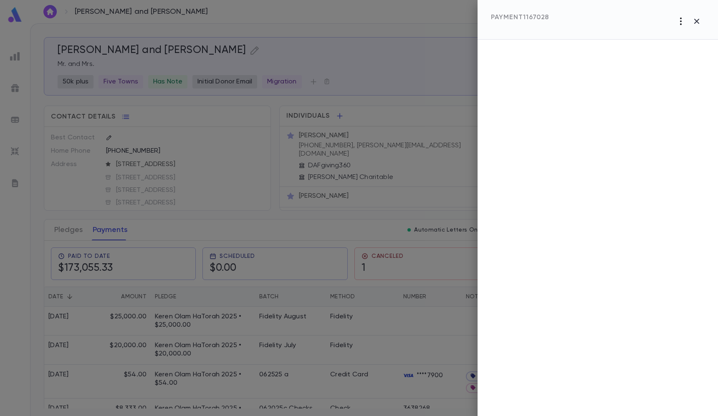
click at [674, 20] on button "button" at bounding box center [681, 21] width 16 height 16
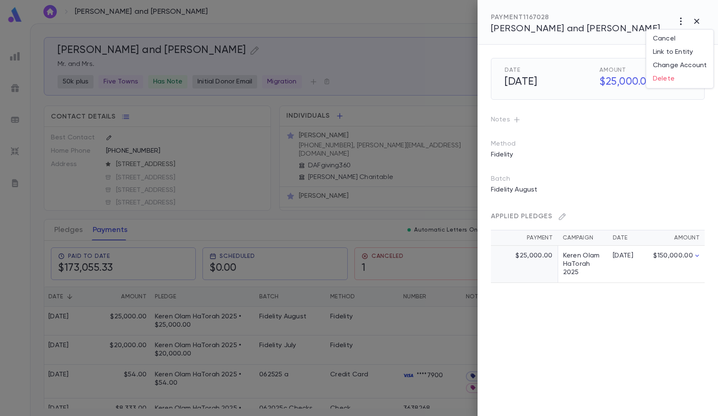
click at [674, 20] on div at bounding box center [359, 208] width 718 height 416
click at [679, 20] on icon "button" at bounding box center [681, 21] width 10 height 10
click at [677, 54] on p "Send Letter" at bounding box center [672, 53] width 38 height 8
click at [700, 53] on li "Email" at bounding box center [696, 53] width 29 height 15
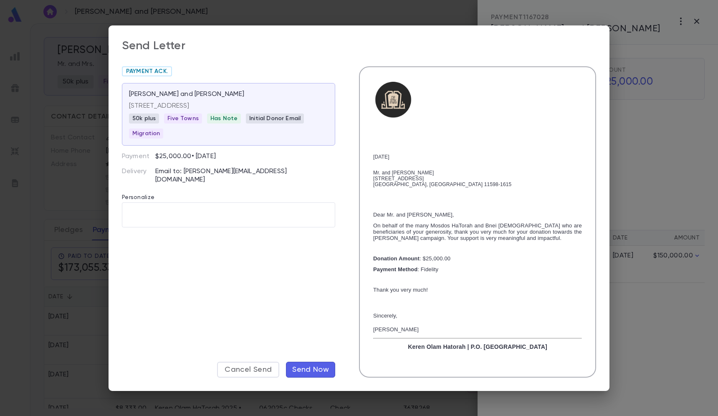
click at [480, 14] on div "Send Letter Payment Ack. Fried, Yitzi and Meira 943 Northfield Rd, Woodmere NY …" at bounding box center [359, 208] width 718 height 416
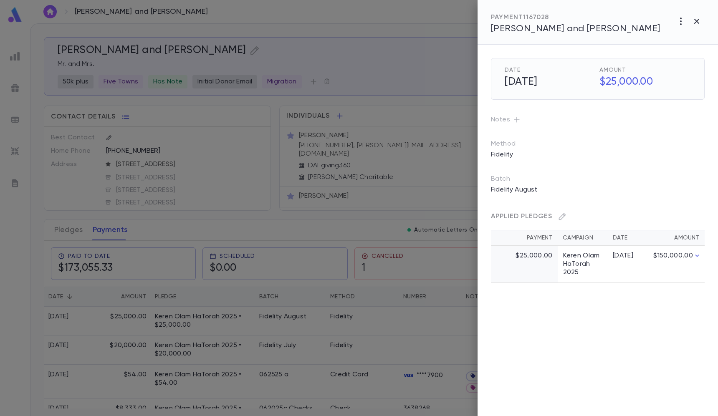
click at [466, 13] on div at bounding box center [359, 208] width 718 height 416
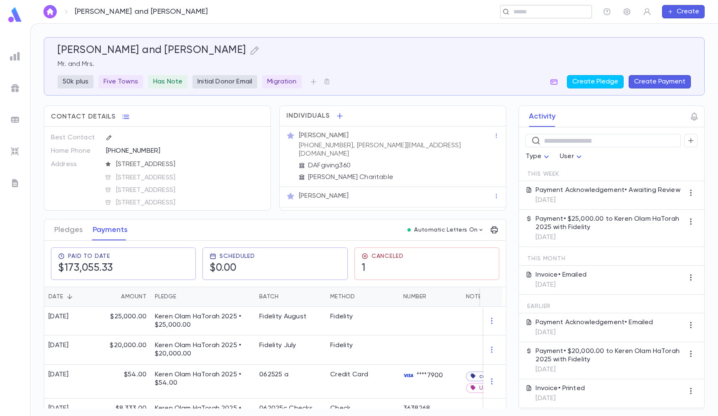
click at [512, 8] on input "text" at bounding box center [543, 12] width 65 height 8
paste input "**********"
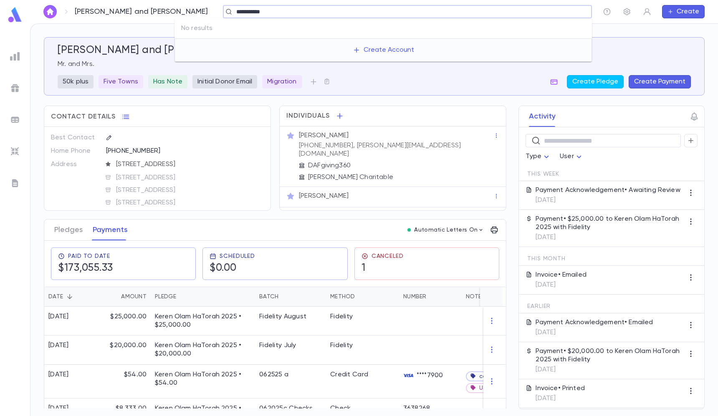
click at [234, 9] on input "**********" at bounding box center [405, 12] width 342 height 8
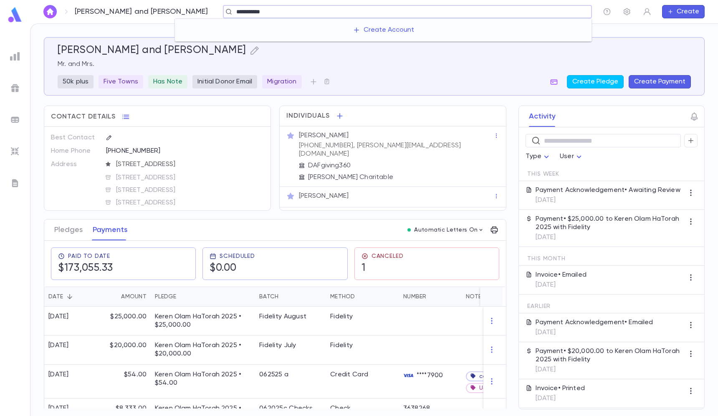
type input "**********"
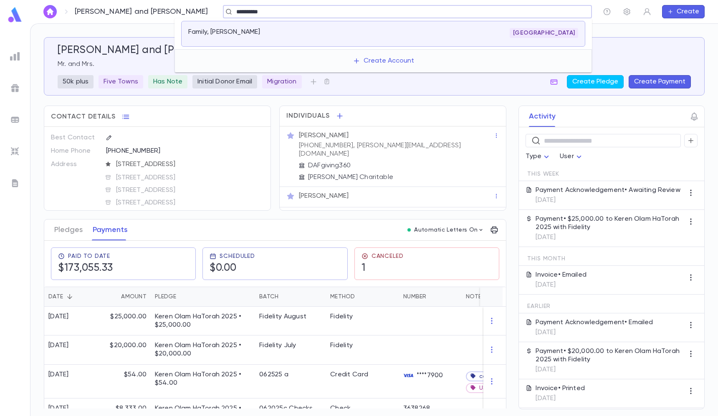
click at [258, 32] on div "Family, Psherhofer" at bounding box center [248, 32] width 120 height 8
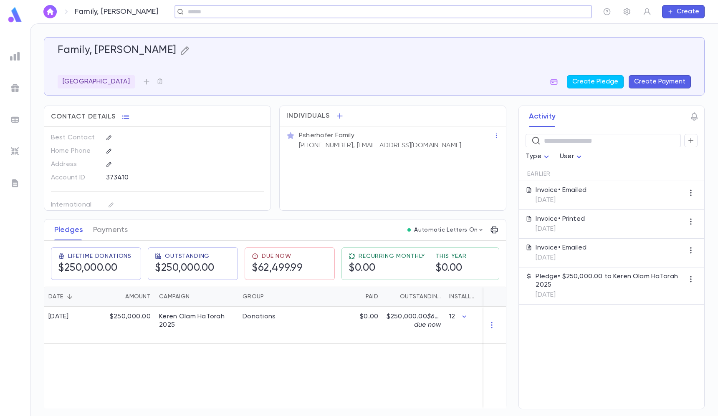
click at [180, 44] on button "button" at bounding box center [185, 50] width 10 height 13
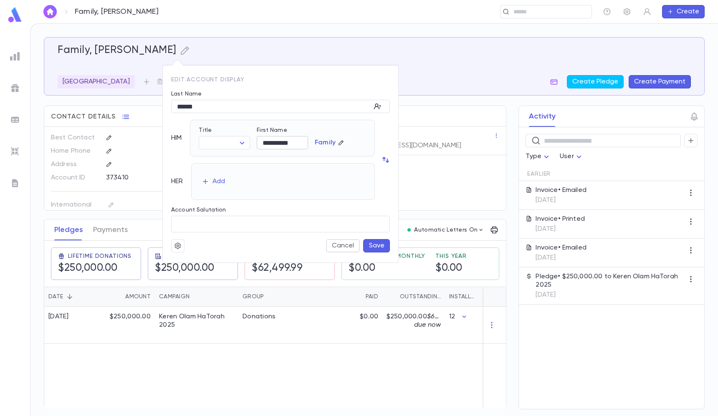
click at [279, 145] on input "**********" at bounding box center [282, 143] width 51 height 13
paste input "*"
type input "**********"
click at [373, 246] on button "Save" at bounding box center [376, 245] width 27 height 13
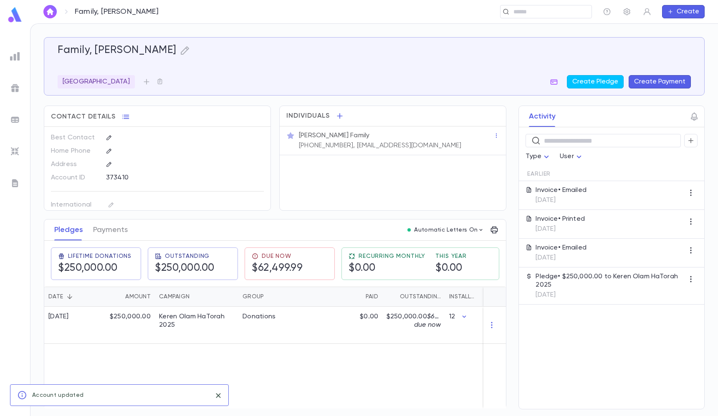
click at [12, 175] on ul at bounding box center [15, 231] width 30 height 371
click at [12, 180] on img at bounding box center [15, 183] width 10 height 10
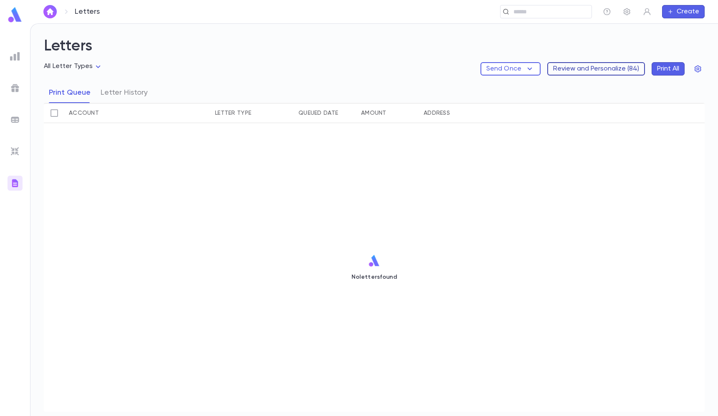
click at [612, 75] on button "Review and Personalize ( 84 )" at bounding box center [596, 68] width 98 height 13
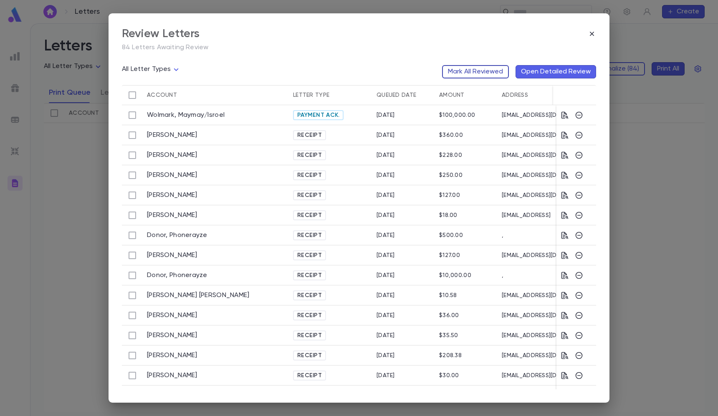
click at [491, 69] on button "Mark All Reviewed" at bounding box center [475, 71] width 67 height 13
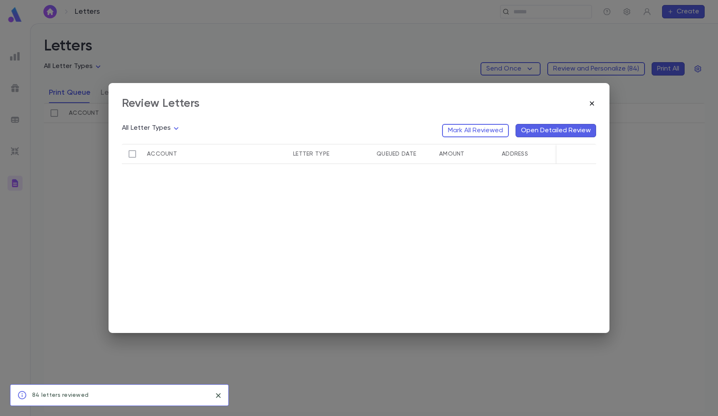
click at [591, 106] on icon "button" at bounding box center [592, 103] width 8 height 8
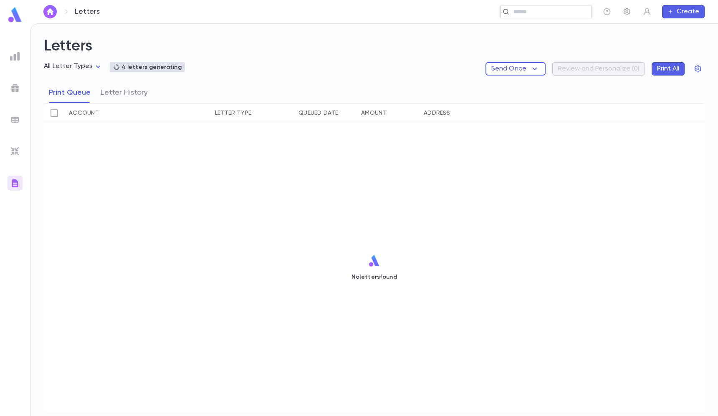
click at [519, 6] on div "​" at bounding box center [546, 11] width 92 height 13
paste input "**********"
click at [225, 12] on input "**********" at bounding box center [380, 12] width 390 height 8
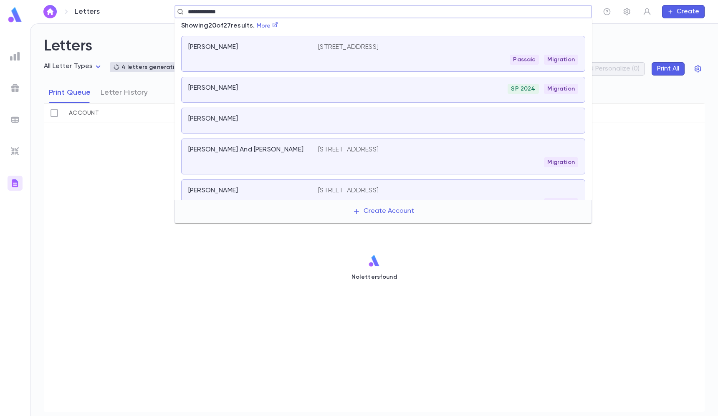
type input "**********"
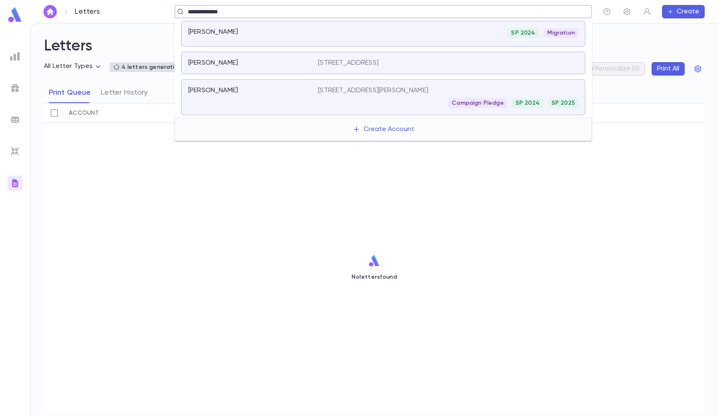
click at [226, 88] on p "[PERSON_NAME]" at bounding box center [213, 90] width 50 height 8
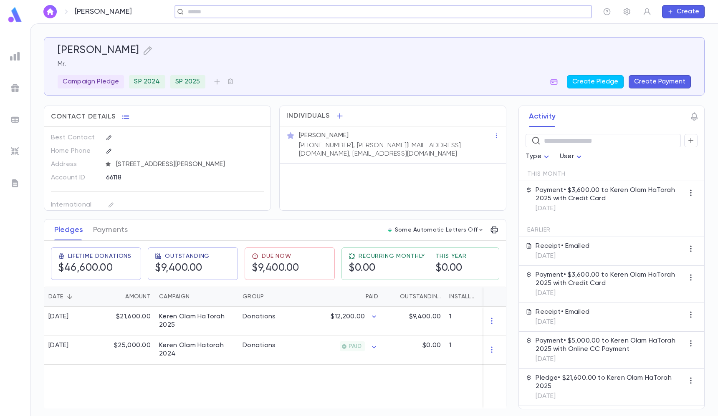
click at [354, 152] on p "(718) 807-1940, Moshe@avonhcs.com, Moshesgottlieb@gmail.com" at bounding box center [396, 150] width 195 height 17
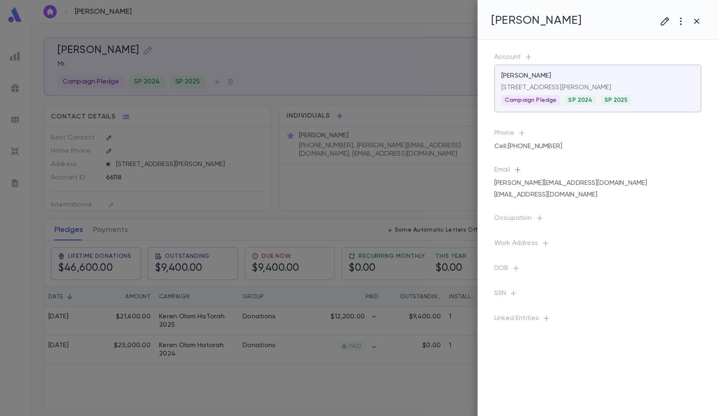
click at [516, 166] on icon "button" at bounding box center [518, 170] width 8 height 8
click at [564, 204] on input "text" at bounding box center [592, 206] width 132 height 13
paste input "**********"
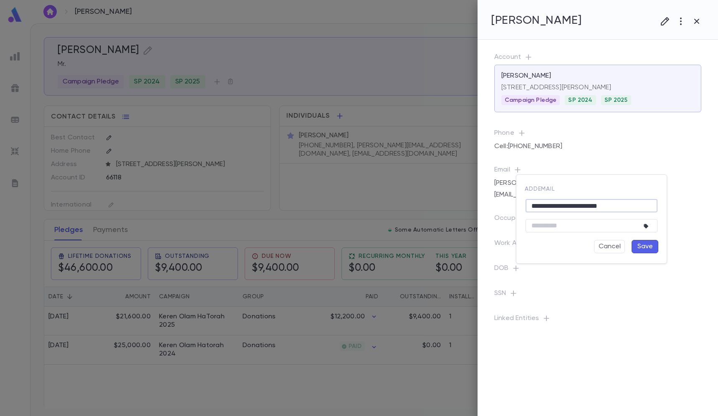
type input "**********"
click at [645, 246] on button "Save" at bounding box center [645, 246] width 27 height 13
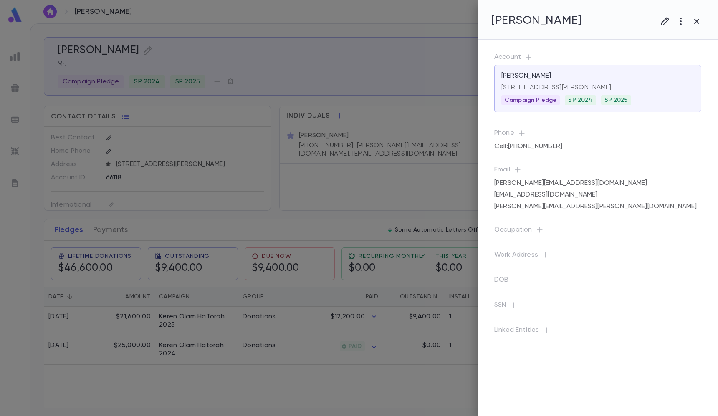
click at [391, 121] on div at bounding box center [359, 208] width 718 height 416
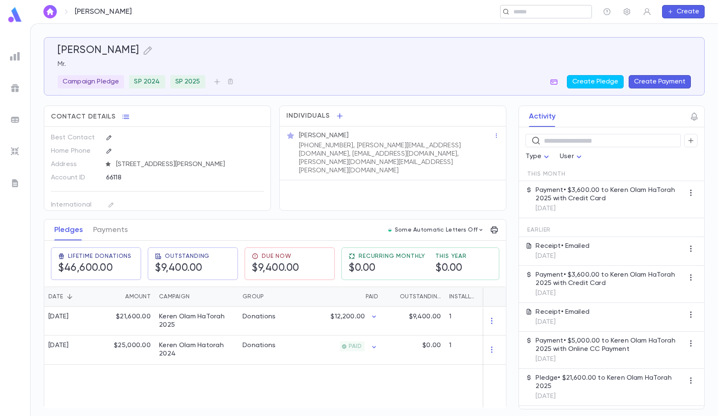
click at [530, 13] on input "text" at bounding box center [543, 12] width 65 height 8
paste input "**********"
type input "**********"
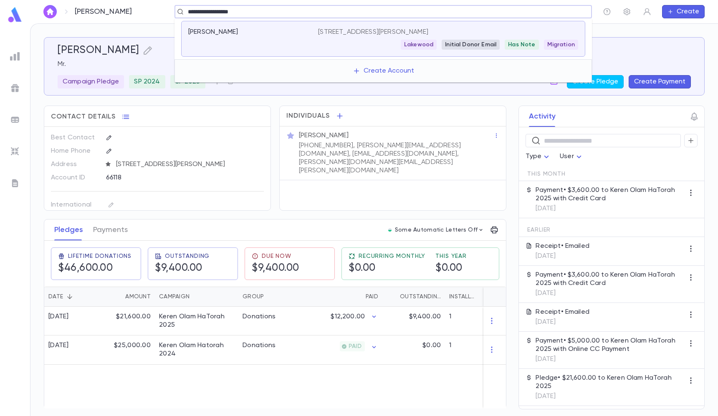
click at [428, 28] on p "[STREET_ADDRESS][PERSON_NAME]" at bounding box center [373, 32] width 110 height 8
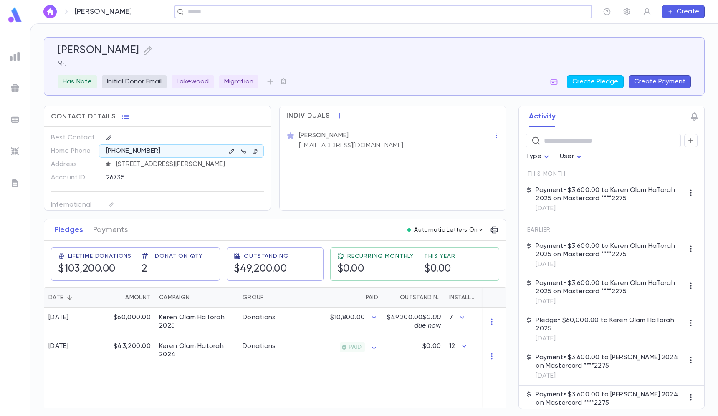
click at [443, 225] on div "Automatic Letters On" at bounding box center [452, 229] width 97 height 13
click at [463, 233] on p "Automatic Letters On" at bounding box center [445, 230] width 63 height 7
click at [270, 238] on div at bounding box center [359, 208] width 718 height 416
click at [258, 320] on div "Donations" at bounding box center [259, 318] width 33 height 8
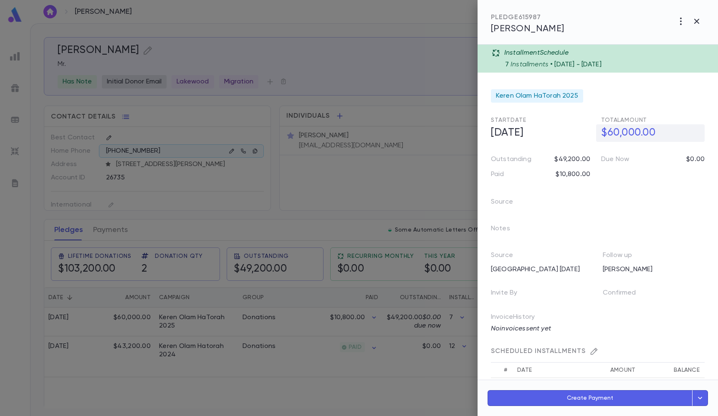
click at [627, 131] on h5 "$60,000.00" at bounding box center [650, 133] width 109 height 18
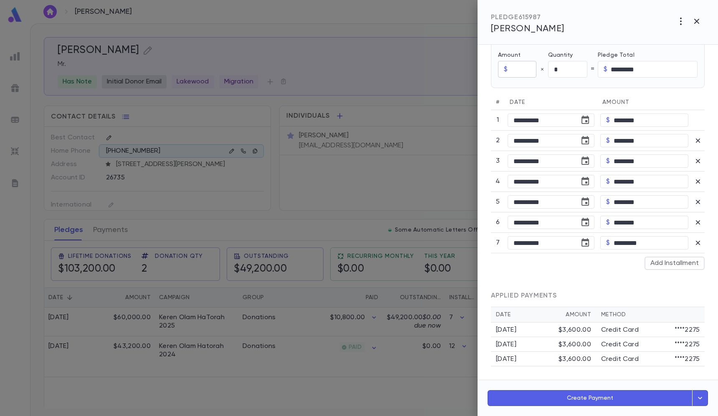
scroll to position [361, 0]
click at [516, 61] on input "text" at bounding box center [523, 69] width 25 height 16
type input "*********"
type input "**********"
type input "*"
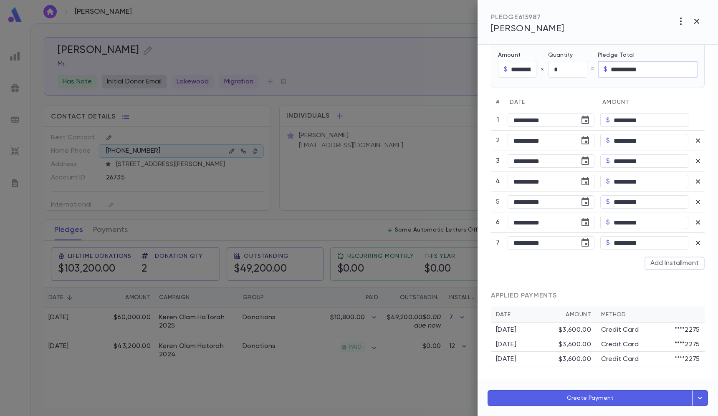
type input "*********"
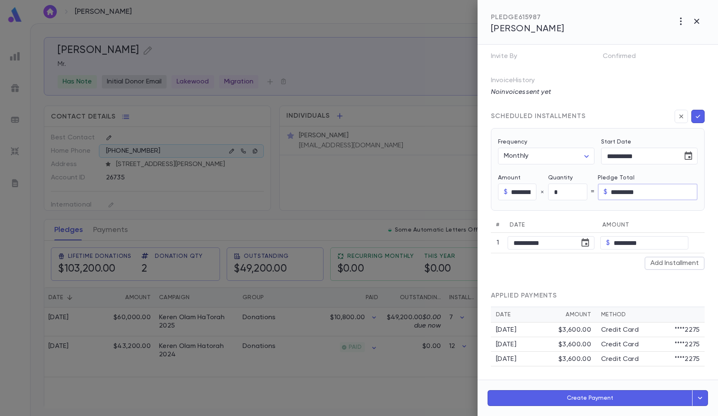
click at [691, 111] on button "button" at bounding box center [697, 116] width 13 height 13
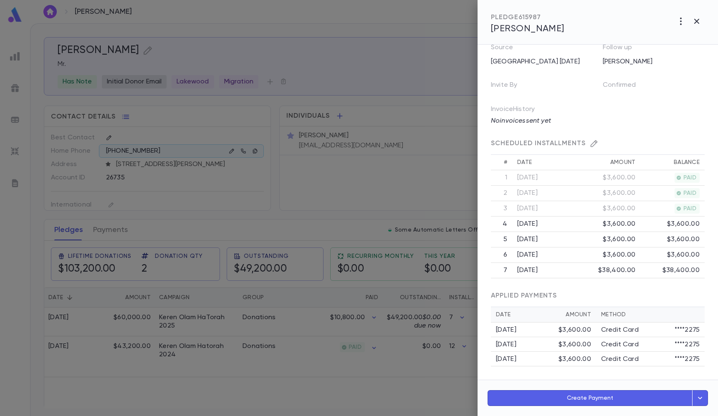
scroll to position [209, 0]
click at [328, 66] on div at bounding box center [359, 208] width 718 height 416
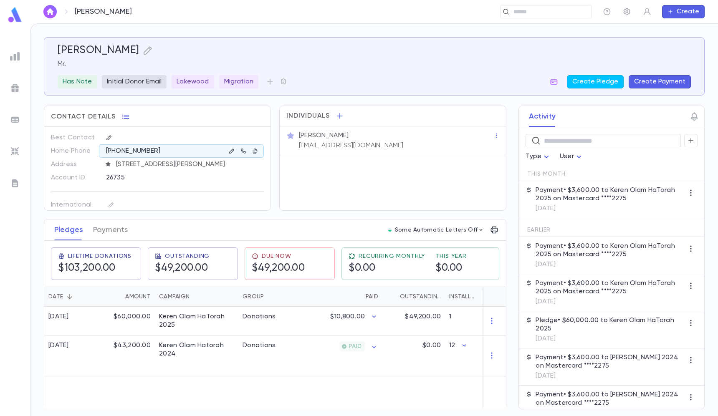
click at [268, 72] on div "Freund, Eli Mr. Has Note Initial Donor Email Lakewood Migration Create Pledge C…" at bounding box center [374, 66] width 633 height 44
click at [268, 77] on button "button" at bounding box center [269, 81] width 13 height 13
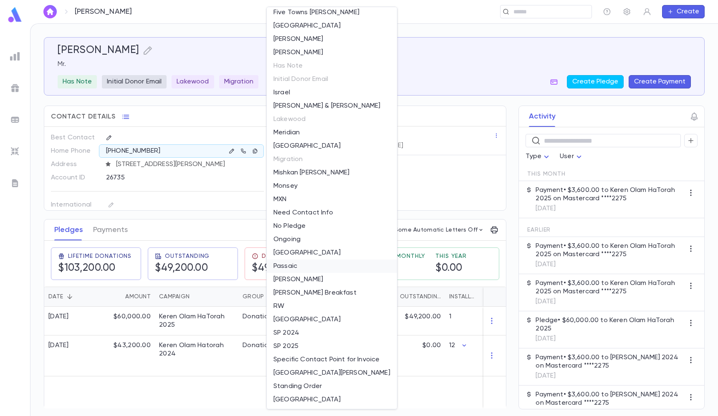
scroll to position [324, 0]
click at [298, 344] on li "SP 2025" at bounding box center [332, 346] width 130 height 13
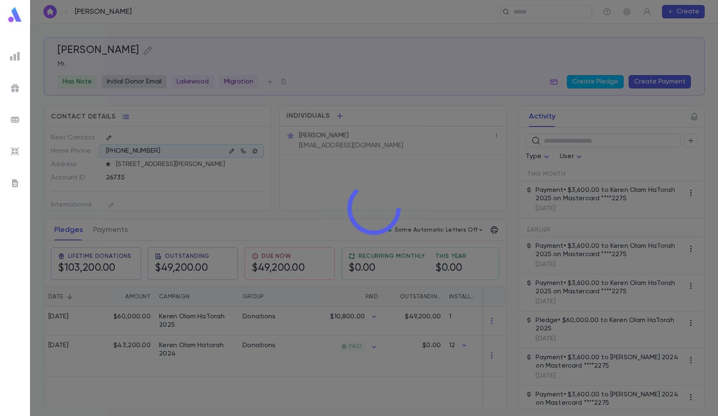
scroll to position [0, 0]
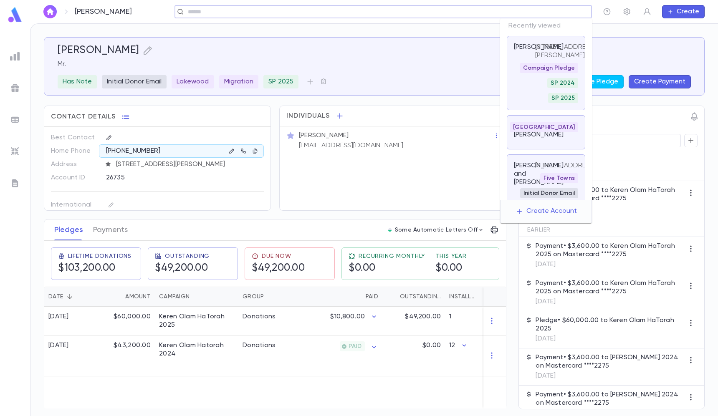
click at [529, 8] on input "text" at bounding box center [380, 12] width 390 height 8
paste input "**********"
type input "**********"
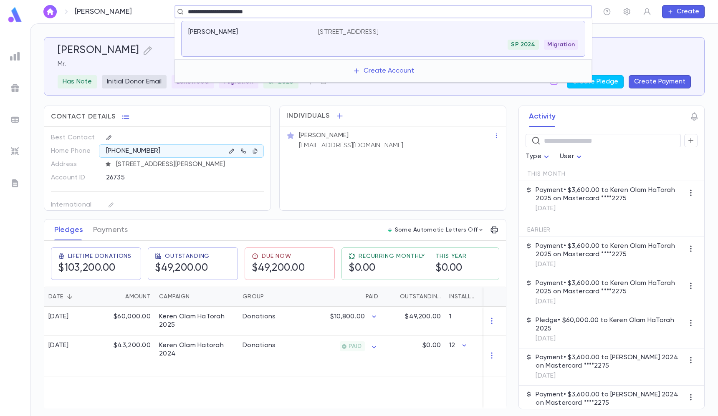
click at [378, 40] on div "SP 2024 Migration" at bounding box center [448, 45] width 260 height 10
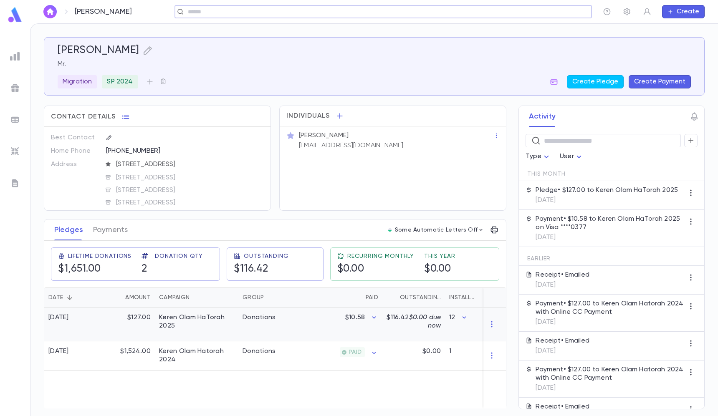
click at [365, 322] on div "$10.58" at bounding box center [361, 318] width 33 height 8
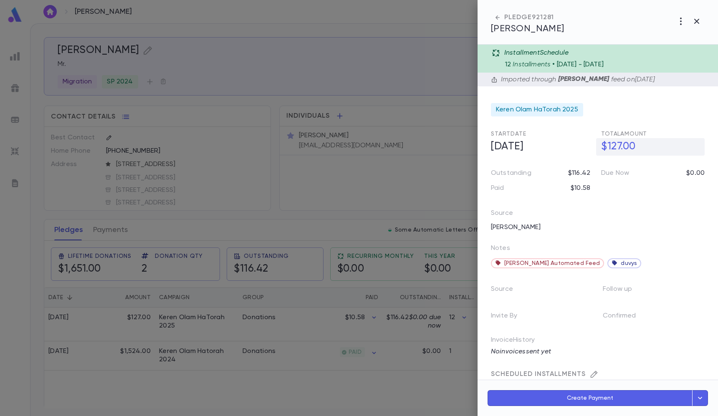
click at [647, 152] on h5 "$127.00" at bounding box center [650, 147] width 109 height 18
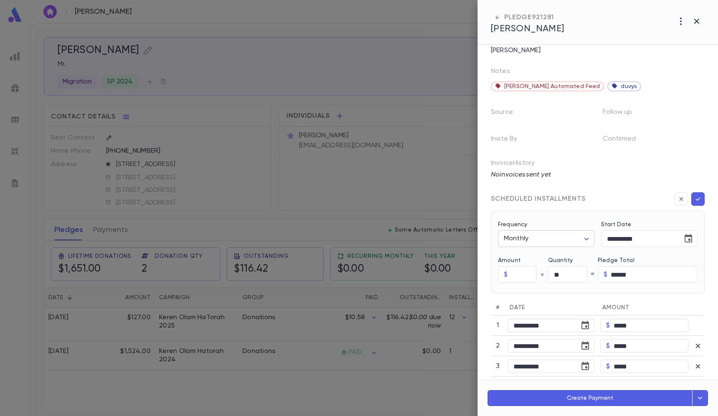
scroll to position [191, 0]
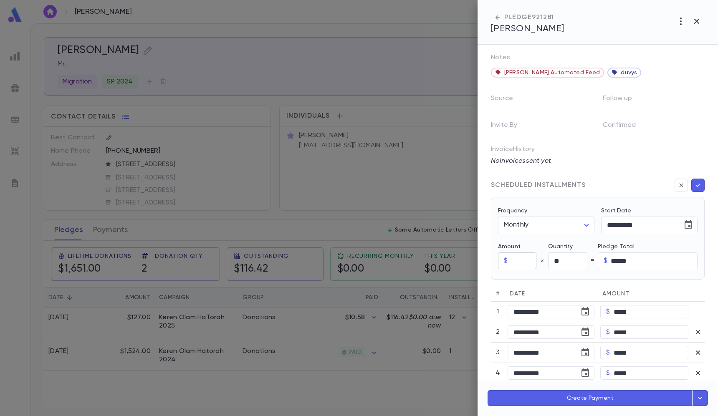
click at [511, 256] on input "text" at bounding box center [523, 261] width 25 height 16
type input "******"
type input "********"
type input "*"
type input "******"
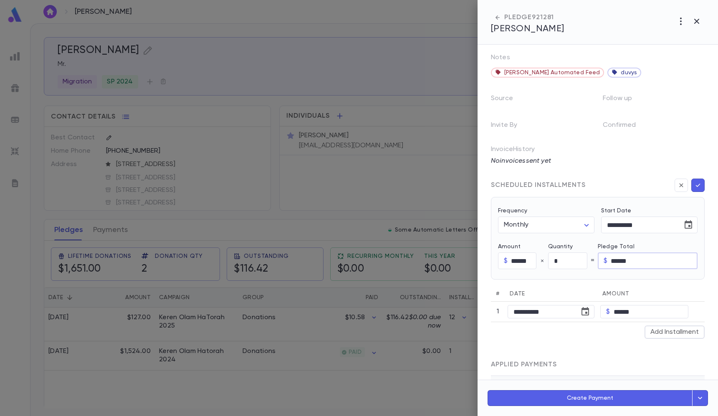
click at [695, 184] on icon "button" at bounding box center [698, 185] width 8 height 8
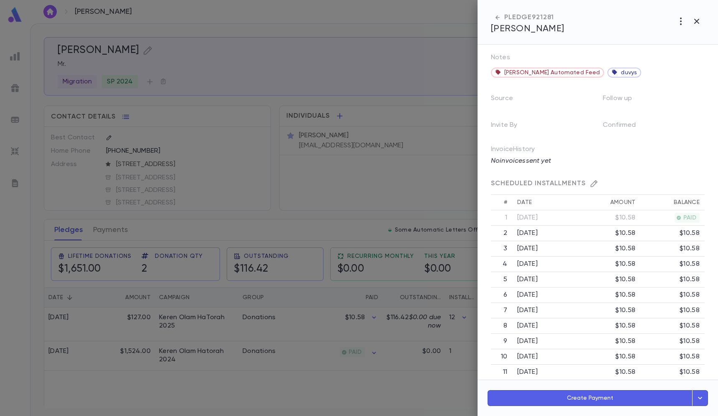
click at [413, 220] on div at bounding box center [359, 208] width 718 height 416
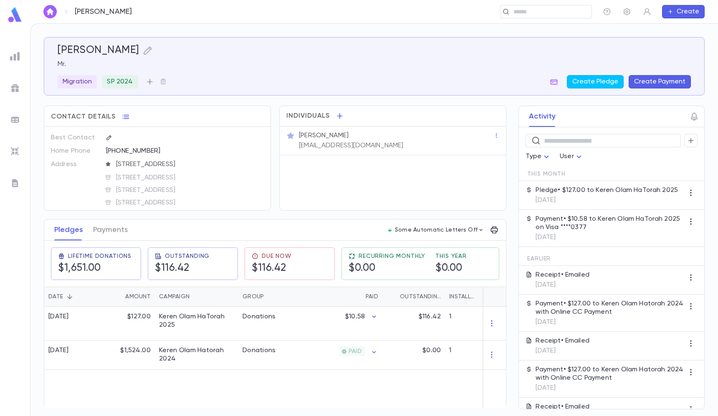
click at [147, 78] on icon "button" at bounding box center [150, 82] width 8 height 8
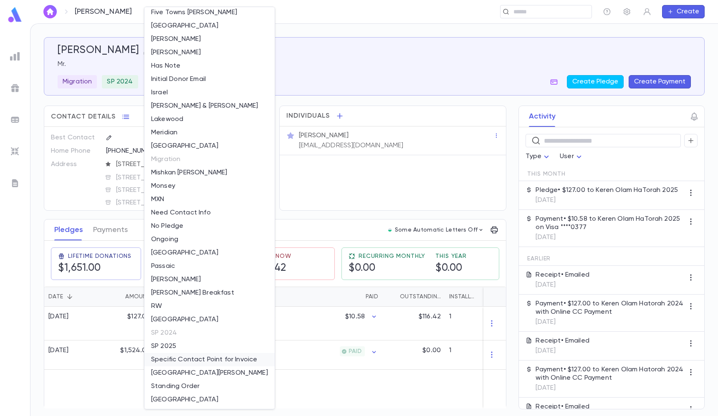
scroll to position [324, 0]
click at [184, 346] on li "SP 2025" at bounding box center [209, 346] width 130 height 13
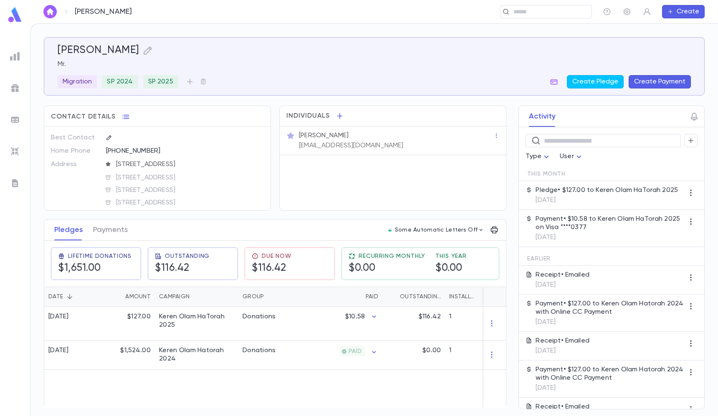
click at [514, 2] on div "Lipsett, Dovid ​ Create" at bounding box center [374, 11] width 688 height 23
click at [511, 4] on div "Lipsett, Dovid ​ Create" at bounding box center [374, 11] width 688 height 23
click at [492, 9] on div "​" at bounding box center [369, 11] width 445 height 13
click at [535, 9] on input "text" at bounding box center [543, 12] width 65 height 8
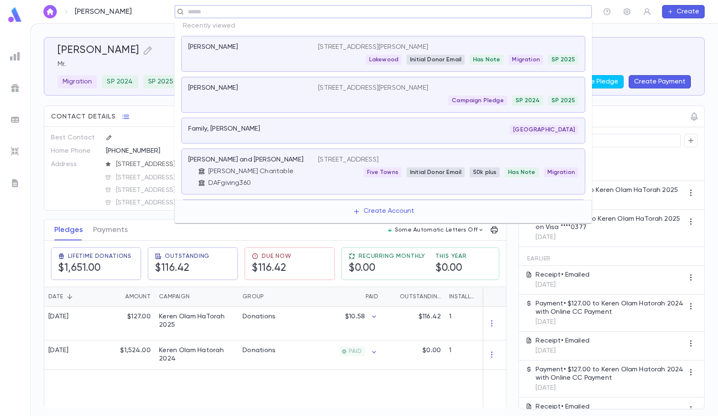
paste input "**********"
type input "**********"
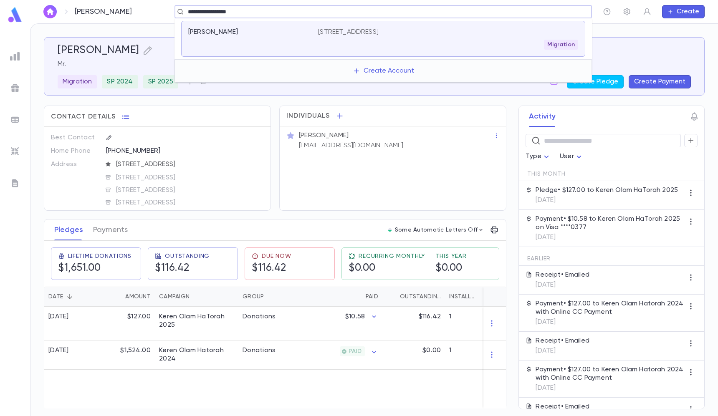
click at [426, 15] on input "**********" at bounding box center [380, 12] width 390 height 8
click at [404, 27] on div "Fertig, Tzvi 3201 Ave L, Brooklyn NY 11210-5437 US Migration" at bounding box center [383, 39] width 404 height 36
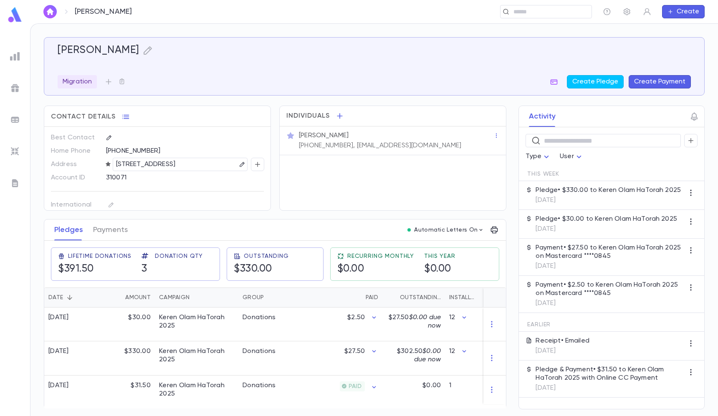
click at [112, 90] on div "Fertig, Tzvi Migration Create Pledge Create Payment" at bounding box center [374, 66] width 661 height 58
click at [109, 84] on icon "button" at bounding box center [108, 82] width 8 height 8
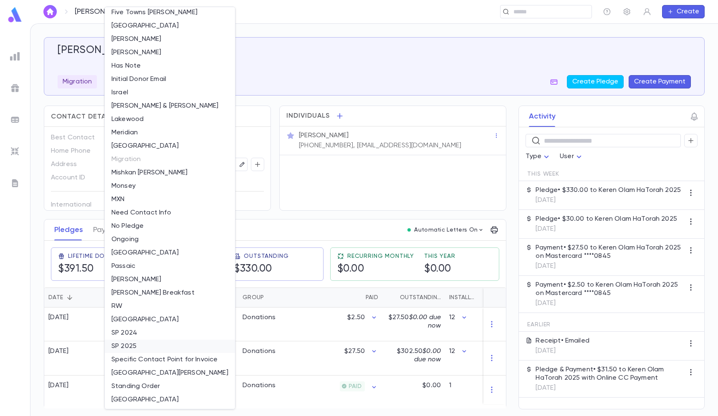
scroll to position [324, 0]
click at [143, 346] on li "SP 2025" at bounding box center [170, 346] width 130 height 13
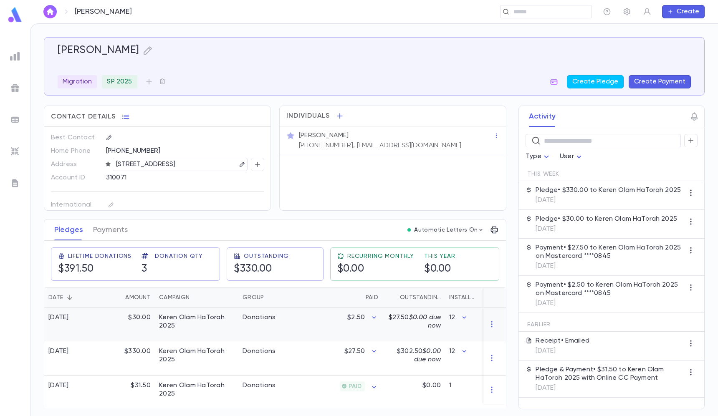
click at [266, 326] on div "Donations" at bounding box center [269, 325] width 63 height 34
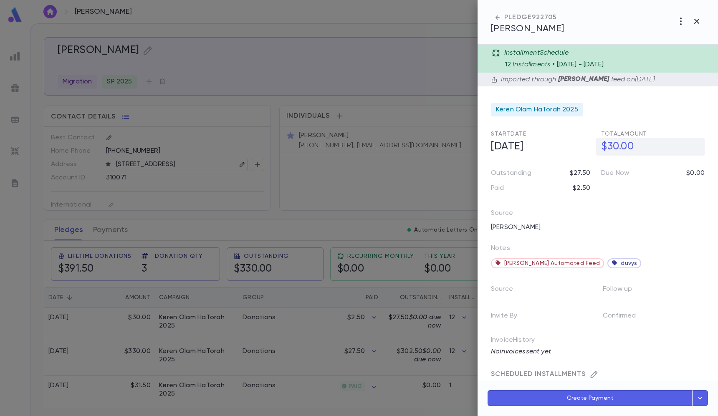
click at [622, 152] on h5 "$30.00" at bounding box center [650, 147] width 109 height 18
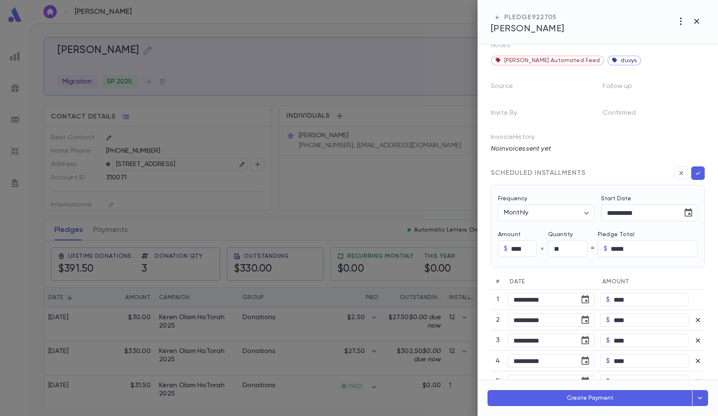
scroll to position [280, 0]
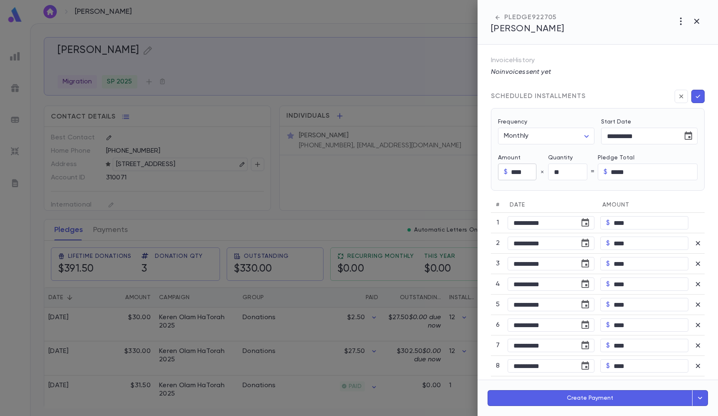
click at [519, 176] on input "****" at bounding box center [523, 172] width 25 height 16
type input "*****"
type input "******"
type input "*"
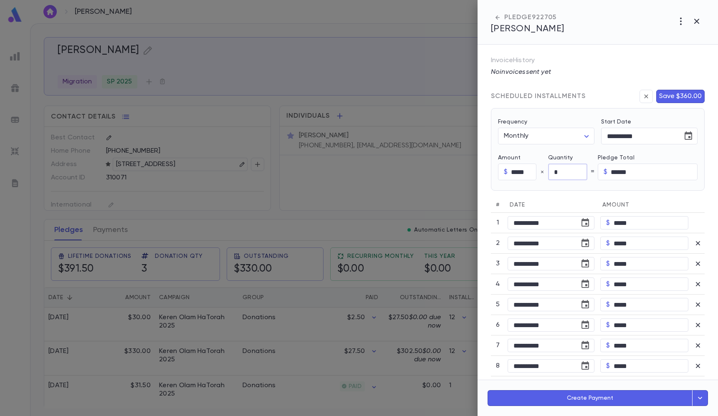
type input "*****"
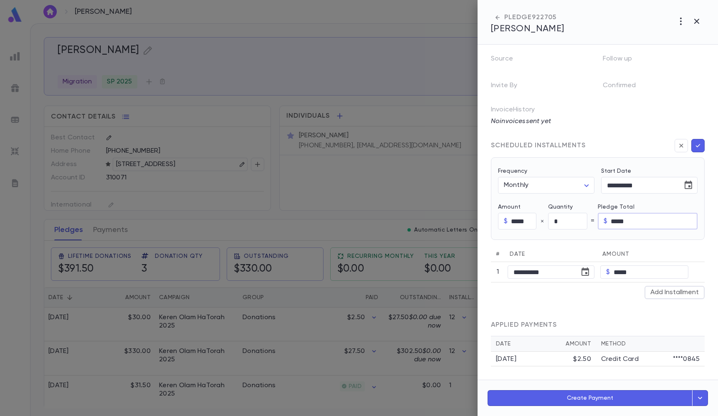
scroll to position [234, 0]
click at [694, 142] on icon "button" at bounding box center [698, 146] width 8 height 8
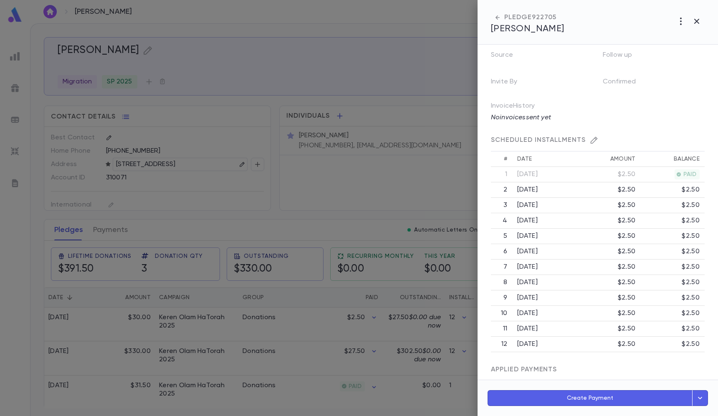
scroll to position [23, 0]
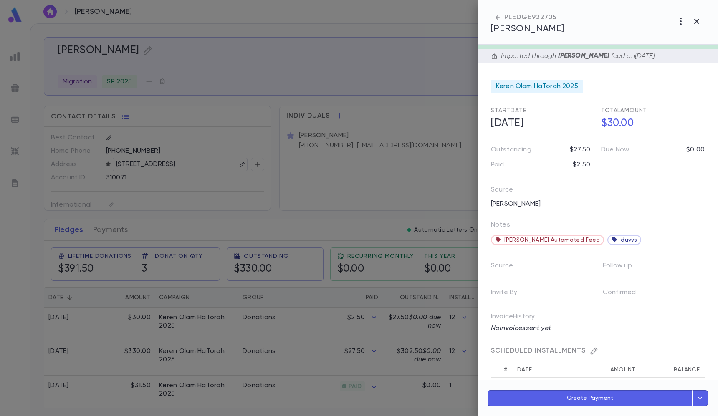
click at [169, 357] on div at bounding box center [359, 208] width 718 height 416
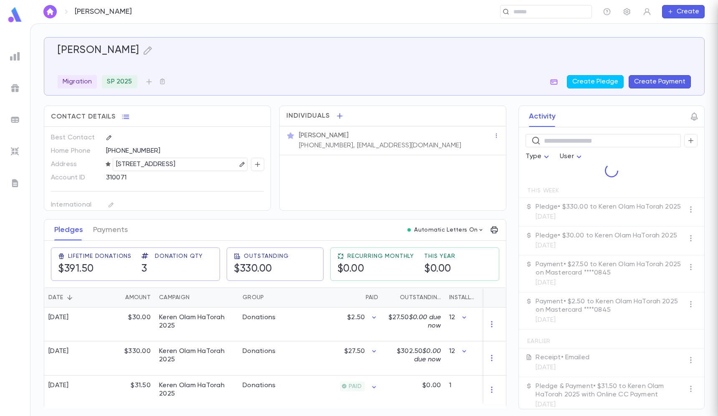
scroll to position [0, 0]
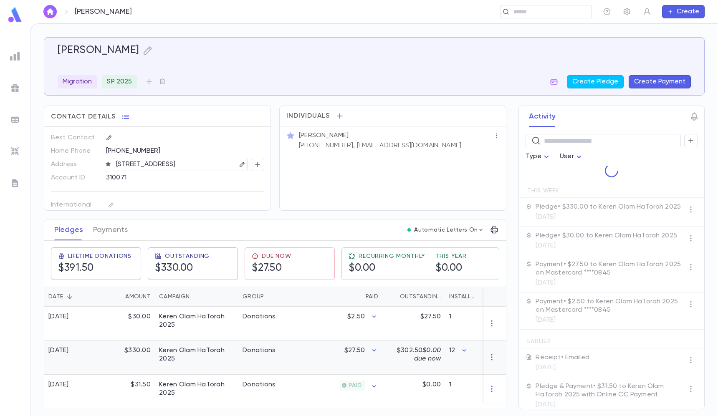
click at [200, 357] on div "Keren Olam HaTorah 2025" at bounding box center [196, 355] width 75 height 17
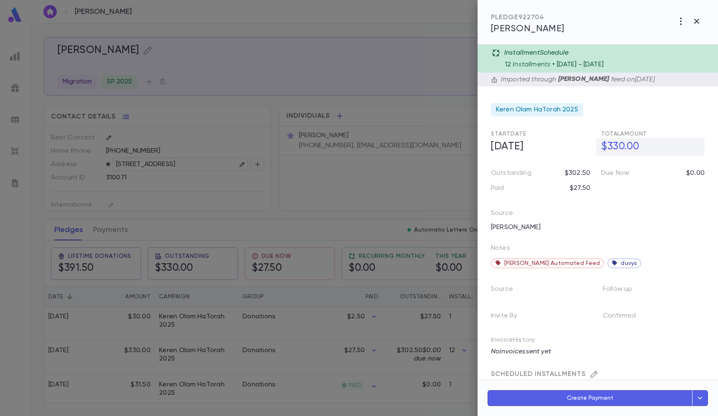
click at [616, 144] on h5 "$330.00" at bounding box center [650, 147] width 109 height 18
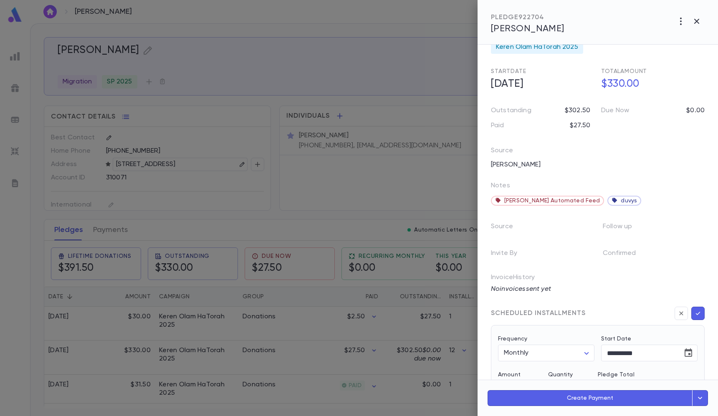
scroll to position [150, 0]
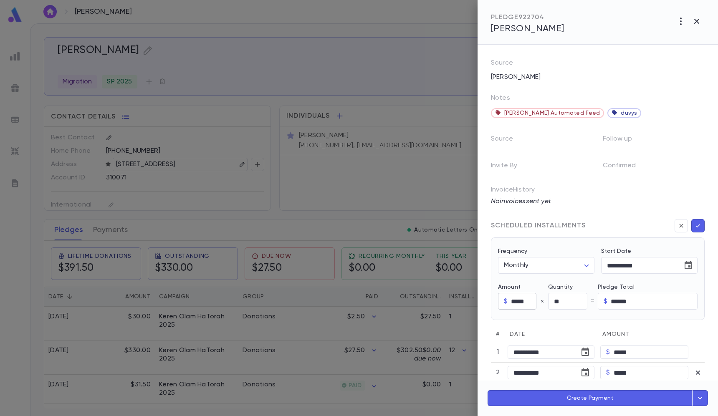
click at [514, 298] on input "*****" at bounding box center [523, 302] width 25 height 16
type input "******"
type input "********"
type input "*"
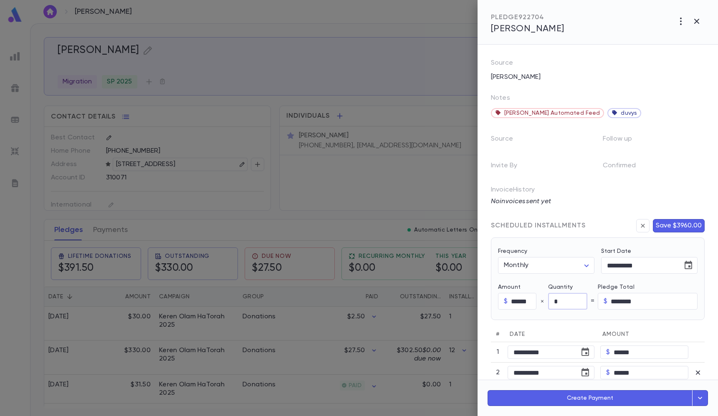
type input "******"
click at [697, 227] on icon "button" at bounding box center [698, 226] width 8 height 8
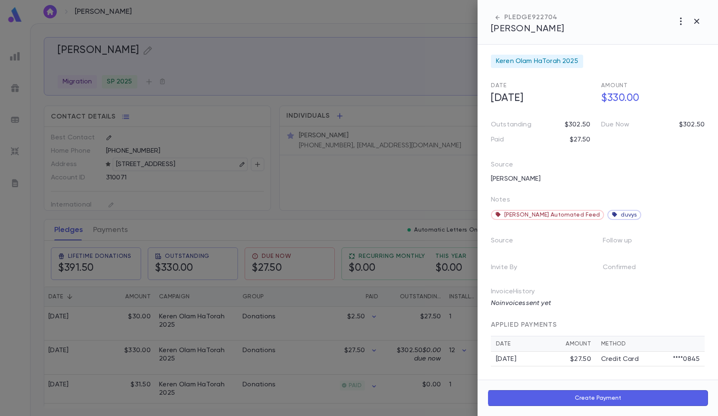
click at [196, 73] on div at bounding box center [359, 208] width 718 height 416
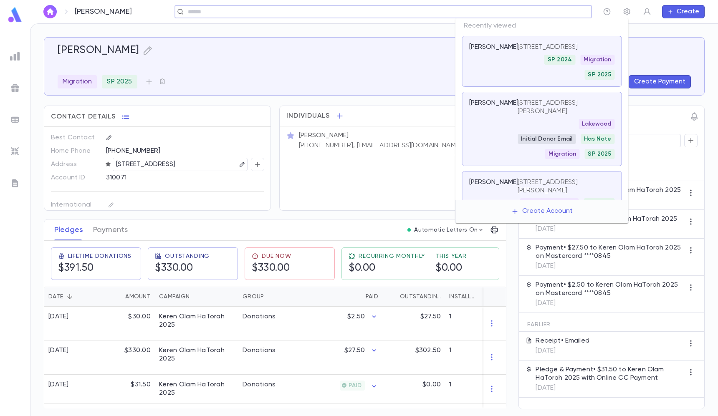
click at [526, 13] on input "text" at bounding box center [380, 12] width 390 height 8
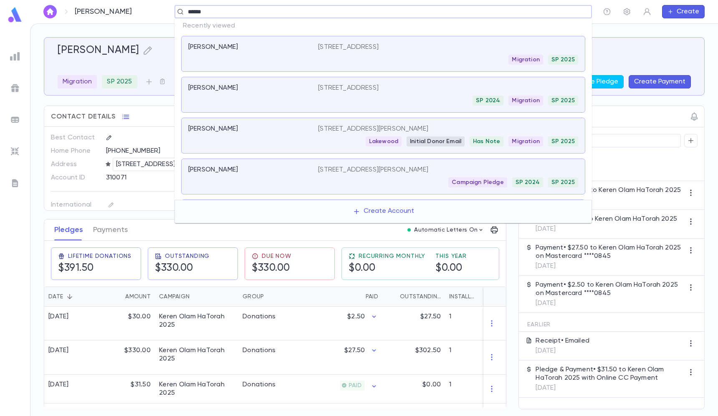
type input "*******"
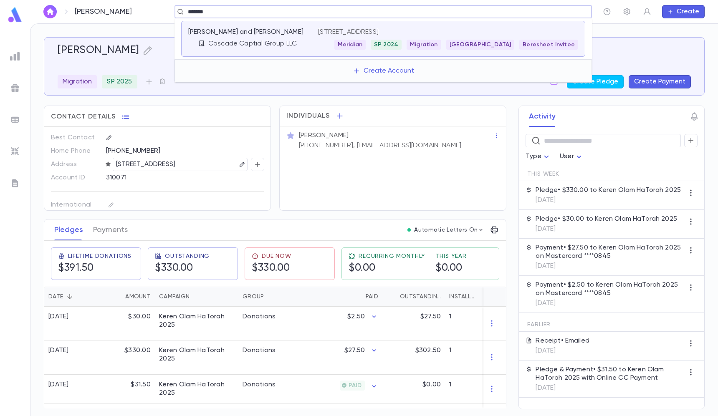
click at [332, 40] on div "Meridian SP 2024 Migration Chicago Beresheet Invitee" at bounding box center [448, 45] width 260 height 10
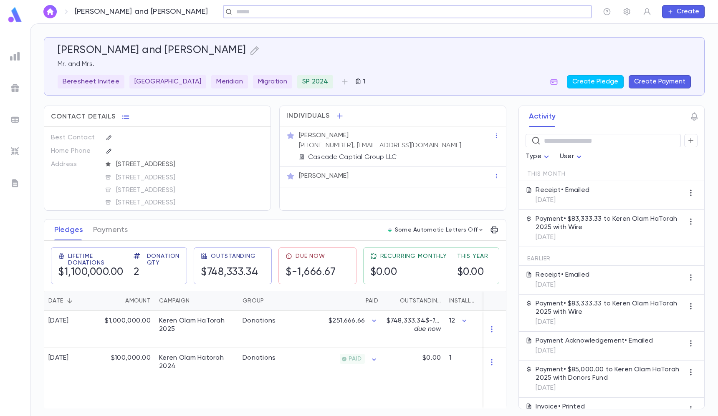
click at [455, 10] on input "text" at bounding box center [405, 12] width 342 height 8
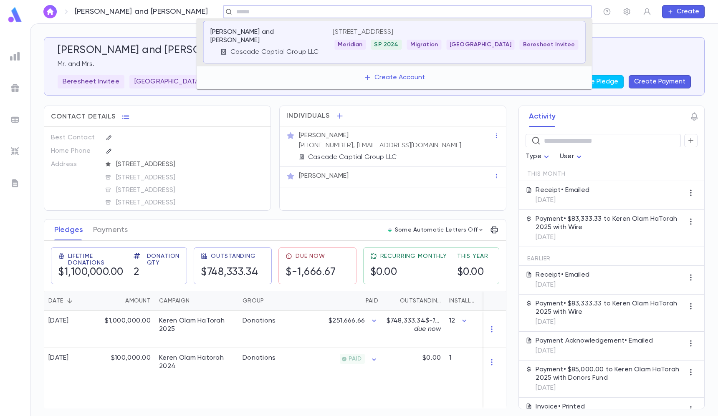
paste input "**********"
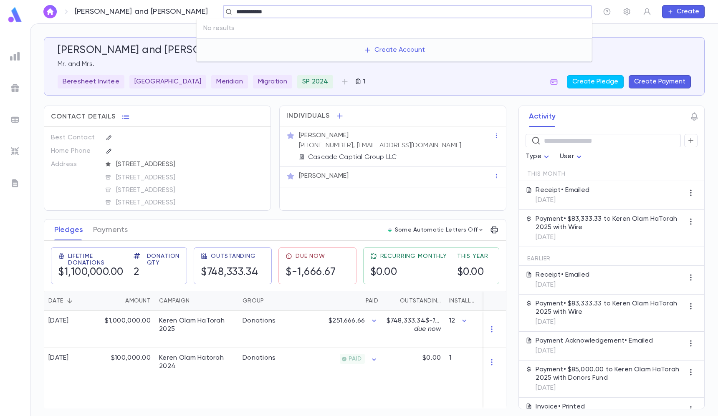
click at [440, 15] on input "**********" at bounding box center [405, 12] width 342 height 8
click at [239, 8] on input "**********" at bounding box center [405, 12] width 342 height 8
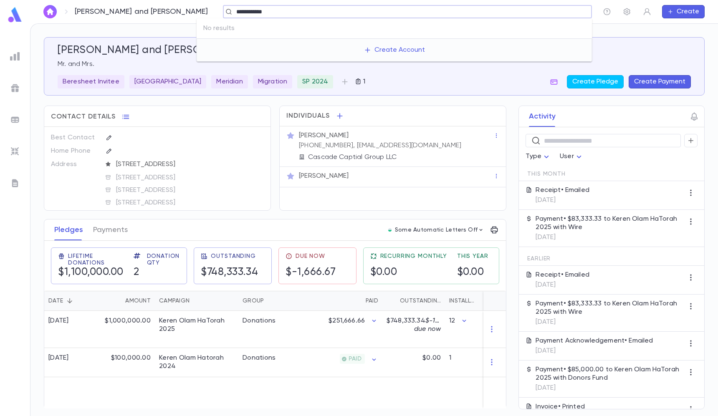
click at [239, 8] on input "**********" at bounding box center [405, 12] width 342 height 8
click at [238, 10] on input "**********" at bounding box center [405, 12] width 342 height 8
type input "****"
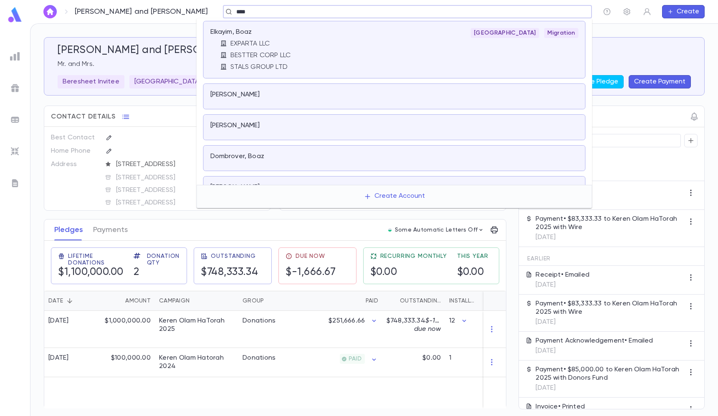
click at [304, 42] on div "EXPARTA LLC" at bounding box center [276, 44] width 113 height 8
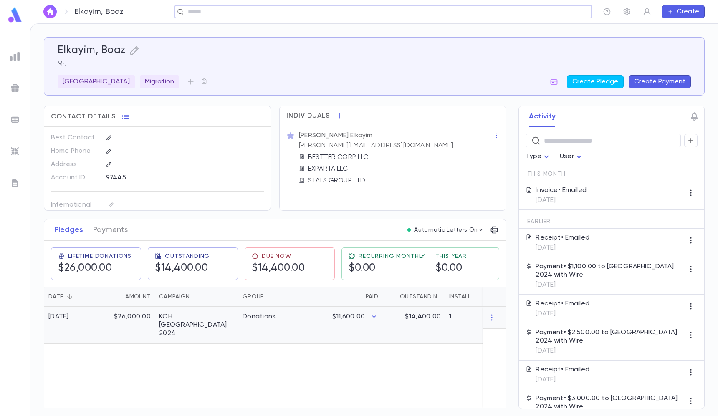
click at [311, 324] on div "$11,600.00" at bounding box center [341, 325] width 81 height 37
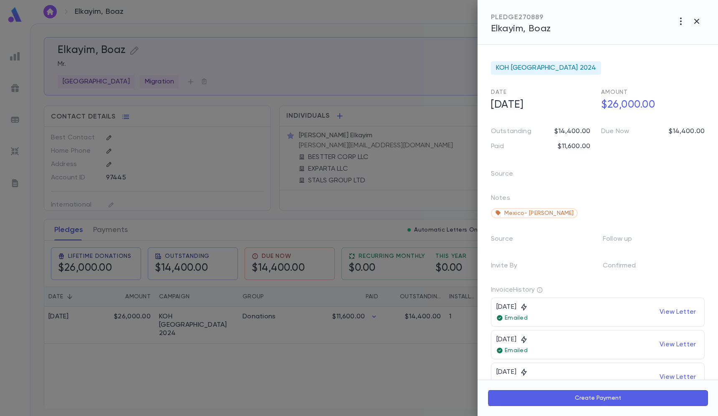
click at [445, 44] on div at bounding box center [359, 208] width 718 height 416
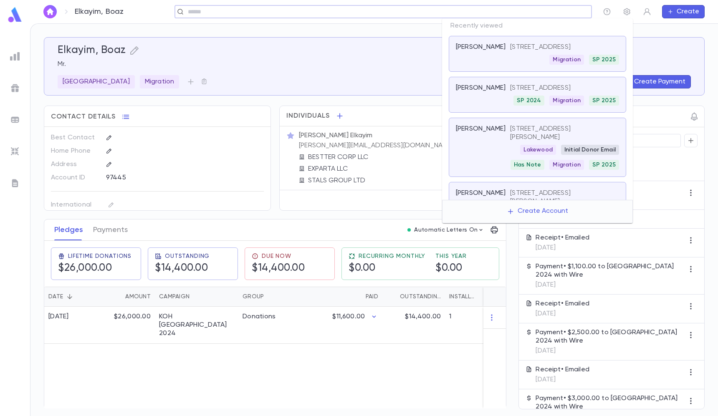
click at [520, 10] on input "text" at bounding box center [380, 12] width 390 height 8
paste input "**********"
type input "**********"
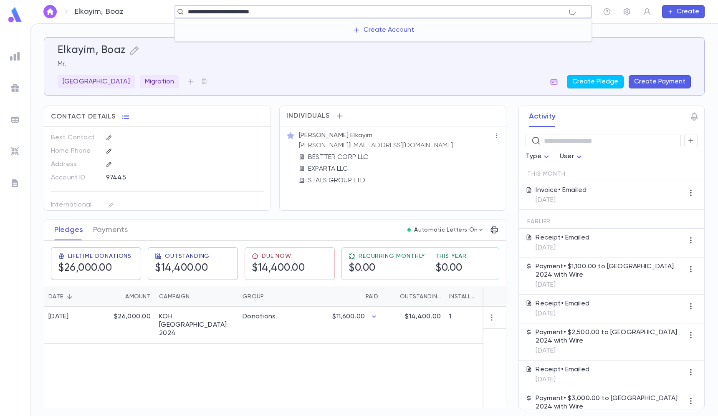
click at [231, 11] on input "**********" at bounding box center [377, 12] width 384 height 8
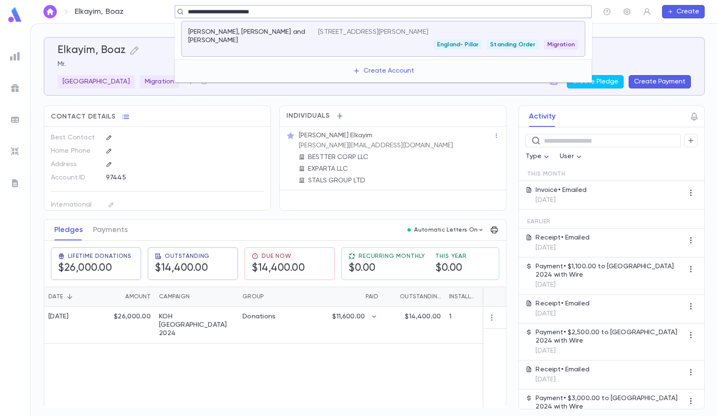
drag, startPoint x: 226, startPoint y: 11, endPoint x: 294, endPoint y: 11, distance: 68.1
click at [294, 11] on input "**********" at bounding box center [380, 12] width 390 height 8
click at [267, 39] on div "[PERSON_NAME], [PERSON_NAME] and [PERSON_NAME]" at bounding box center [253, 39] width 130 height 22
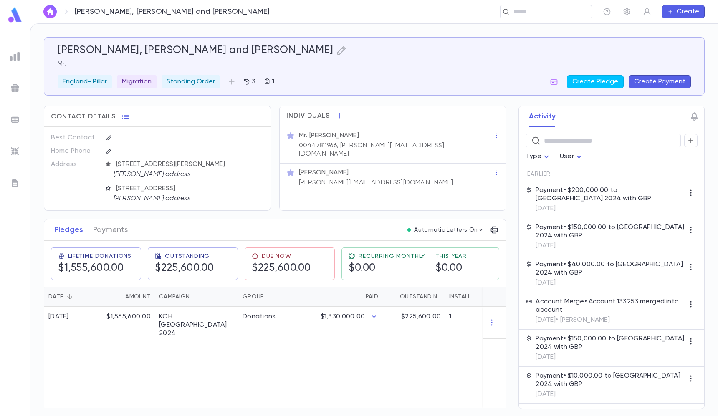
click at [650, 73] on div "Goldstein, Avi and Levison, Leiby Mr. England- Pillar Migration Standing Order …" at bounding box center [374, 66] width 633 height 44
click at [650, 74] on div "Goldstein, Avi and Levison, Leiby Mr. England- Pillar Migration Standing Order …" at bounding box center [374, 66] width 633 height 44
click at [646, 76] on button "Create Payment" at bounding box center [660, 81] width 62 height 13
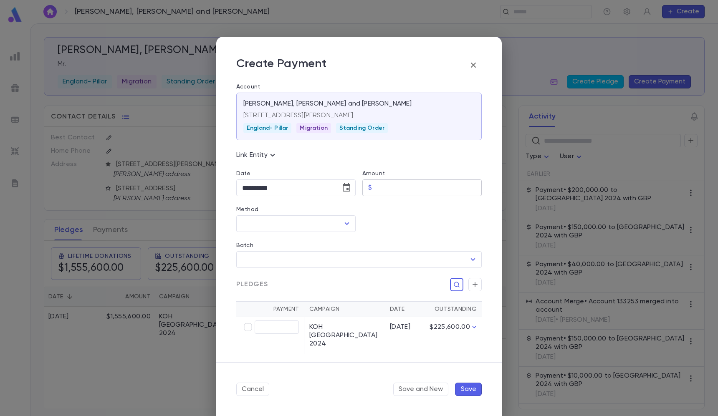
click at [391, 190] on input "Amount" at bounding box center [428, 188] width 106 height 16
type input "**********"
click at [320, 228] on input "Method" at bounding box center [289, 224] width 99 height 16
click at [291, 246] on li "GBP" at bounding box center [295, 242] width 118 height 13
type input "***"
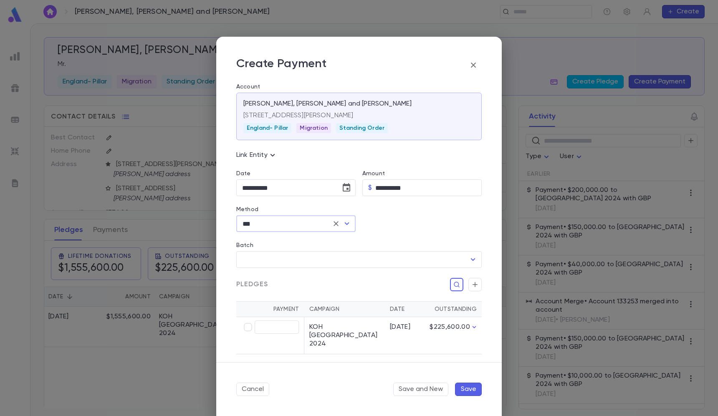
type input "**********"
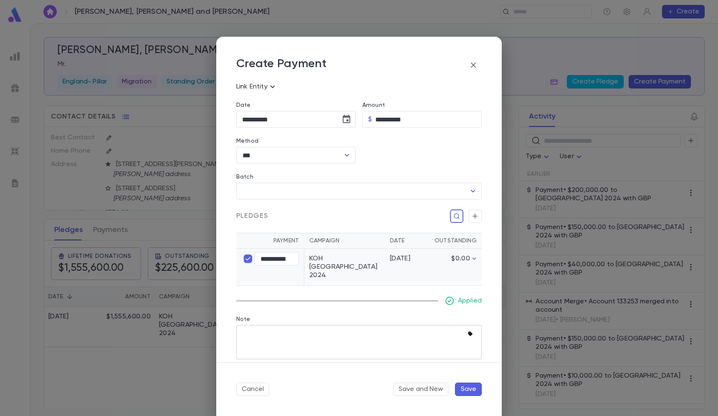
scroll to position [68, 0]
click at [470, 331] on icon "button" at bounding box center [472, 335] width 8 height 8
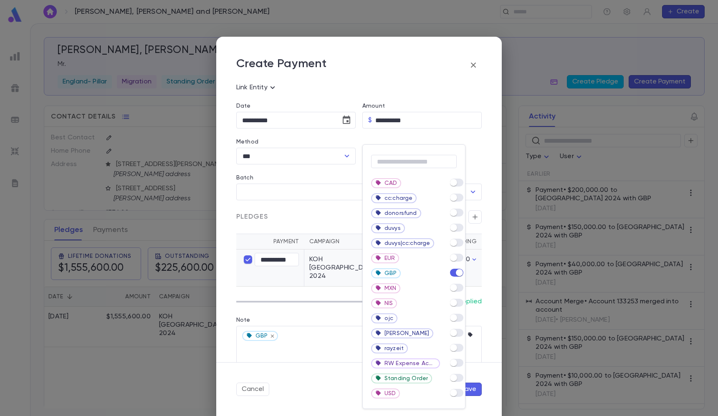
click at [479, 283] on div at bounding box center [359, 208] width 718 height 416
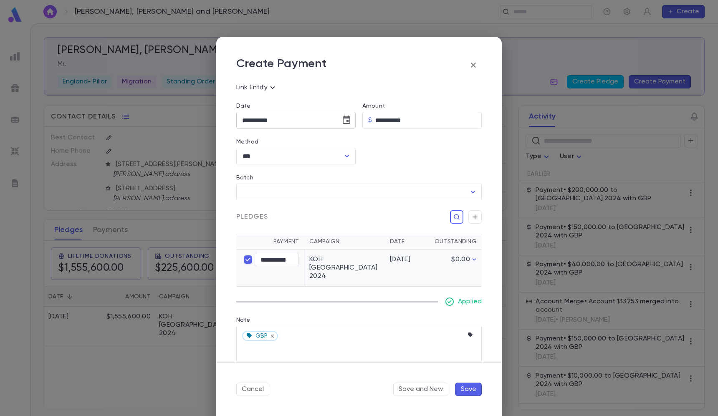
click at [341, 113] on button "Choose date, selected date is Sep 8, 2025" at bounding box center [346, 120] width 17 height 17
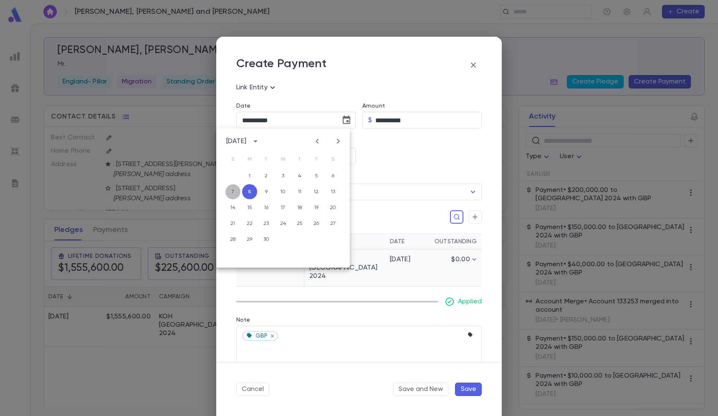
click at [233, 190] on button "7" at bounding box center [232, 192] width 15 height 15
type input "**********"
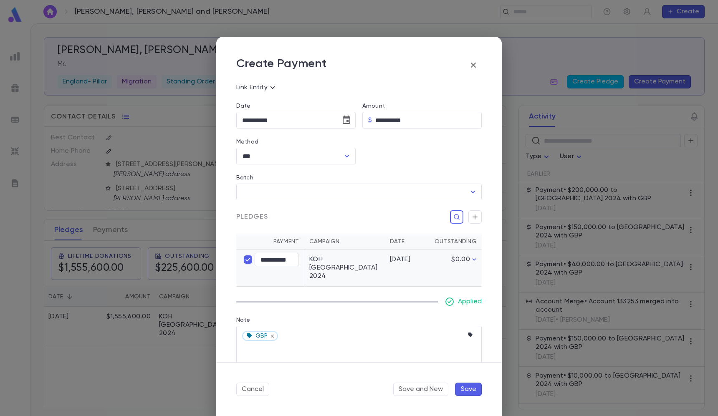
click at [468, 390] on button "Save" at bounding box center [468, 389] width 27 height 13
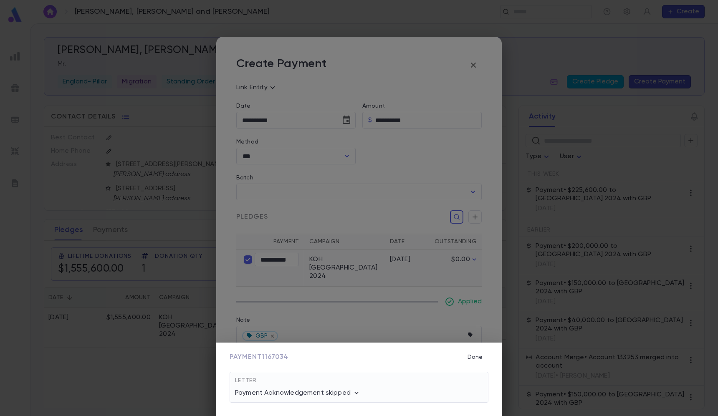
click at [516, 10] on div "Payment 1167034 Done Letter Payment Acknowledgement skipped Letter: None Campai…" at bounding box center [359, 208] width 718 height 416
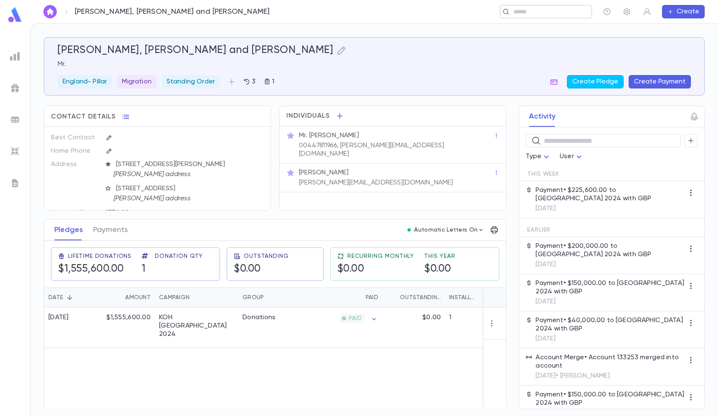
click at [540, 10] on input "text" at bounding box center [543, 12] width 65 height 8
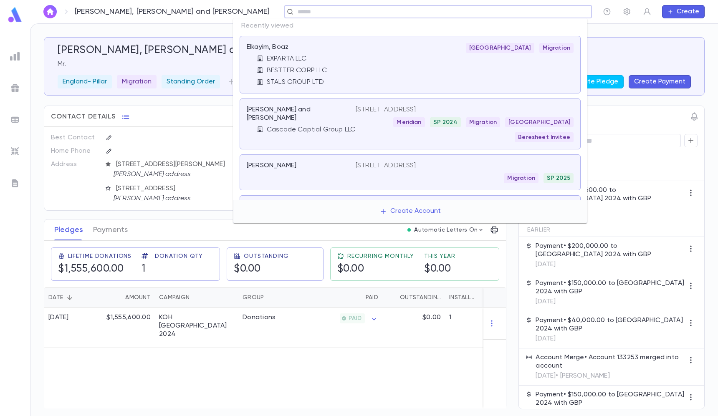
paste input "**********"
type input "**********"
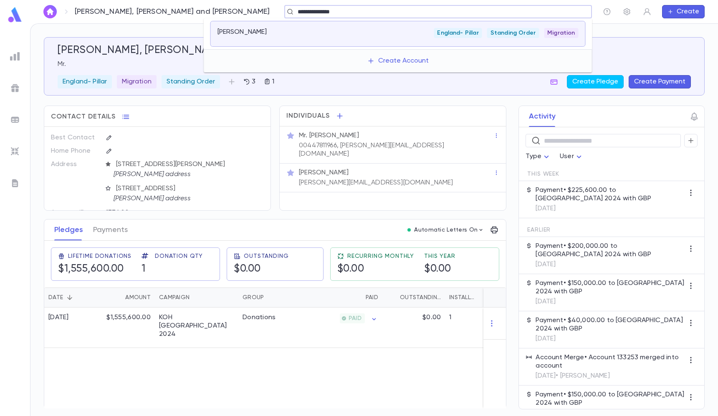
click at [428, 36] on div "England- Pillar Standing Order Migration" at bounding box center [458, 33] width 241 height 10
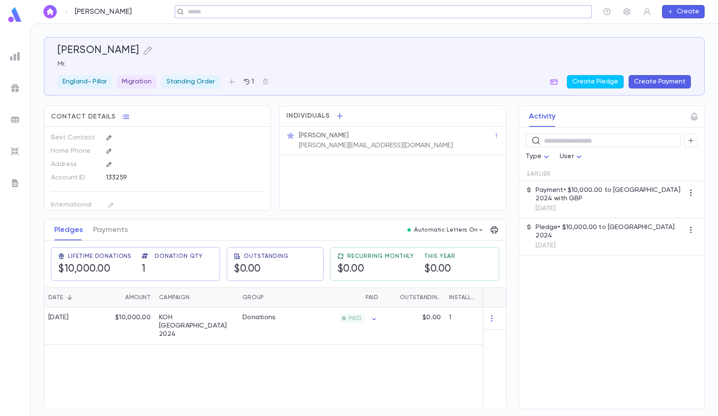
click at [300, 15] on input "text" at bounding box center [380, 12] width 390 height 8
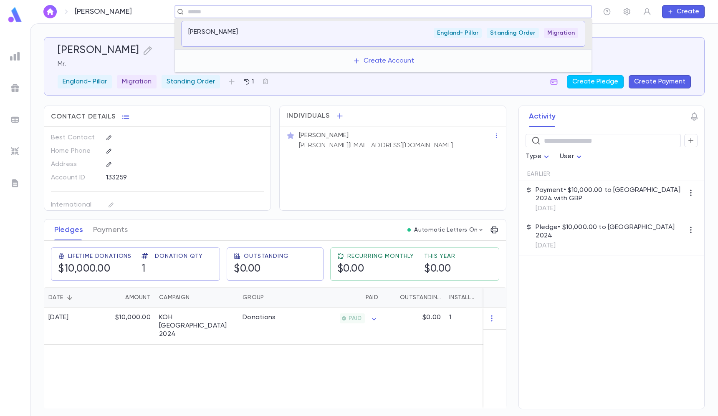
paste input "**********"
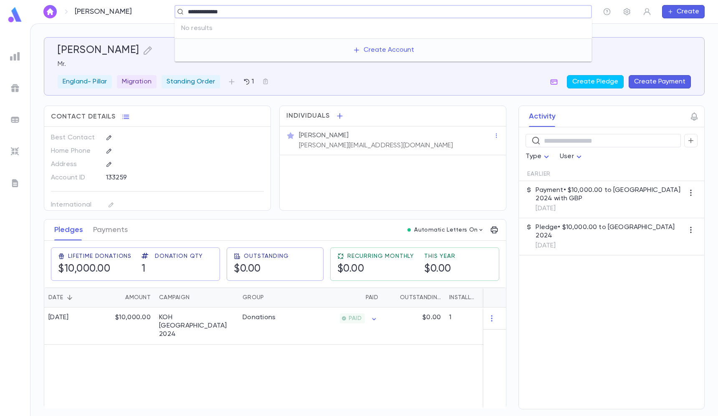
click at [197, 12] on input "**********" at bounding box center [380, 12] width 390 height 8
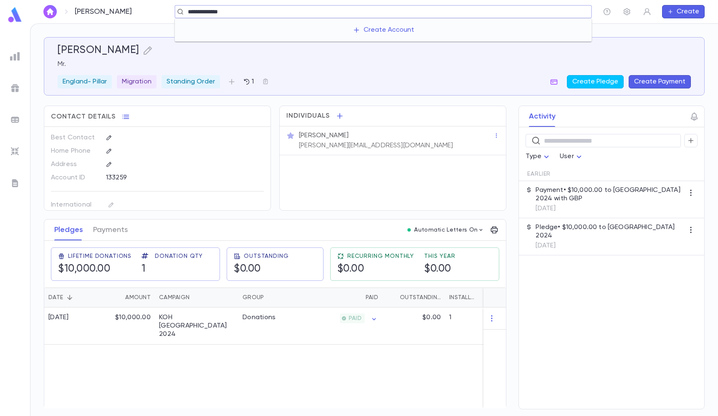
type input "********"
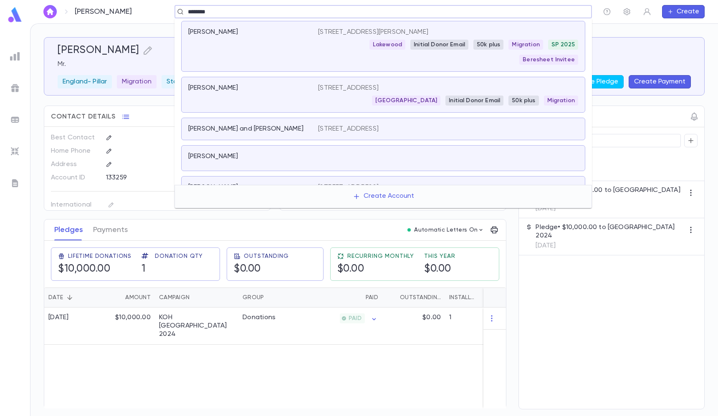
click at [242, 39] on div "[PERSON_NAME]" at bounding box center [253, 46] width 130 height 37
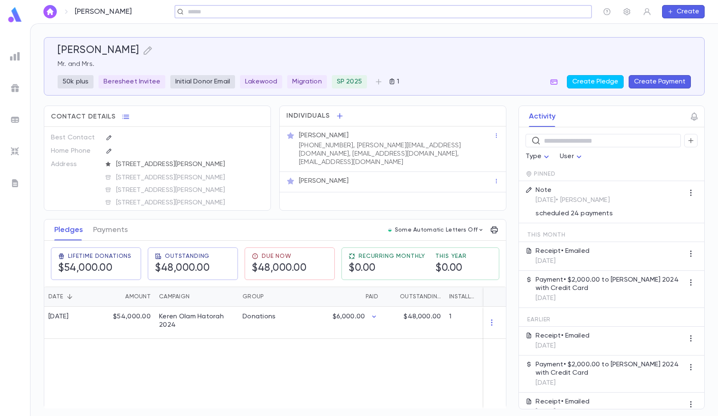
click at [462, 5] on div "​" at bounding box center [384, 11] width 418 height 13
paste input "**********"
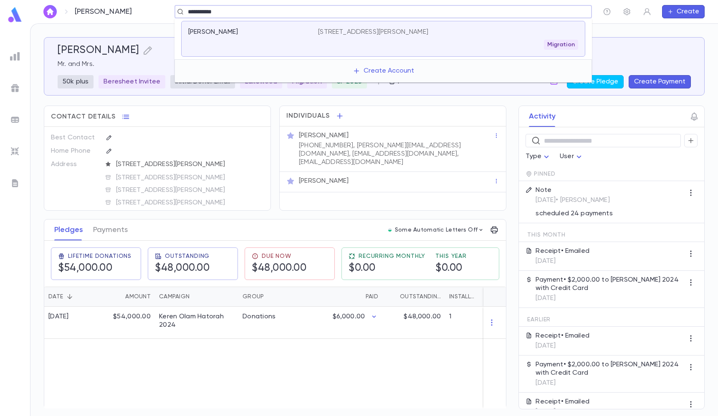
click at [253, 12] on input "**********" at bounding box center [380, 12] width 390 height 8
type input "****"
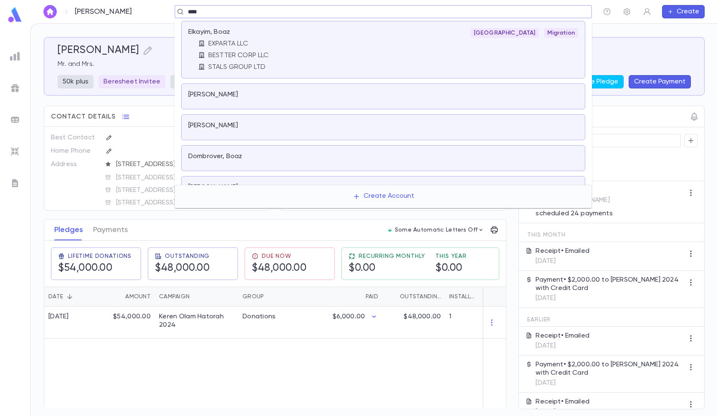
click at [245, 37] on div "Elkayim, Boaz EXPARTA LLC BESTTER CORP LLC STALS GROUP LTD" at bounding box center [253, 49] width 130 height 43
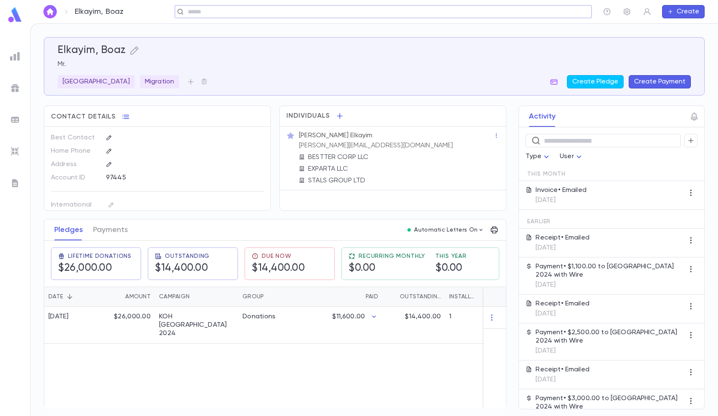
click at [601, 194] on div "Invoice • Emailed 9/3/2025" at bounding box center [611, 195] width 185 height 29
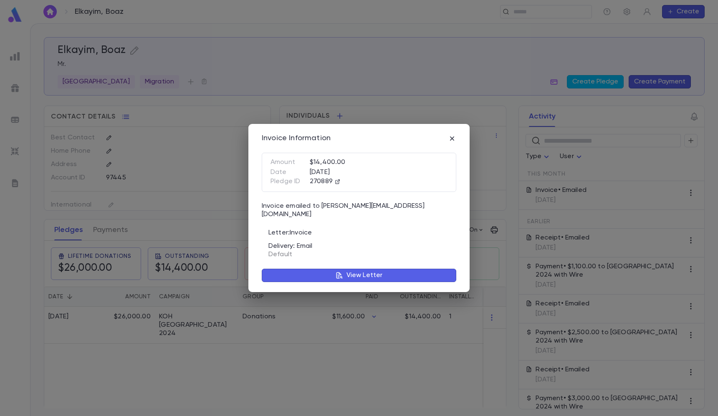
click at [380, 274] on p "View Letter" at bounding box center [365, 275] width 36 height 8
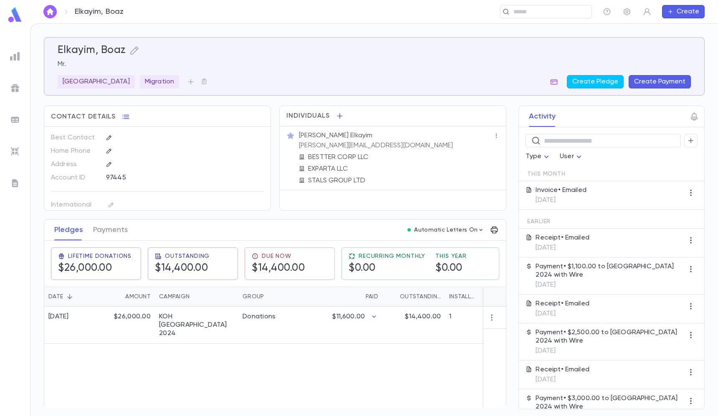
click at [564, 192] on p "Invoice • Emailed" at bounding box center [561, 190] width 51 height 8
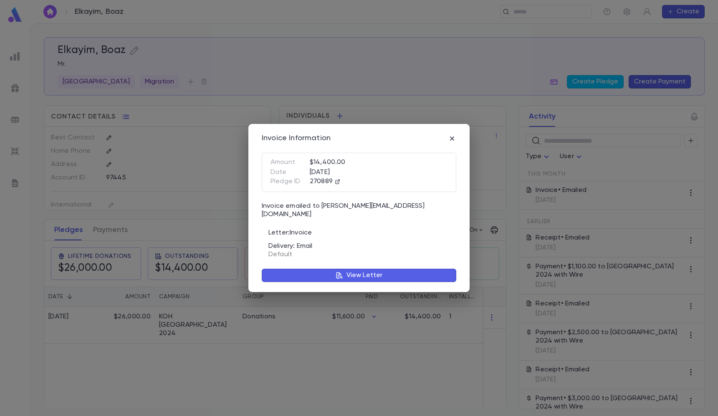
click at [341, 276] on button "View Letter" at bounding box center [359, 275] width 195 height 13
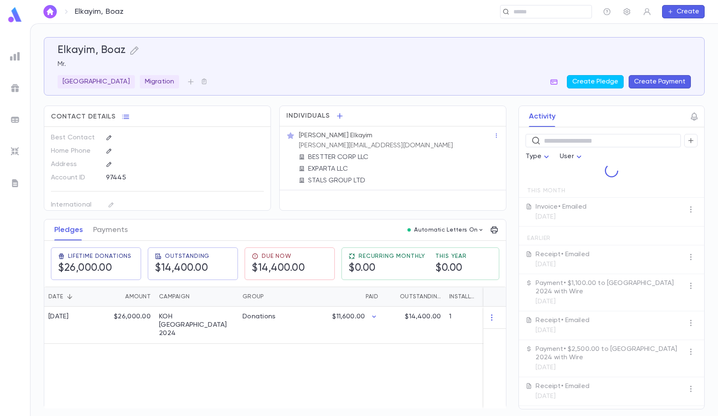
click at [336, 277] on div at bounding box center [359, 208] width 718 height 416
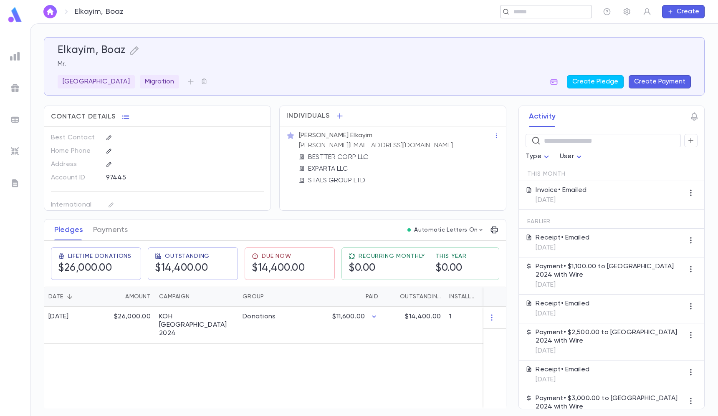
click at [514, 9] on input "text" at bounding box center [543, 12] width 65 height 8
paste input "**********"
type input "**********"
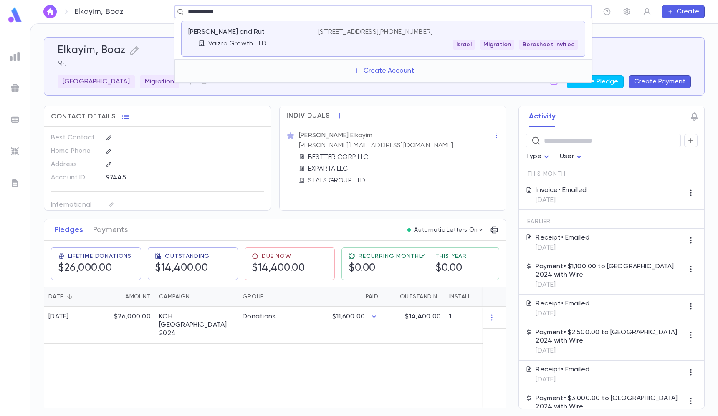
click at [281, 33] on div "[PERSON_NAME] and Rut" at bounding box center [248, 32] width 120 height 8
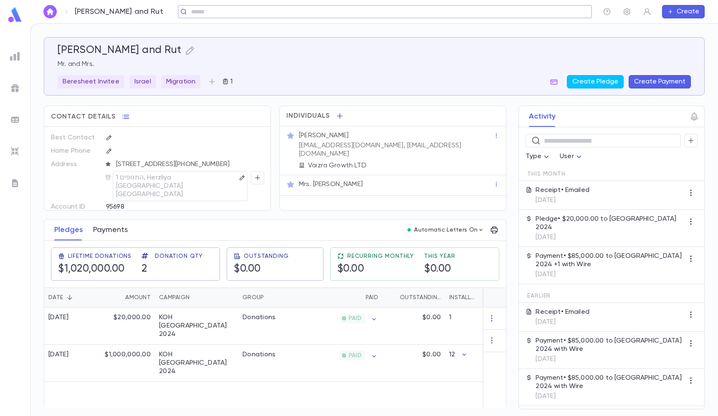
click at [125, 239] on button "Payments" at bounding box center [110, 230] width 35 height 21
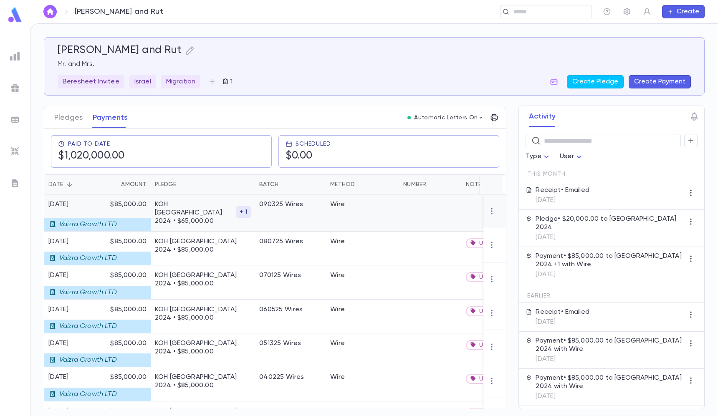
scroll to position [113, 0]
click at [72, 119] on button "Pledges" at bounding box center [68, 117] width 28 height 21
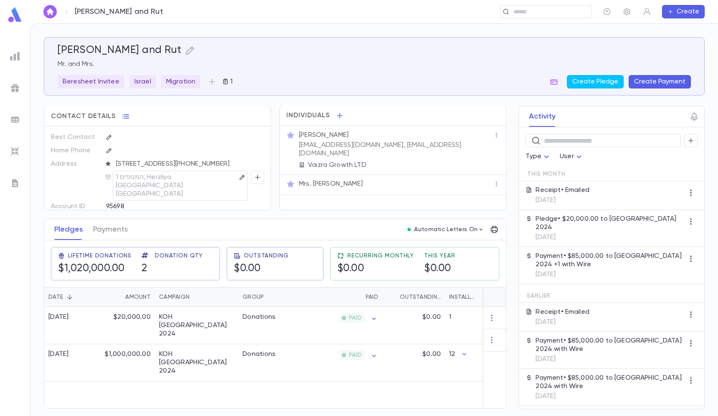
click at [666, 72] on div "Mirilashvili, Yitzchak and Rut Mr. and Mrs. Beresheet Invitee Israel Migration …" at bounding box center [374, 66] width 633 height 44
click at [666, 73] on div "Mirilashvili, Yitzchak and Rut Mr. and Mrs. Beresheet Invitee Israel Migration …" at bounding box center [374, 66] width 633 height 44
click at [652, 77] on button "Create Payment" at bounding box center [660, 81] width 62 height 13
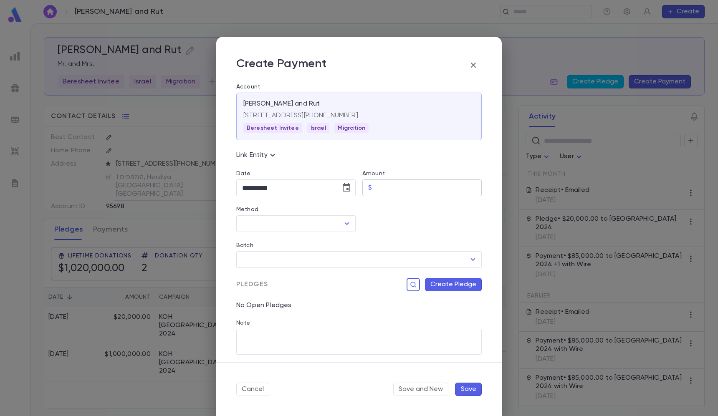
click at [418, 189] on input "Amount" at bounding box center [428, 188] width 106 height 16
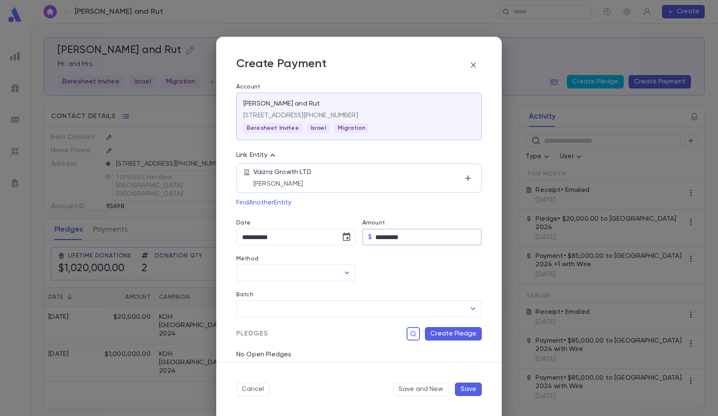
type input "**********"
click at [297, 265] on div "Method ​" at bounding box center [295, 269] width 119 height 26
click at [268, 303] on li "Donors Fund" at bounding box center [295, 305] width 118 height 13
type input "**********"
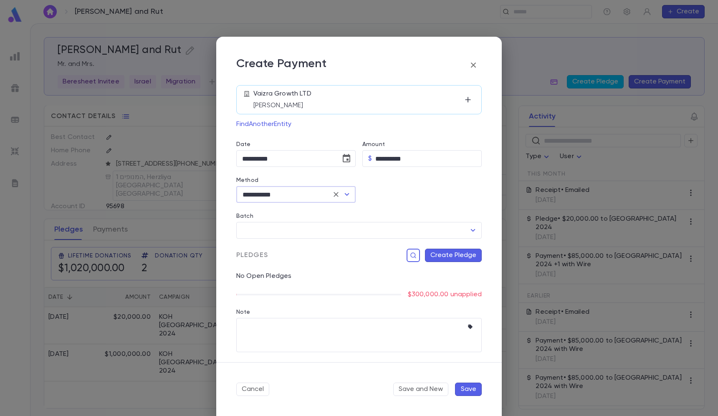
scroll to position [79, 0]
click at [343, 156] on icon "Choose date, selected date is Sep 8, 2025" at bounding box center [347, 158] width 8 height 8
drag, startPoint x: 318, startPoint y: 182, endPoint x: 322, endPoint y: 233, distance: 50.7
click at [323, 234] on div "[DATE] S M T W T F S 1 2 3 4 5 6 7 8 9 10 11 12 13 14 15 16 17 18 19 20 21 22 2…" at bounding box center [283, 236] width 134 height 139
click at [298, 214] on button "4" at bounding box center [299, 214] width 15 height 15
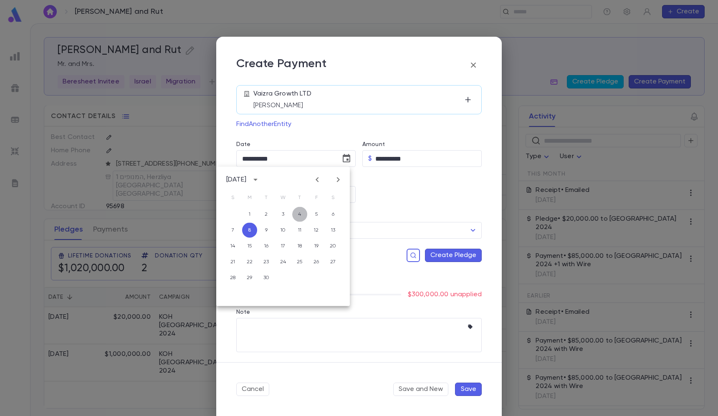
type input "**********"
click at [470, 329] on icon "button" at bounding box center [472, 327] width 8 height 8
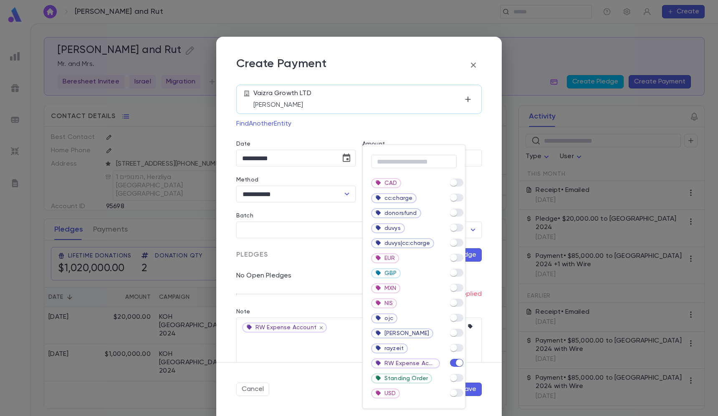
click at [343, 348] on div at bounding box center [359, 208] width 718 height 416
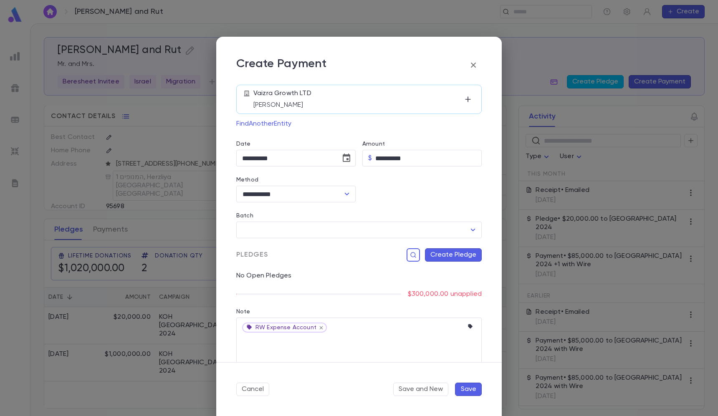
click at [455, 258] on button "Create Pledge" at bounding box center [453, 254] width 57 height 13
click at [382, 332] on div "Campaign" at bounding box center [404, 328] width 134 height 9
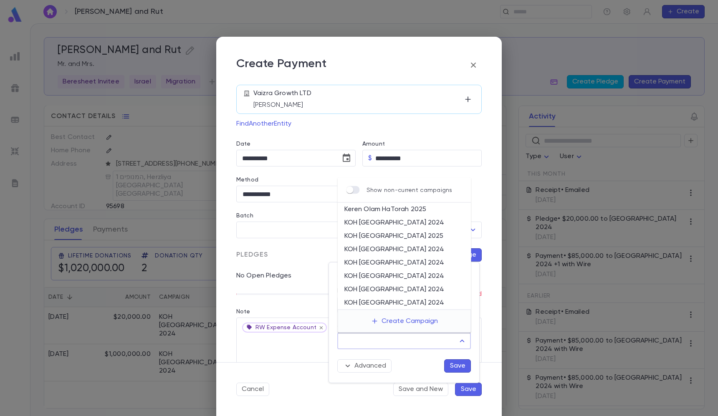
click at [382, 336] on input "Campaign" at bounding box center [398, 341] width 114 height 16
click at [397, 210] on li "Keren Olam HaTorah 2025" at bounding box center [405, 209] width 134 height 13
type input "**********"
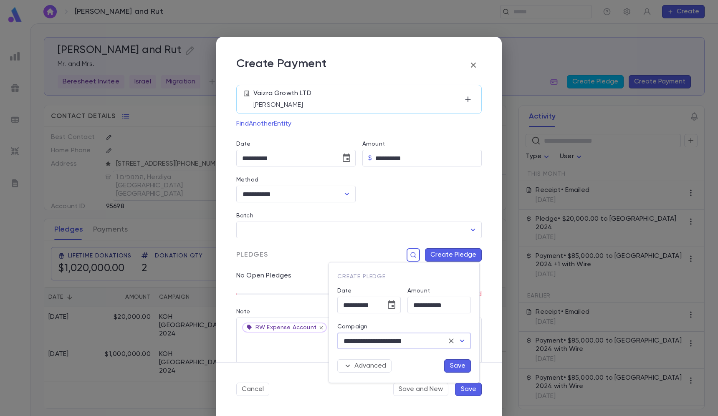
click at [458, 363] on button "Save" at bounding box center [457, 365] width 27 height 13
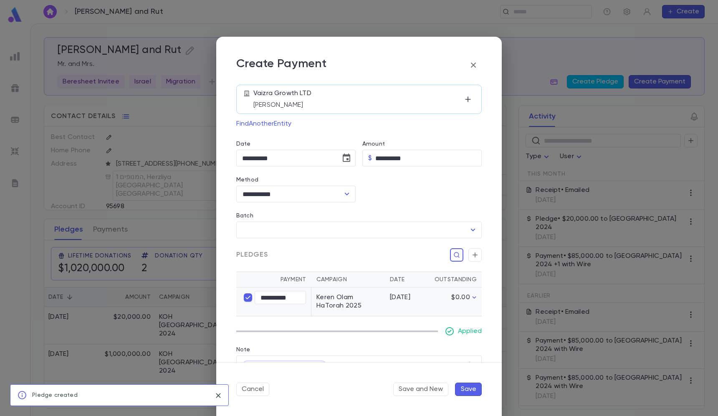
click at [473, 392] on button "Save" at bounding box center [468, 389] width 27 height 13
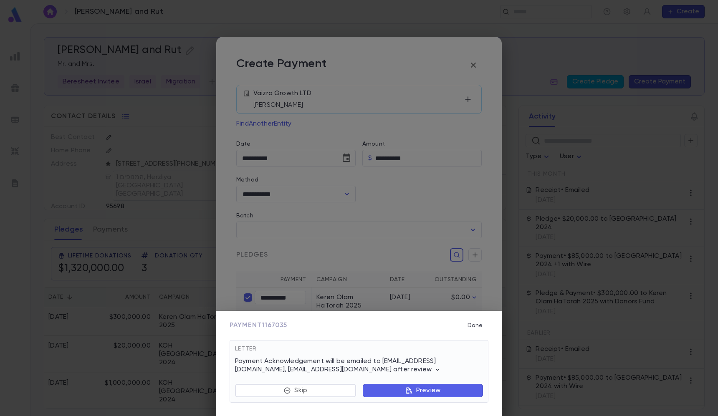
click at [126, 228] on div "Payment 1167035 Done Letter Payment Acknowledgement will be emailed to Jessekpe…" at bounding box center [359, 208] width 718 height 416
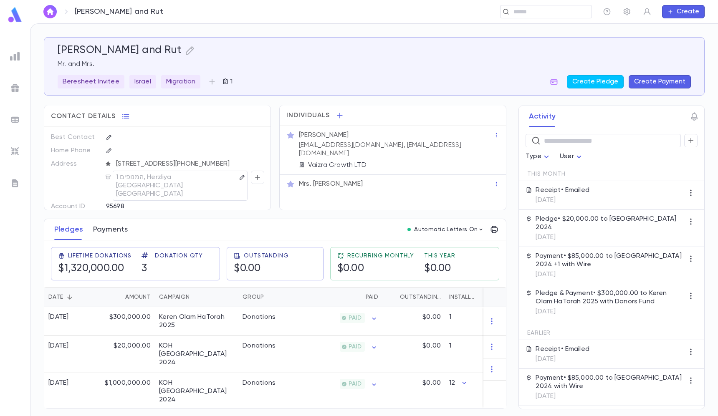
click at [112, 228] on button "Payments" at bounding box center [110, 229] width 35 height 21
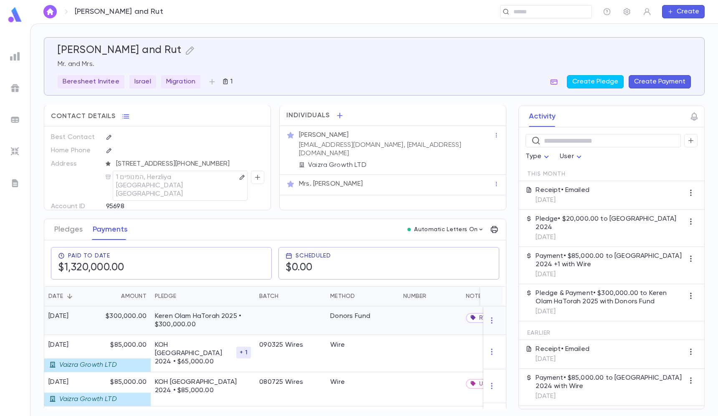
click at [171, 323] on p "Keren Olam HaTorah 2025 • $300,000.00" at bounding box center [203, 320] width 96 height 17
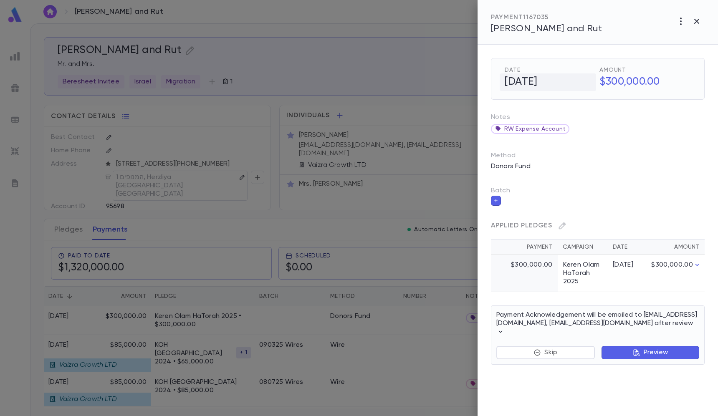
click at [542, 78] on h5 "[DATE]" at bounding box center [548, 82] width 96 height 18
click at [583, 81] on icon "Choose date, selected date is Sep 4, 2025" at bounding box center [587, 82] width 10 height 10
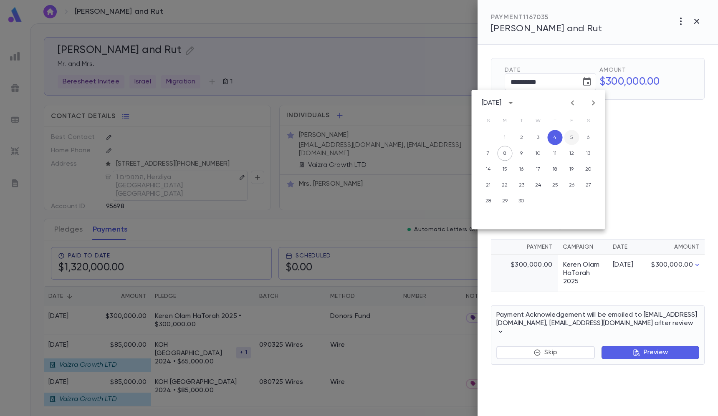
click at [573, 137] on button "5" at bounding box center [571, 137] width 15 height 15
type input "**********"
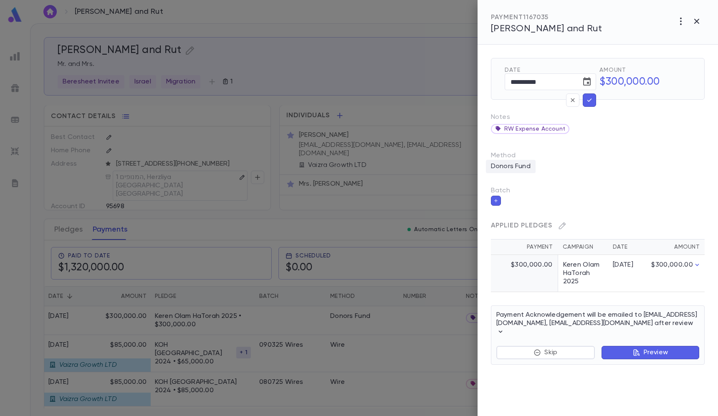
click at [523, 164] on p "Donors Fund" at bounding box center [511, 166] width 50 height 13
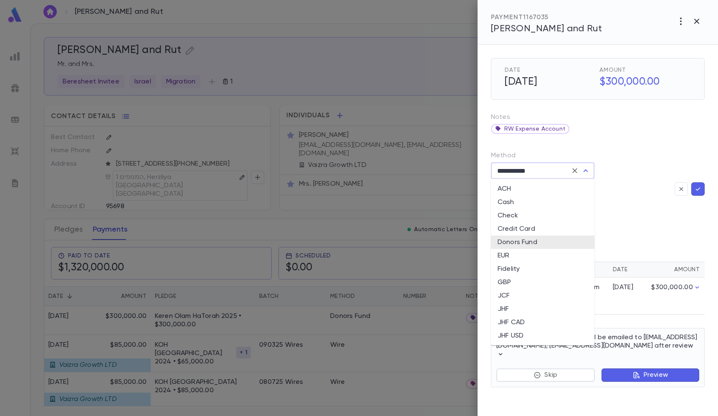
click at [519, 164] on input "**********" at bounding box center [531, 171] width 73 height 16
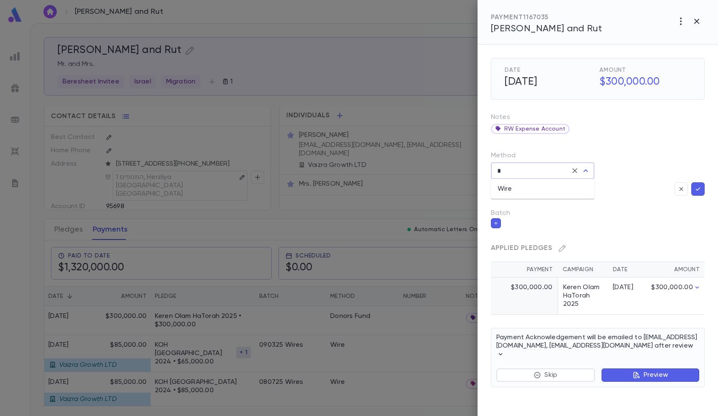
click at [519, 185] on li "Wire" at bounding box center [543, 188] width 104 height 13
type input "****"
click at [695, 190] on icon "button" at bounding box center [698, 189] width 8 height 8
click at [700, 189] on icon "button" at bounding box center [698, 189] width 8 height 8
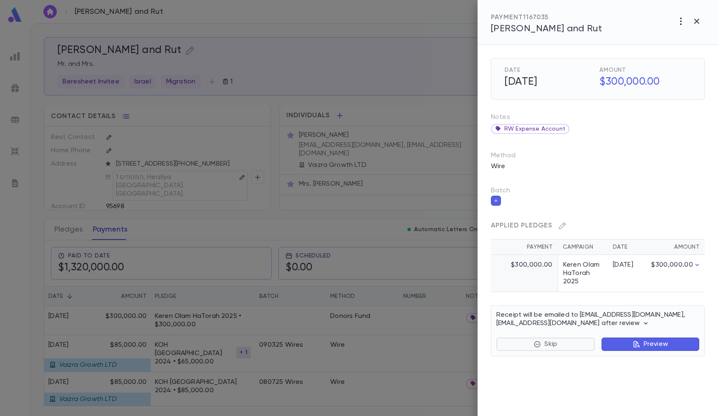
click at [555, 343] on p "Skip" at bounding box center [550, 344] width 13 height 8
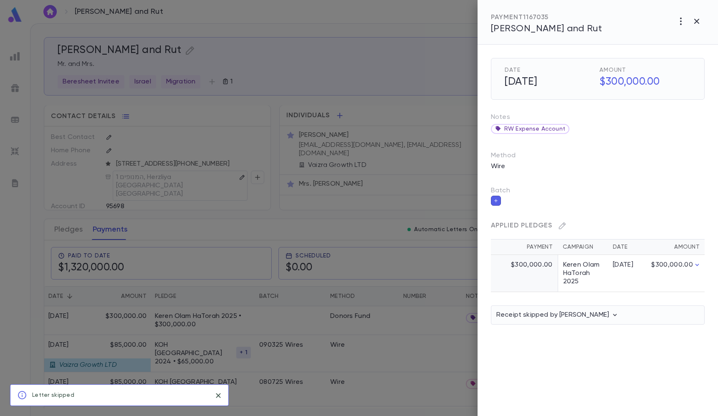
click at [324, 109] on div at bounding box center [359, 208] width 718 height 416
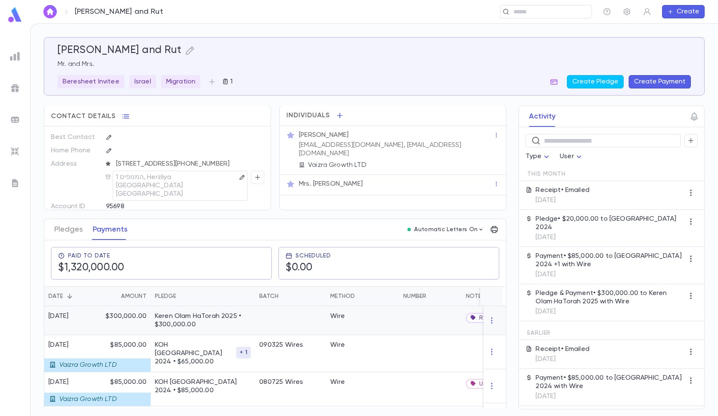
click at [200, 324] on p "Keren Olam HaTorah 2025 • $300,000.00" at bounding box center [203, 320] width 96 height 17
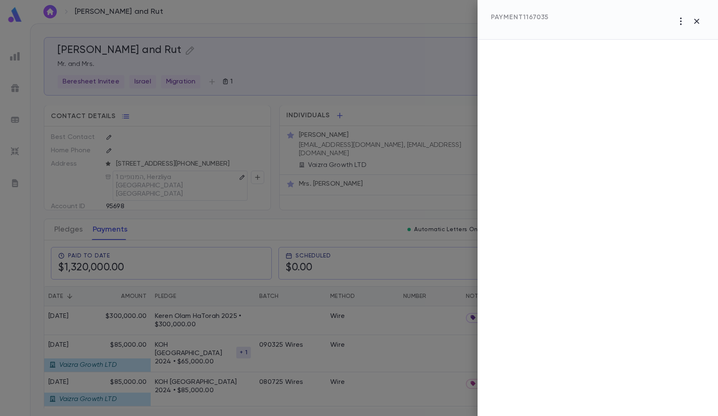
drag, startPoint x: 535, startPoint y: 0, endPoint x: 575, endPoint y: 131, distance: 136.7
click at [575, 131] on div at bounding box center [598, 228] width 240 height 377
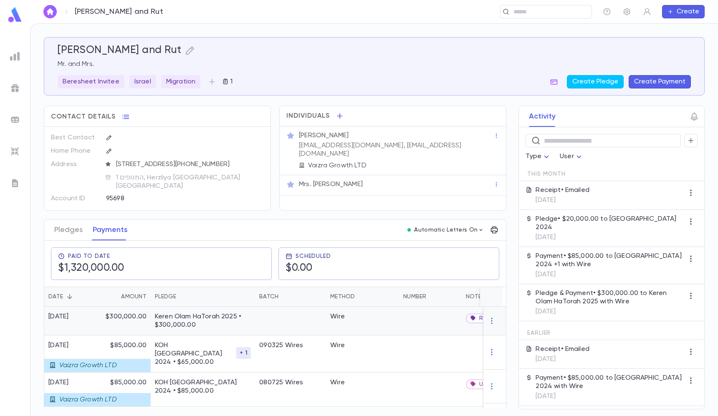
click at [141, 324] on div "$300,000.00" at bounding box center [126, 321] width 50 height 29
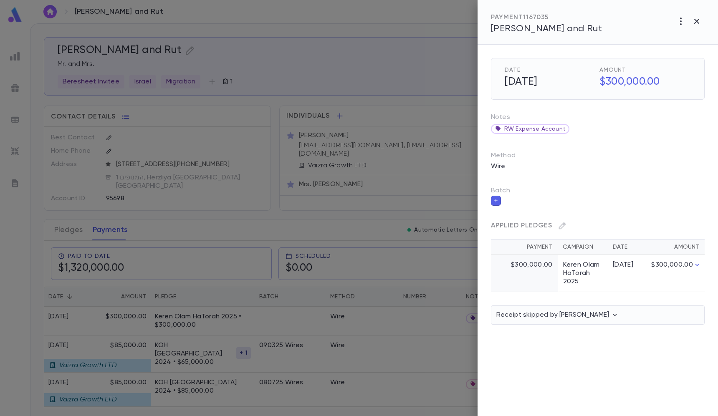
click at [431, 142] on div at bounding box center [359, 208] width 718 height 416
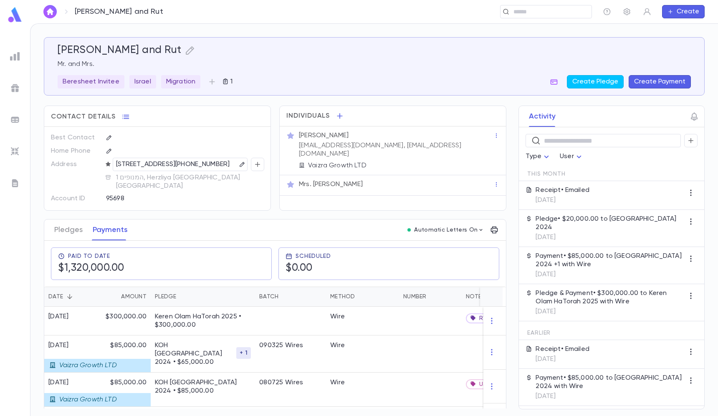
click at [133, 162] on p "[STREET_ADDRESS][PHONE_NUMBER]" at bounding box center [173, 164] width 114 height 10
drag, startPoint x: 133, startPoint y: 162, endPoint x: 154, endPoint y: 162, distance: 21.3
click at [154, 162] on p "[STREET_ADDRESS][PHONE_NUMBER]" at bounding box center [173, 164] width 114 height 10
copy p "HaMenofim 1"
click at [173, 161] on p "[STREET_ADDRESS][PHONE_NUMBER]" at bounding box center [173, 164] width 114 height 10
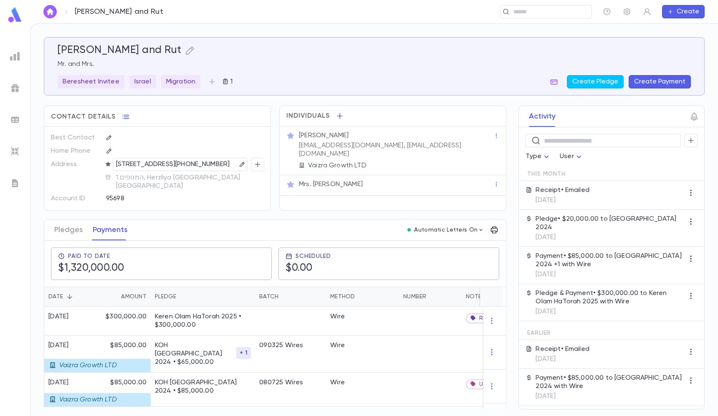
drag, startPoint x: 173, startPoint y: 161, endPoint x: 136, endPoint y: 175, distance: 39.1
click at [136, 170] on p "[STREET_ADDRESS][PHONE_NUMBER]" at bounding box center [173, 164] width 114 height 10
copy p "Herzliya [GEOGRAPHIC_DATA]"
click at [172, 162] on p "[STREET_ADDRESS][PHONE_NUMBER]" at bounding box center [173, 164] width 114 height 10
copy p "Herzliya [GEOGRAPHIC_DATA]"
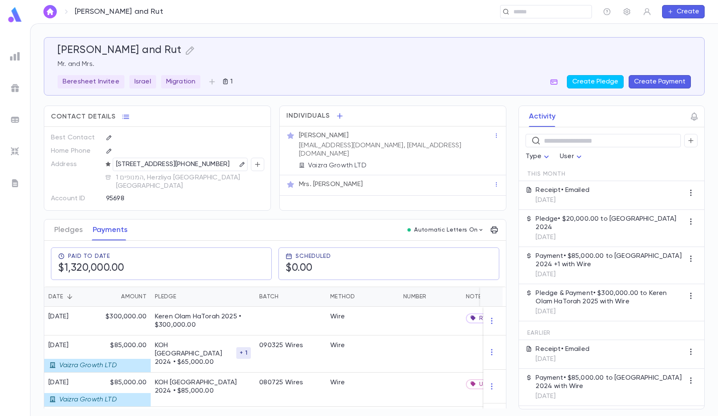
drag, startPoint x: 172, startPoint y: 162, endPoint x: 133, endPoint y: 173, distance: 40.7
click at [133, 170] on p "[STREET_ADDRESS][PHONE_NUMBER]" at bounding box center [173, 164] width 114 height 10
click at [176, 170] on p "[STREET_ADDRESS][PHONE_NUMBER]" at bounding box center [173, 164] width 114 height 10
copy p "Israel"
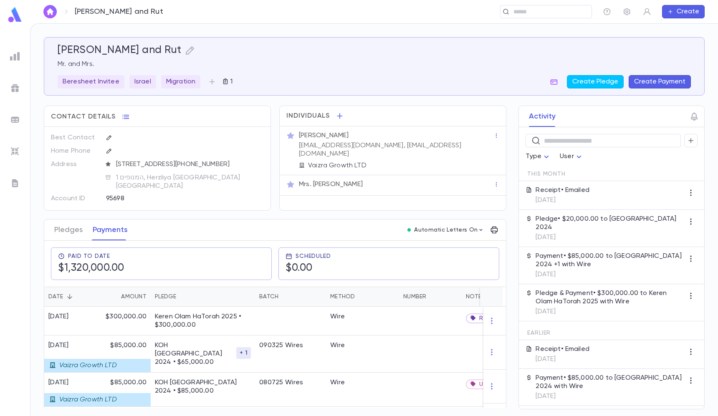
click at [404, 143] on p "[EMAIL_ADDRESS][DOMAIN_NAME], [EMAIL_ADDRESS][DOMAIN_NAME]" at bounding box center [396, 150] width 195 height 17
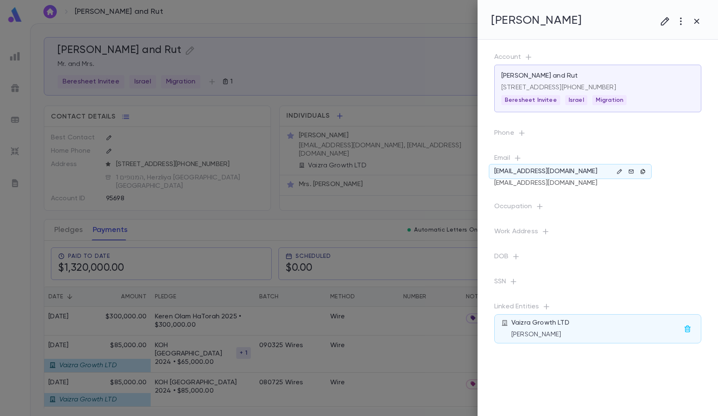
click at [645, 171] on icon "button" at bounding box center [643, 171] width 4 height 5
click at [383, 144] on div at bounding box center [359, 208] width 718 height 416
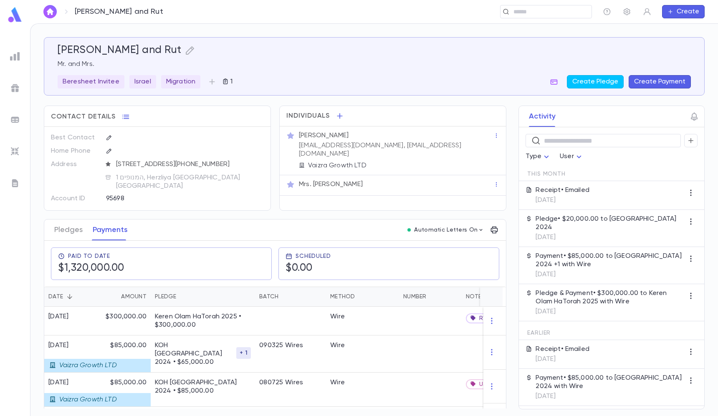
click at [405, 144] on p "[EMAIL_ADDRESS][DOMAIN_NAME], [EMAIL_ADDRESS][DOMAIN_NAME]" at bounding box center [396, 150] width 195 height 17
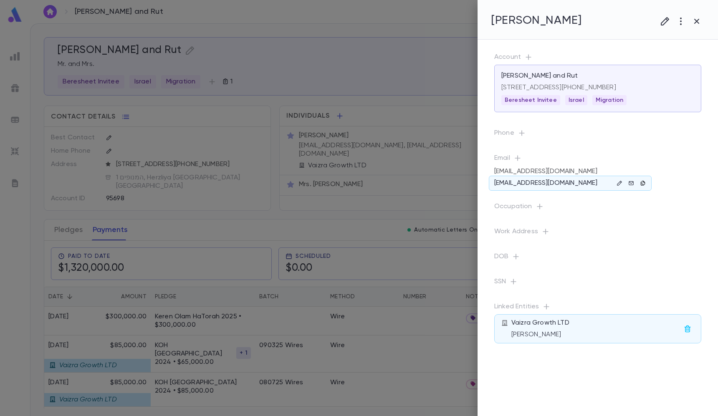
click at [642, 182] on icon "button" at bounding box center [643, 183] width 6 height 6
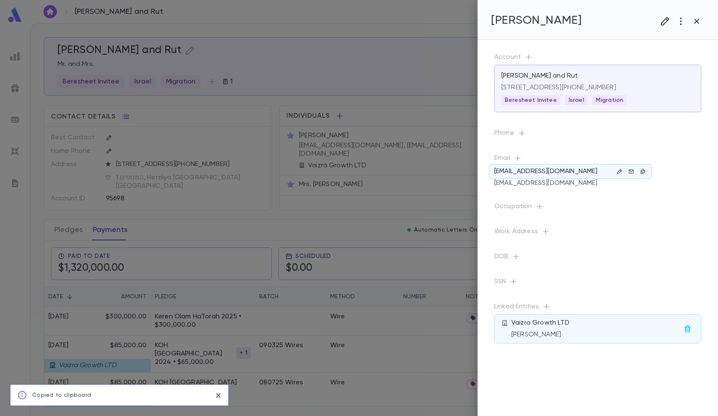
click at [582, 19] on h4 "[PERSON_NAME]" at bounding box center [536, 20] width 91 height 14
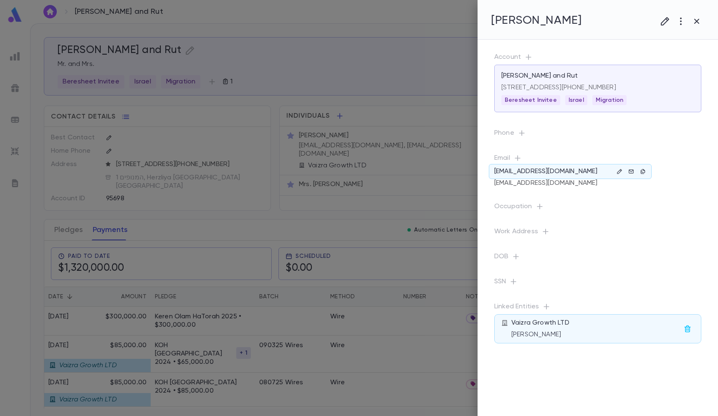
click at [582, 19] on h4 "[PERSON_NAME]" at bounding box center [536, 20] width 91 height 14
copy h4 "[PERSON_NAME]"
click at [214, 96] on div at bounding box center [359, 208] width 718 height 416
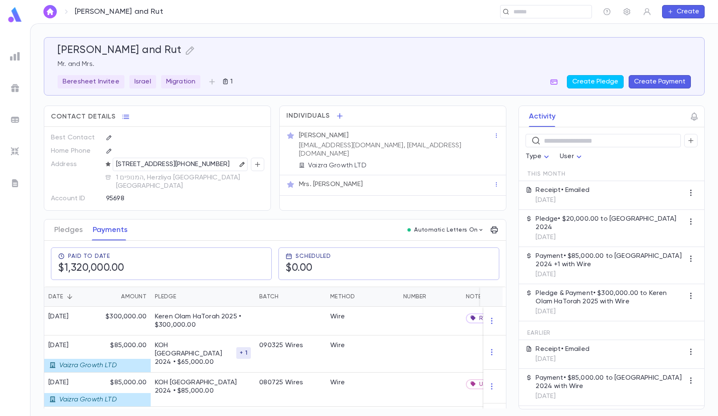
click at [239, 164] on icon "button" at bounding box center [242, 165] width 6 height 6
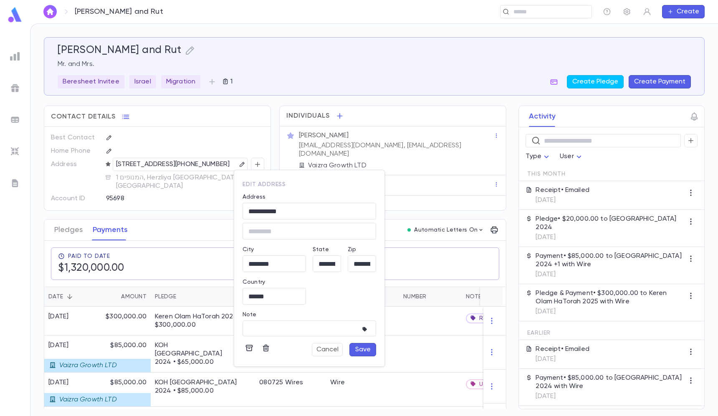
click at [161, 172] on div at bounding box center [359, 208] width 718 height 416
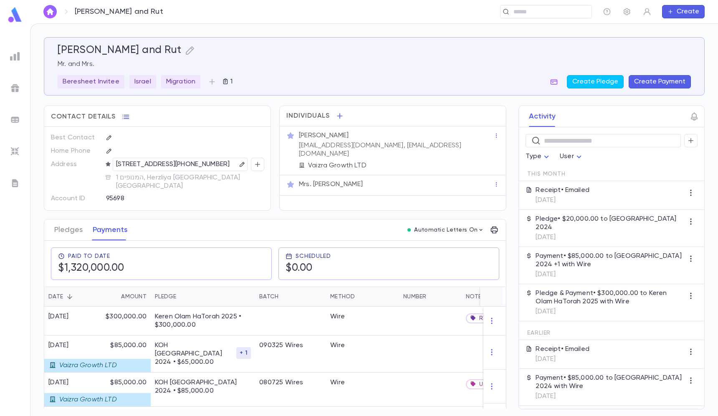
copy p "[STREET_ADDRESS][PHONE_NUMBER]"
drag, startPoint x: 194, startPoint y: 172, endPoint x: 112, endPoint y: 167, distance: 82.0
click at [113, 167] on div "[STREET_ADDRESS][PHONE_NUMBER]" at bounding box center [180, 164] width 135 height 13
click at [515, 17] on div "​" at bounding box center [546, 11] width 92 height 13
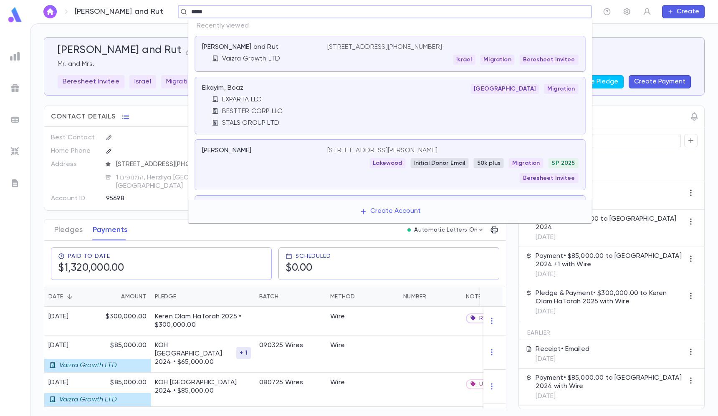
type input "******"
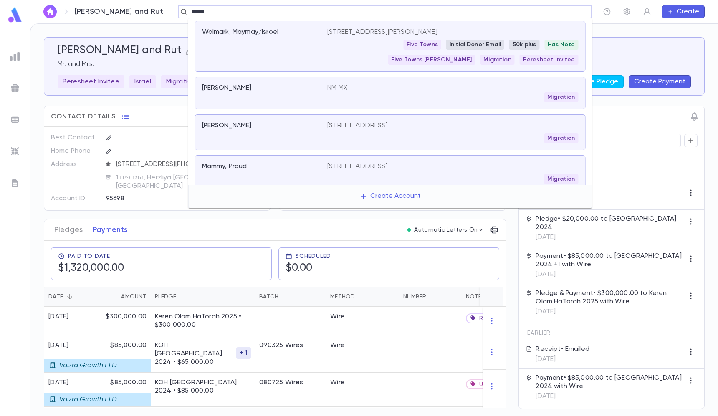
click at [281, 32] on div "Wolmark, Maymay/Isroel" at bounding box center [260, 32] width 116 height 8
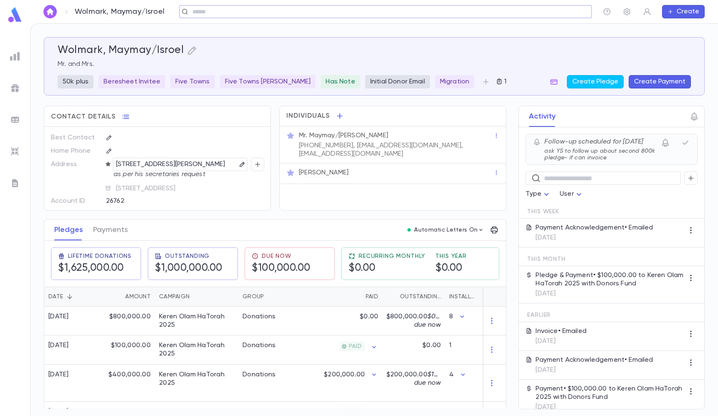
click at [240, 164] on icon "button" at bounding box center [242, 164] width 5 height 5
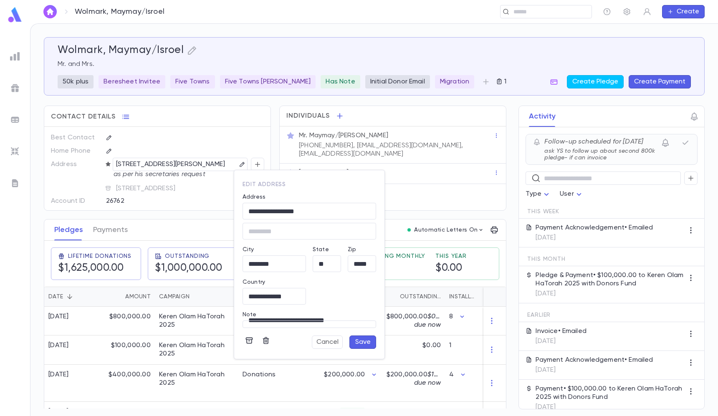
click at [220, 167] on div at bounding box center [359, 208] width 718 height 416
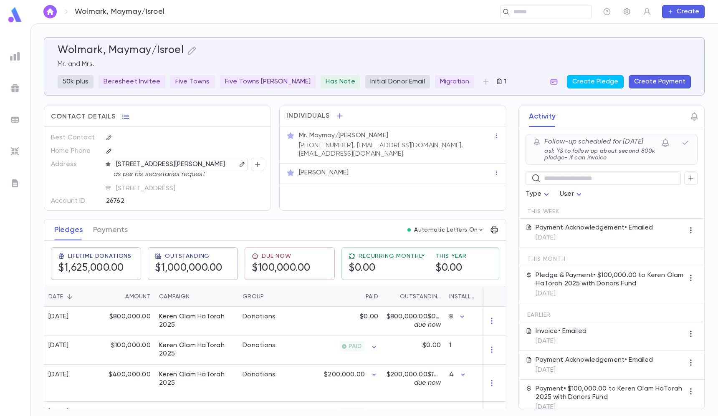
copy p "[STREET_ADDRESS][PERSON_NAME]"
drag, startPoint x: 202, startPoint y: 172, endPoint x: 114, endPoint y: 164, distance: 88.9
click at [114, 164] on div "[STREET_ADDRESS][PERSON_NAME]" at bounding box center [180, 164] width 135 height 13
click at [530, 12] on input "text" at bounding box center [543, 12] width 65 height 8
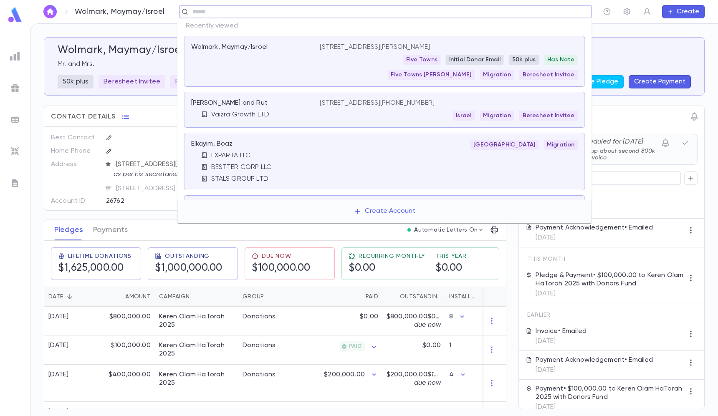
click at [676, 4] on div "Wolmark, Maymay/Isroel ​ Create" at bounding box center [374, 11] width 688 height 23
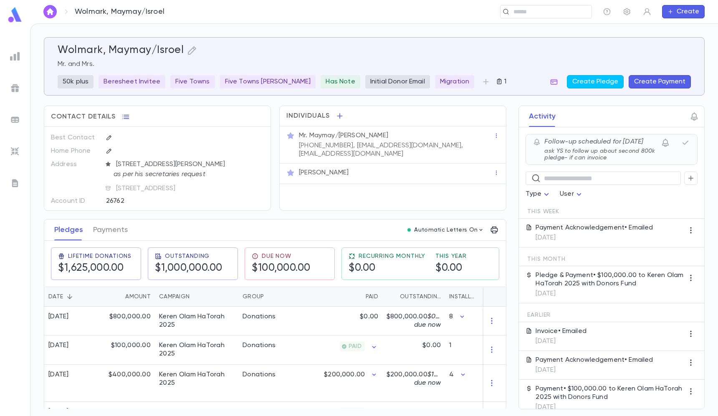
click at [12, 119] on img at bounding box center [15, 120] width 10 height 10
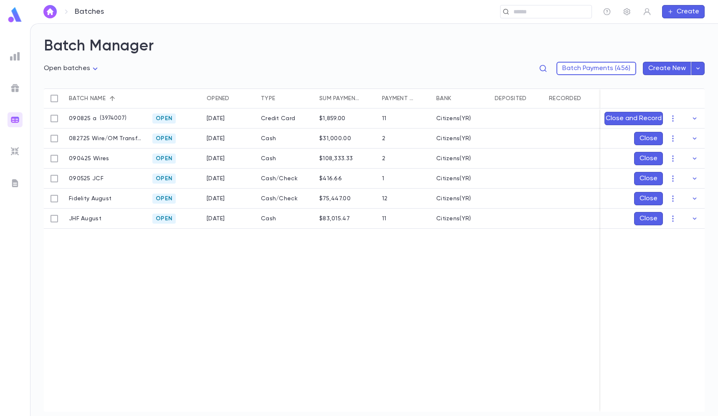
click at [14, 56] on img at bounding box center [15, 56] width 10 height 10
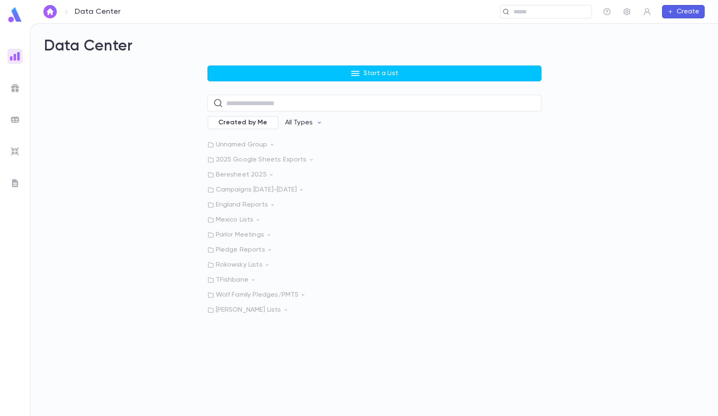
click at [241, 220] on p "Mexico Lists" at bounding box center [375, 220] width 334 height 8
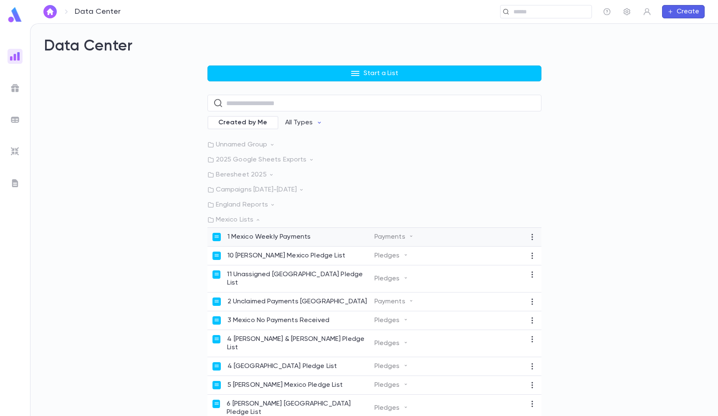
click at [266, 243] on div "1 Mexico Weekly Payments Payments" at bounding box center [375, 237] width 334 height 19
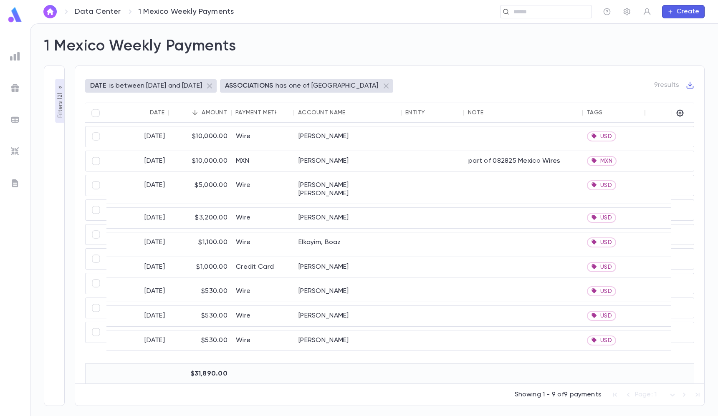
click at [61, 92] on p "Filters ( 2 )" at bounding box center [60, 104] width 8 height 27
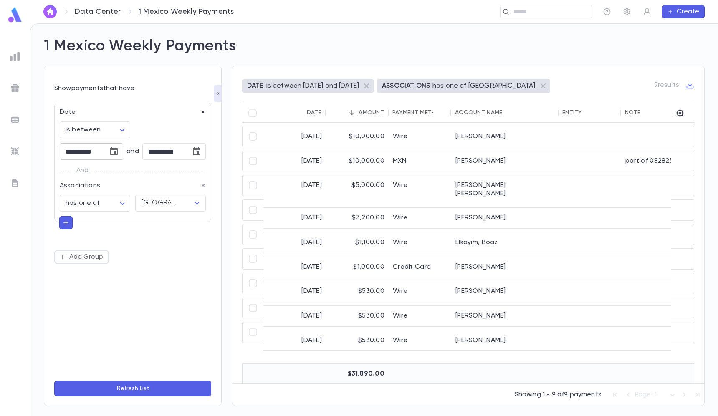
click at [112, 150] on icon "Choose date, selected date is Aug 25, 2025" at bounding box center [114, 152] width 10 height 10
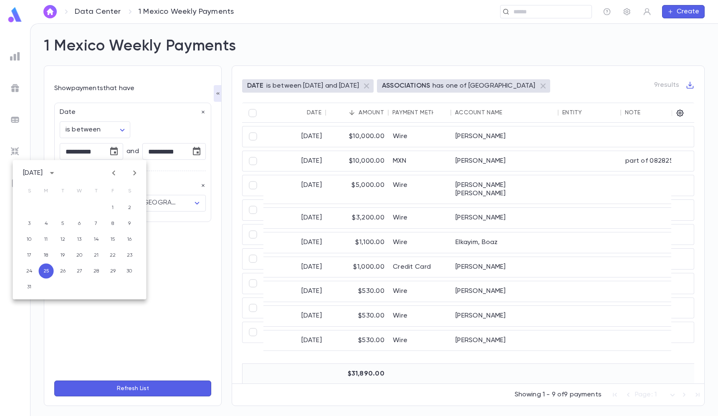
click at [140, 176] on icon "Next month" at bounding box center [135, 173] width 10 height 10
click at [44, 203] on button "1" at bounding box center [46, 207] width 15 height 15
type input "**********"
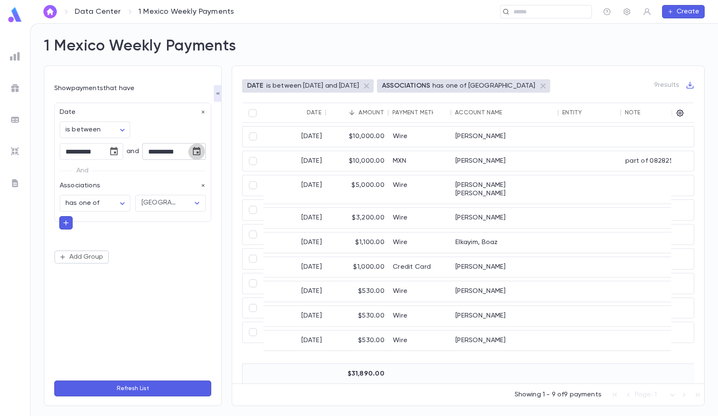
click at [197, 155] on icon "Choose date, selected date is Aug 31, 2025" at bounding box center [197, 152] width 10 height 10
click at [215, 171] on icon "Next month" at bounding box center [217, 173] width 10 height 10
click at [112, 219] on button "7" at bounding box center [111, 223] width 15 height 15
type input "**********"
click at [143, 387] on button "Refresh List" at bounding box center [132, 389] width 157 height 16
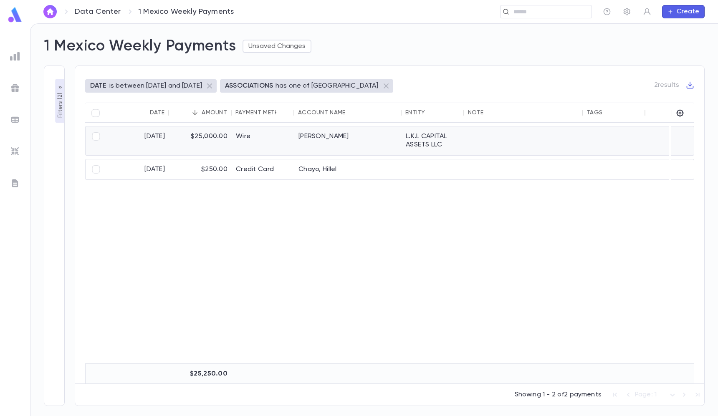
click at [402, 148] on div "L.K.L CAPITAL ASSETS LLC" at bounding box center [433, 141] width 63 height 29
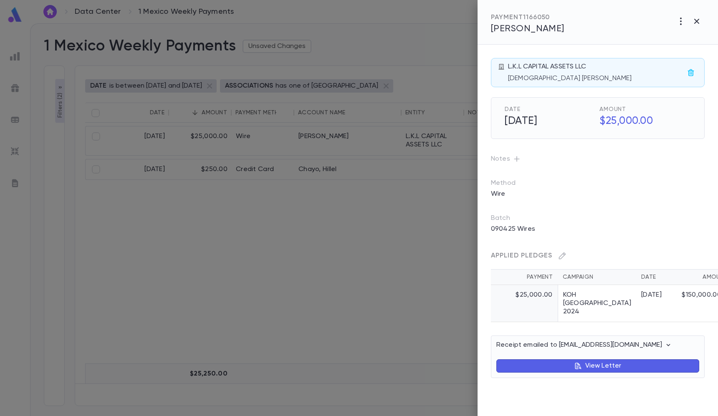
click at [515, 154] on button "button" at bounding box center [516, 158] width 13 height 13
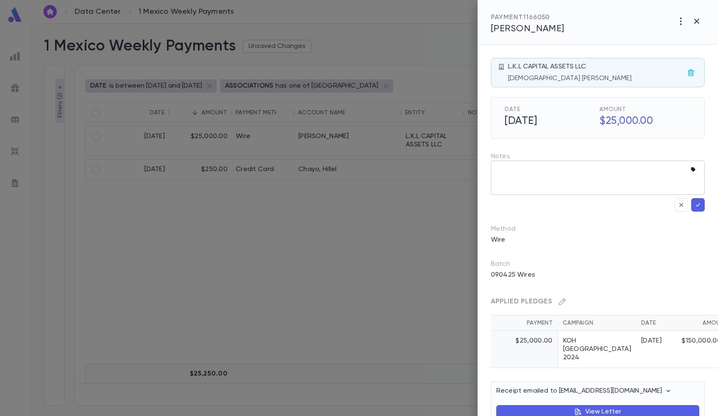
click at [693, 168] on icon "button" at bounding box center [695, 170] width 8 height 8
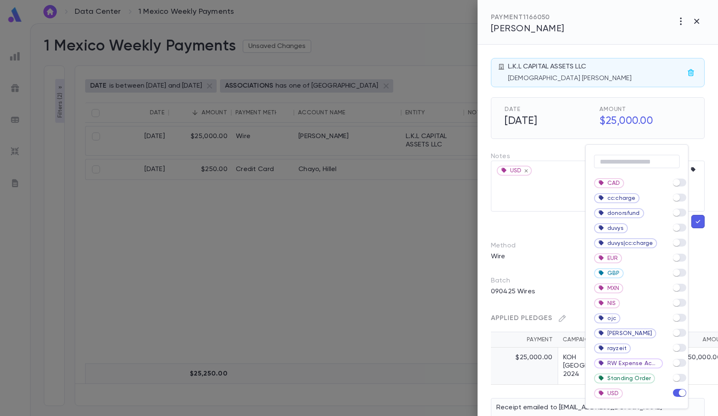
click at [696, 220] on div at bounding box center [359, 208] width 718 height 416
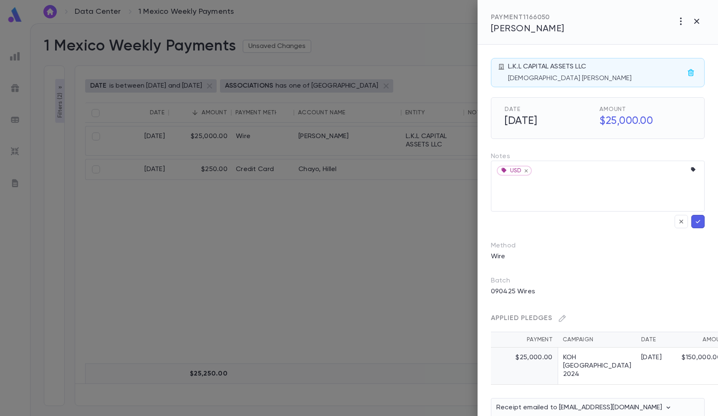
click at [696, 224] on icon "button" at bounding box center [698, 222] width 8 height 8
click at [696, 222] on icon "button" at bounding box center [698, 221] width 5 height 3
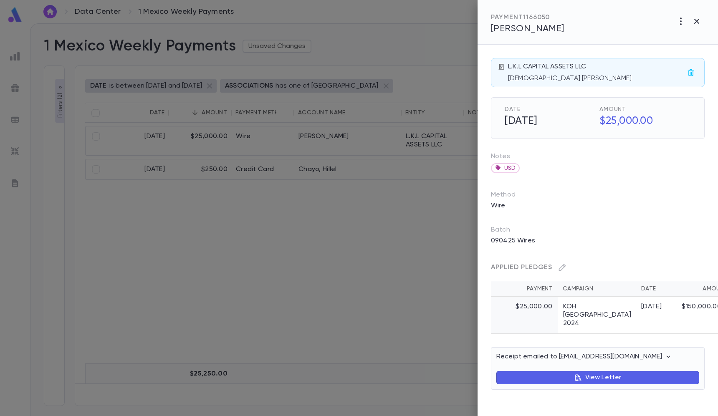
click at [403, 170] on div at bounding box center [359, 208] width 718 height 416
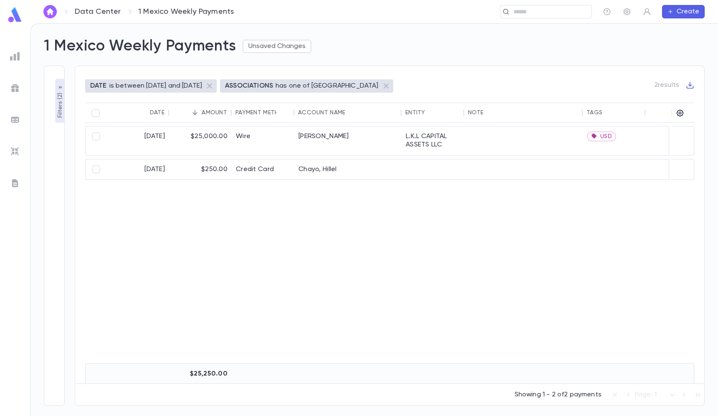
click at [421, 173] on div at bounding box center [433, 169] width 63 height 20
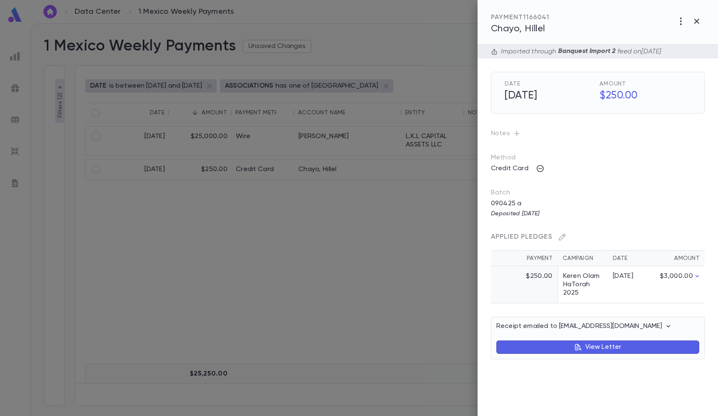
click at [515, 134] on icon "button" at bounding box center [517, 133] width 8 height 8
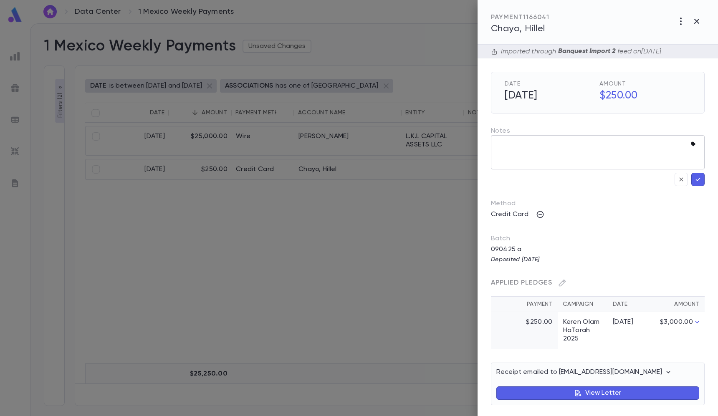
click at [695, 148] on icon "button" at bounding box center [695, 144] width 8 height 8
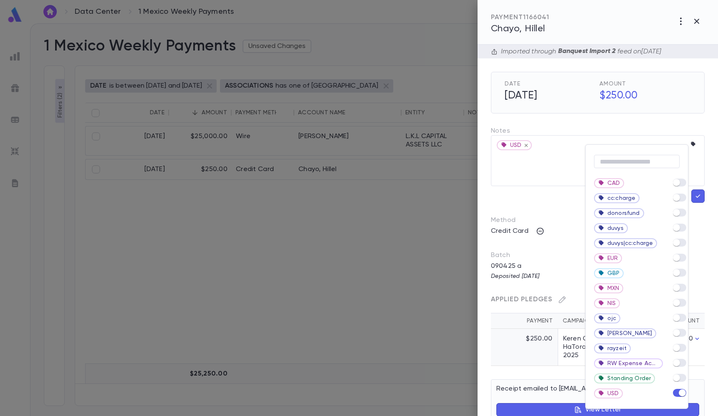
click at [696, 194] on div at bounding box center [359, 208] width 718 height 416
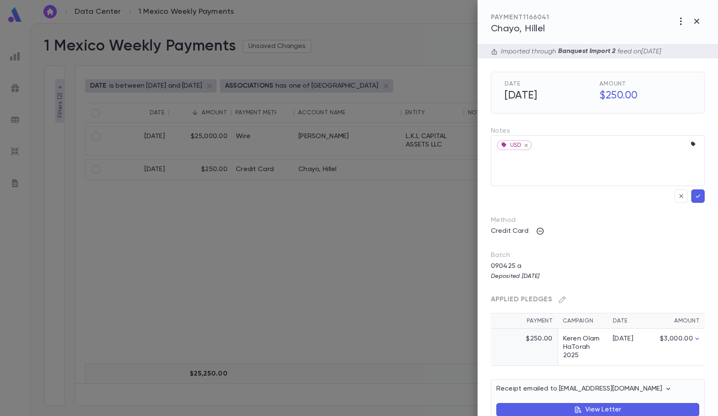
click at [696, 196] on icon "button" at bounding box center [698, 196] width 5 height 3
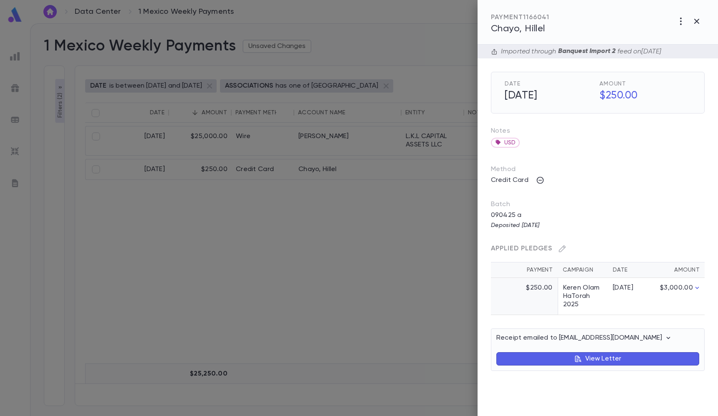
click at [340, 84] on div at bounding box center [359, 208] width 718 height 416
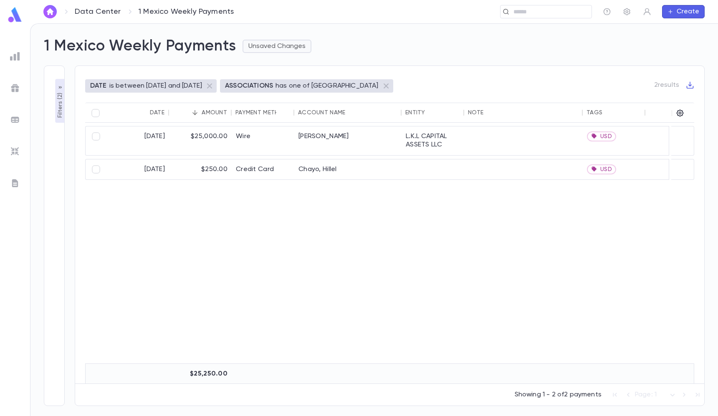
click at [268, 44] on button "Unsaved Changes" at bounding box center [277, 46] width 69 height 13
click at [277, 59] on li "Save Changes to Report" at bounding box center [290, 62] width 93 height 13
click at [693, 88] on icon "button" at bounding box center [690, 85] width 7 height 7
click at [684, 99] on li "Download CSV" at bounding box center [682, 99] width 60 height 13
click at [341, 200] on div "[DATE] $25,000.00 Wire [PERSON_NAME] L.K.L CAPITAL ASSETS LLC USD [DATE] $250.0…" at bounding box center [389, 243] width 609 height 241
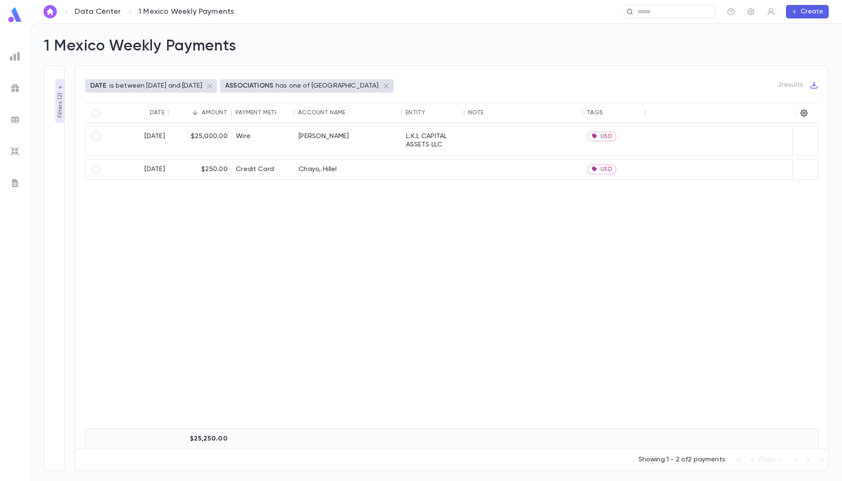
click at [12, 115] on img at bounding box center [15, 120] width 10 height 10
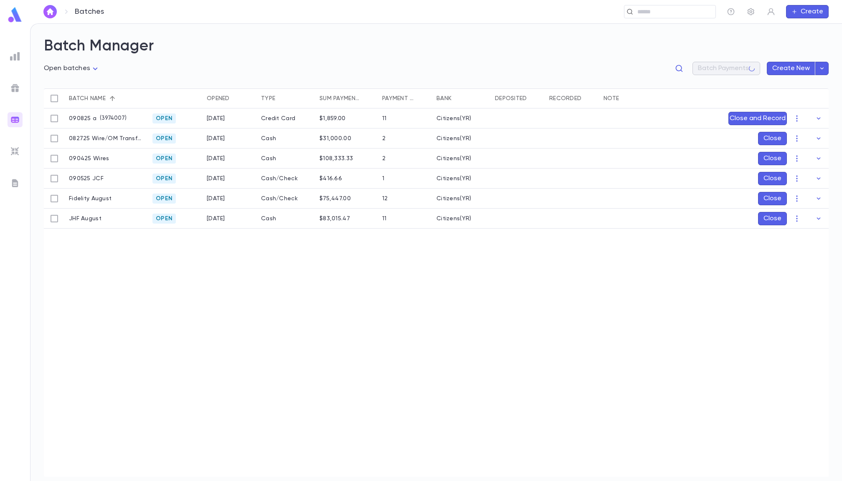
click at [19, 58] on img at bounding box center [15, 56] width 10 height 10
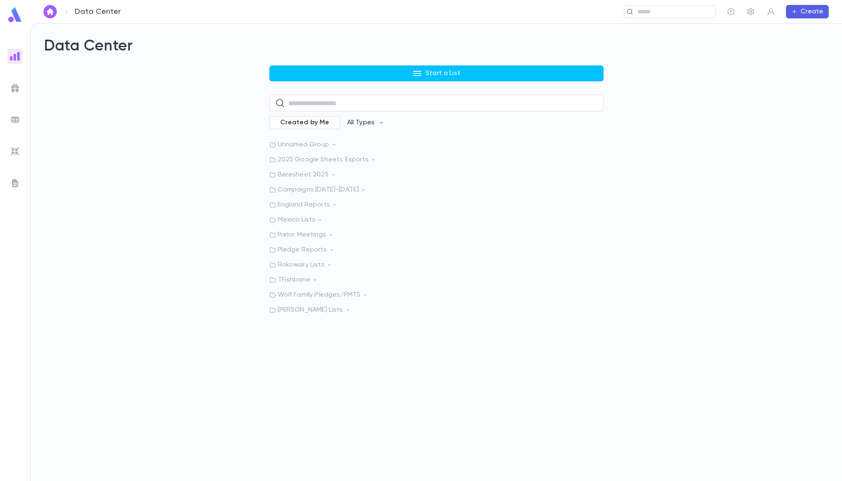
click at [301, 262] on p "Rokowsky Lists" at bounding box center [436, 265] width 334 height 8
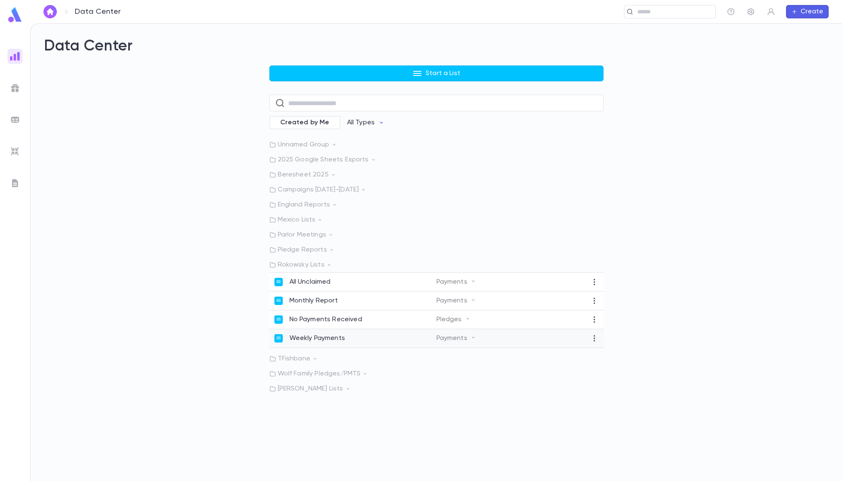
click at [331, 339] on p "Weekly Payments" at bounding box center [317, 338] width 56 height 8
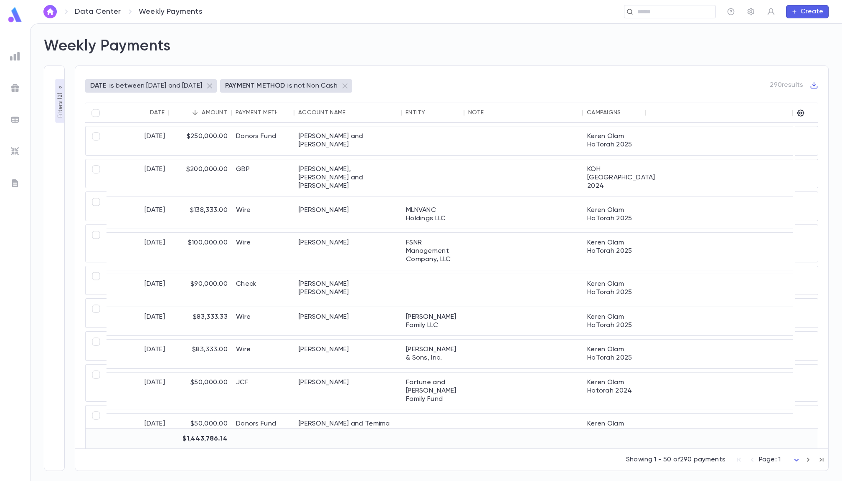
click at [61, 100] on p "Filters ( 2 )" at bounding box center [60, 104] width 8 height 27
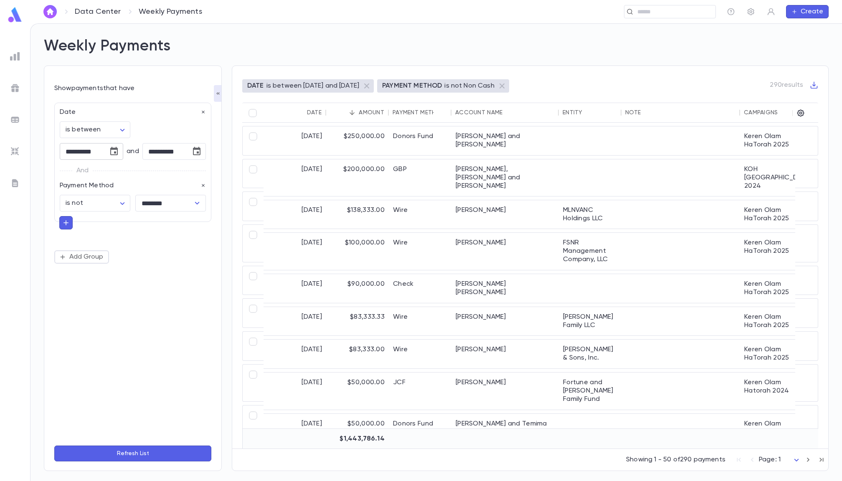
click at [110, 151] on icon "Choose date, selected date is Aug 25, 2025" at bounding box center [114, 151] width 8 height 8
click at [142, 171] on div "[DATE]" at bounding box center [80, 173] width 134 height 13
click at [138, 171] on icon "Next month" at bounding box center [135, 173] width 10 height 10
click at [48, 205] on button "1" at bounding box center [46, 207] width 15 height 15
type input "**********"
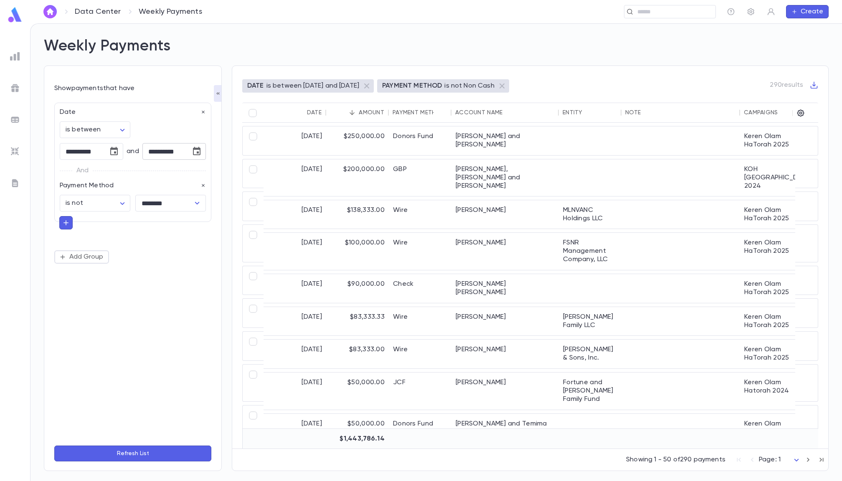
click at [199, 149] on icon "Choose date, selected date is Aug 31, 2025" at bounding box center [197, 151] width 8 height 8
click at [215, 170] on icon "Next month" at bounding box center [217, 173] width 10 height 10
click at [117, 217] on div "7 8 9 10 11 12 13" at bounding box center [162, 223] width 134 height 15
click at [113, 223] on button "7" at bounding box center [111, 223] width 15 height 15
type input "**********"
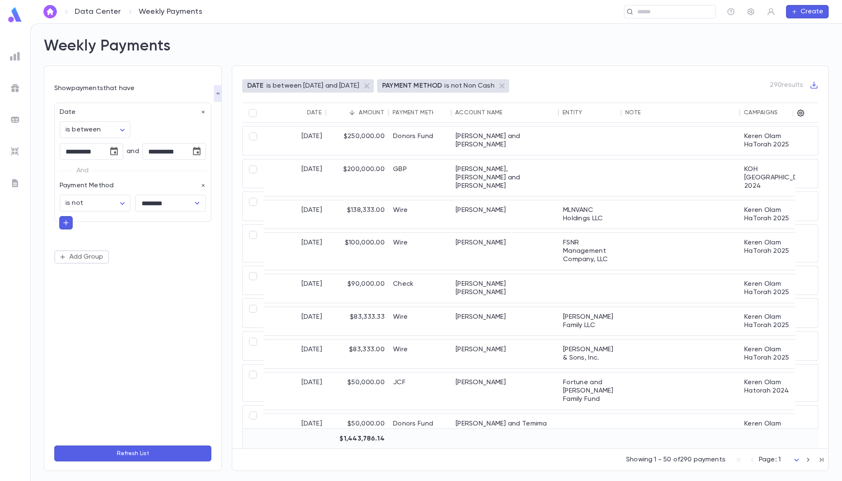
click at [149, 416] on button "Refresh List" at bounding box center [132, 454] width 157 height 16
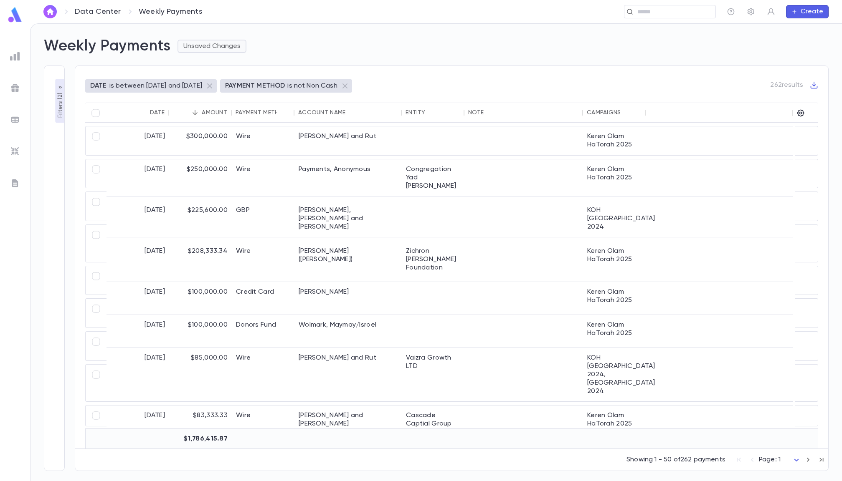
click at [221, 47] on button "Unsaved Changes" at bounding box center [211, 46] width 69 height 13
click at [224, 60] on li "Save Changes to Report" at bounding box center [226, 62] width 93 height 13
click at [718, 86] on icon "button" at bounding box center [813, 85] width 7 height 7
click at [718, 99] on li "Download CSV" at bounding box center [806, 99] width 60 height 13
click at [292, 46] on div "Weekly Payments" at bounding box center [431, 41] width 795 height 28
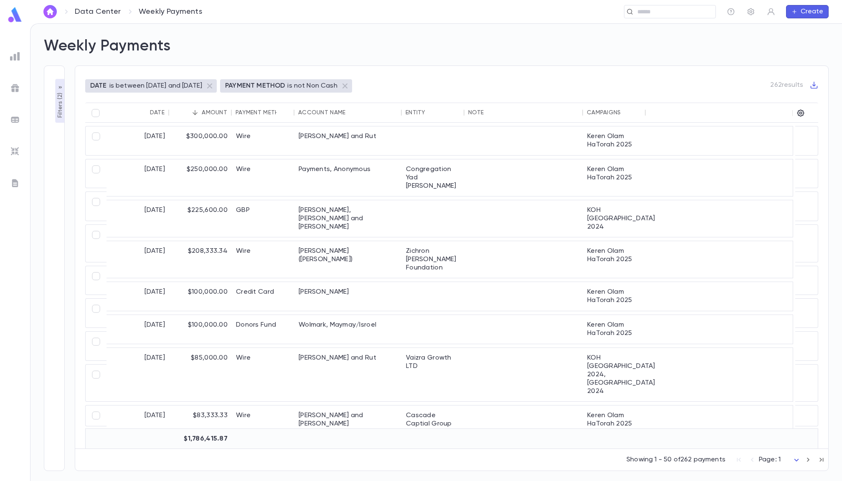
click at [12, 52] on img at bounding box center [15, 56] width 10 height 10
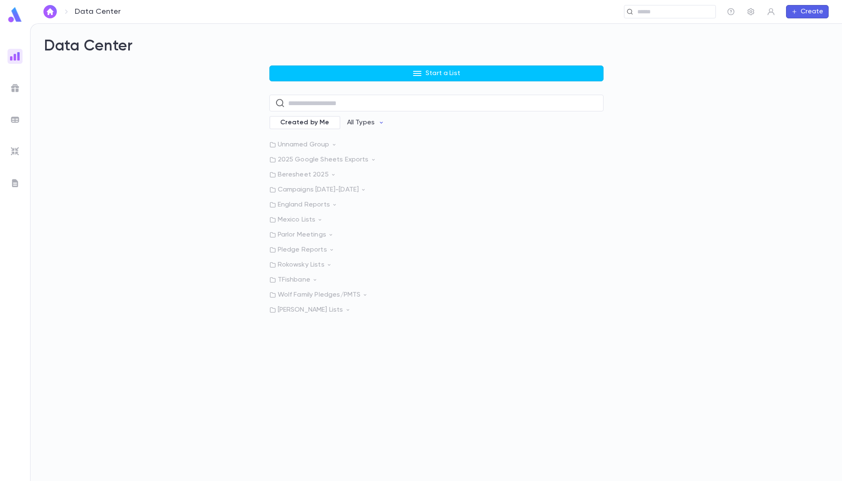
click at [296, 268] on p "Rokowsky Lists" at bounding box center [436, 265] width 334 height 8
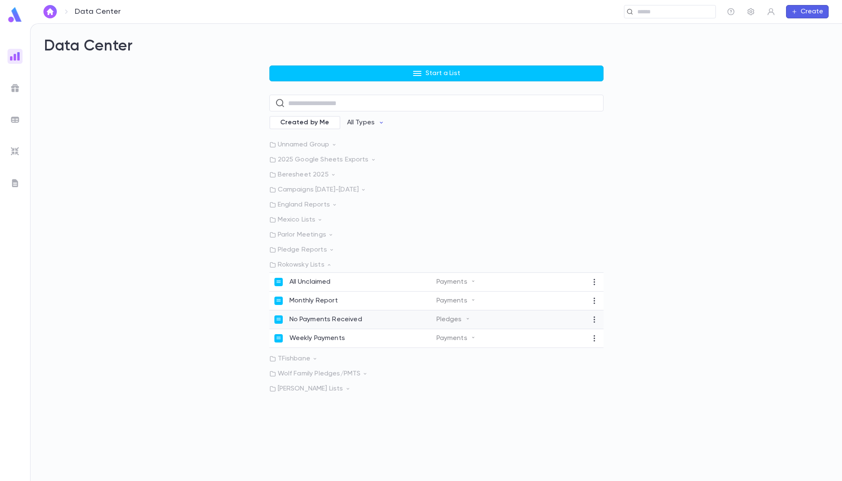
click at [322, 320] on p "No Payments Received" at bounding box center [325, 320] width 73 height 8
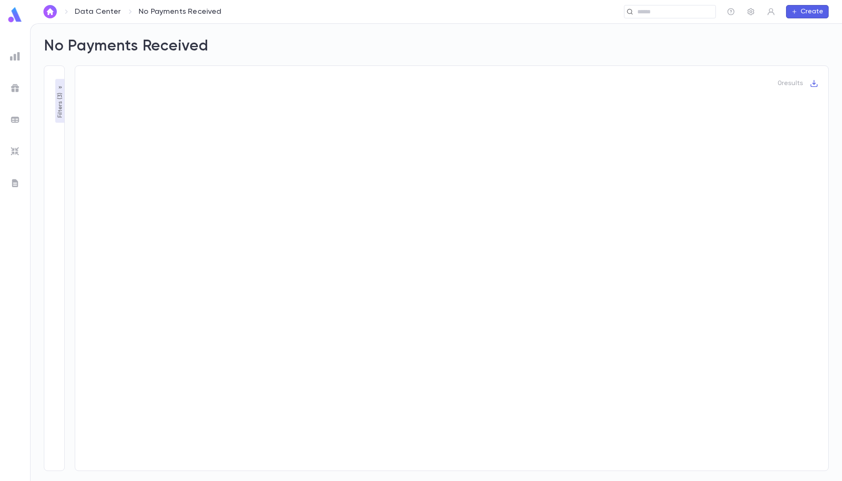
type input "**********"
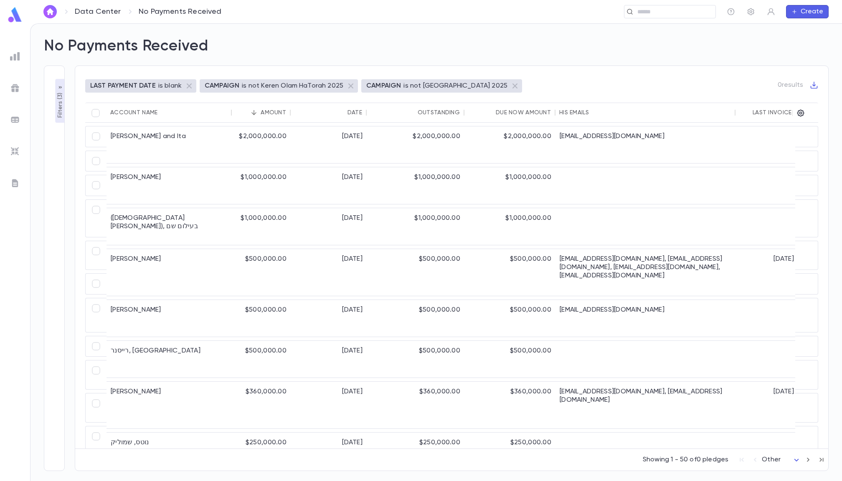
click at [58, 98] on p "Filters ( 3 )" at bounding box center [60, 104] width 8 height 27
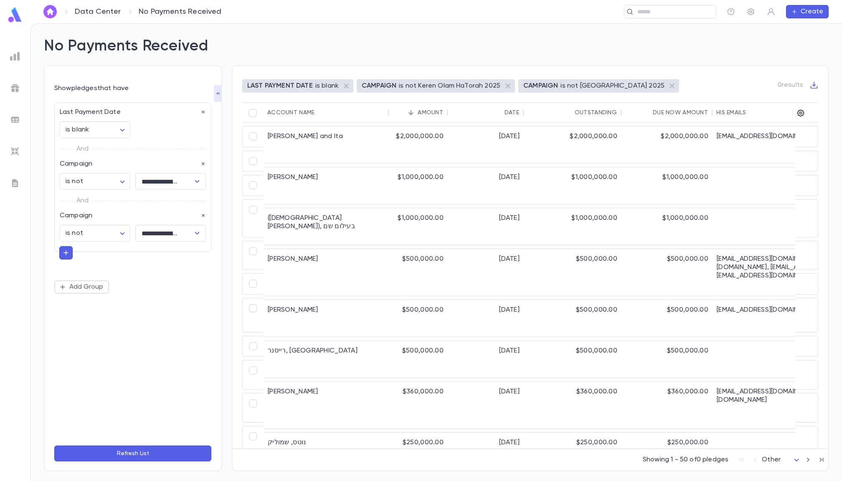
click at [101, 416] on button "Refresh List" at bounding box center [132, 454] width 157 height 16
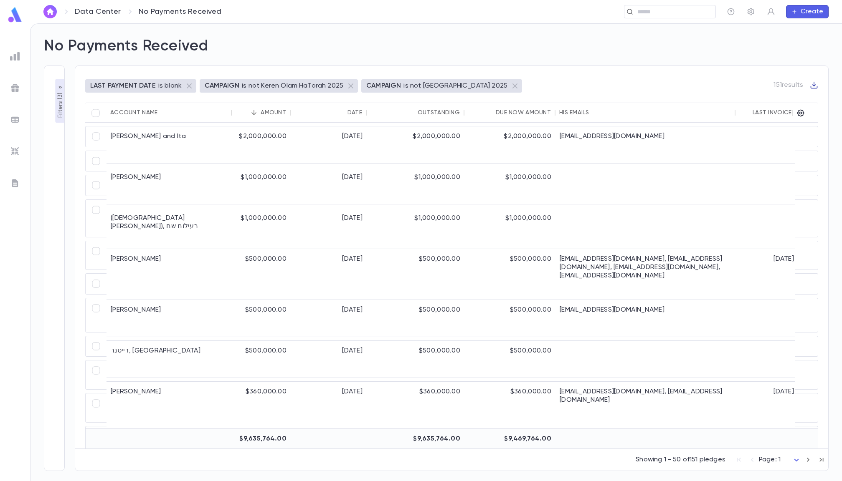
click at [718, 84] on icon "button" at bounding box center [813, 85] width 7 height 7
drag, startPoint x: 808, startPoint y: 107, endPoint x: 808, endPoint y: 100, distance: 6.7
click at [718, 100] on ul "Download CSV Download PDF" at bounding box center [806, 106] width 60 height 32
click at [718, 100] on li "Download CSV" at bounding box center [806, 99] width 60 height 13
